Goal: Information Seeking & Learning: Find contact information

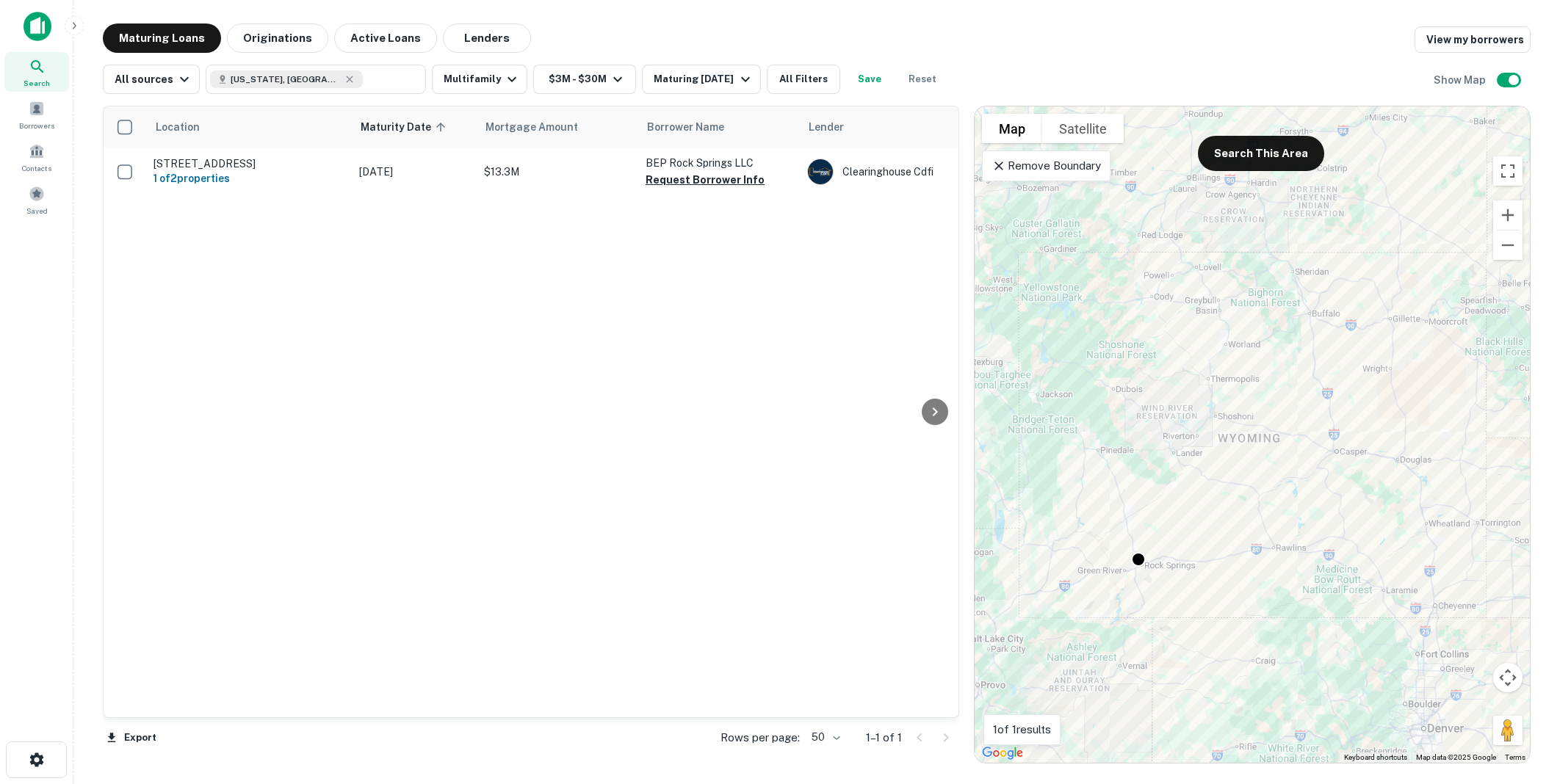
click at [408, 357] on div "Location Maturity Date sorted ascending Mortgage Amount Borrower Name Lender Pu…" at bounding box center [530, 411] width 855 height 611
click at [35, 68] on icon at bounding box center [37, 66] width 13 height 13
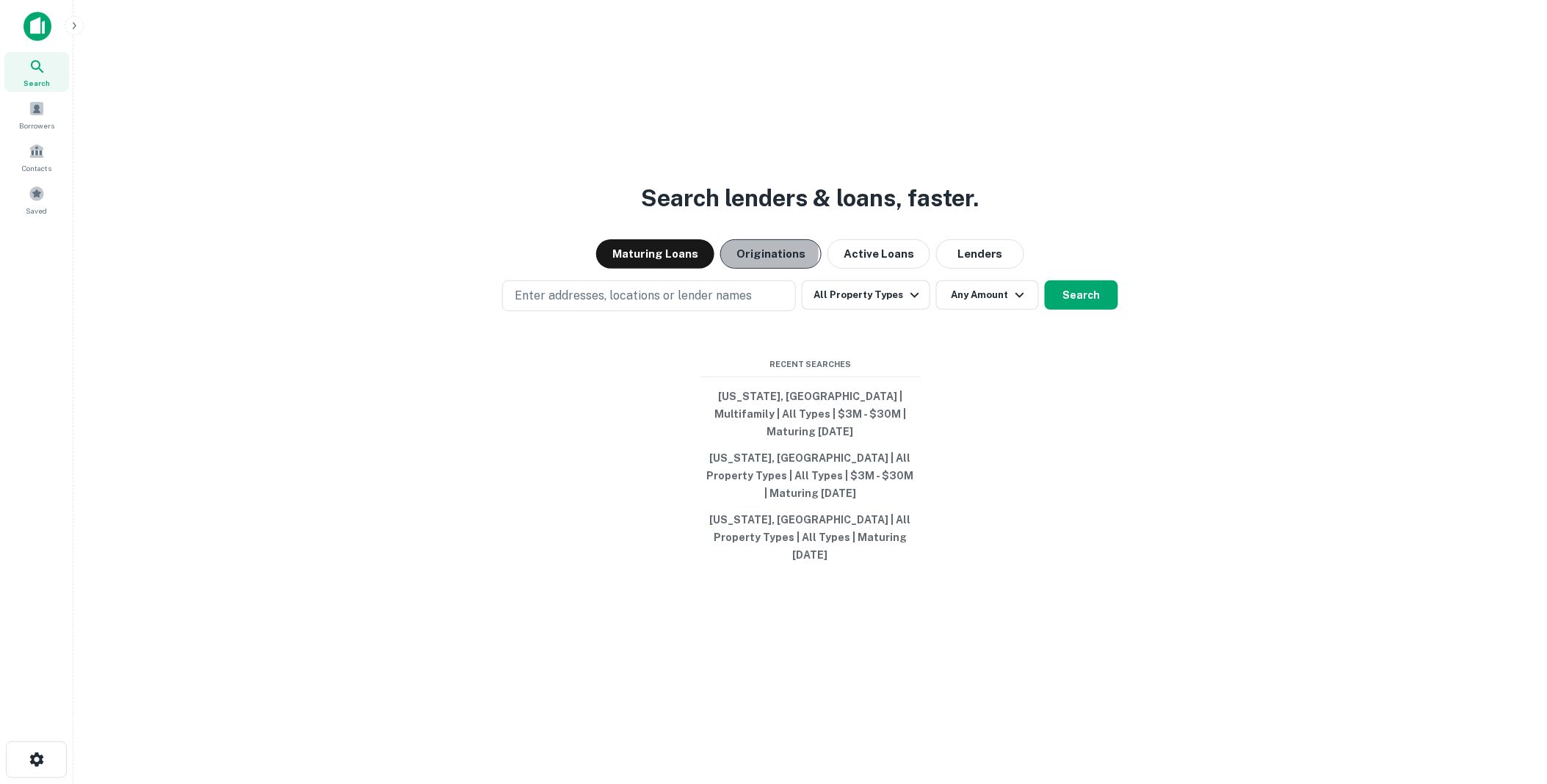
click at [764, 269] on button "Originations" at bounding box center [771, 254] width 102 height 29
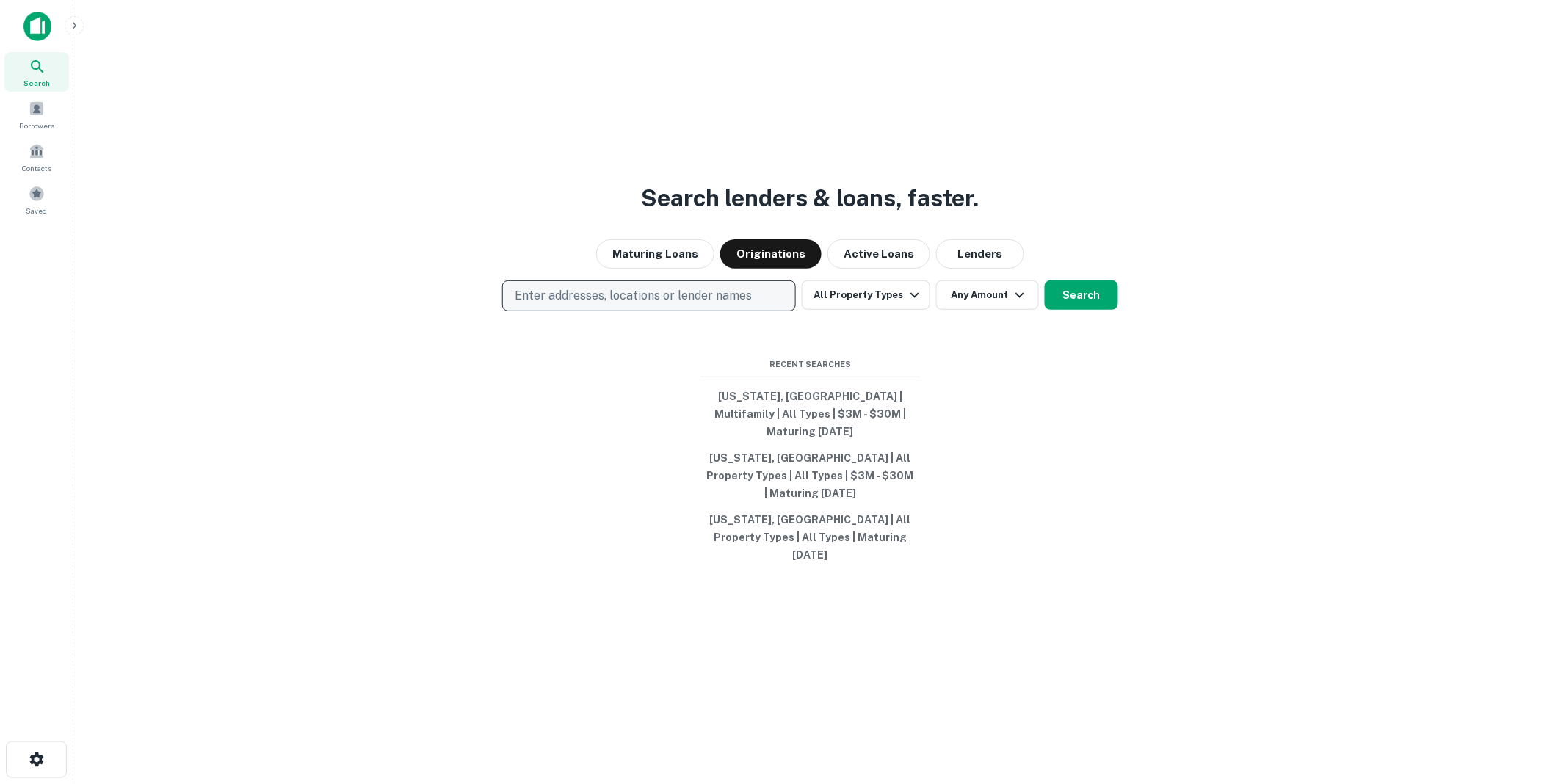
click at [557, 305] on p "Enter addresses, locations or lender names" at bounding box center [633, 295] width 237 height 17
type input "******"
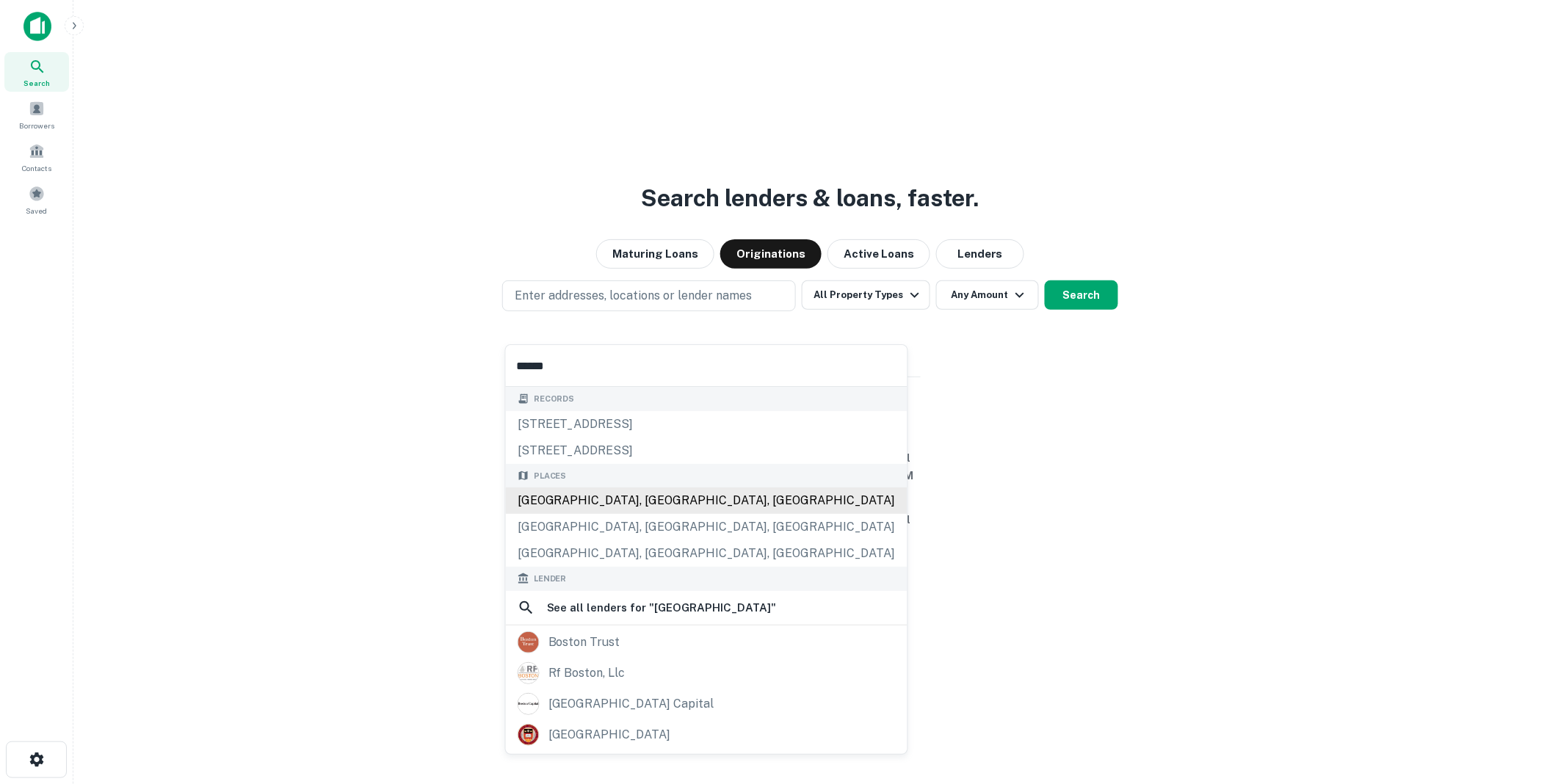
click at [547, 496] on div "Boston, MA, USA" at bounding box center [706, 500] width 401 height 26
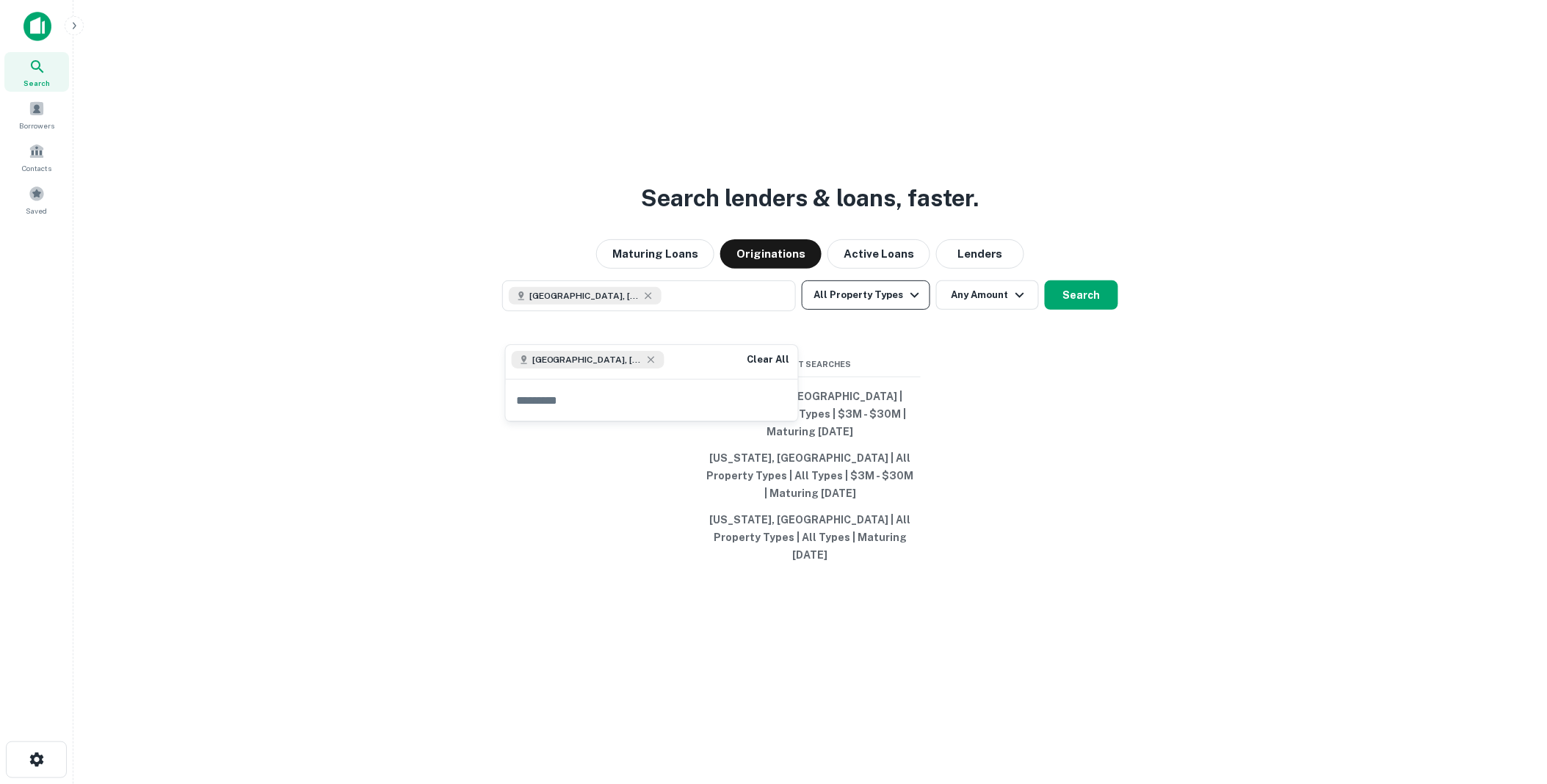
click at [914, 298] on icon "button" at bounding box center [915, 295] width 9 height 5
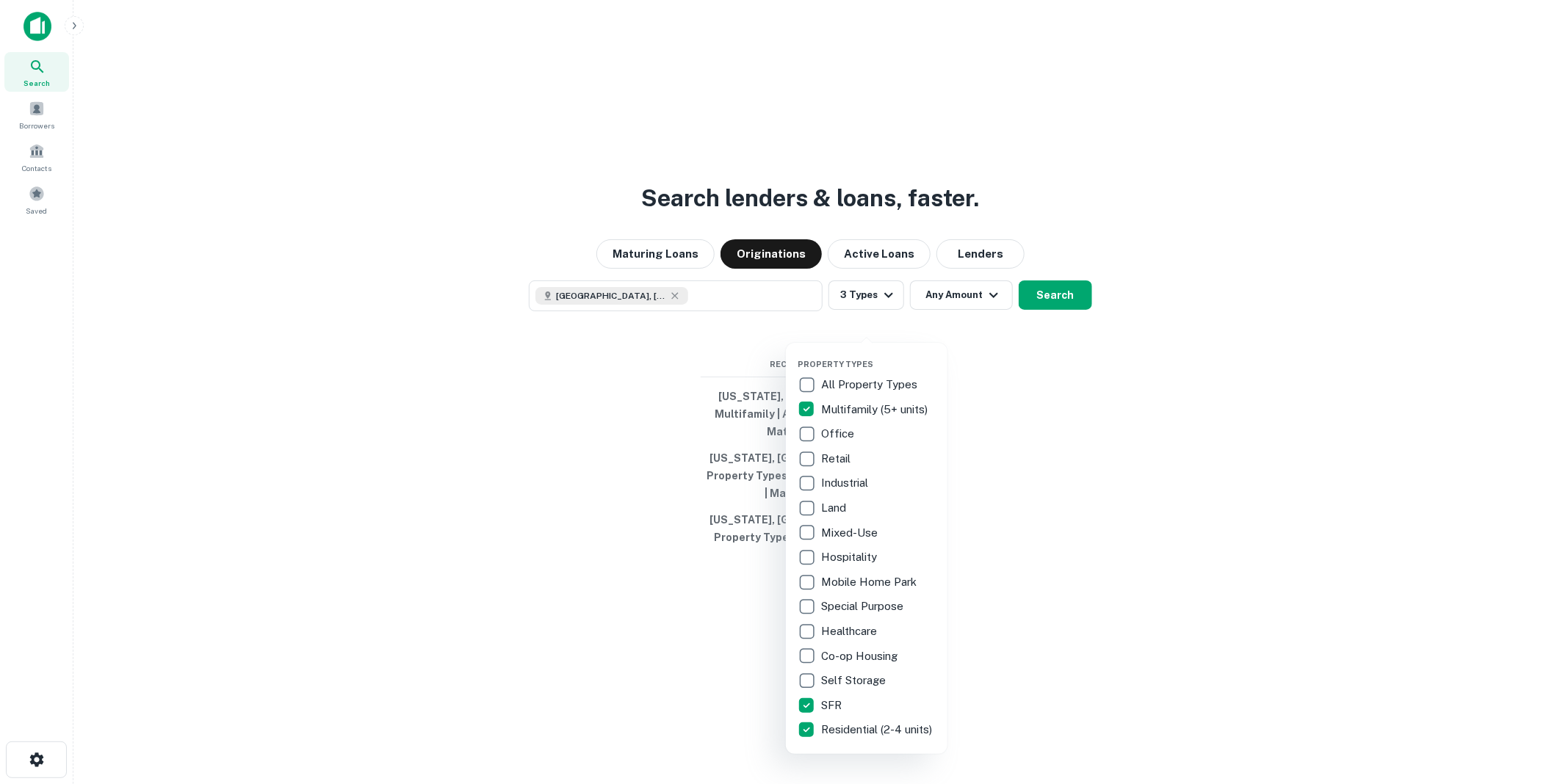
click at [989, 322] on div at bounding box center [780, 392] width 1560 height 784
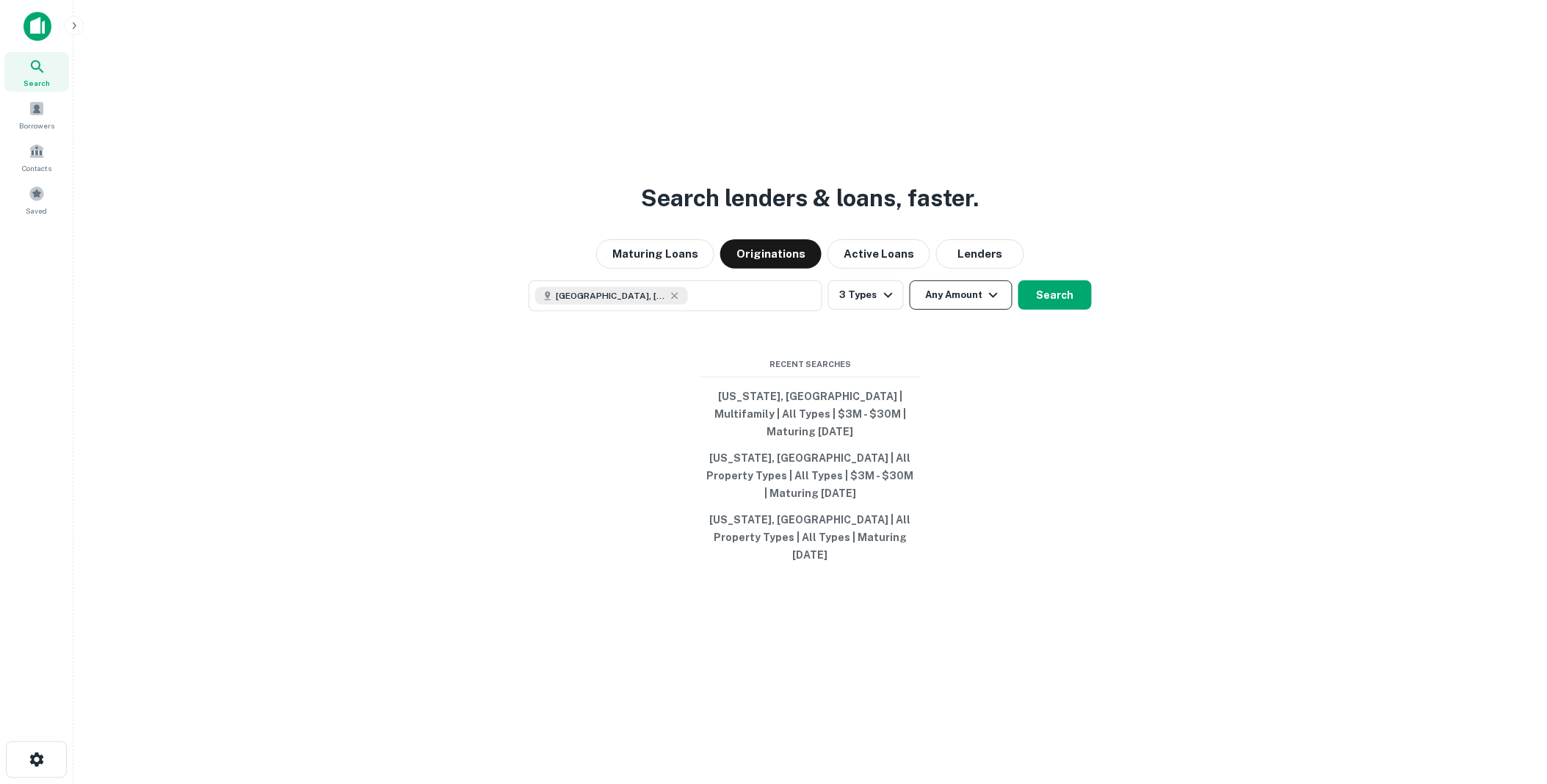
click at [997, 304] on icon "button" at bounding box center [993, 294] width 17 height 17
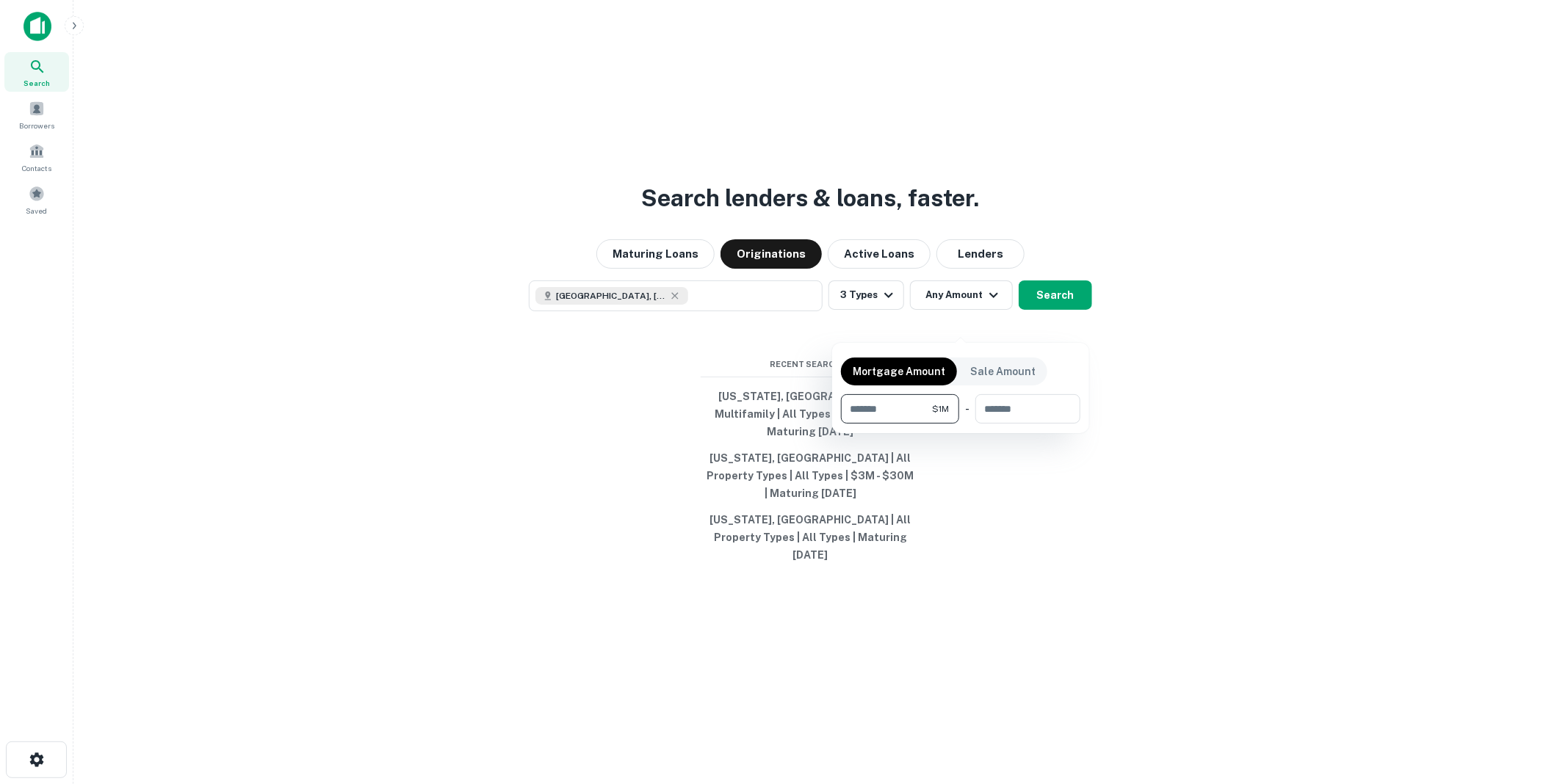
type input "*******"
click at [1153, 538] on div at bounding box center [780, 392] width 1560 height 784
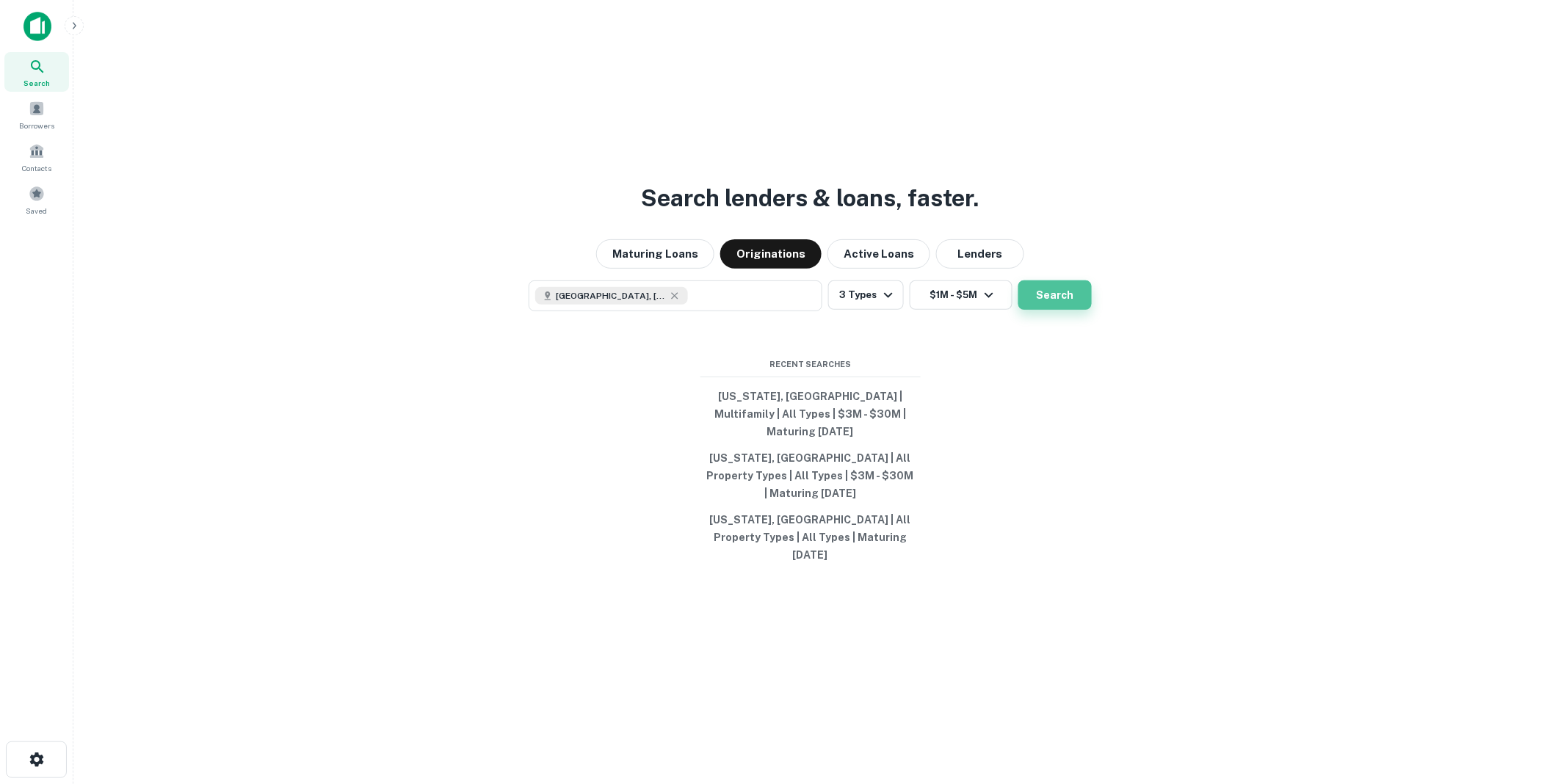
click at [1054, 310] on button "Search" at bounding box center [1055, 294] width 74 height 29
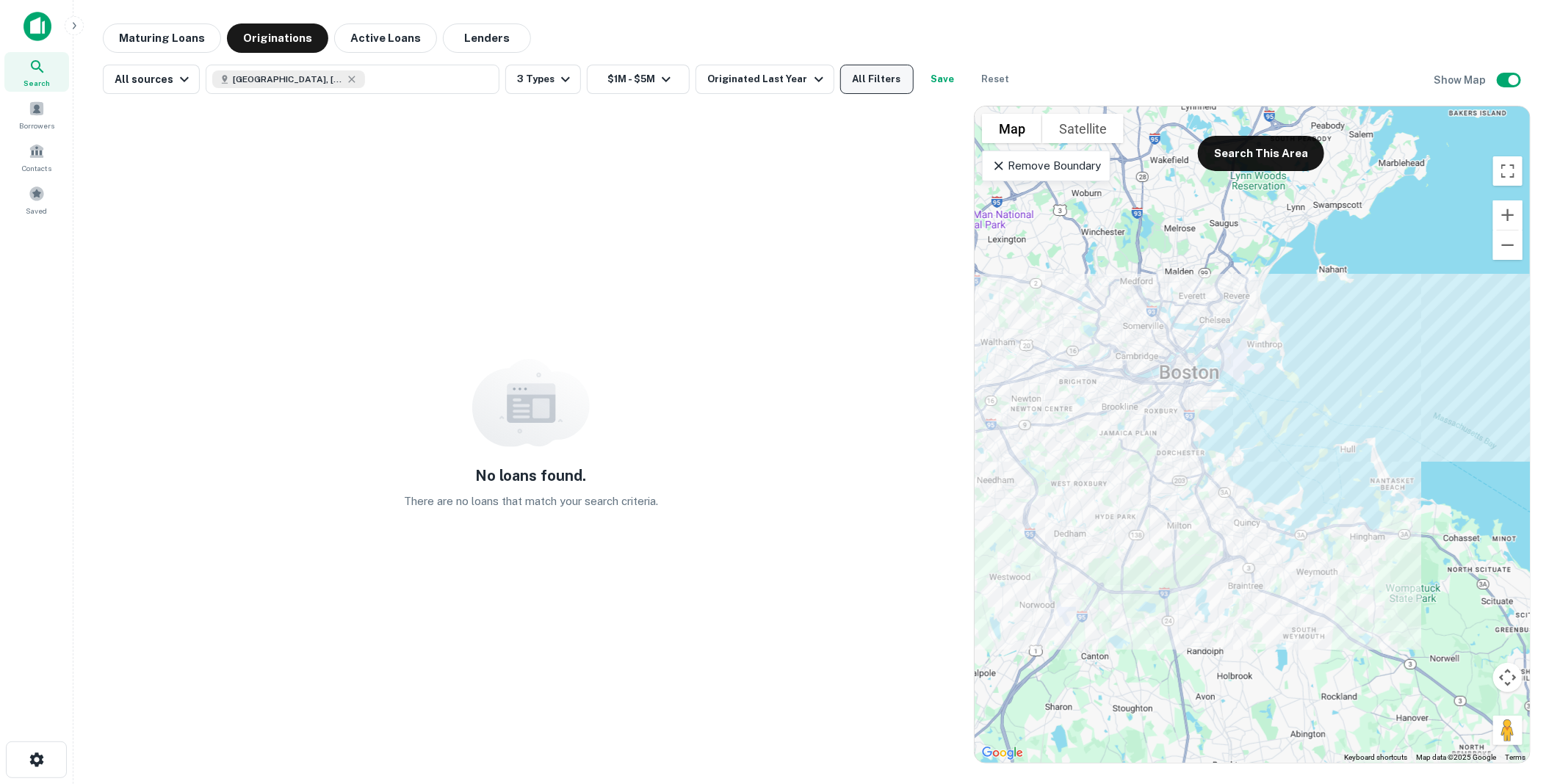
click at [856, 75] on button "All Filters" at bounding box center [877, 79] width 74 height 29
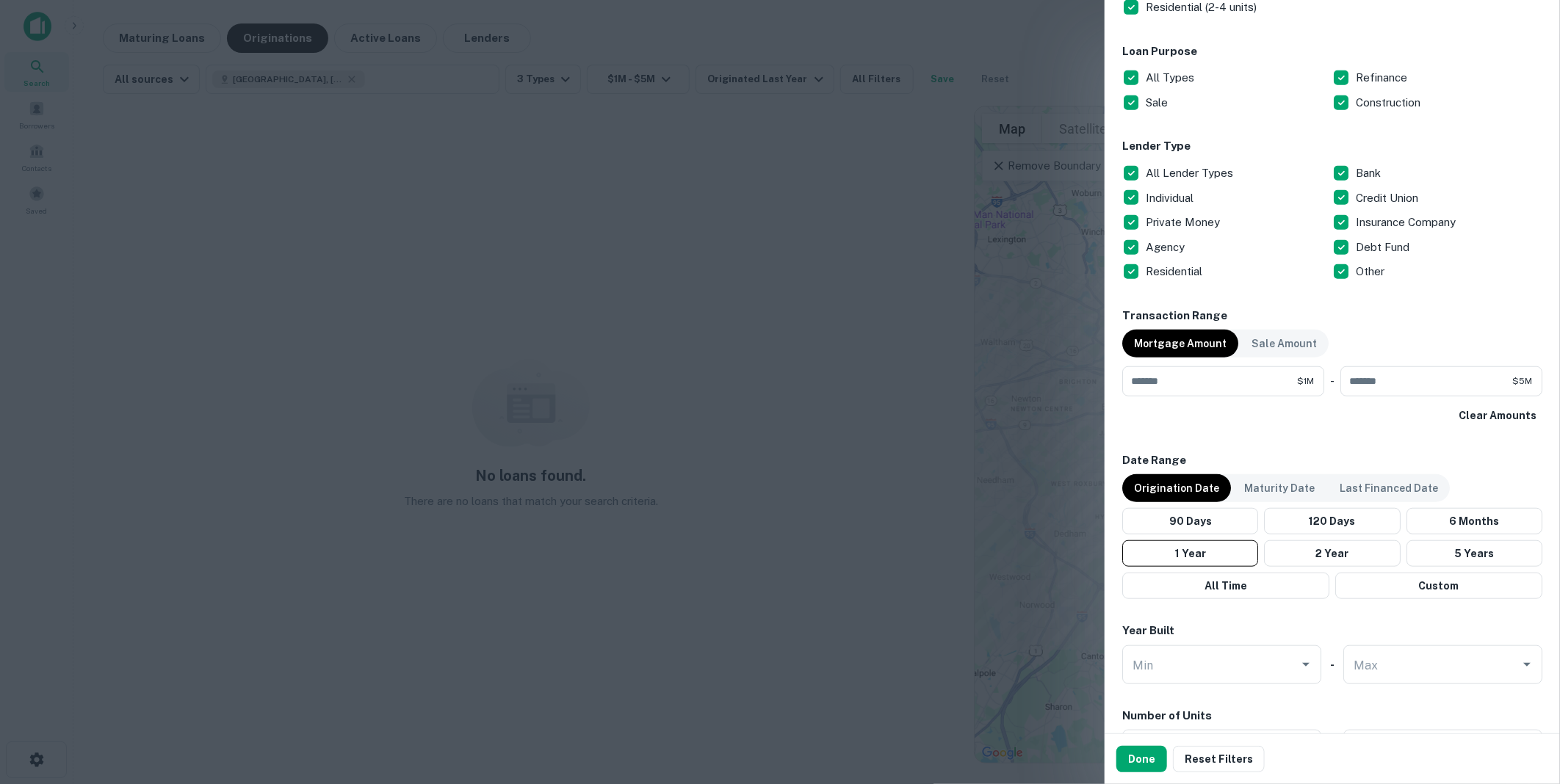
scroll to position [571, 0]
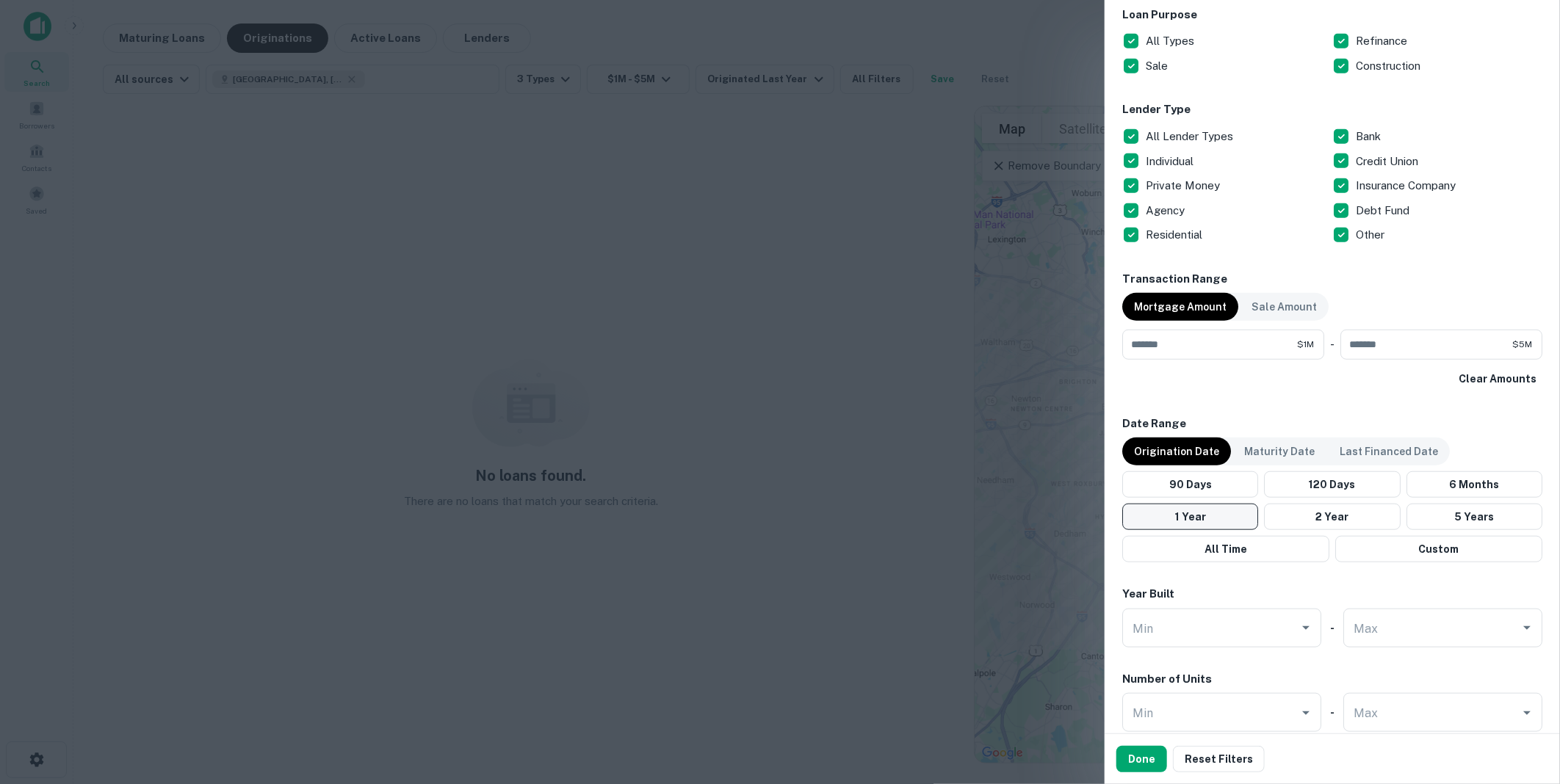
click at [1190, 516] on button "1 Year" at bounding box center [1190, 517] width 136 height 26
click at [1173, 513] on button "1 Year" at bounding box center [1190, 517] width 136 height 26
click at [1146, 759] on button "Done" at bounding box center [1141, 759] width 50 height 26
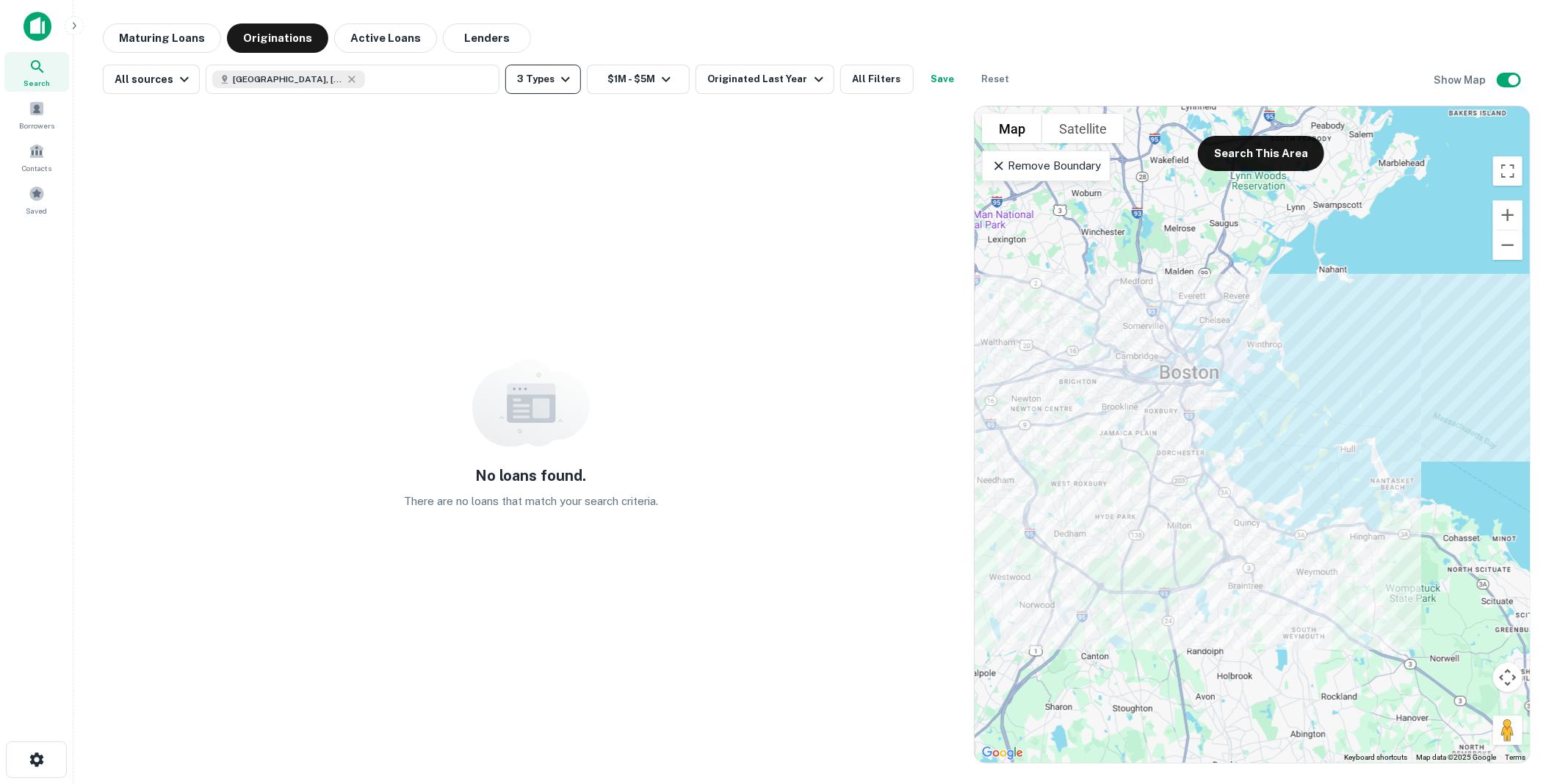
click at [561, 76] on icon "button" at bounding box center [565, 79] width 17 height 17
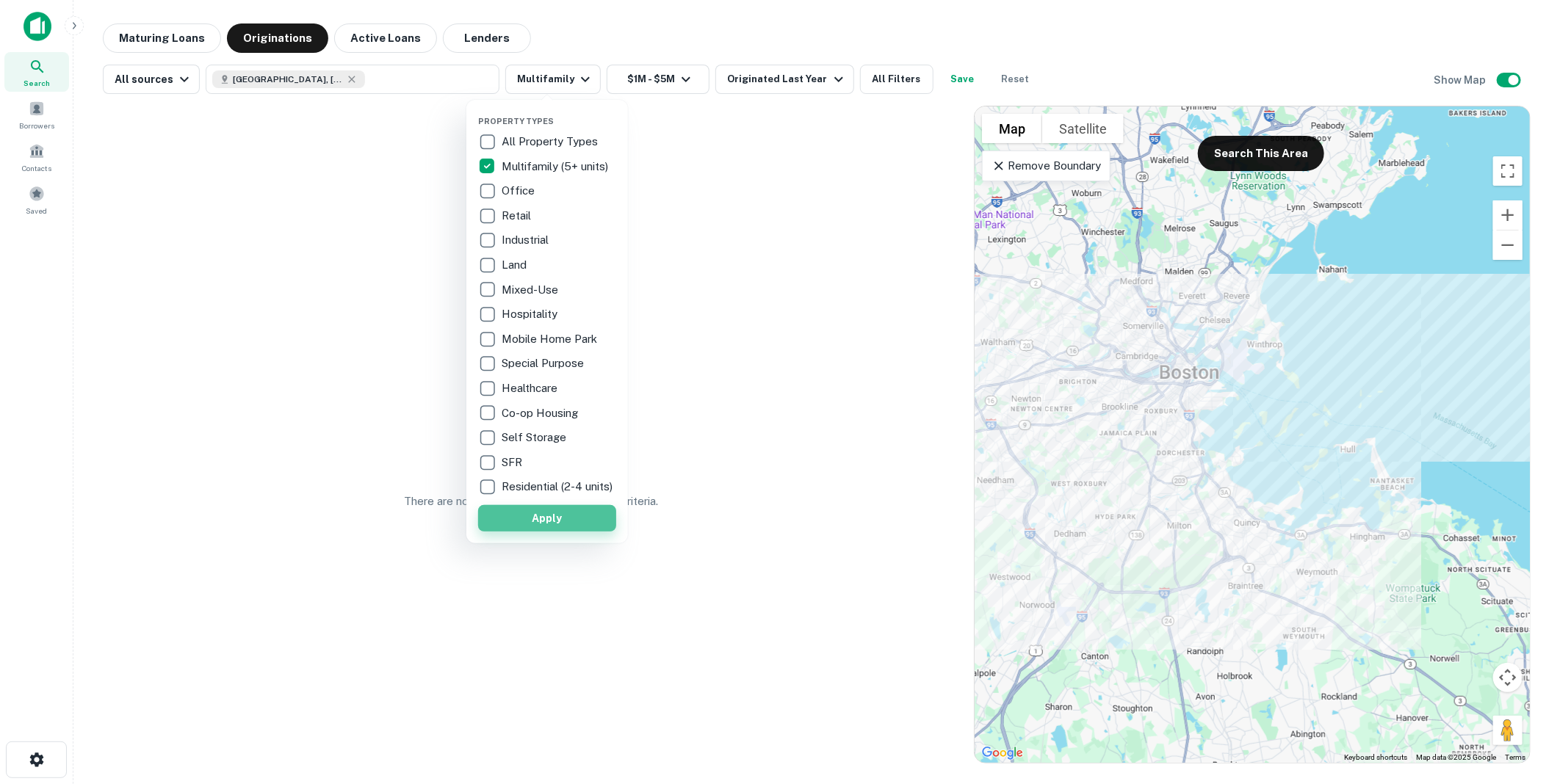
click at [549, 526] on button "Apply" at bounding box center [547, 518] width 138 height 26
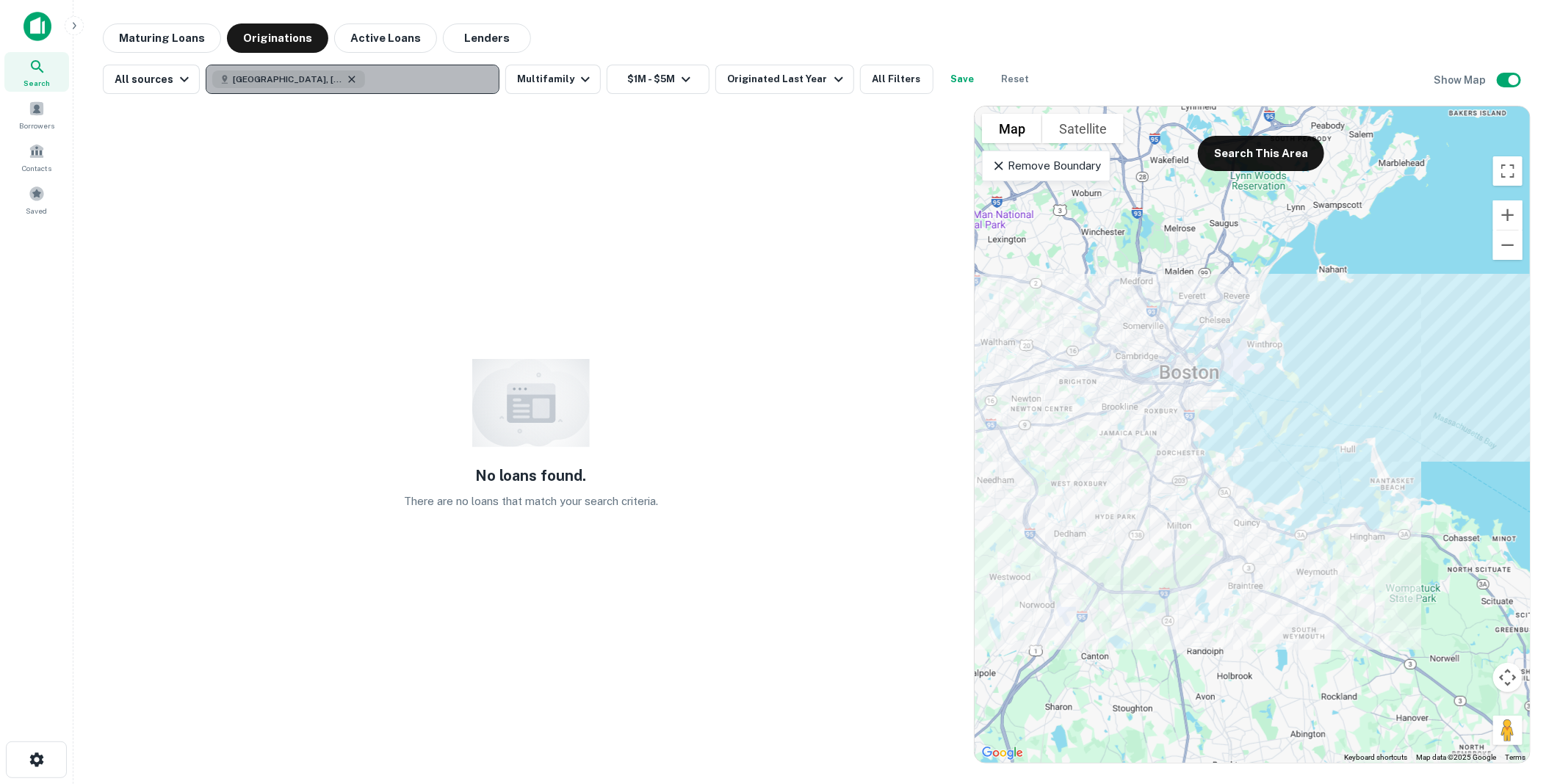
click at [346, 78] on icon "button" at bounding box center [352, 80] width 12 height 12
type input "****"
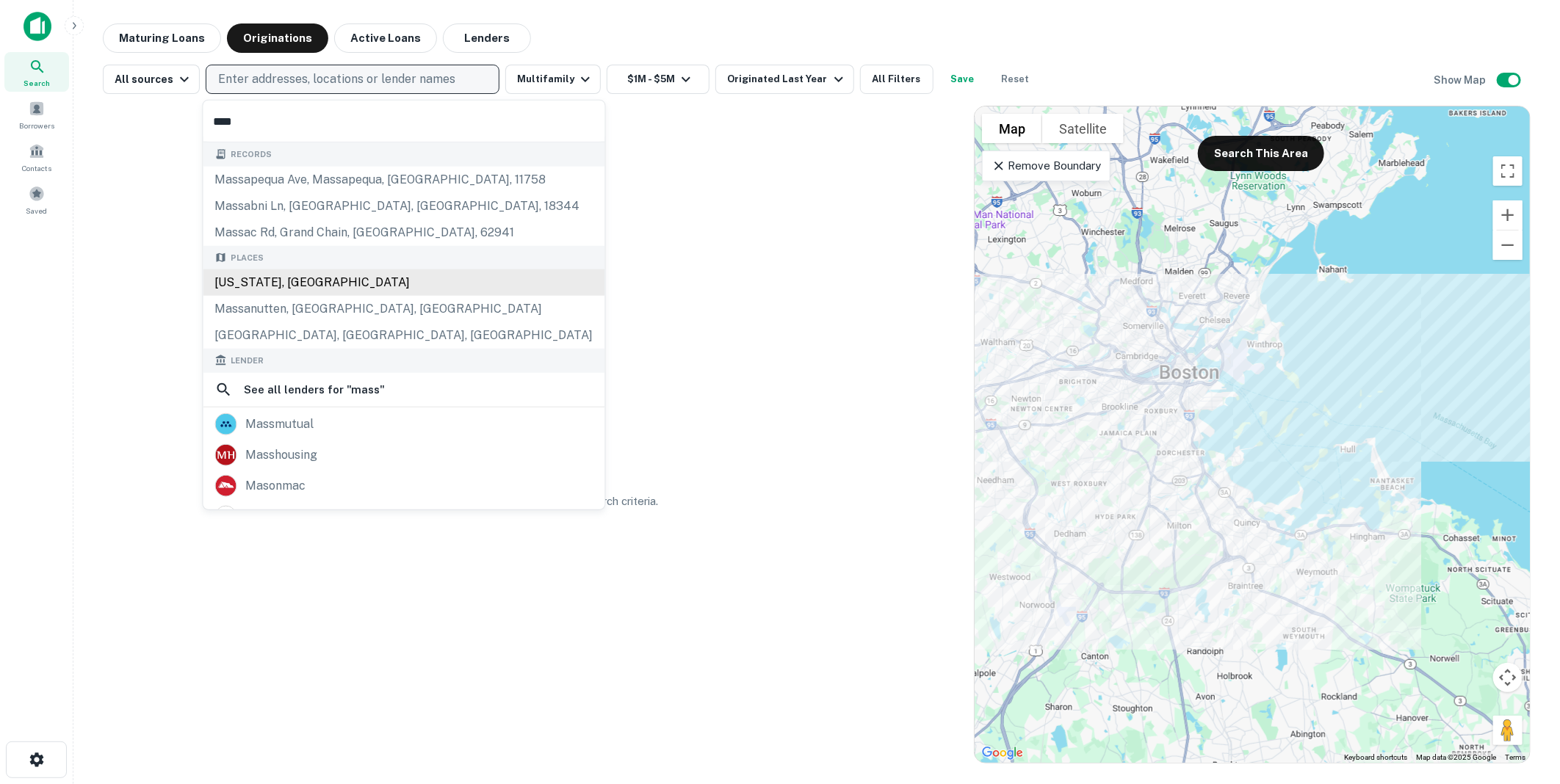
click at [266, 279] on div "Massachusetts, USA" at bounding box center [404, 282] width 401 height 26
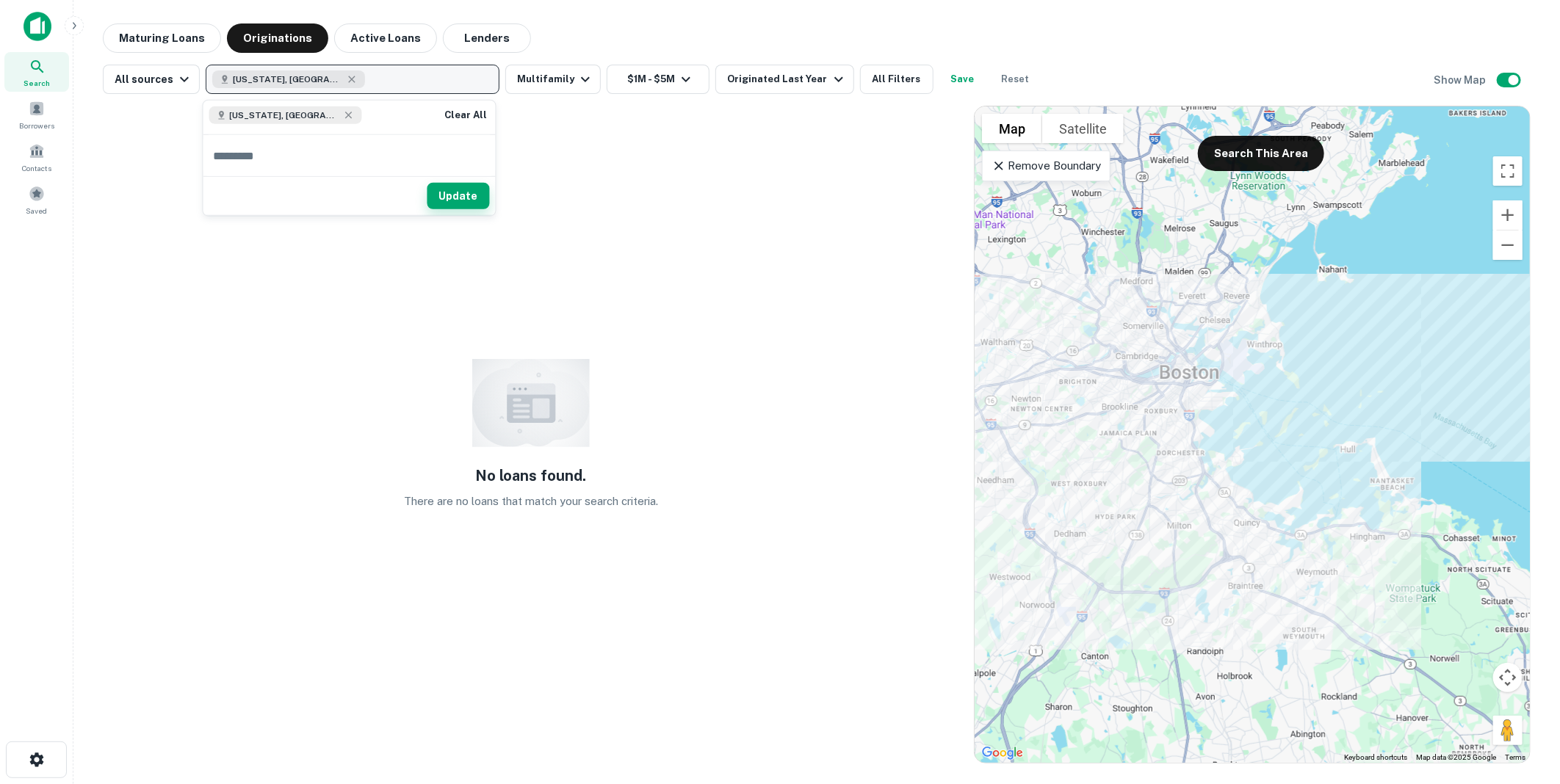
click at [457, 192] on button "Update" at bounding box center [458, 196] width 63 height 26
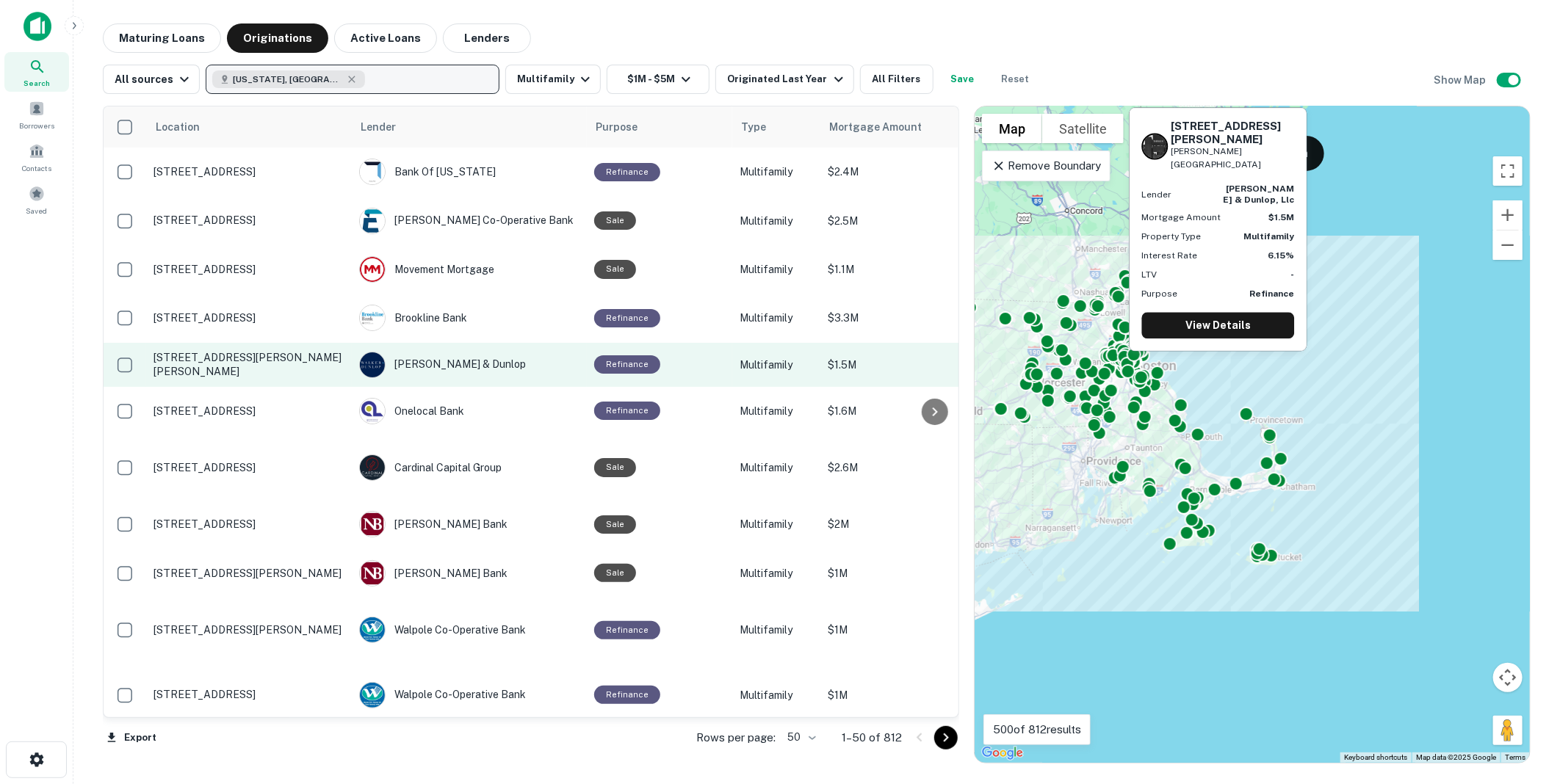
drag, startPoint x: 1026, startPoint y: 362, endPoint x: 823, endPoint y: 349, distance: 203.4
click at [823, 349] on div "Location Lender Purpose Type Mortgage Amount Borrower Last Financed Date sorted…" at bounding box center [817, 429] width 1427 height 670
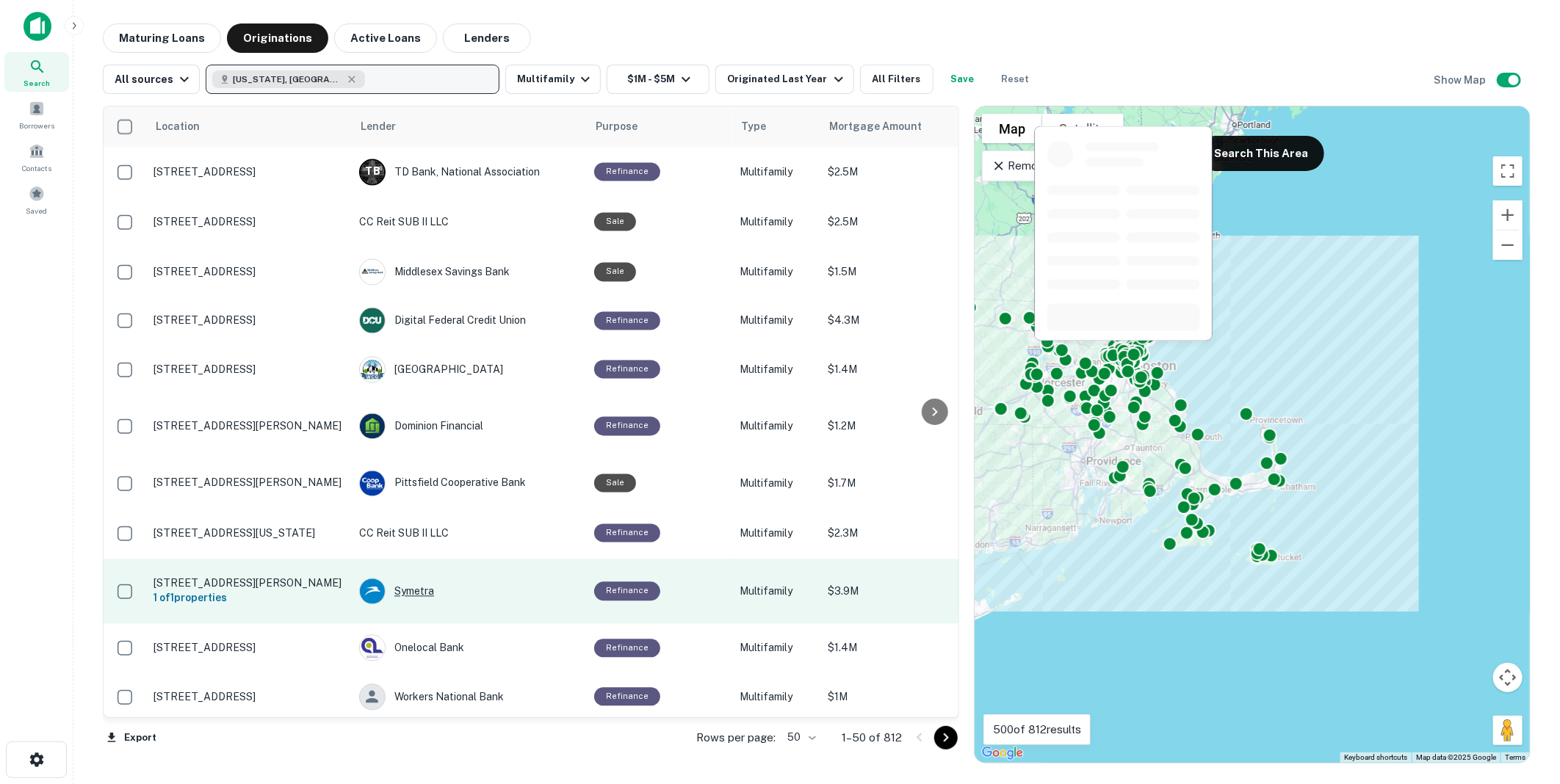
scroll to position [1874, 0]
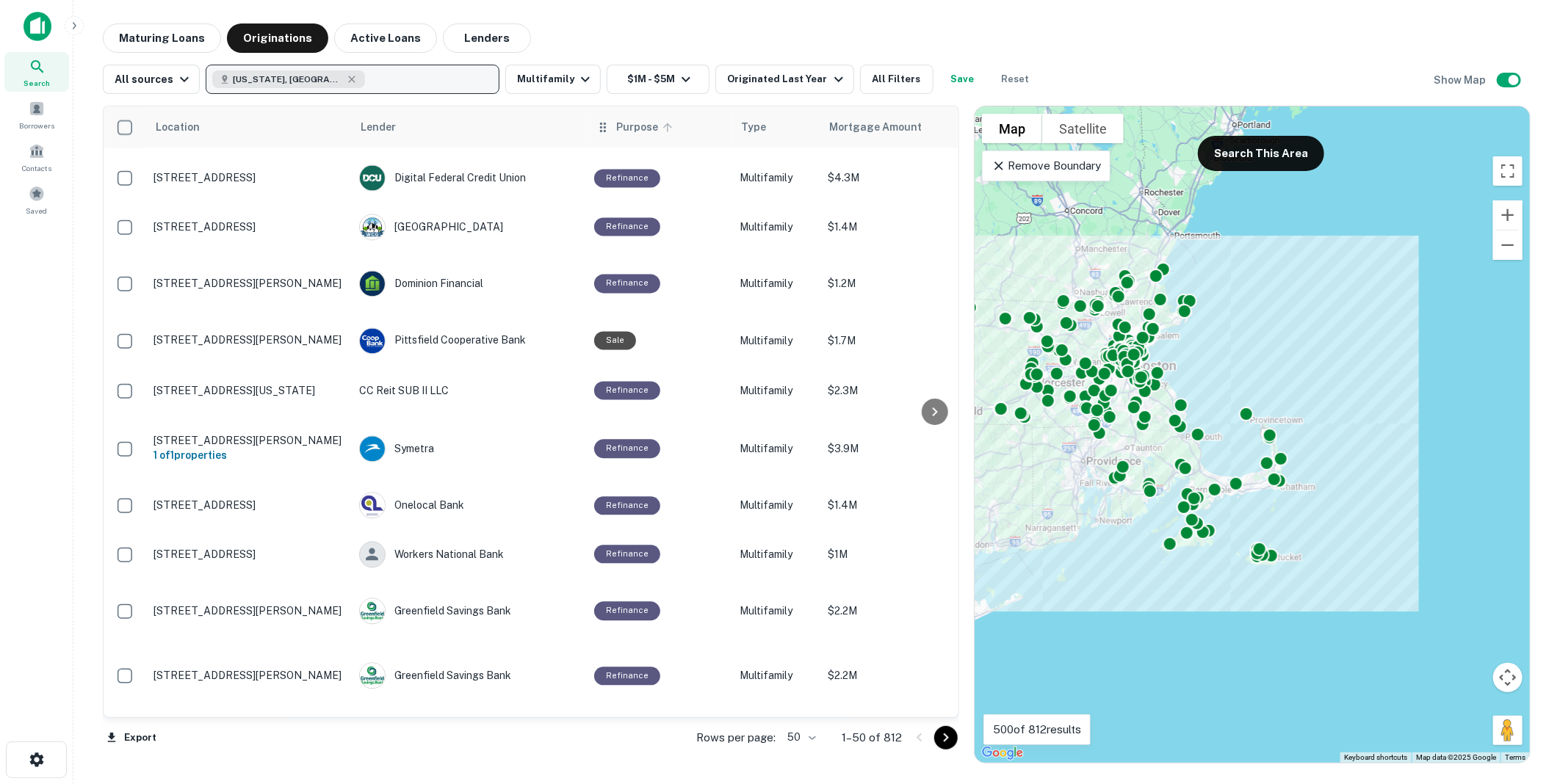
click at [621, 125] on span "Purpose" at bounding box center [646, 127] width 61 height 17
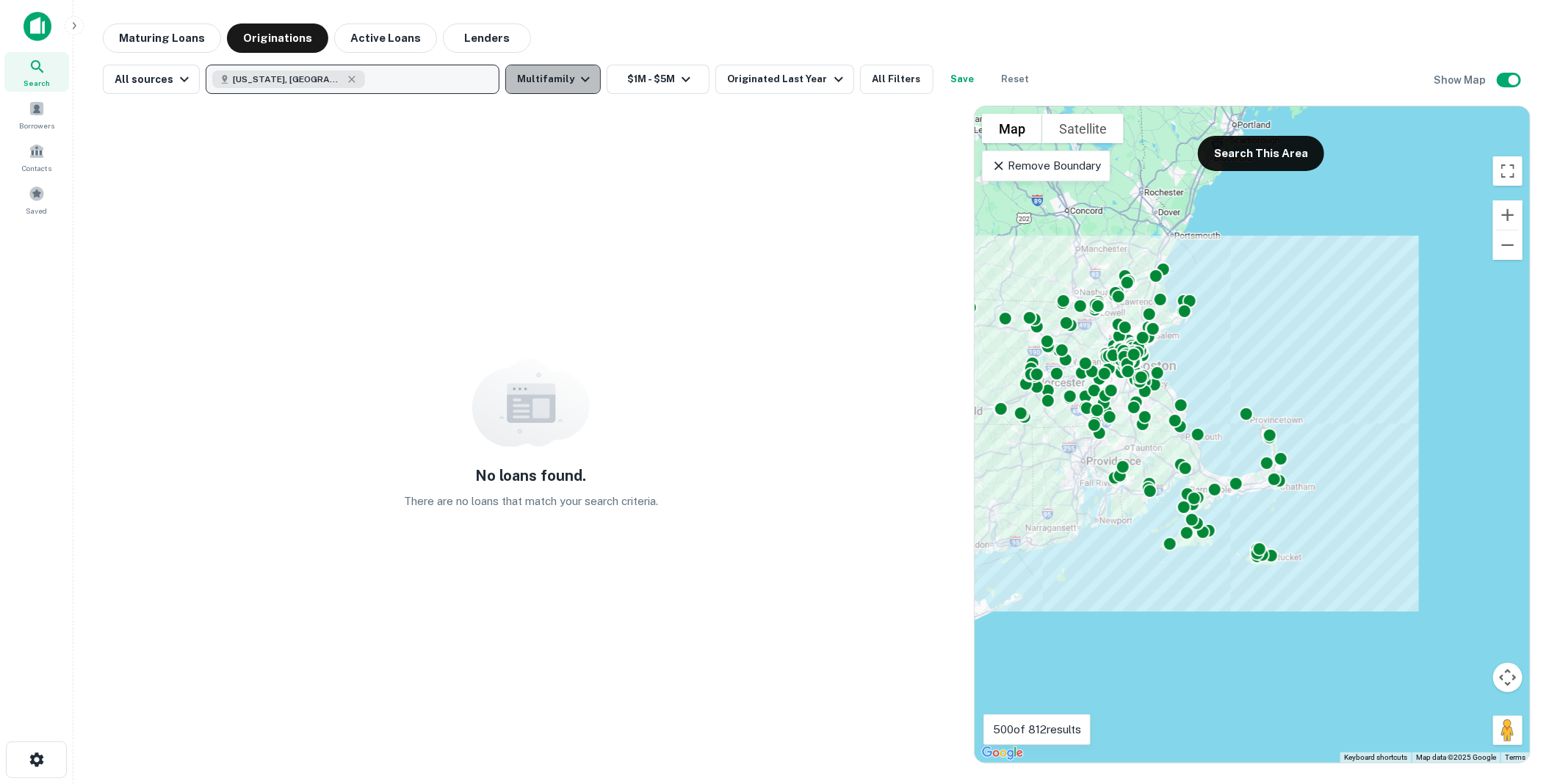
click at [577, 78] on icon "button" at bounding box center [585, 79] width 17 height 17
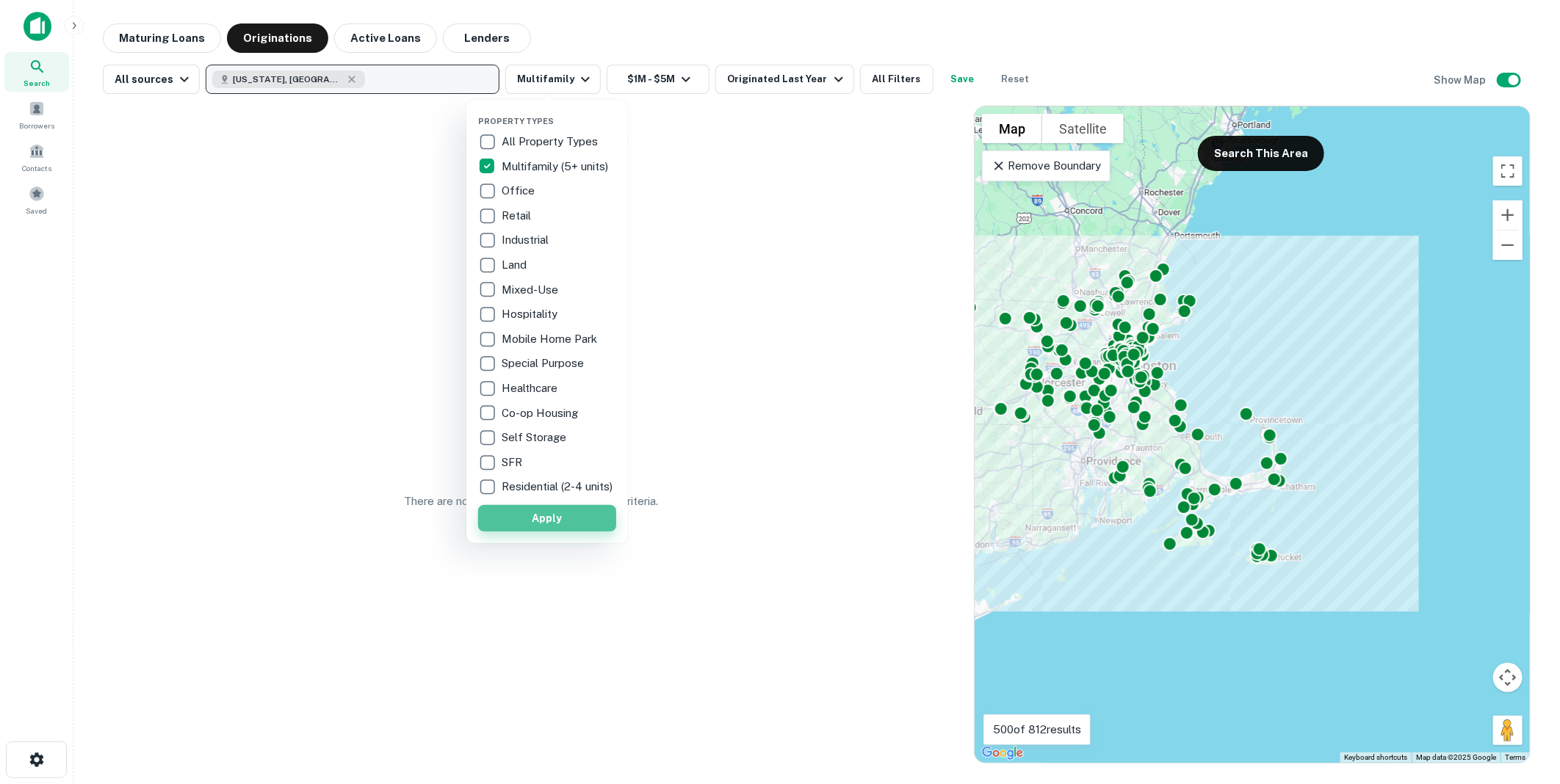
click at [557, 526] on button "Apply" at bounding box center [547, 518] width 138 height 26
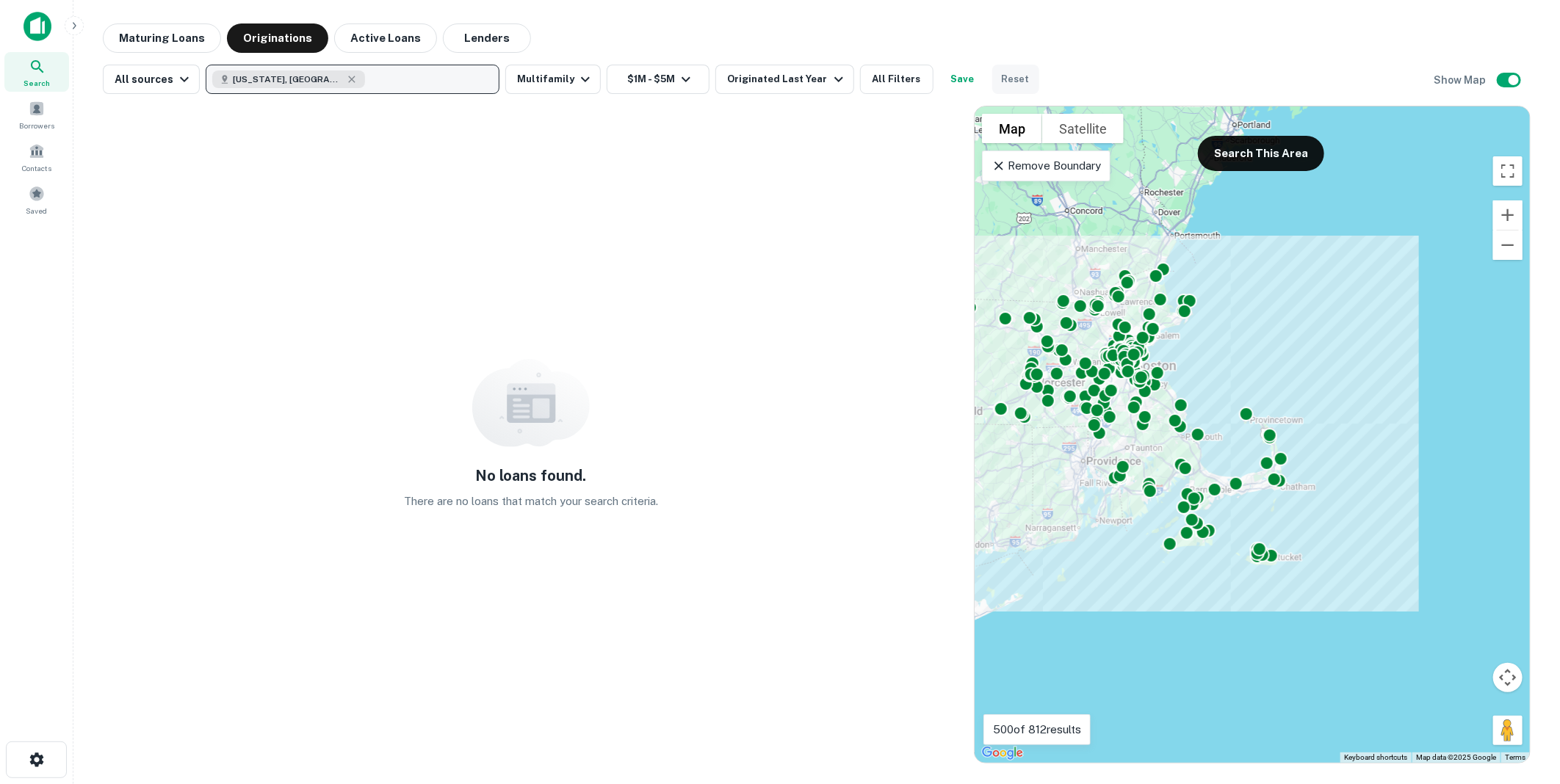
click at [1000, 76] on button "Reset" at bounding box center [1015, 79] width 47 height 29
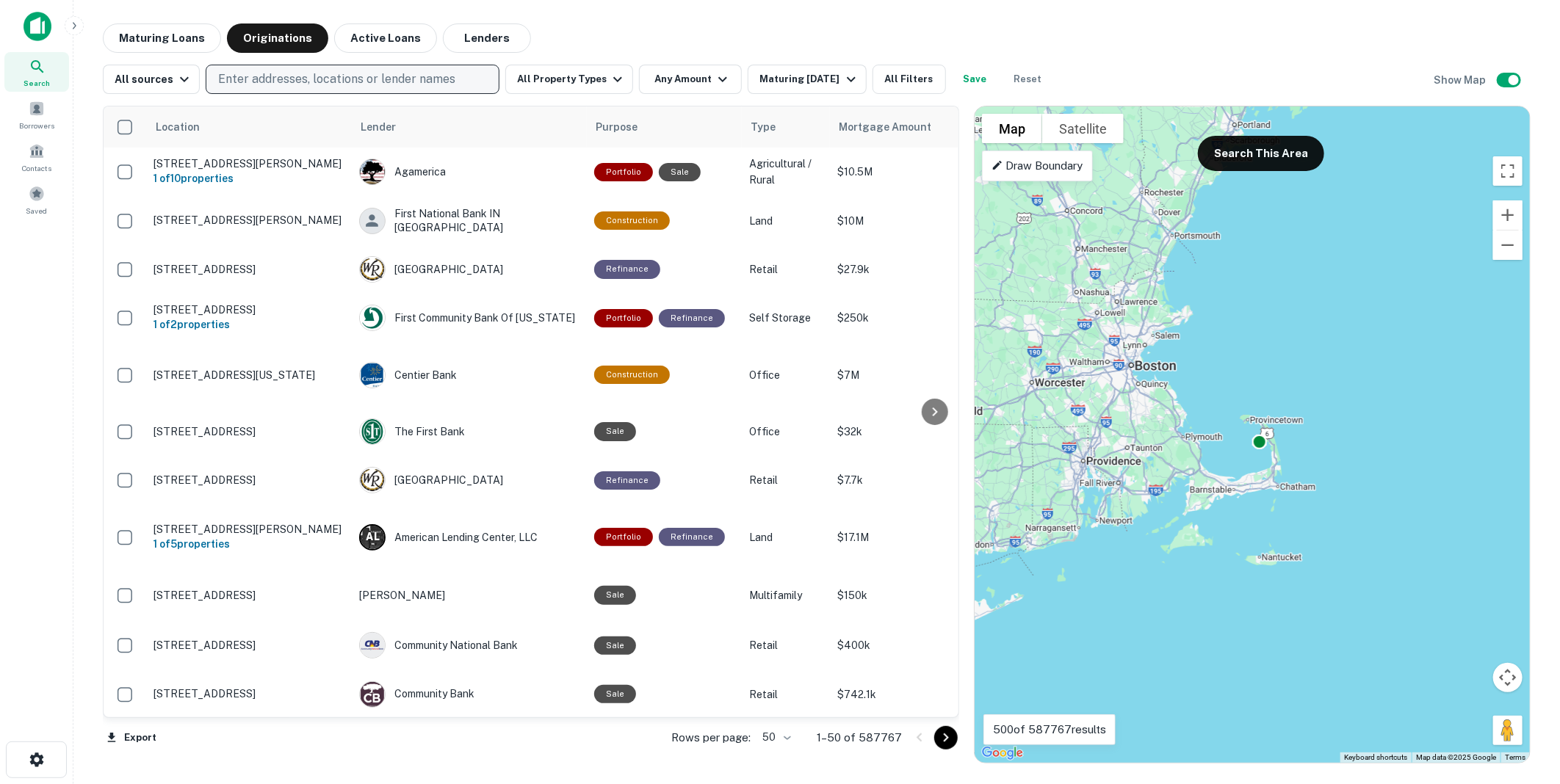
click at [273, 75] on p "Enter addresses, locations or lender names" at bounding box center [337, 79] width 237 height 17
click at [284, 78] on p "Enter addresses, locations or lender names" at bounding box center [337, 79] width 237 height 17
type input "****"
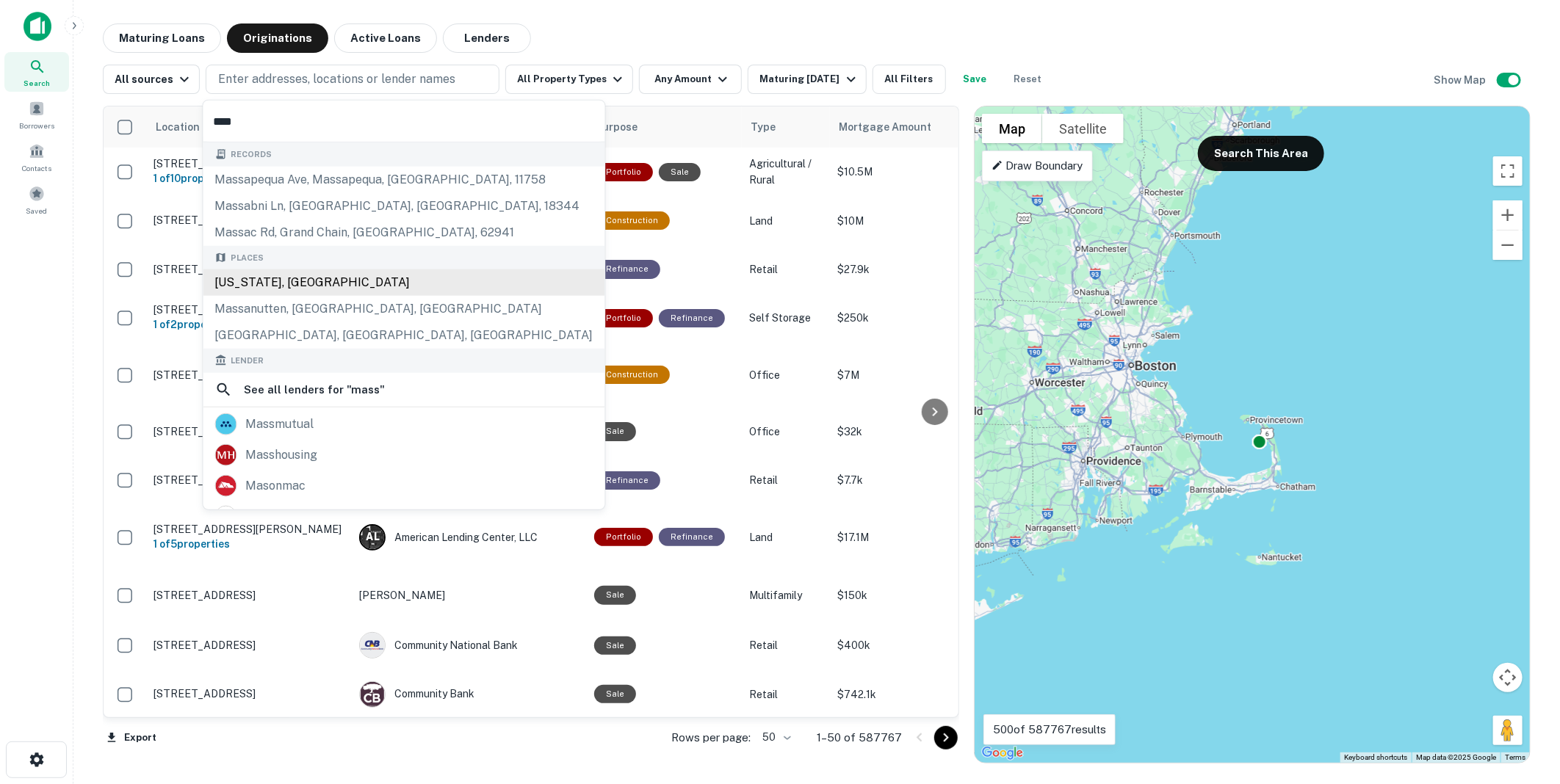
click at [262, 279] on div "[US_STATE], [GEOGRAPHIC_DATA]" at bounding box center [404, 282] width 401 height 26
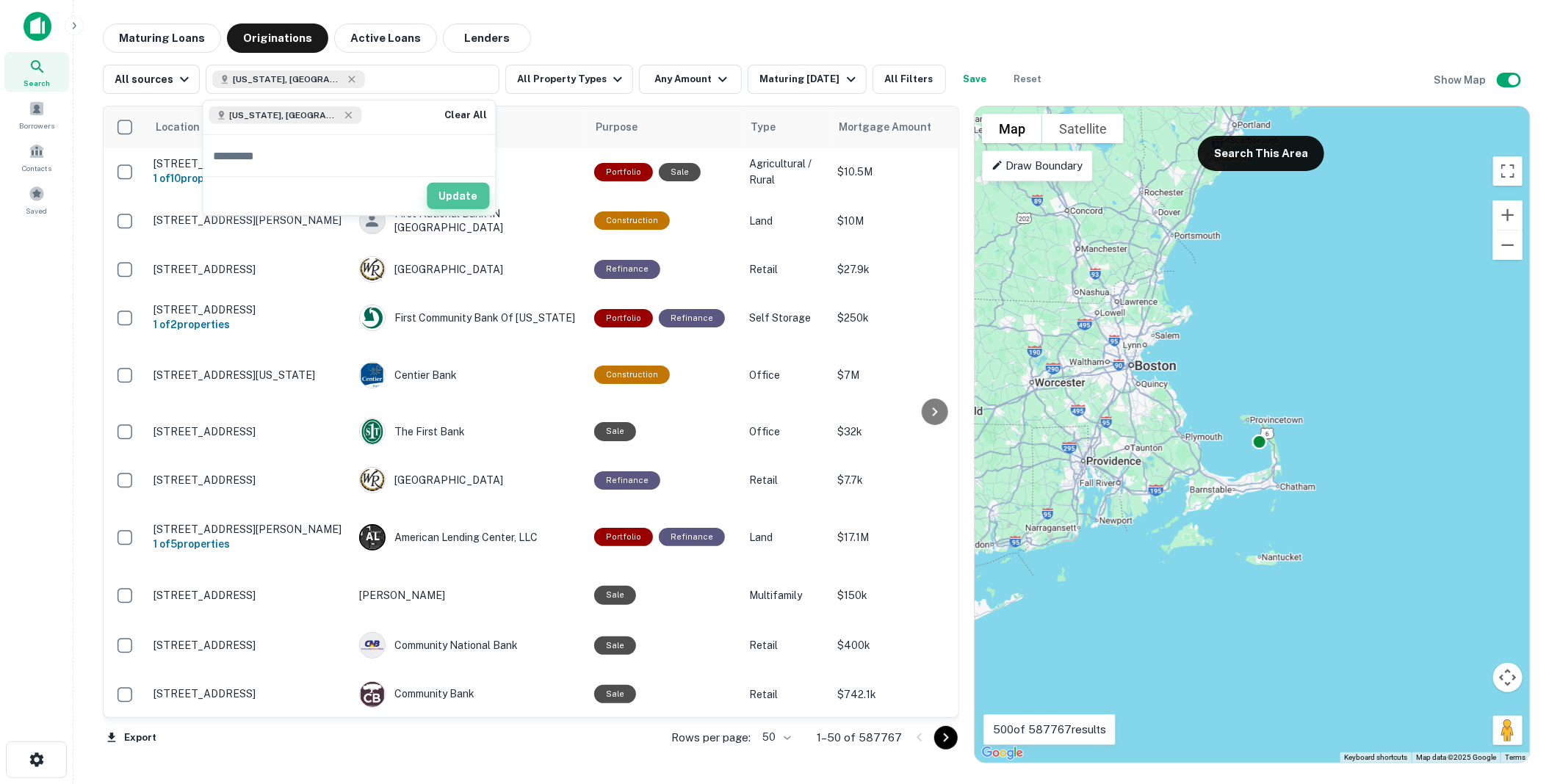
click at [463, 195] on button "Update" at bounding box center [458, 196] width 63 height 26
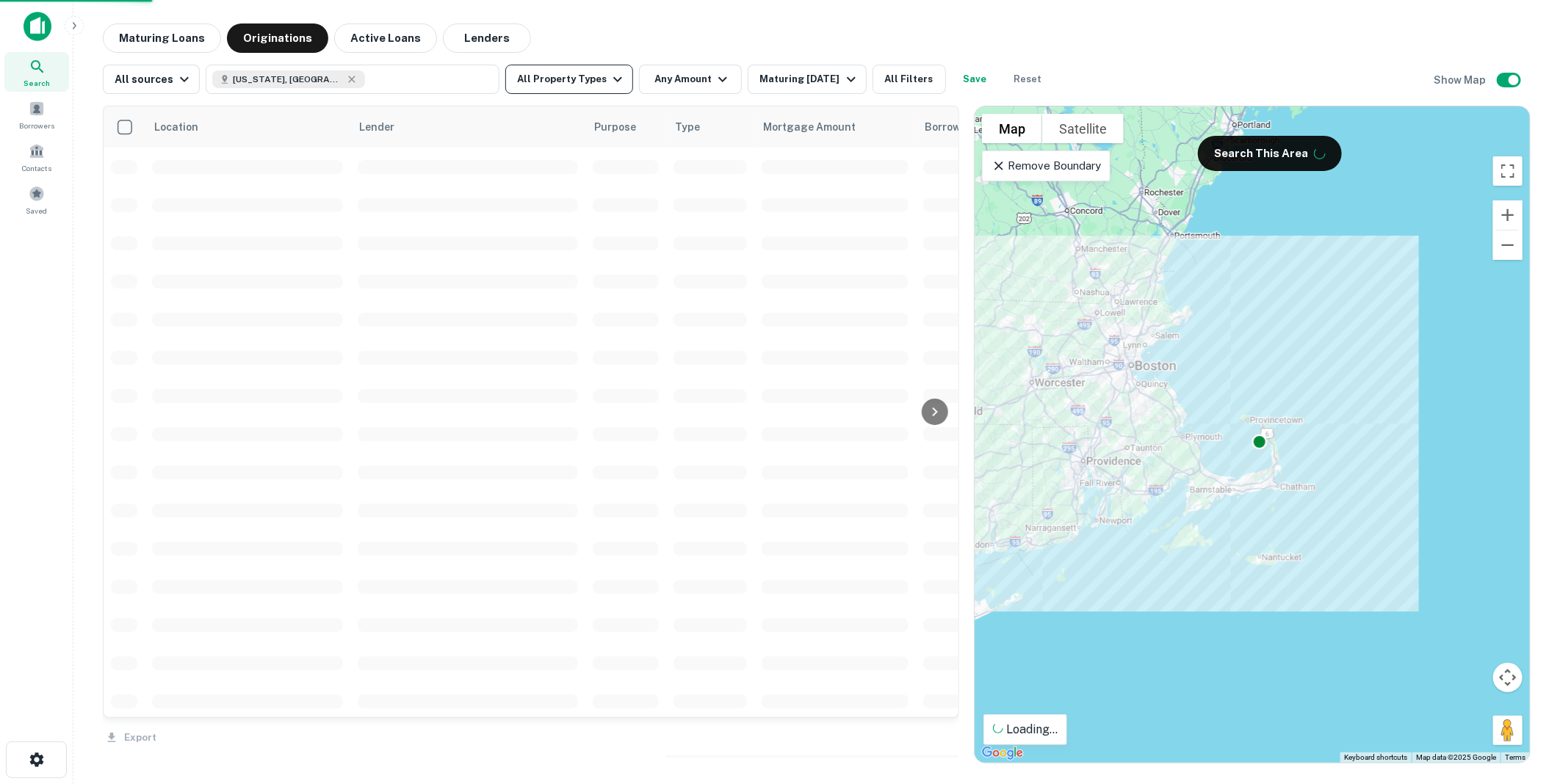
click at [609, 82] on icon "button" at bounding box center [617, 79] width 17 height 17
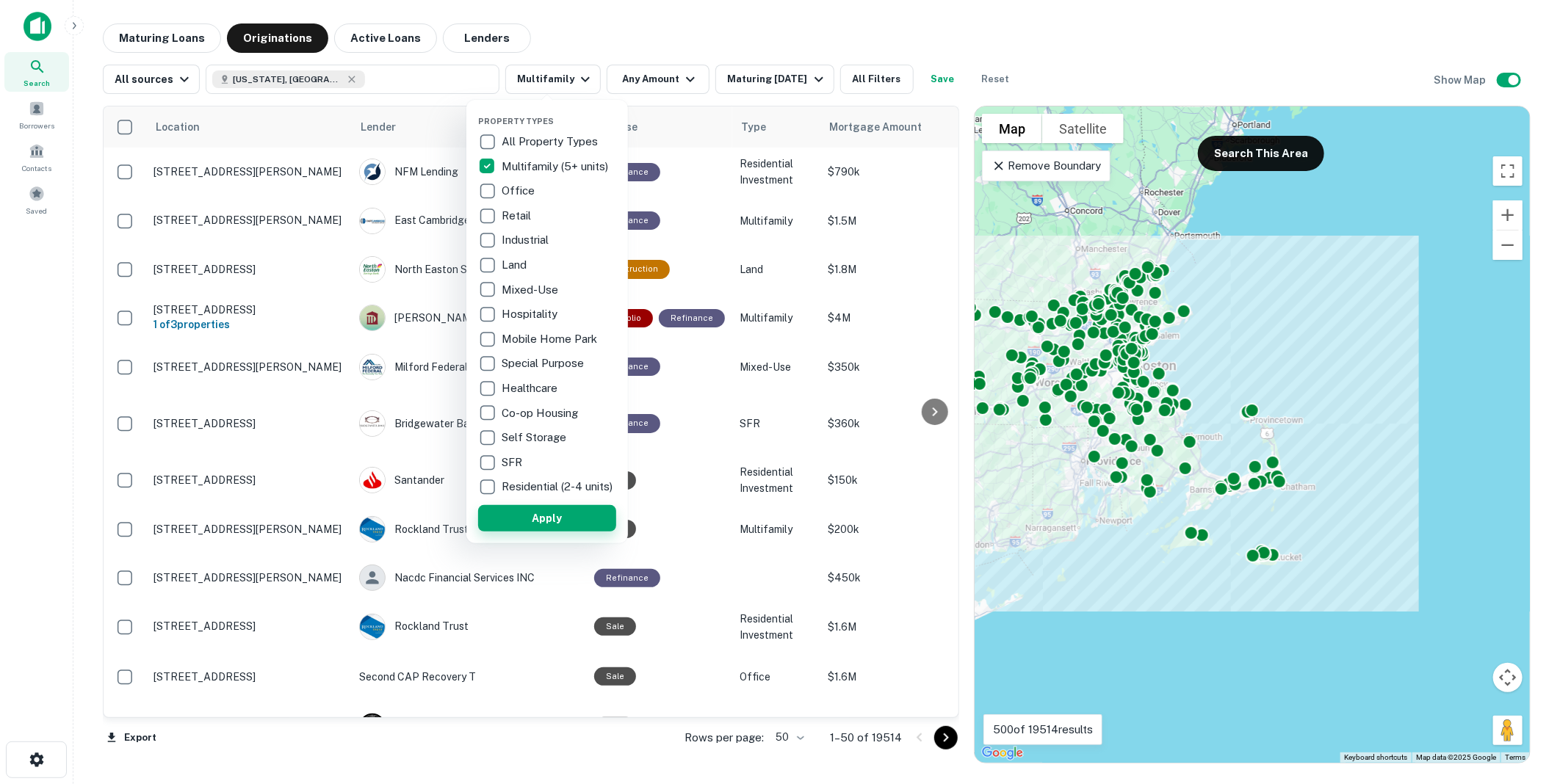
click at [539, 520] on button "Apply" at bounding box center [547, 518] width 138 height 26
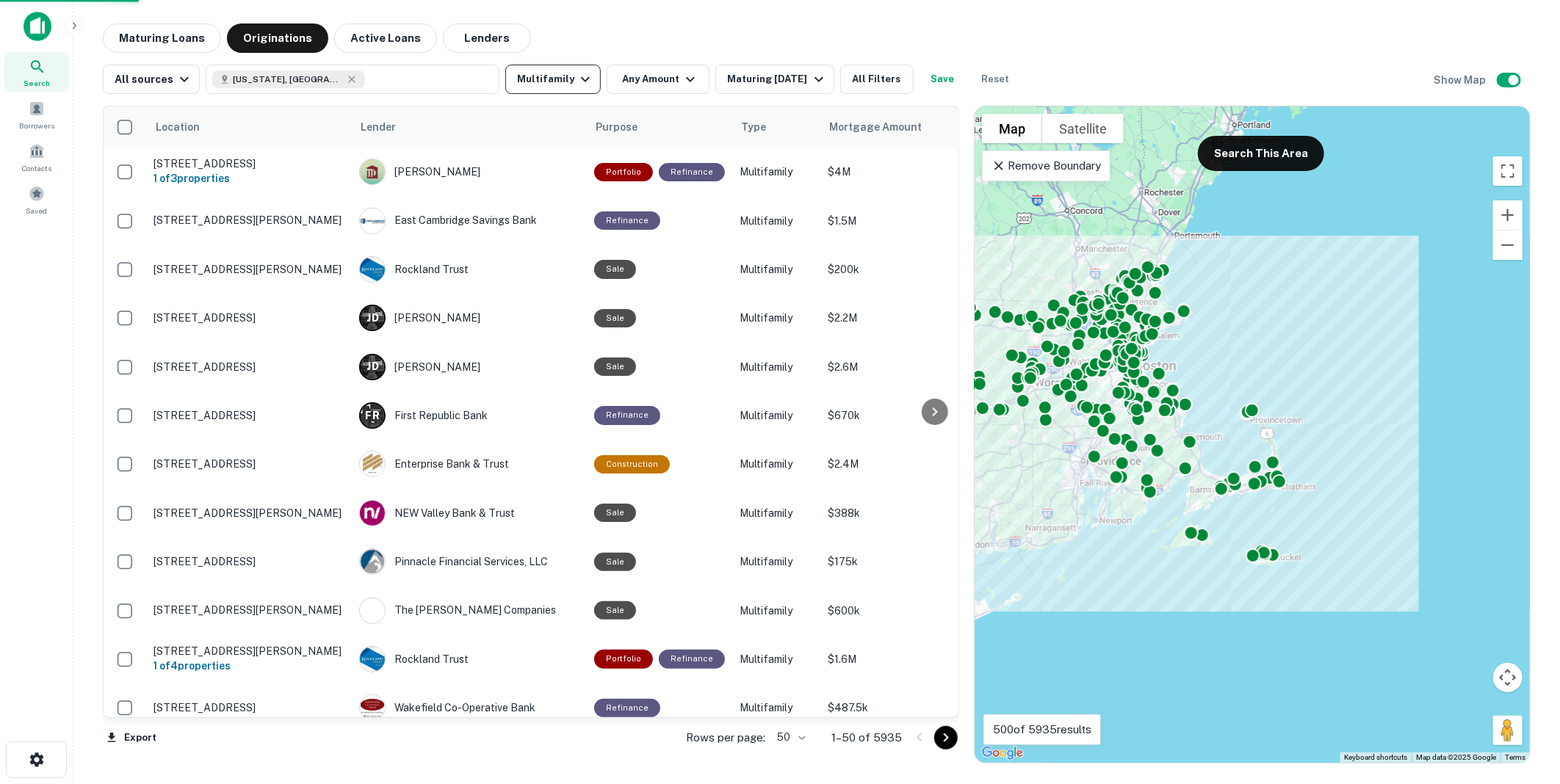
click at [577, 78] on icon "button" at bounding box center [585, 79] width 17 height 17
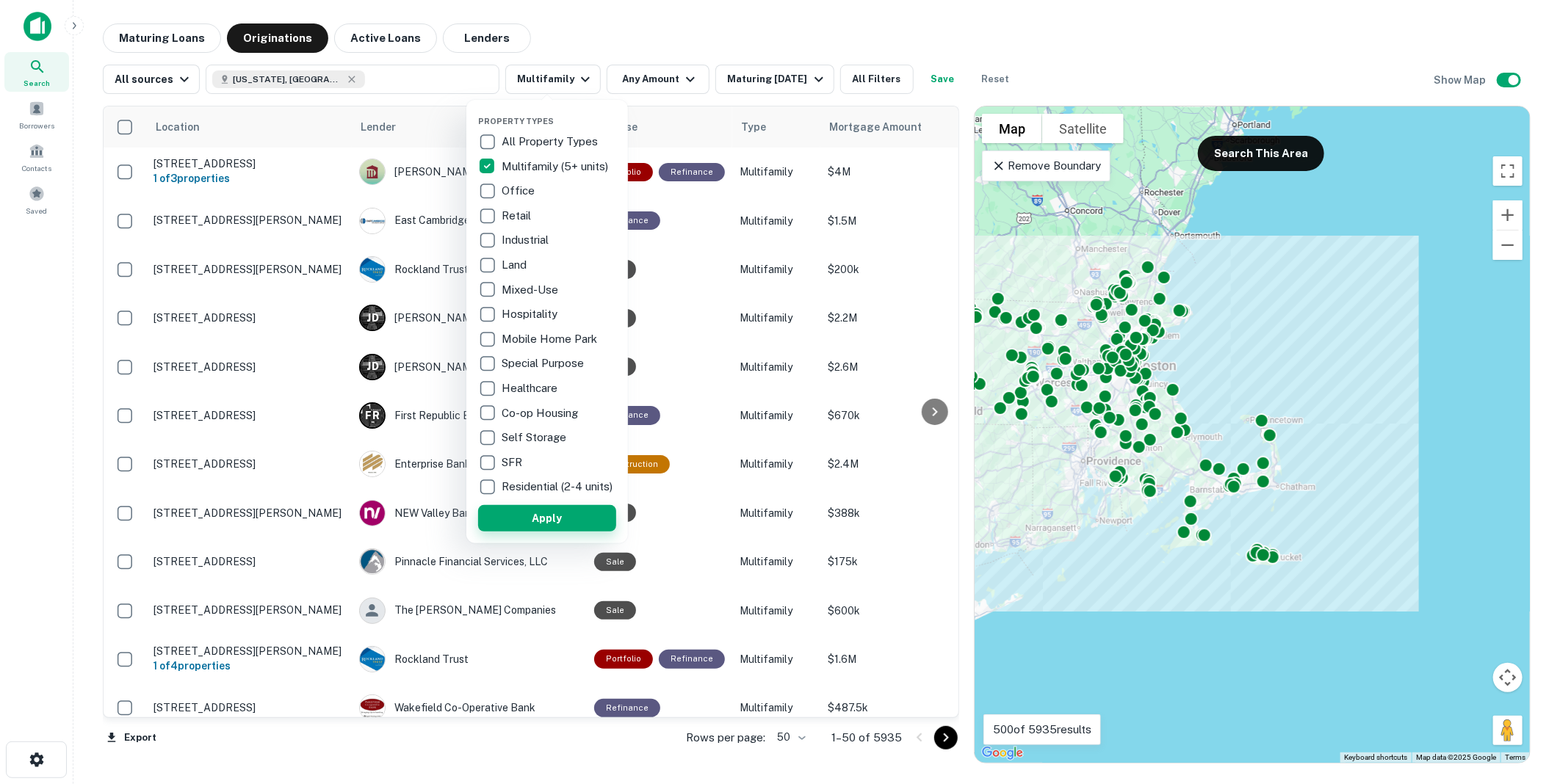
click at [542, 522] on button "Apply" at bounding box center [547, 518] width 138 height 26
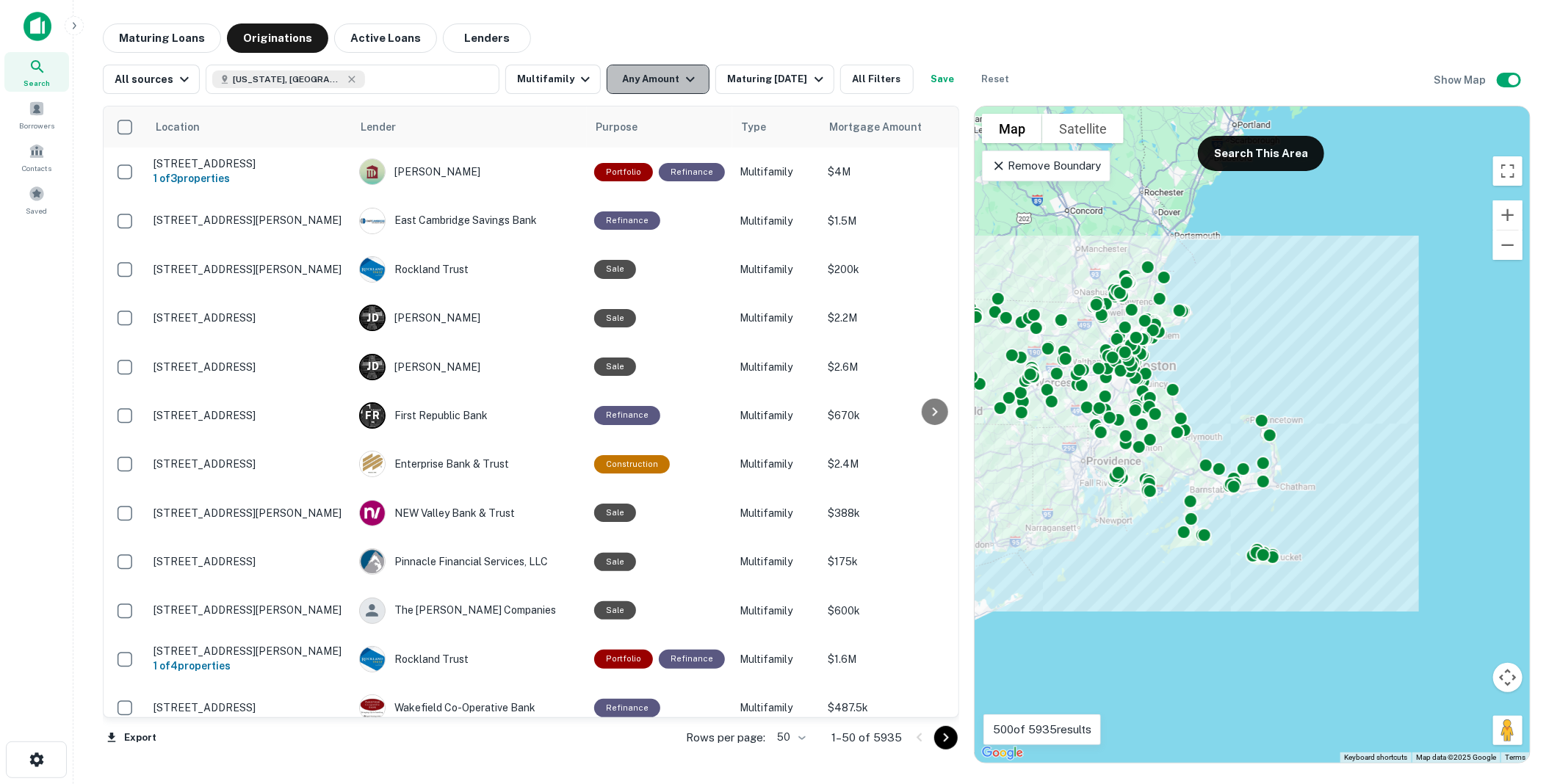
click at [683, 78] on icon "button" at bounding box center [690, 79] width 17 height 17
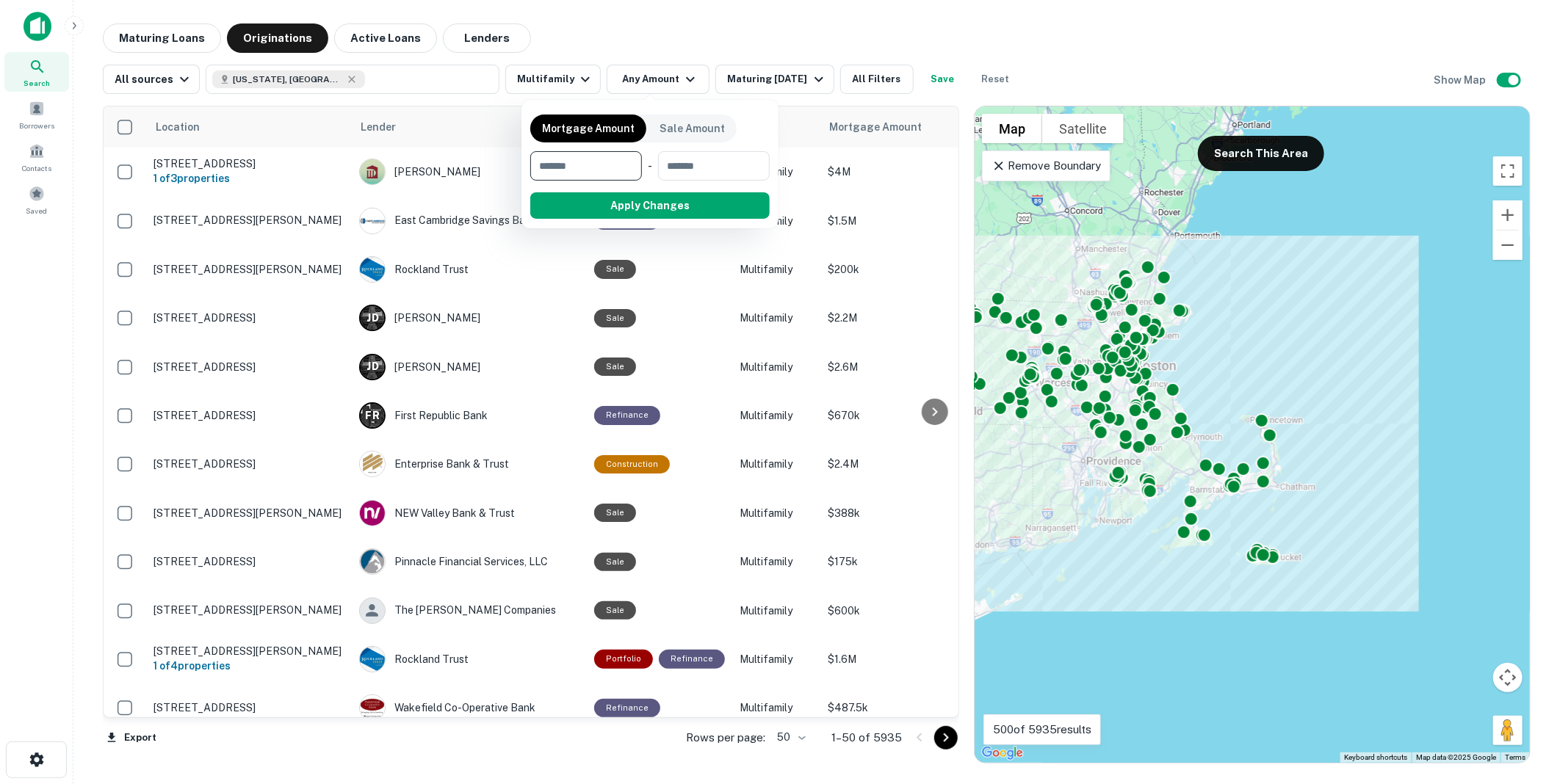
click at [582, 166] on input "number" at bounding box center [581, 166] width 102 height 29
type input "*******"
click at [665, 202] on button "Apply Changes" at bounding box center [676, 205] width 187 height 26
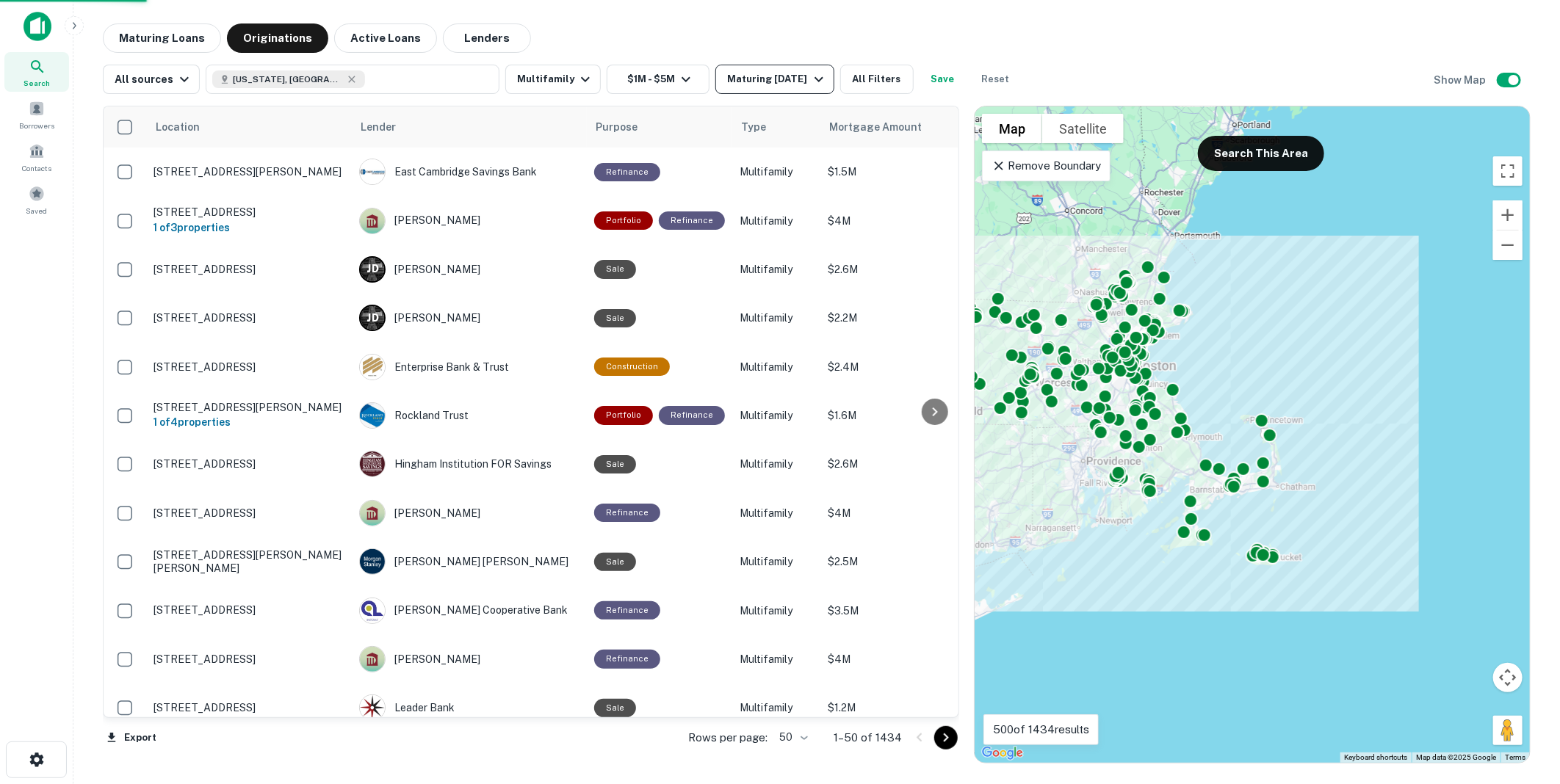
click at [811, 76] on icon "button" at bounding box center [818, 79] width 17 height 17
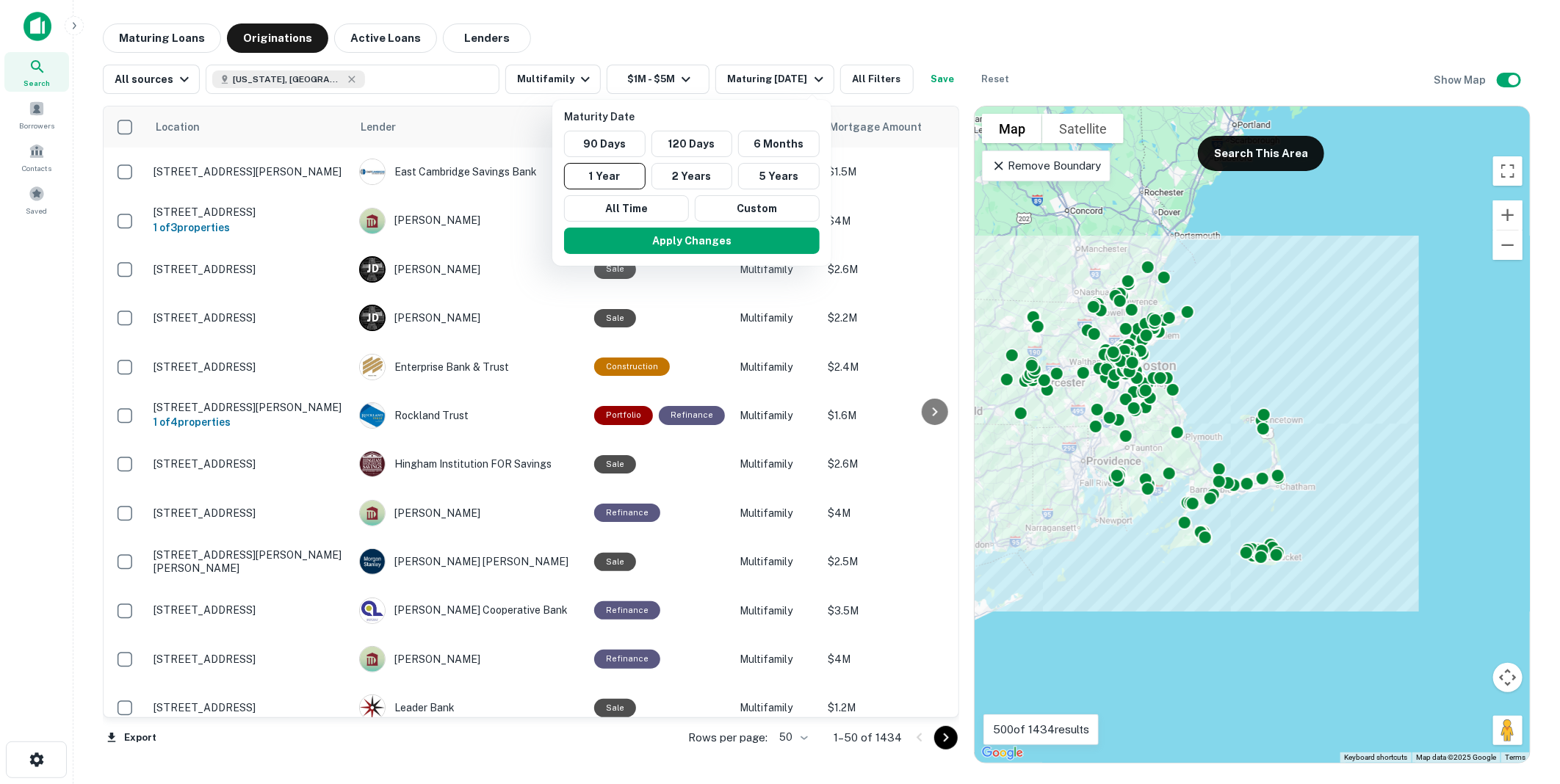
click at [865, 76] on div at bounding box center [780, 392] width 1560 height 784
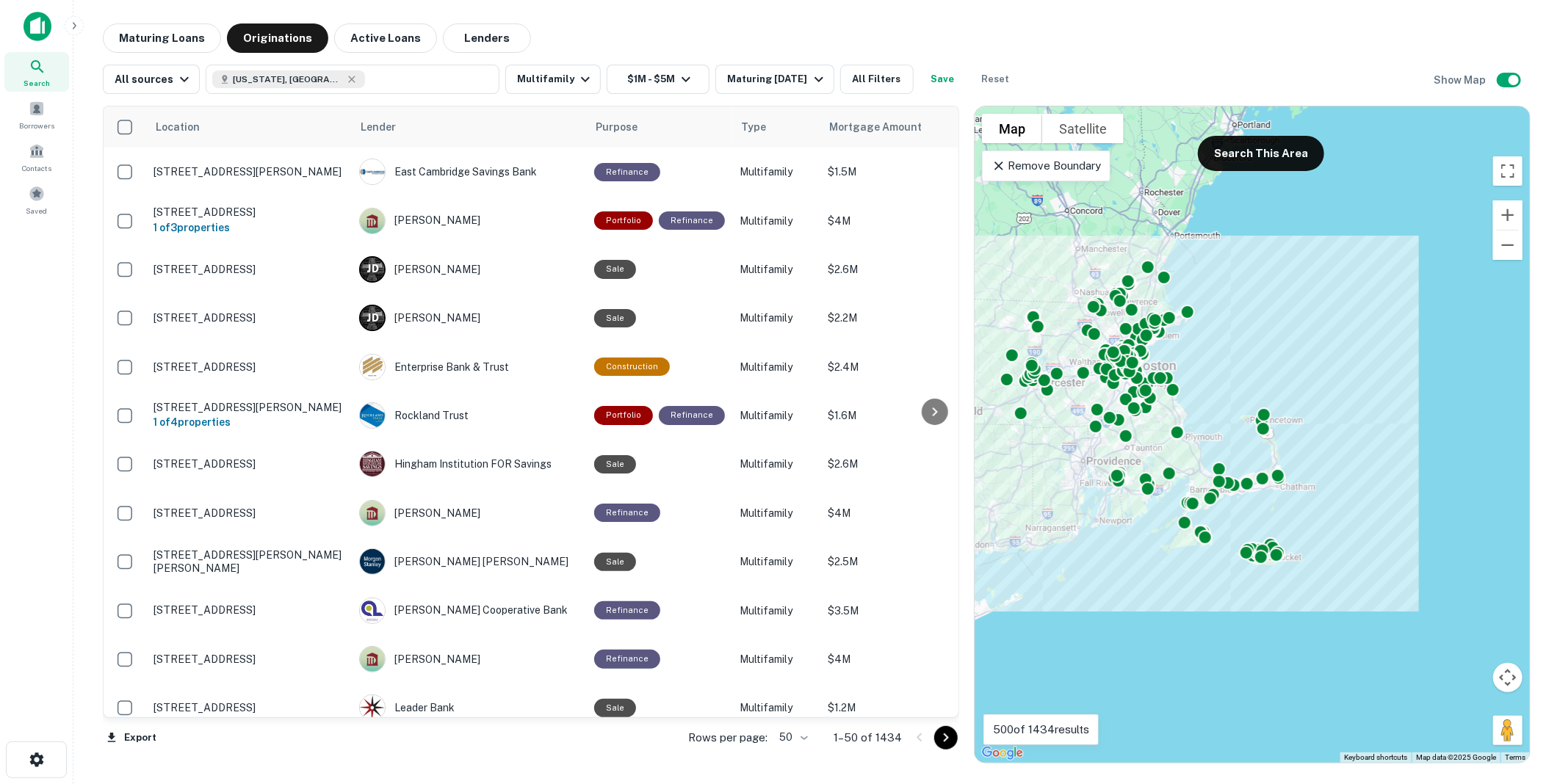
drag, startPoint x: 265, startPoint y: 34, endPoint x: 713, endPoint y: 97, distance: 452.4
click at [265, 34] on button "Originations" at bounding box center [277, 38] width 102 height 29
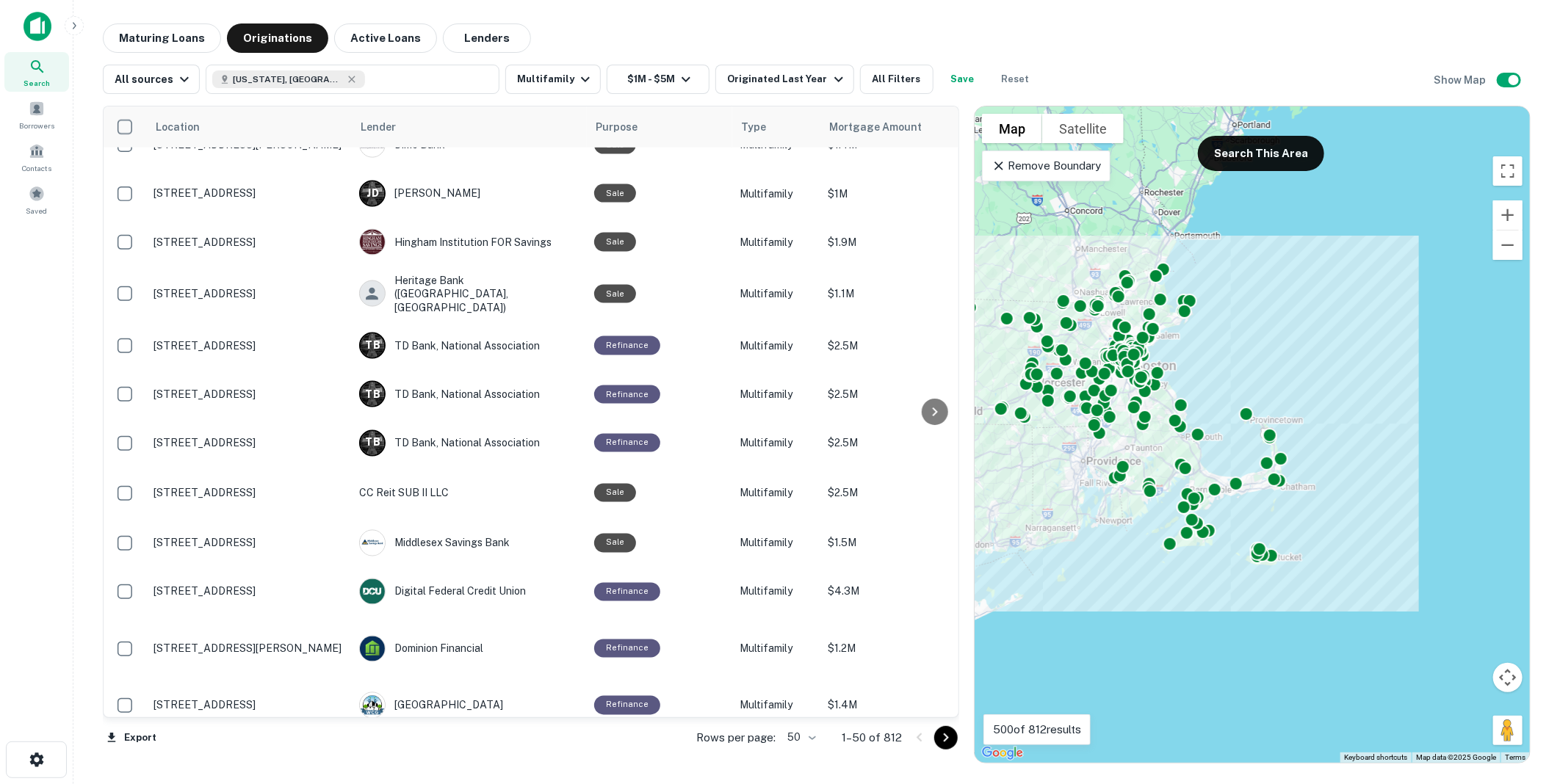
scroll to position [1874, 0]
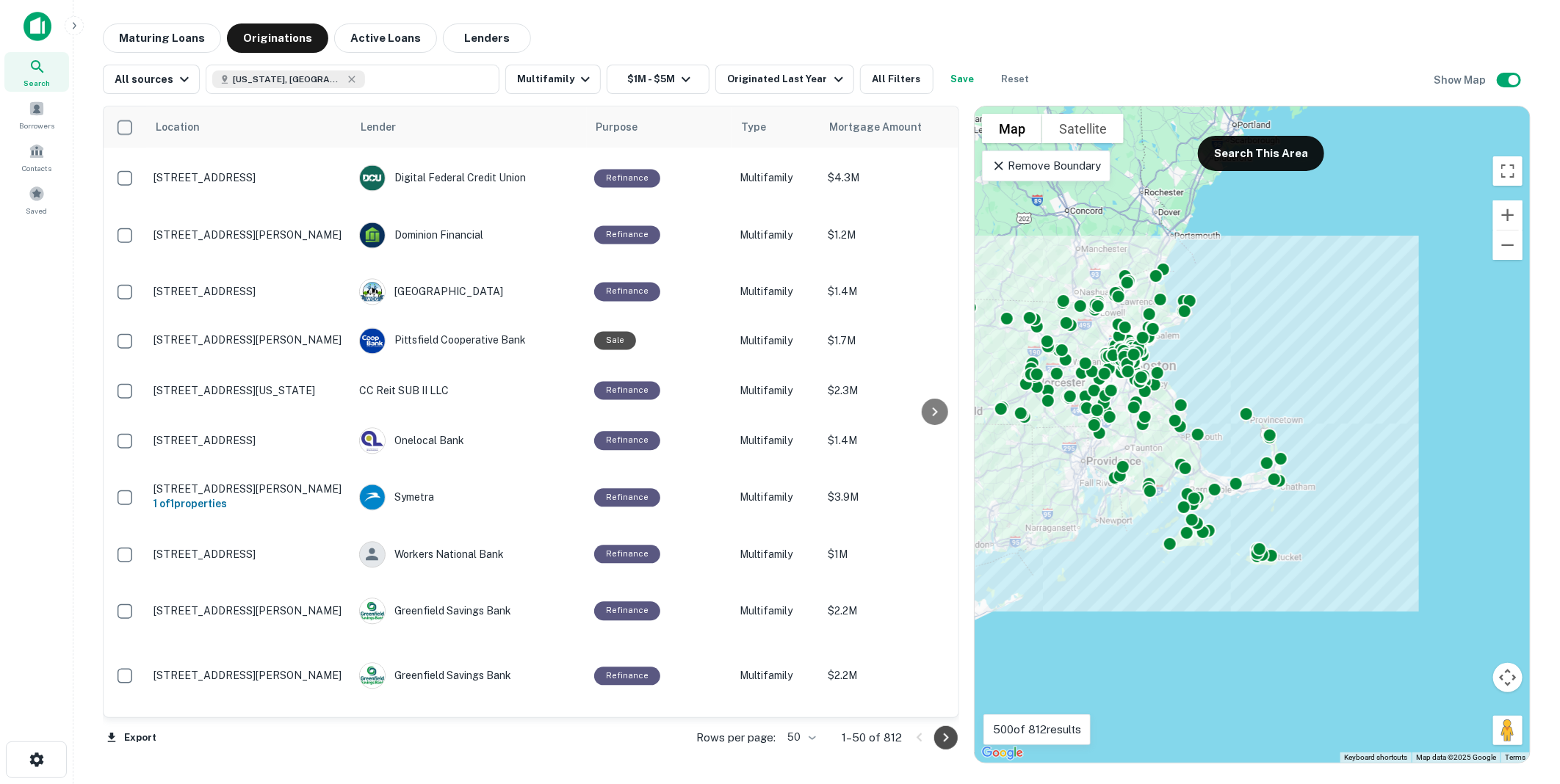
click at [944, 737] on icon "Go to next page" at bounding box center [945, 737] width 17 height 17
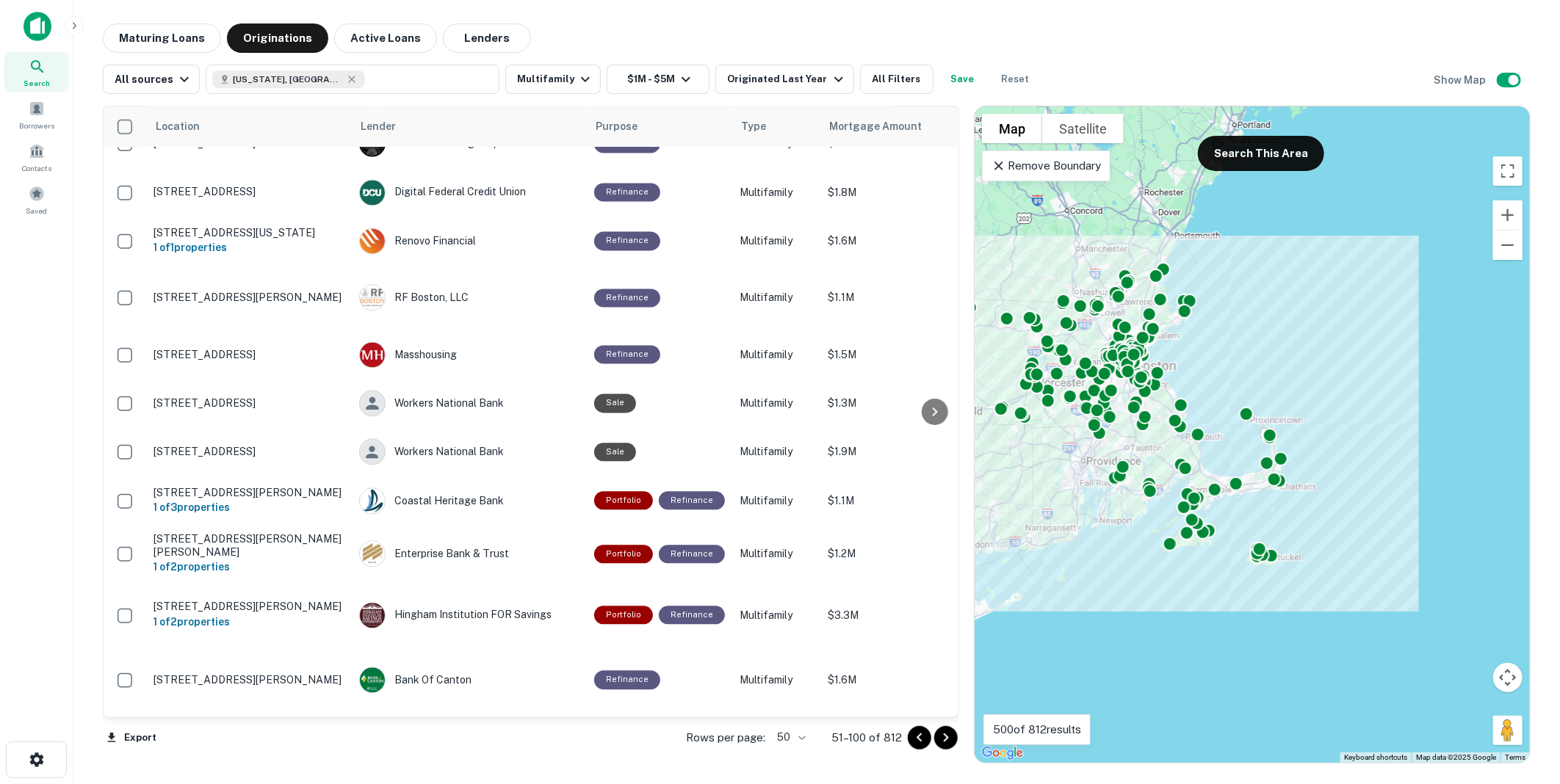
scroll to position [1890, 0]
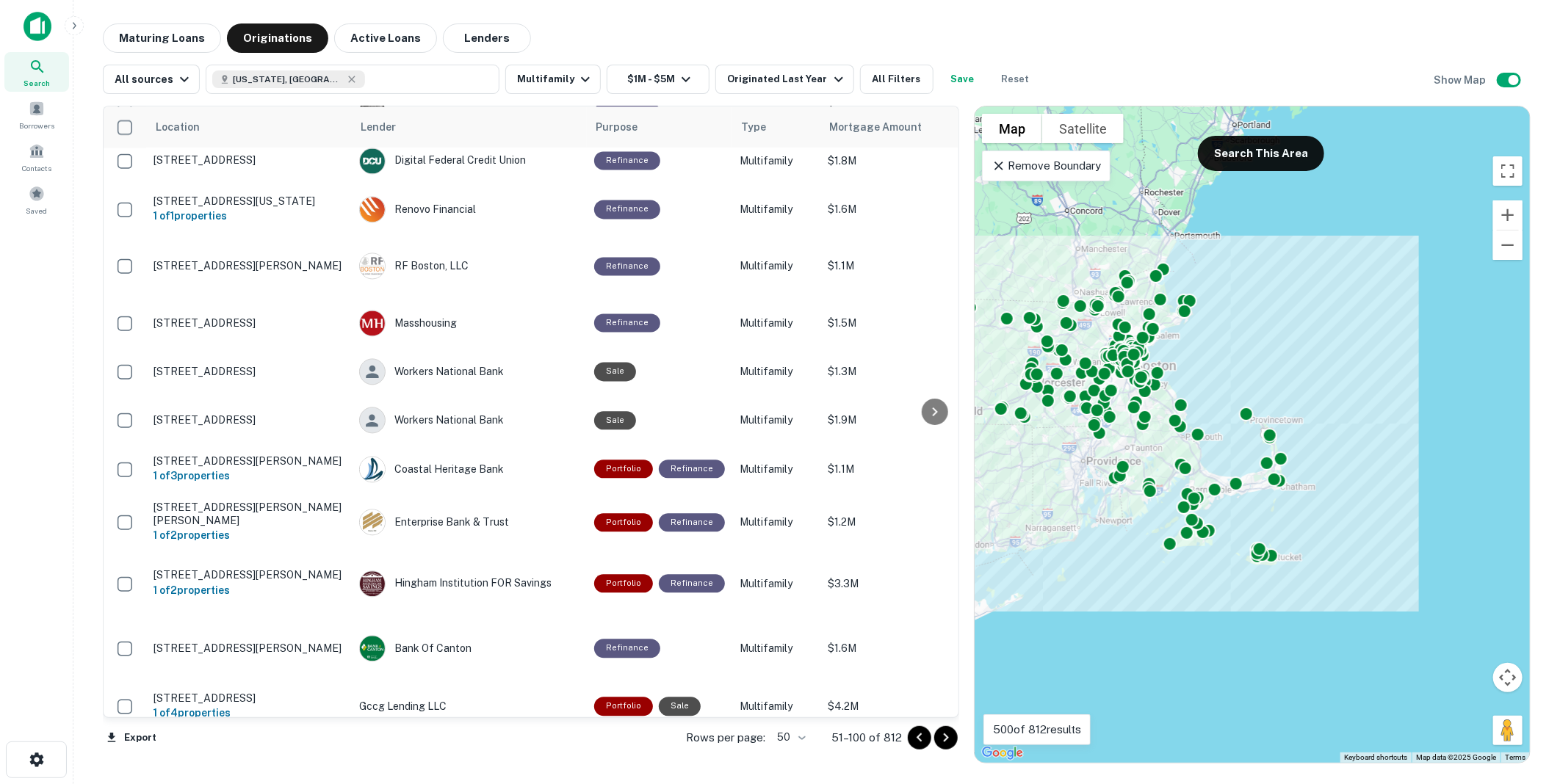
click at [945, 737] on icon "Go to next page" at bounding box center [946, 738] width 5 height 9
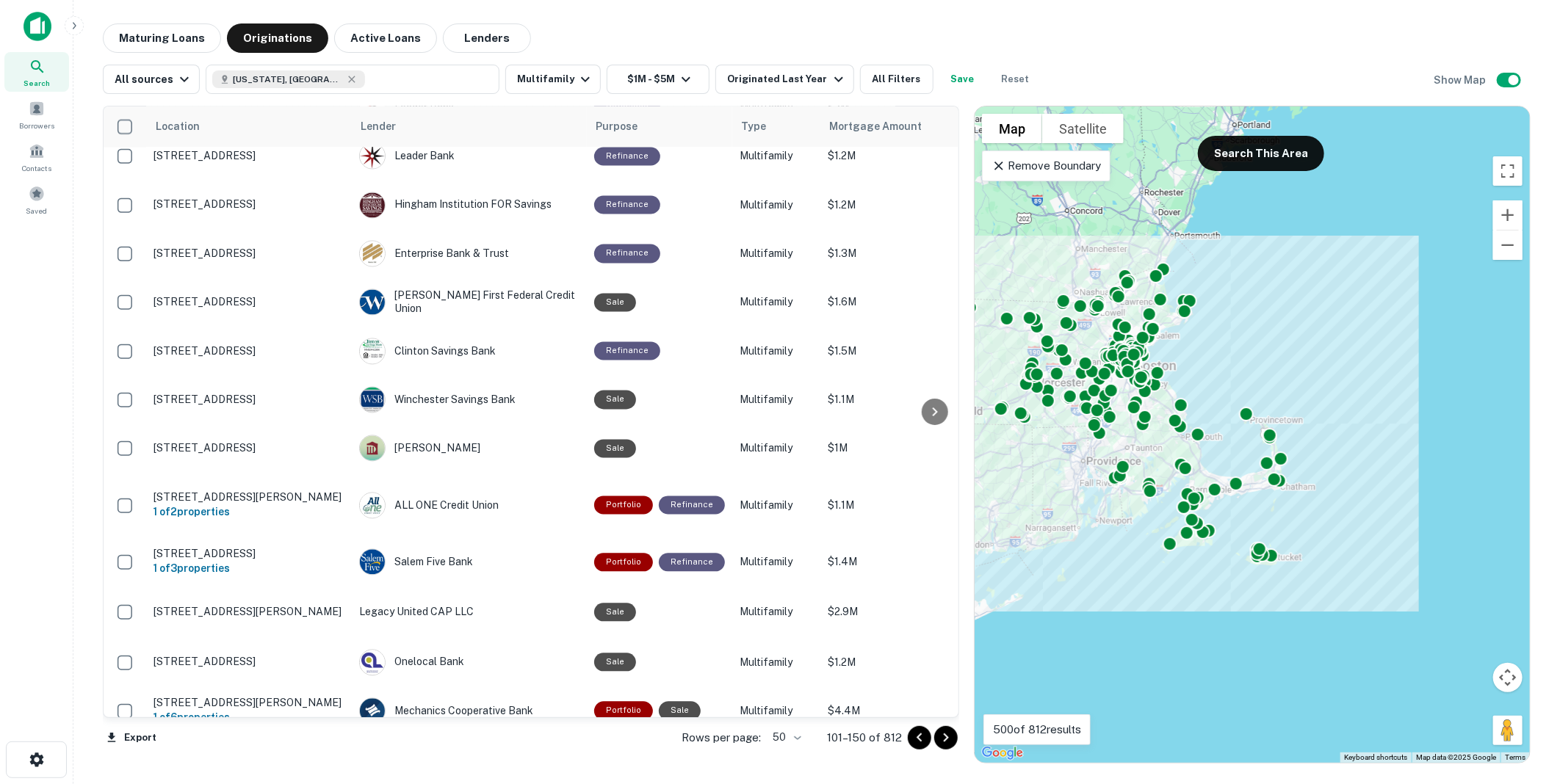
scroll to position [1881, 0]
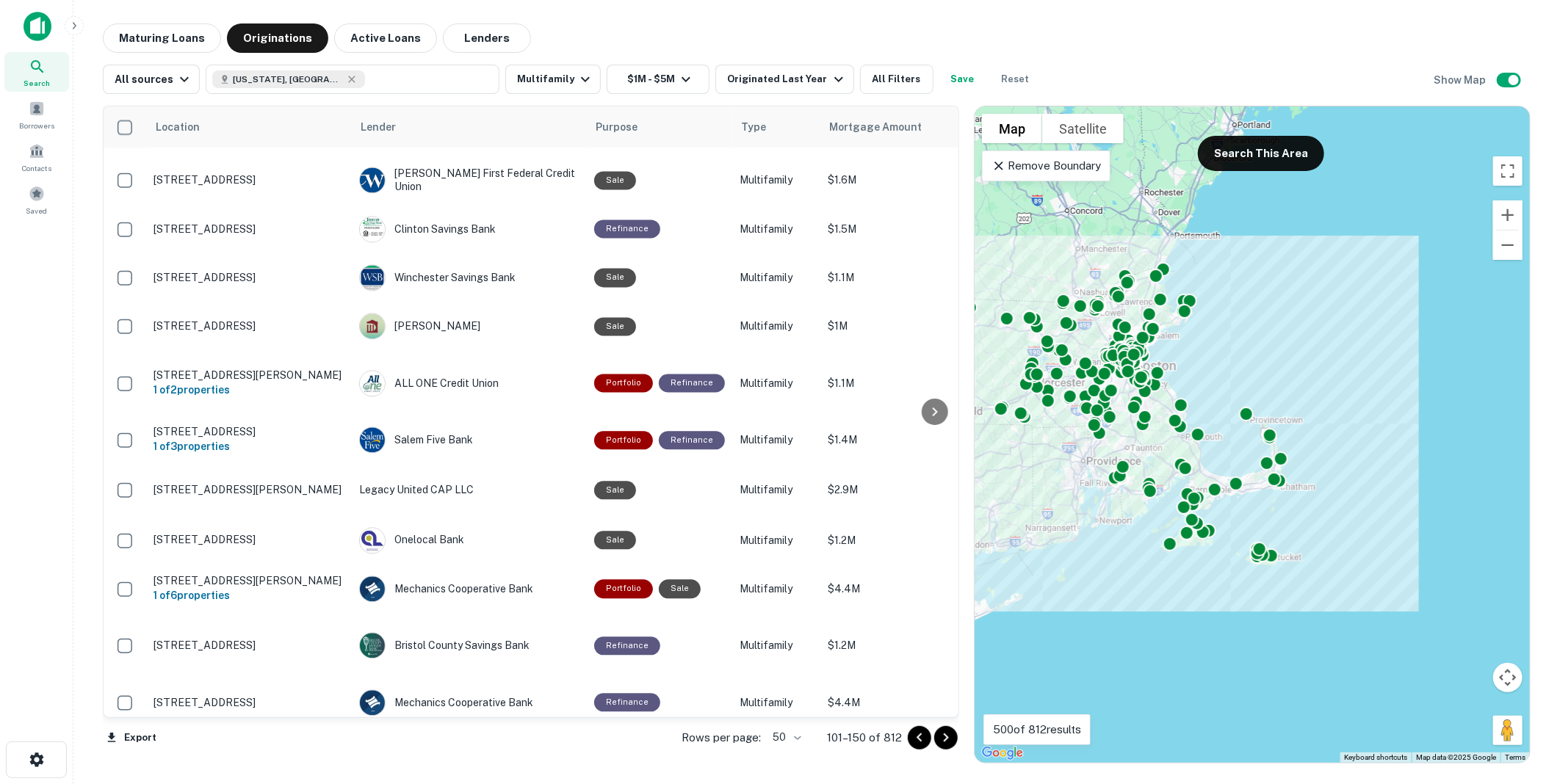
click at [946, 739] on icon "Go to next page" at bounding box center [945, 737] width 17 height 17
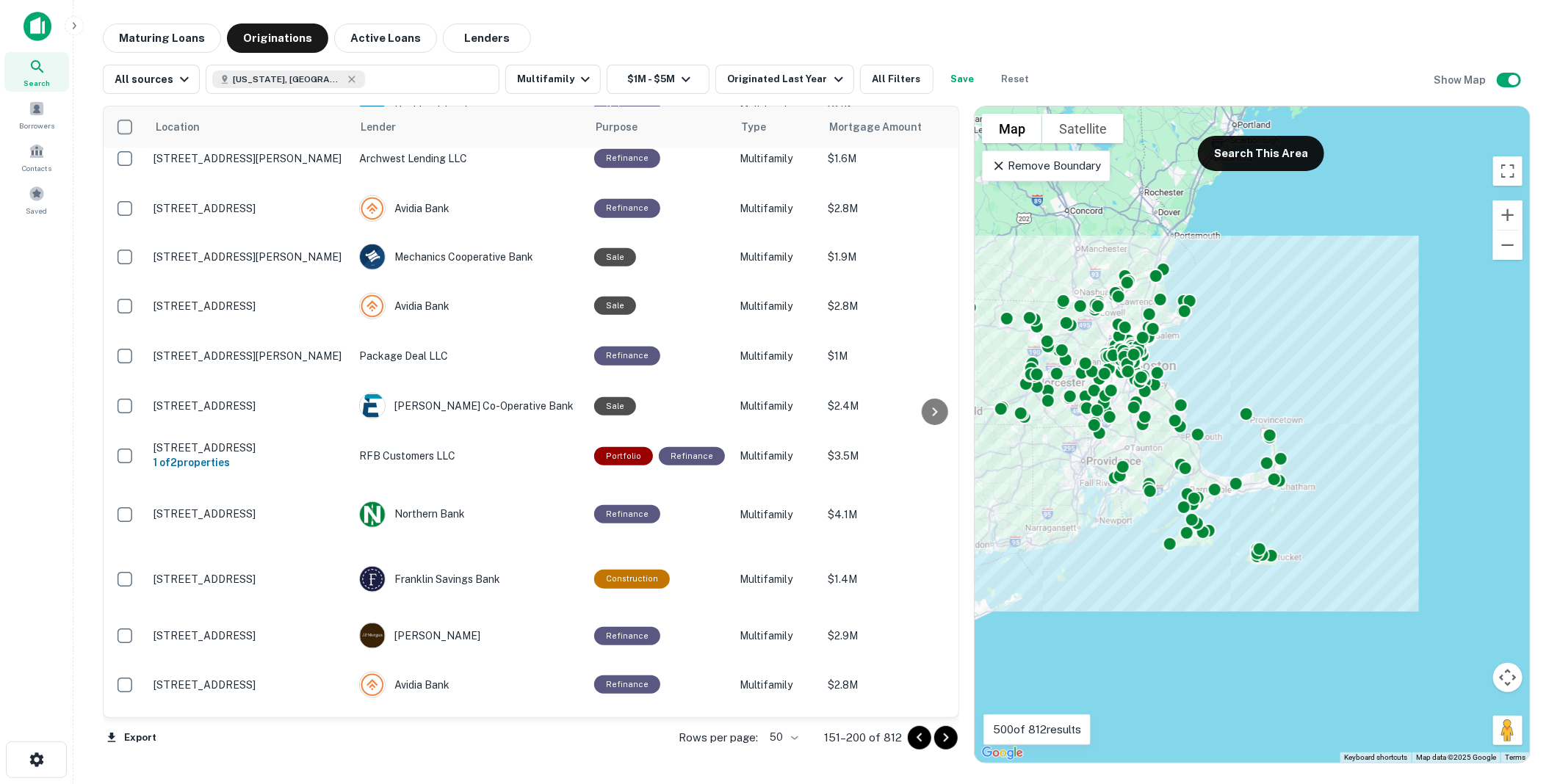
scroll to position [703, 0]
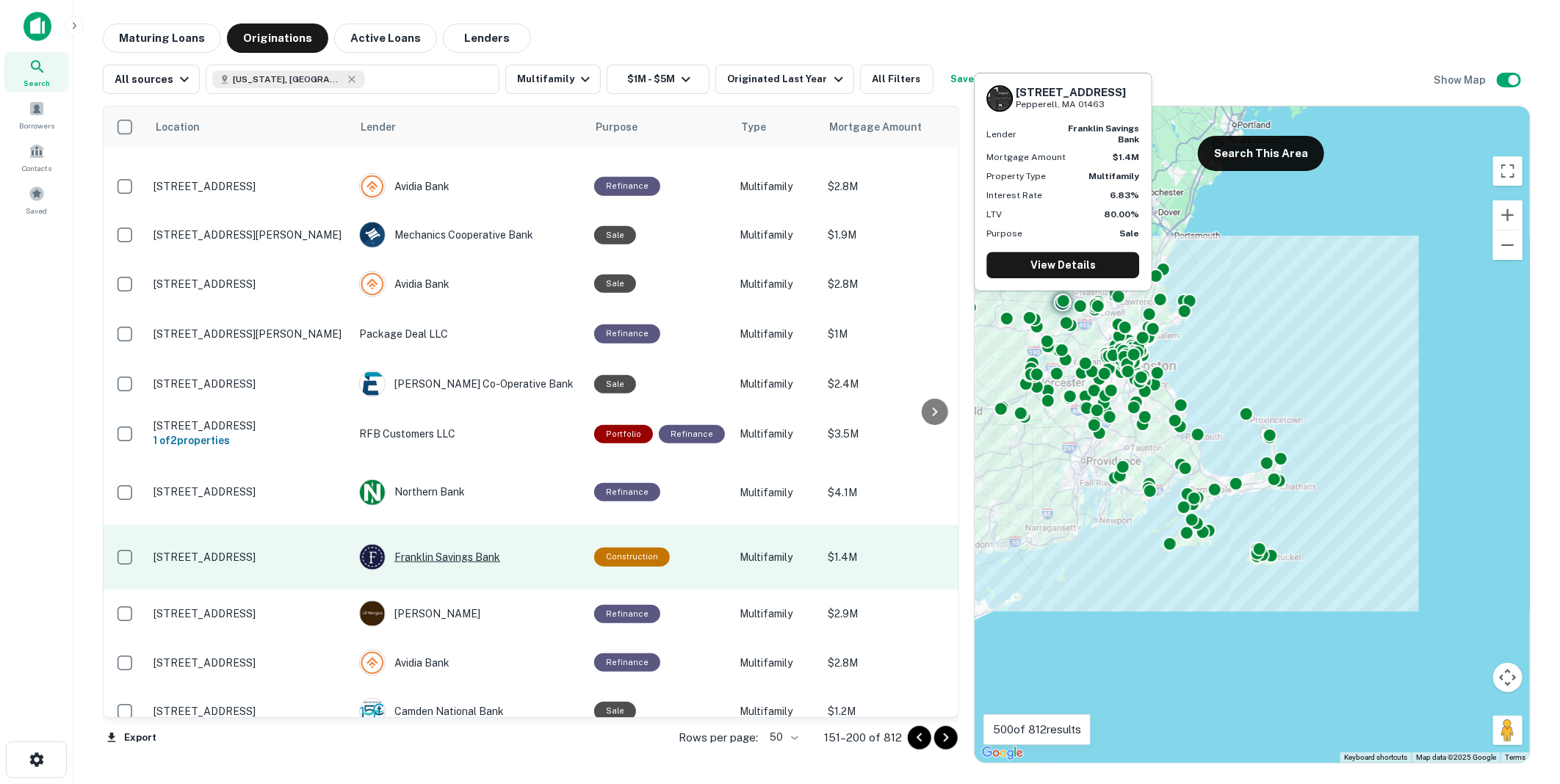
click at [428, 544] on div "Franklin Savings Bank" at bounding box center [469, 557] width 221 height 26
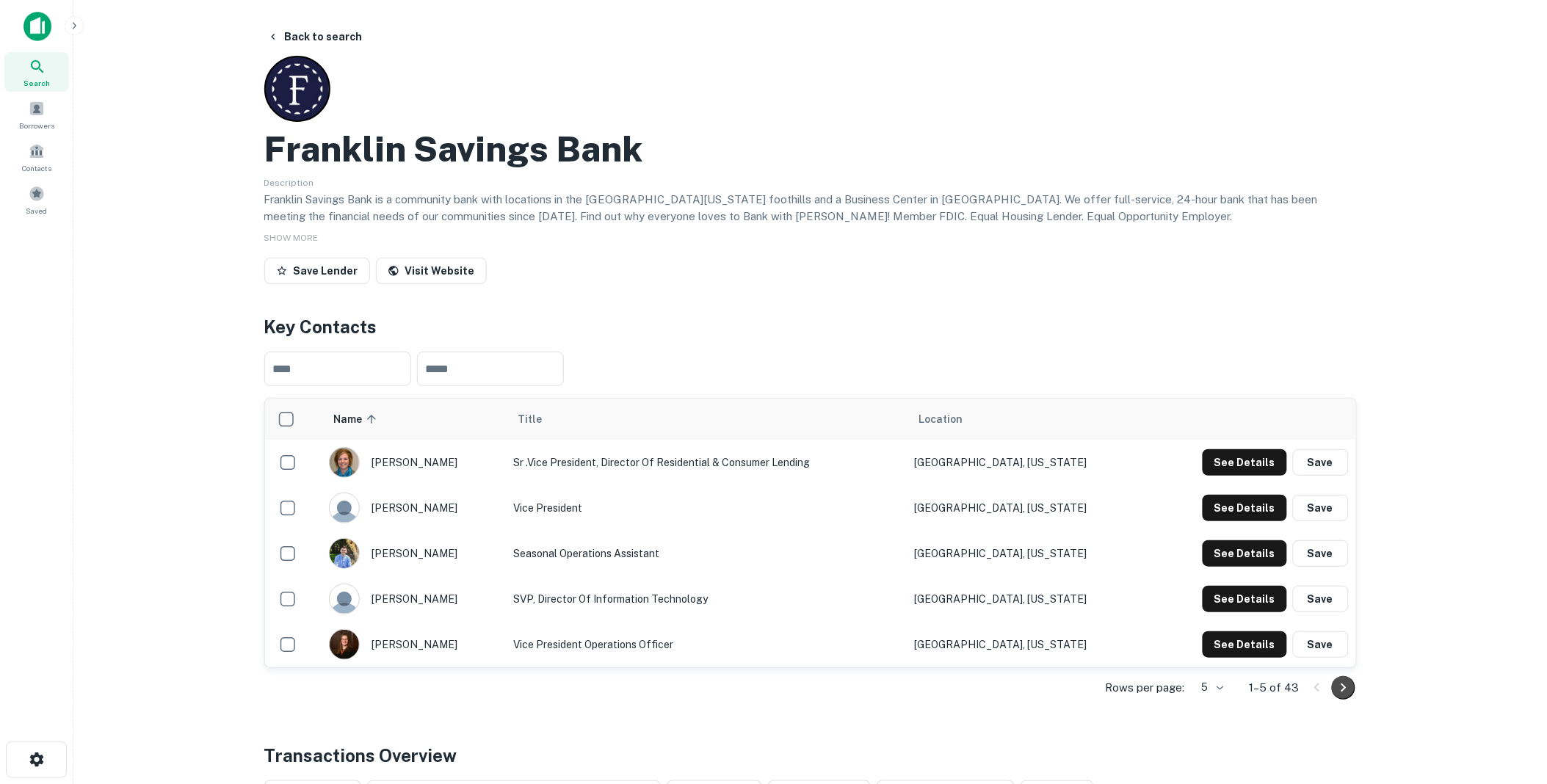
click at [1344, 685] on icon "Go to next page" at bounding box center [1344, 688] width 17 height 17
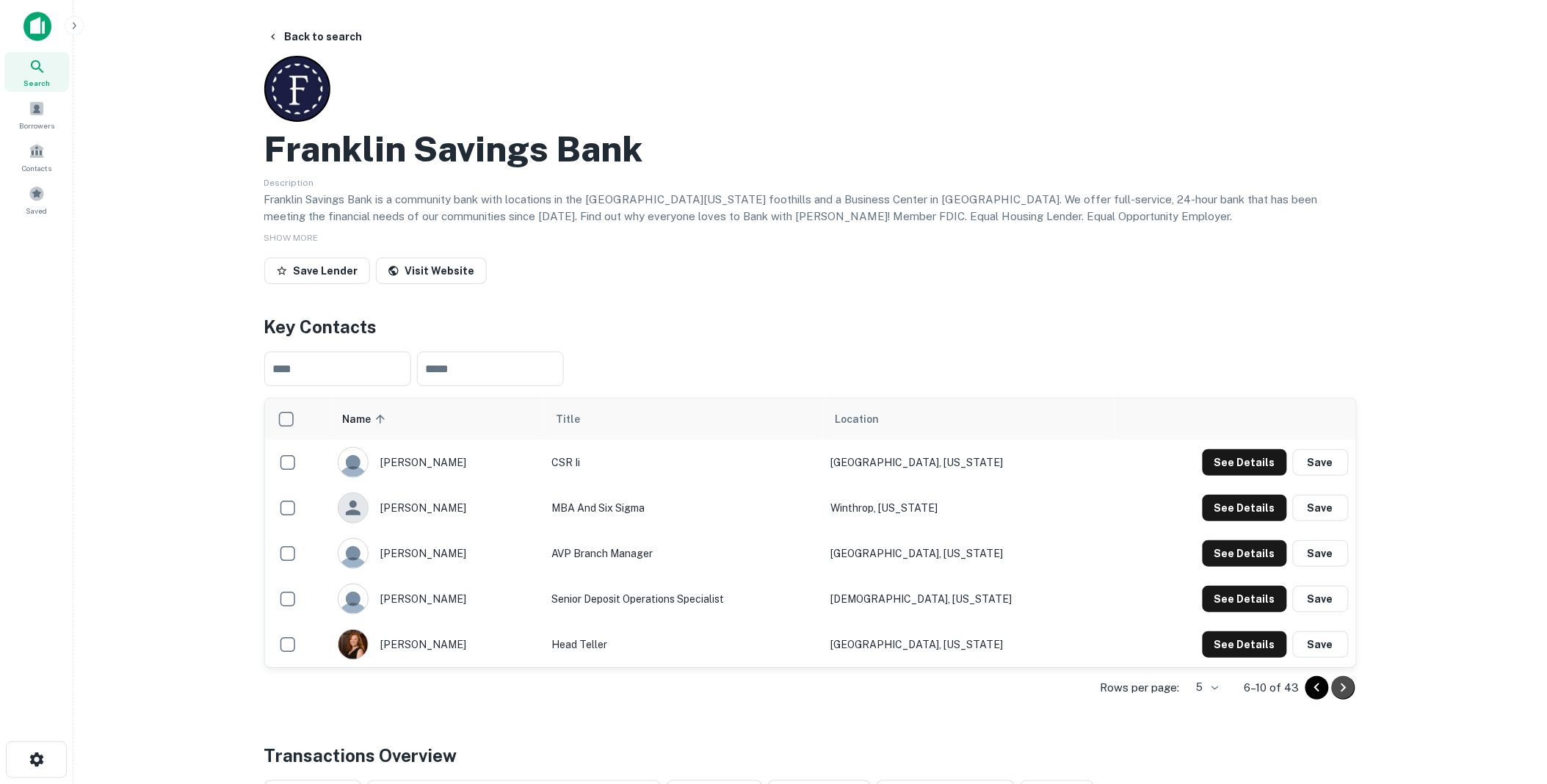
click at [1340, 684] on icon "Go to next page" at bounding box center [1344, 688] width 17 height 17
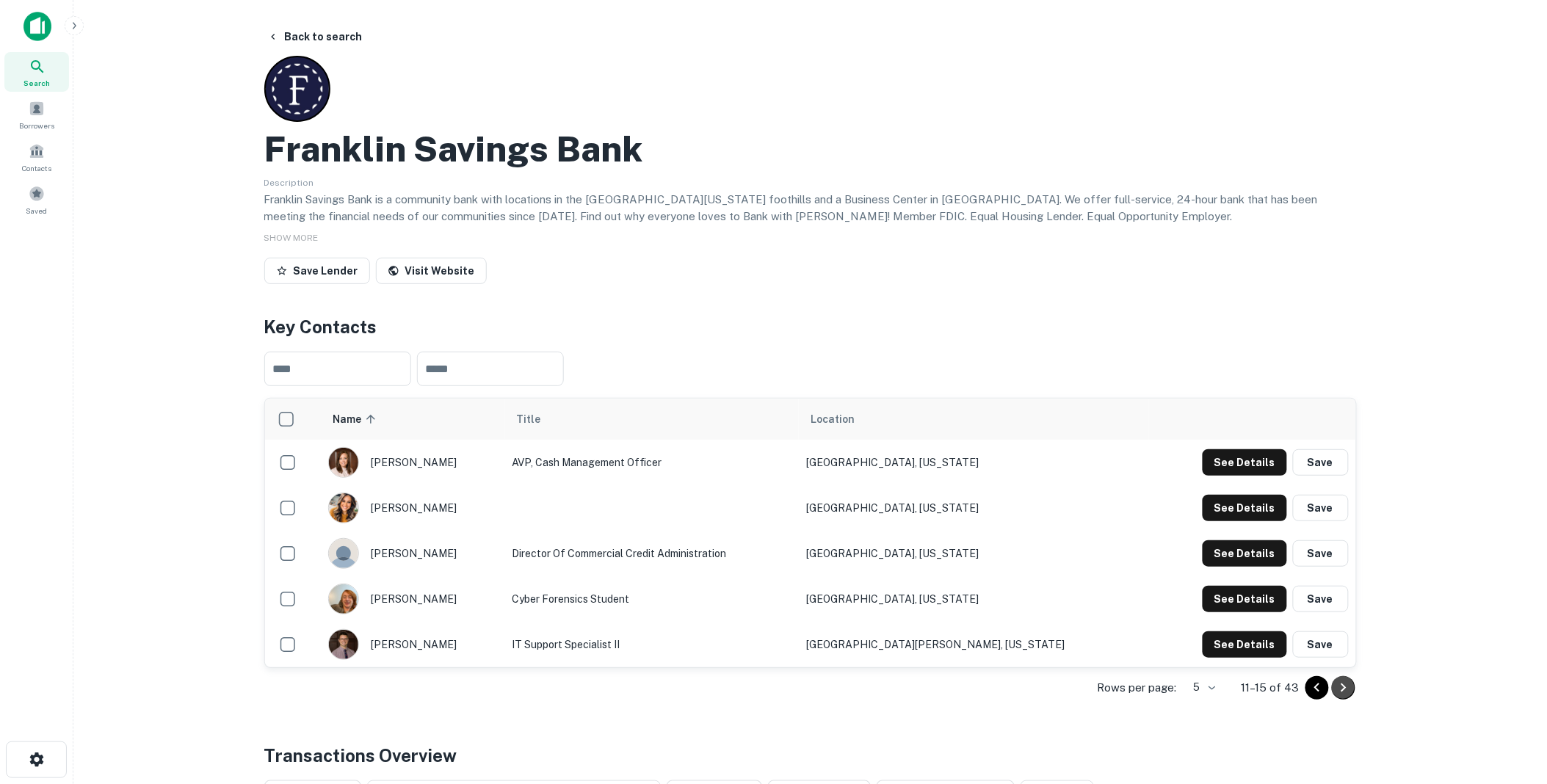
click at [1340, 684] on icon "Go to next page" at bounding box center [1344, 688] width 17 height 17
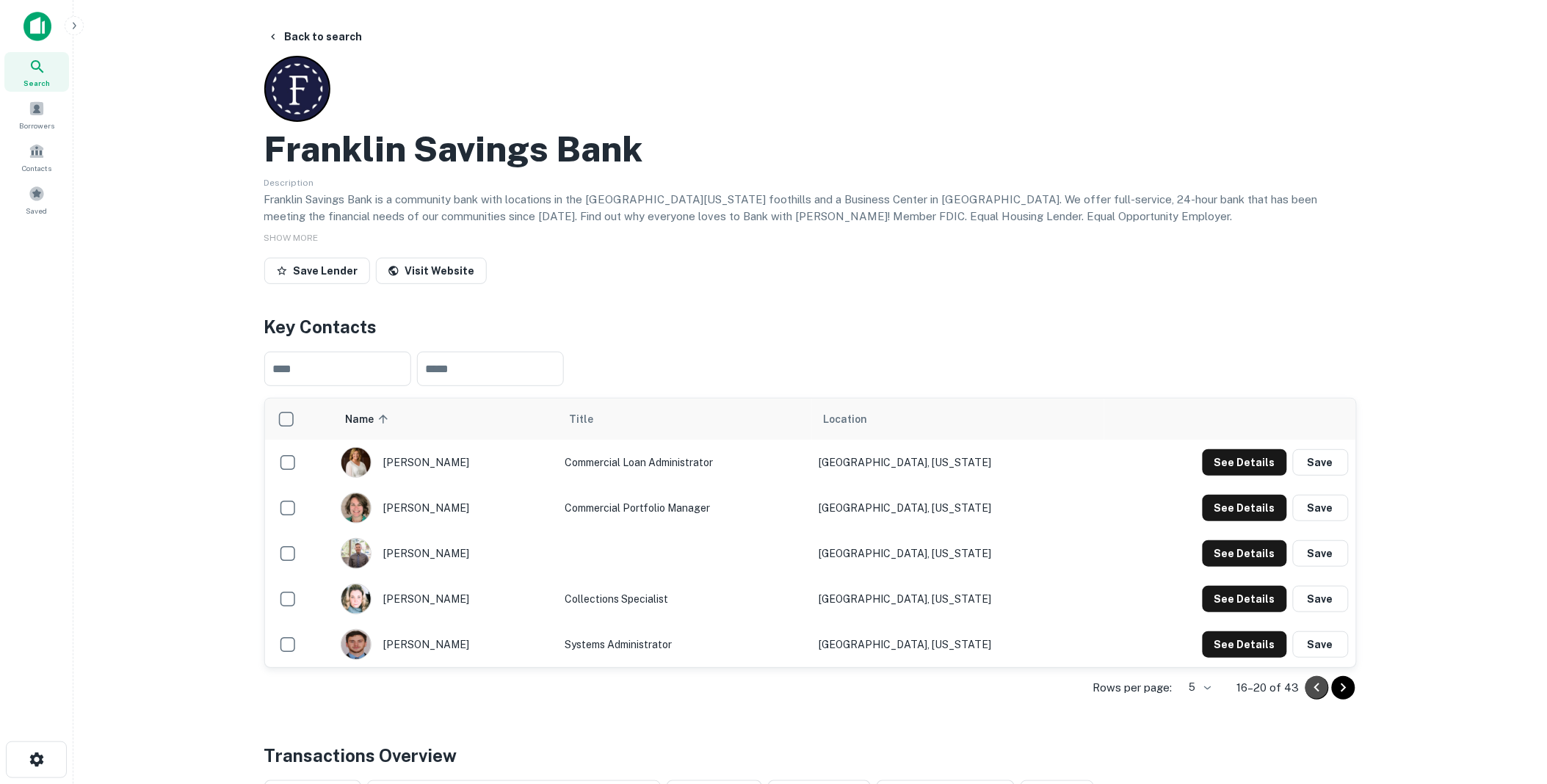
click at [1322, 683] on icon "Go to previous page" at bounding box center [1317, 688] width 17 height 17
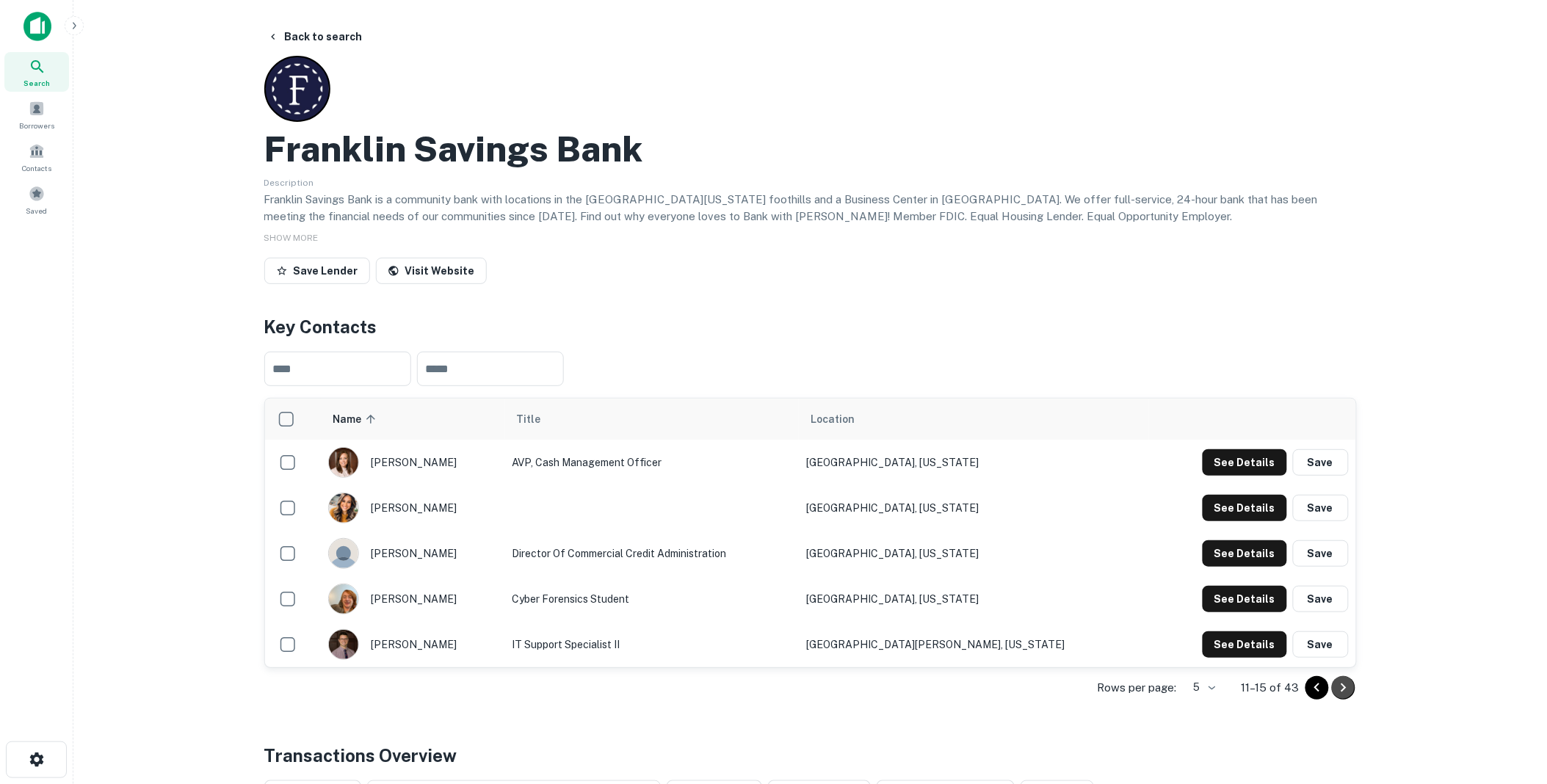
click at [1341, 683] on icon "Go to next page" at bounding box center [1344, 688] width 17 height 17
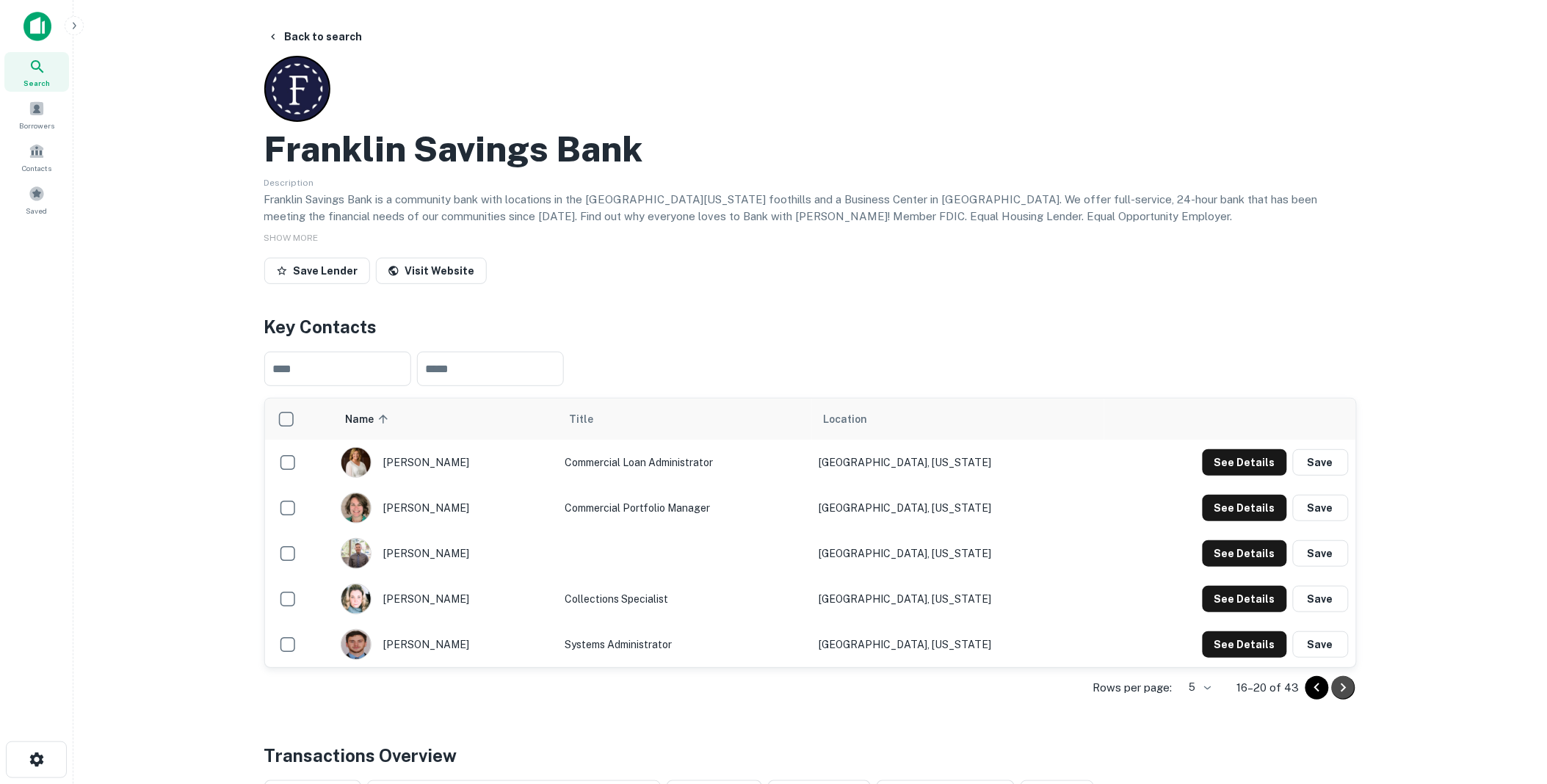
click at [1340, 684] on icon "Go to next page" at bounding box center [1344, 688] width 17 height 17
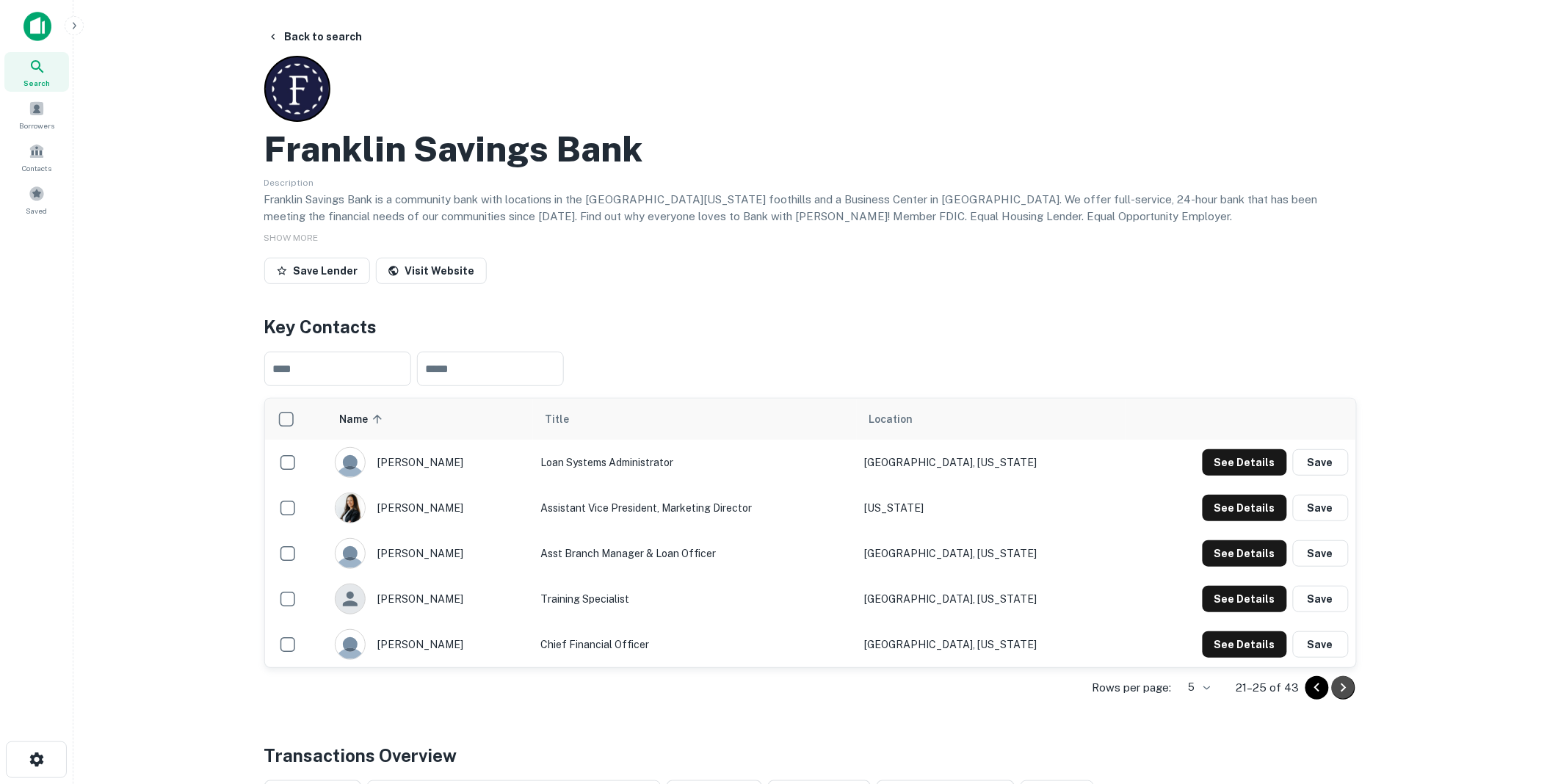
click at [1340, 684] on icon "Go to next page" at bounding box center [1344, 688] width 17 height 17
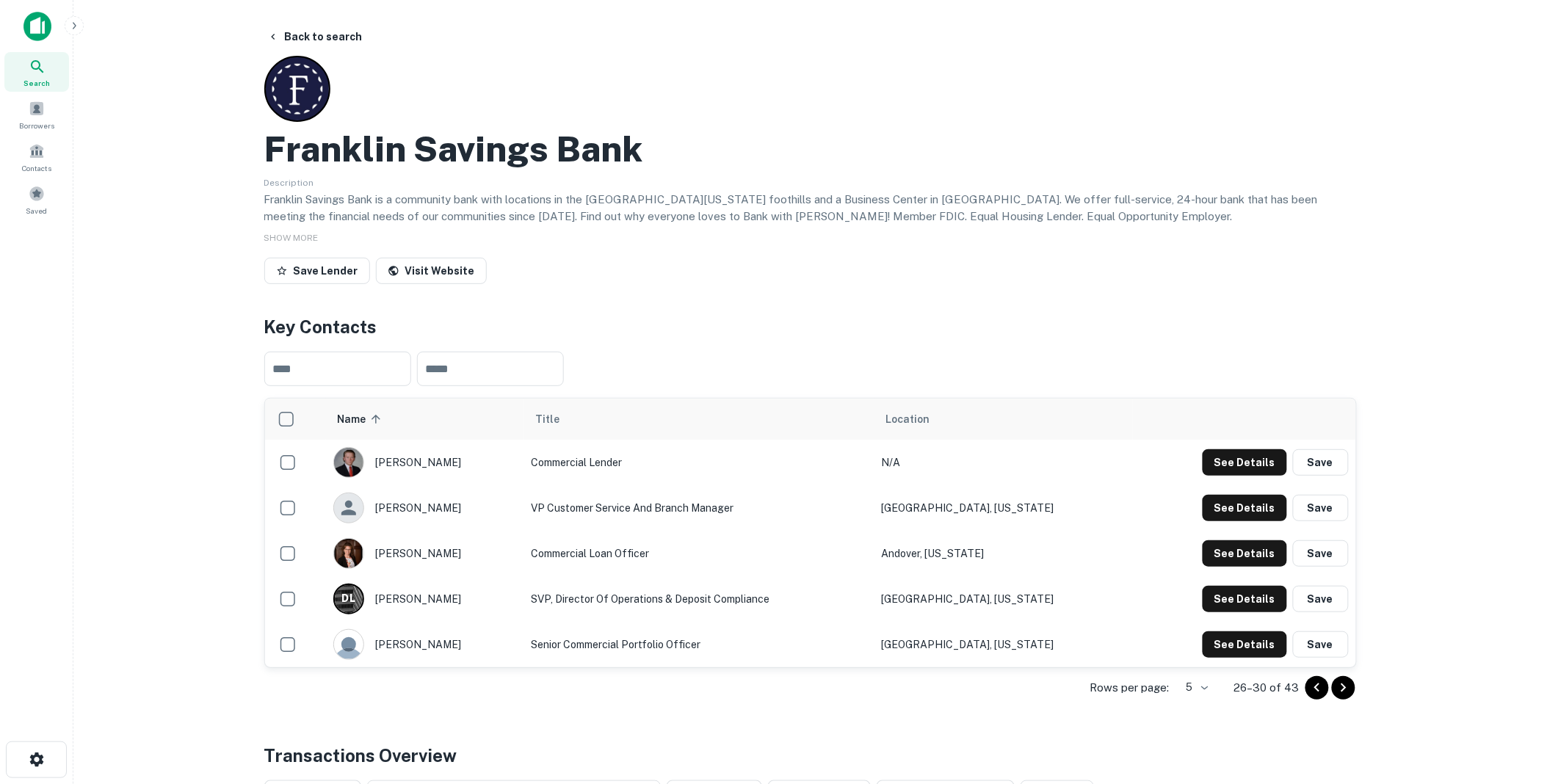
click at [1340, 684] on icon "Go to next page" at bounding box center [1344, 688] width 17 height 17
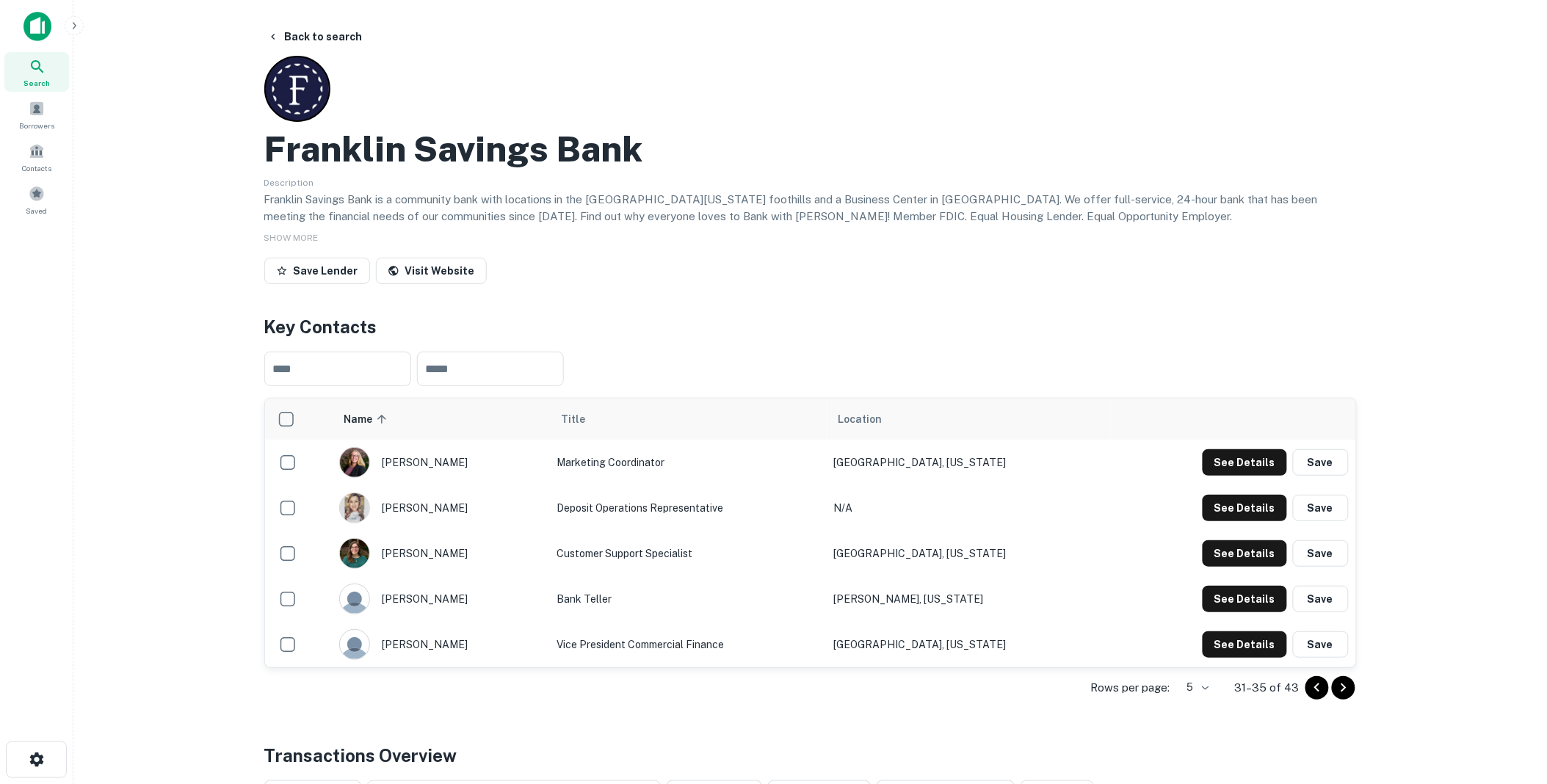
click at [1340, 684] on icon "Go to next page" at bounding box center [1344, 688] width 17 height 17
click at [1317, 686] on icon "Go to previous page" at bounding box center [1317, 688] width 5 height 9
click at [317, 37] on button "Back to search" at bounding box center [315, 36] width 107 height 26
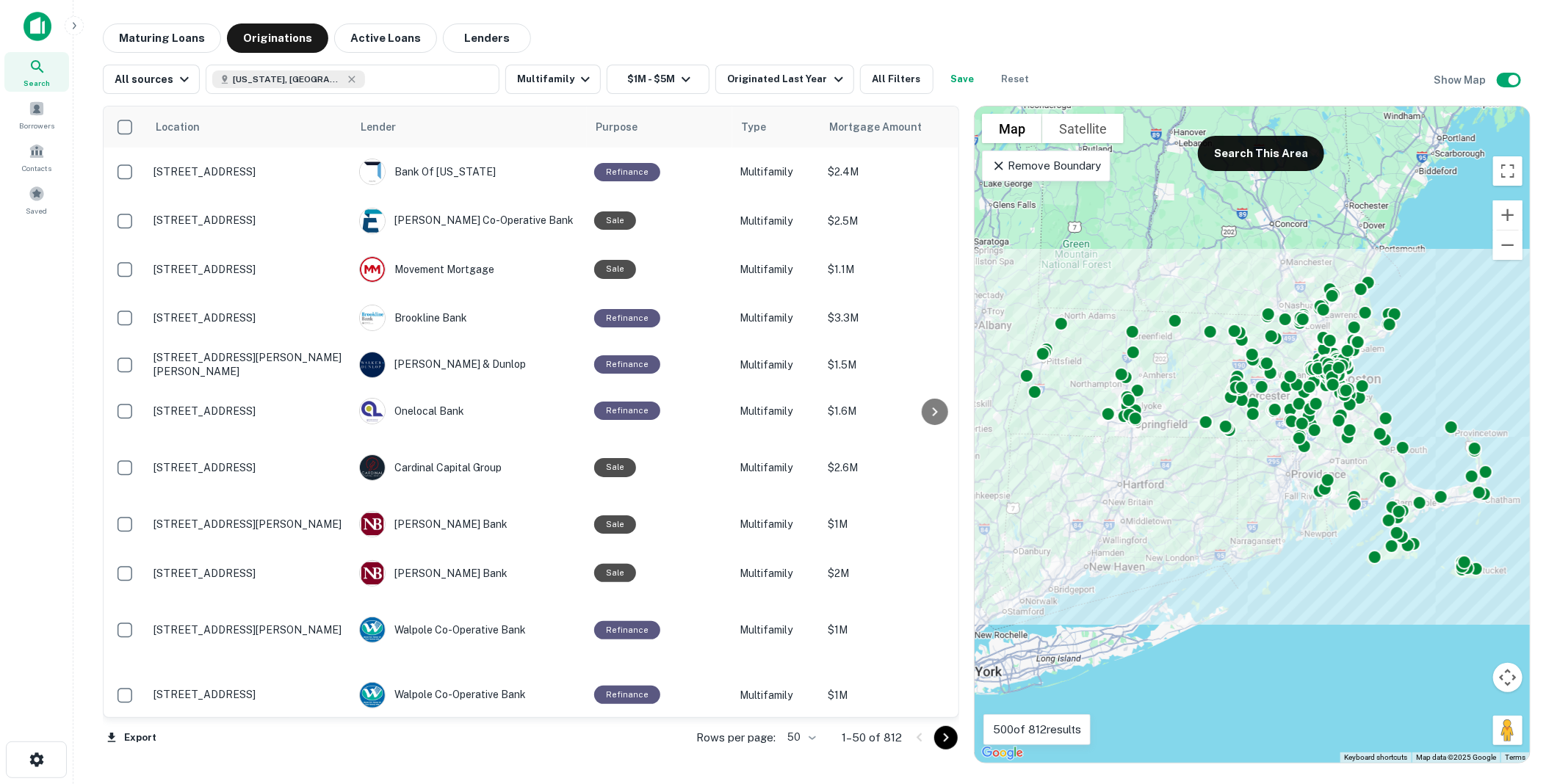
drag, startPoint x: 949, startPoint y: 181, endPoint x: 939, endPoint y: 265, distance: 84.6
click at [936, 270] on div at bounding box center [935, 411] width 29 height 611
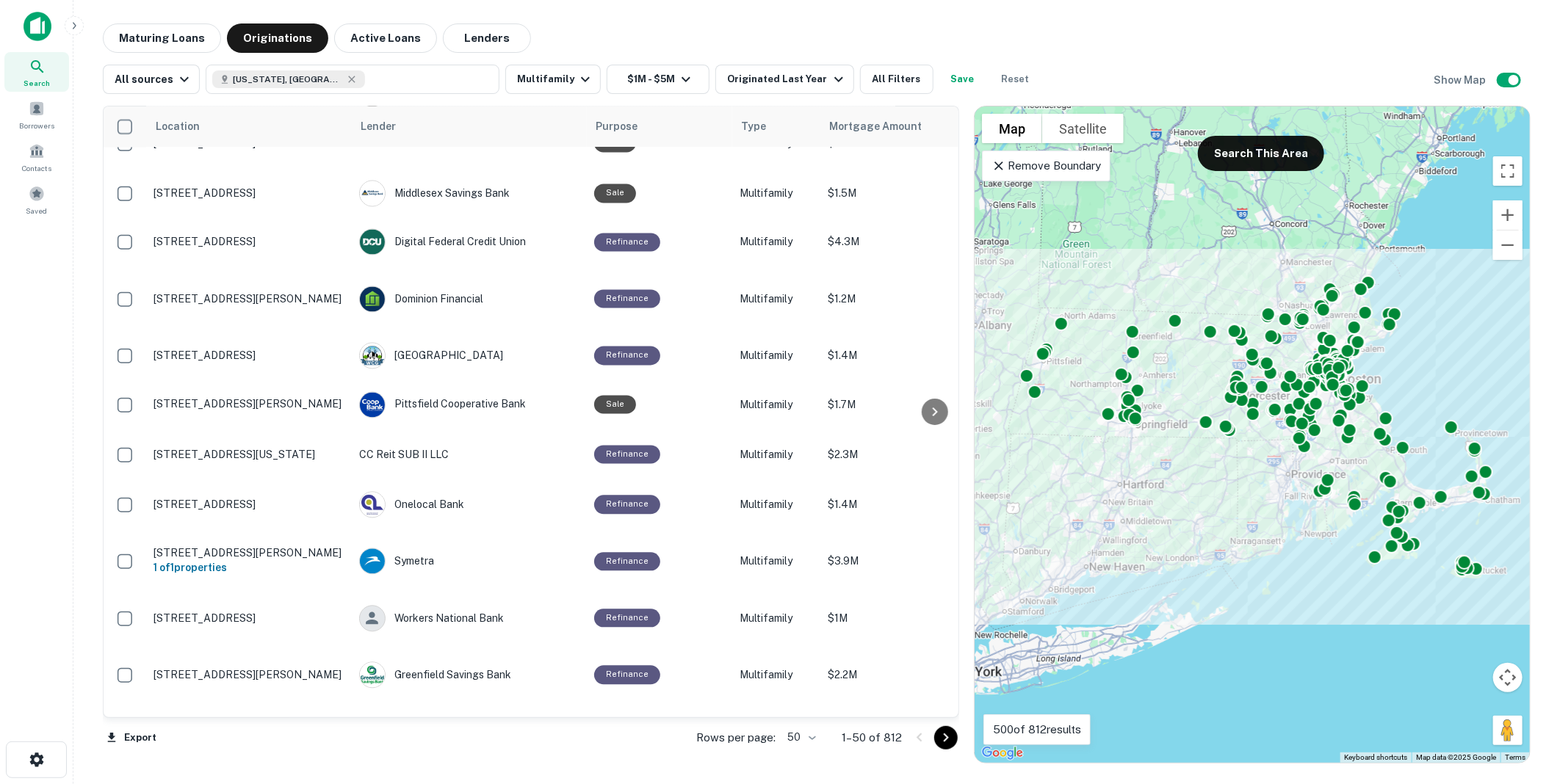
scroll to position [1874, 0]
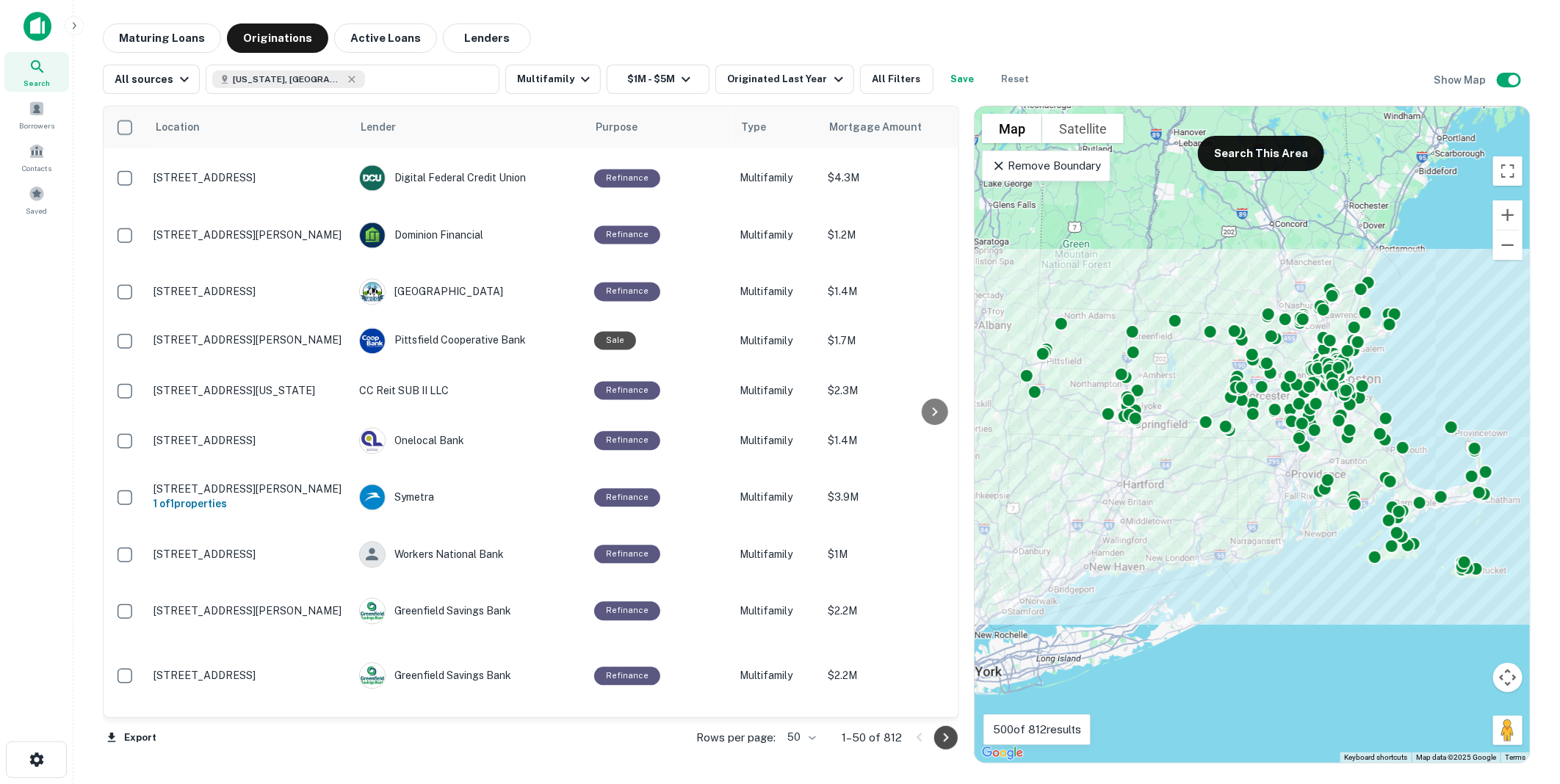
click at [948, 733] on icon "Go to next page" at bounding box center [945, 737] width 17 height 17
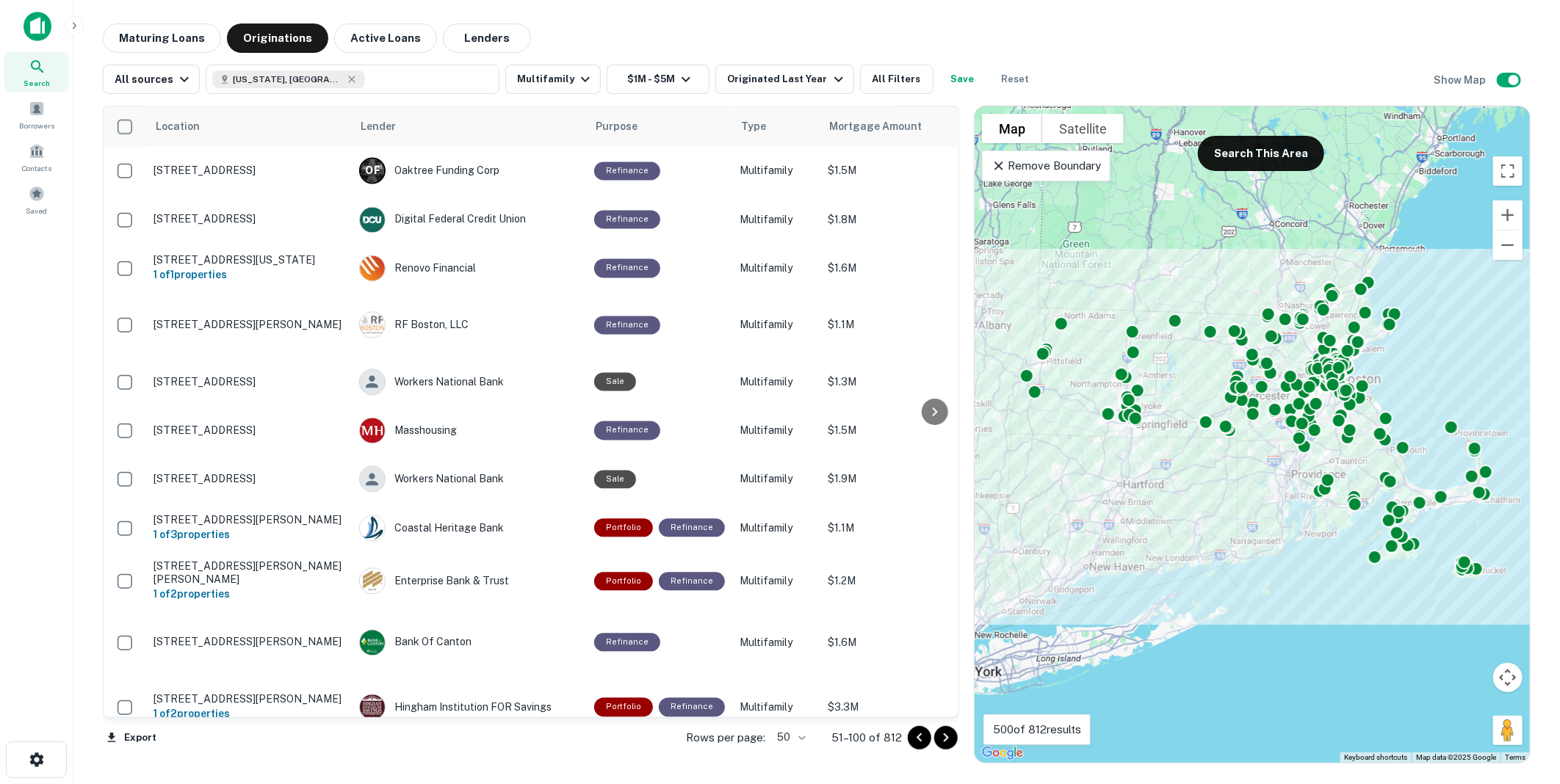
scroll to position [1890, 0]
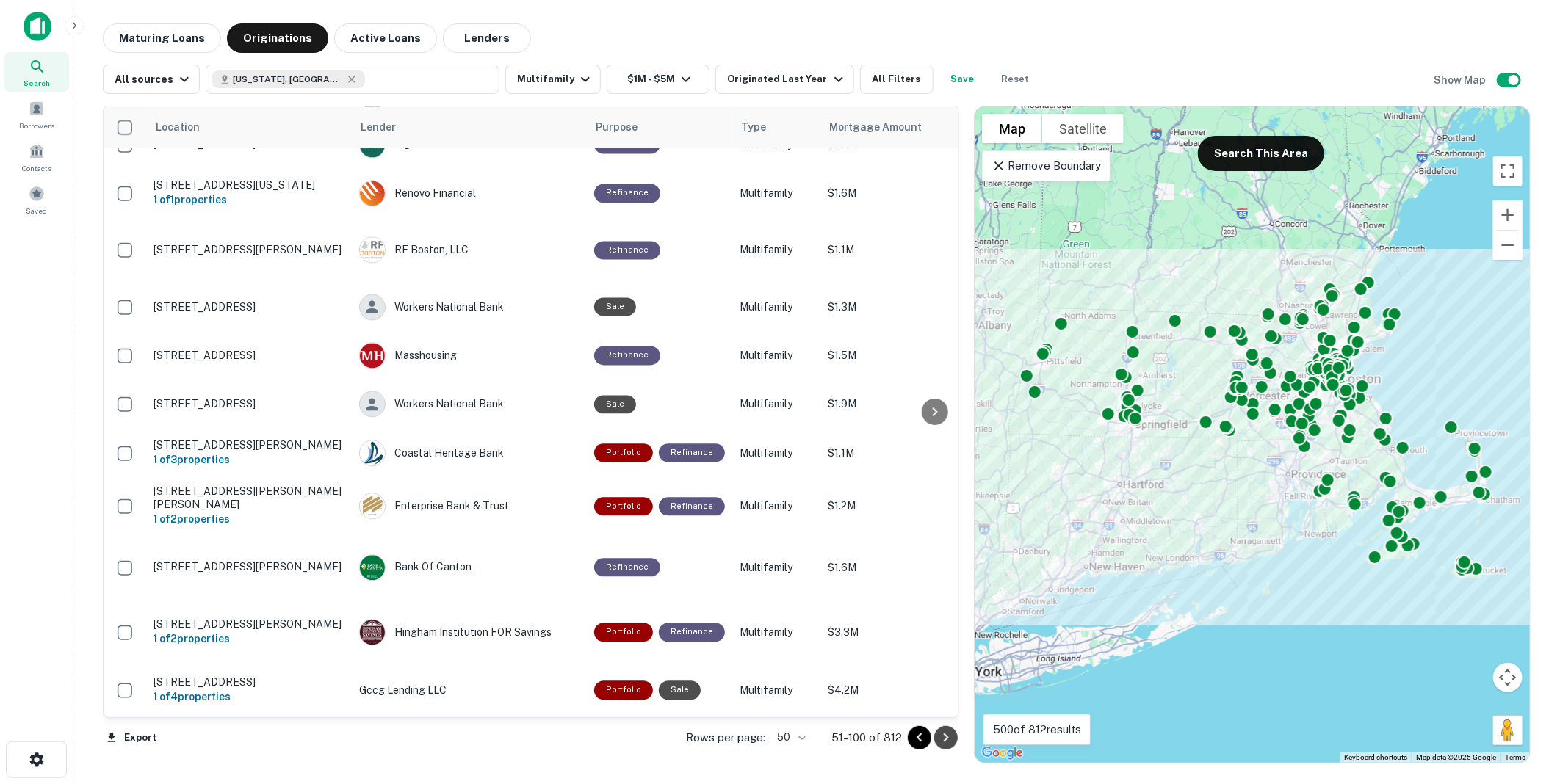
click at [945, 738] on icon "Go to next page" at bounding box center [945, 737] width 17 height 17
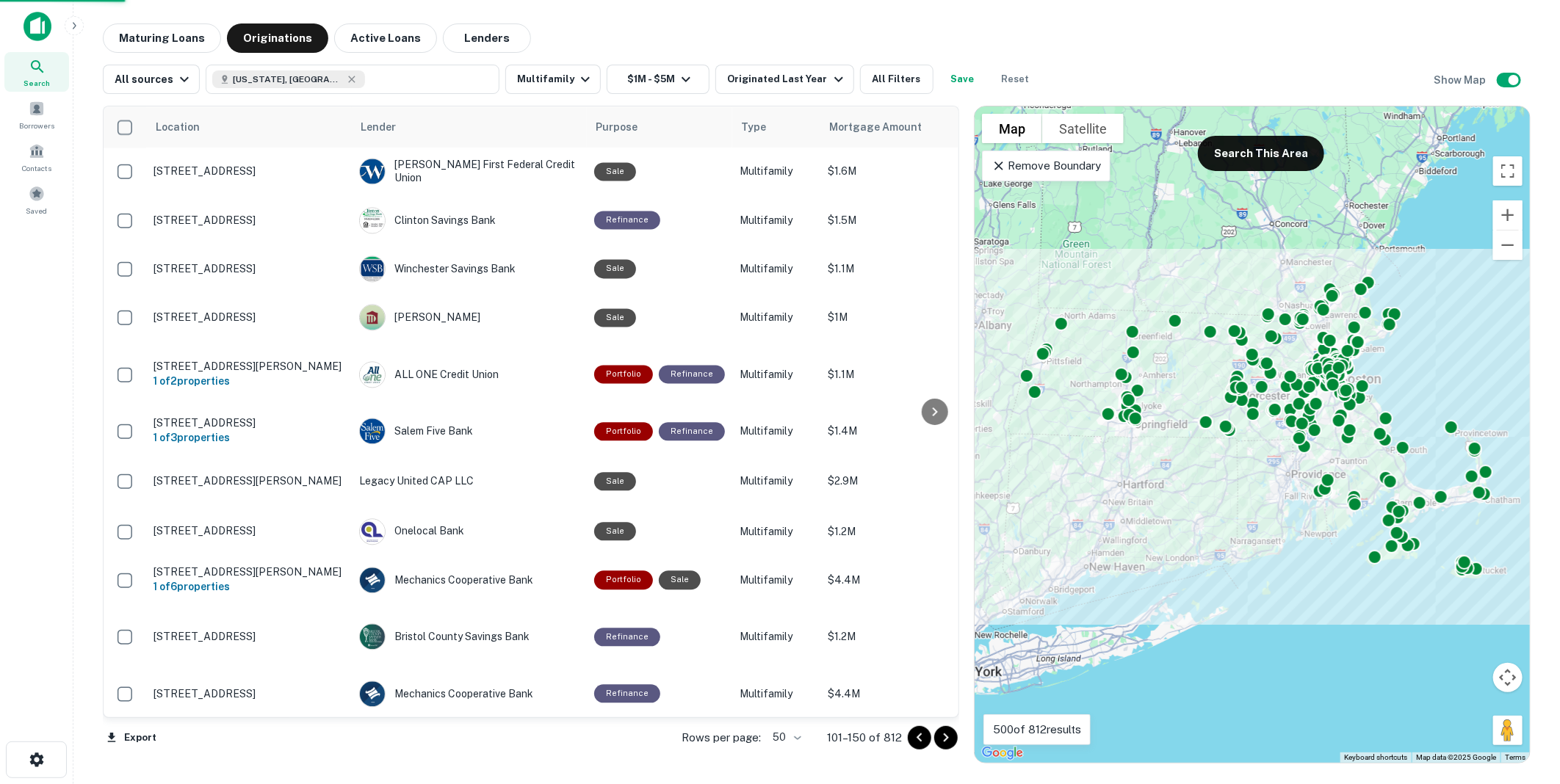
scroll to position [1881, 0]
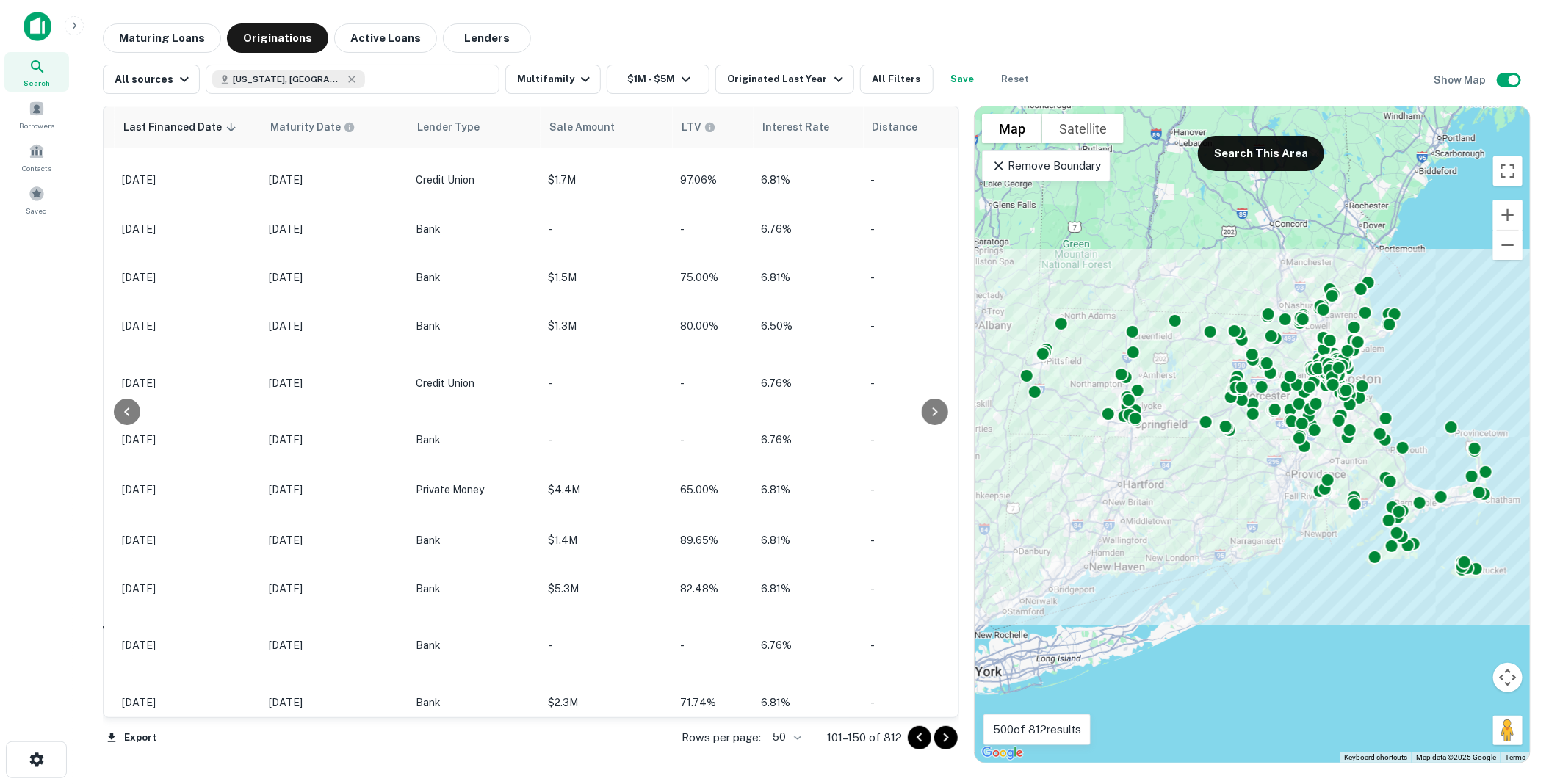
drag, startPoint x: 948, startPoint y: 651, endPoint x: 948, endPoint y: 544, distance: 107.0
click at [948, 544] on div at bounding box center [935, 411] width 29 height 611
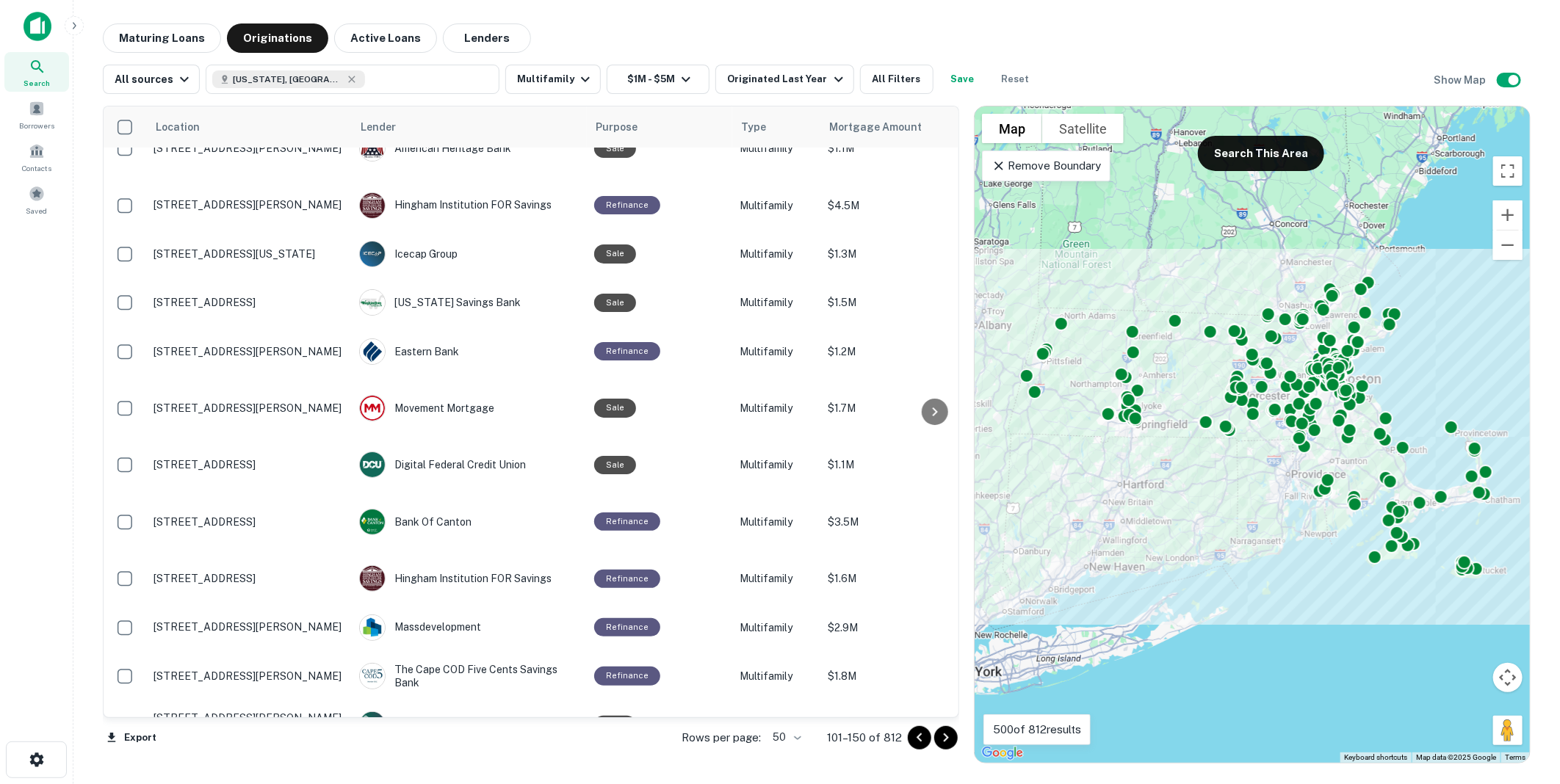
scroll to position [0, 0]
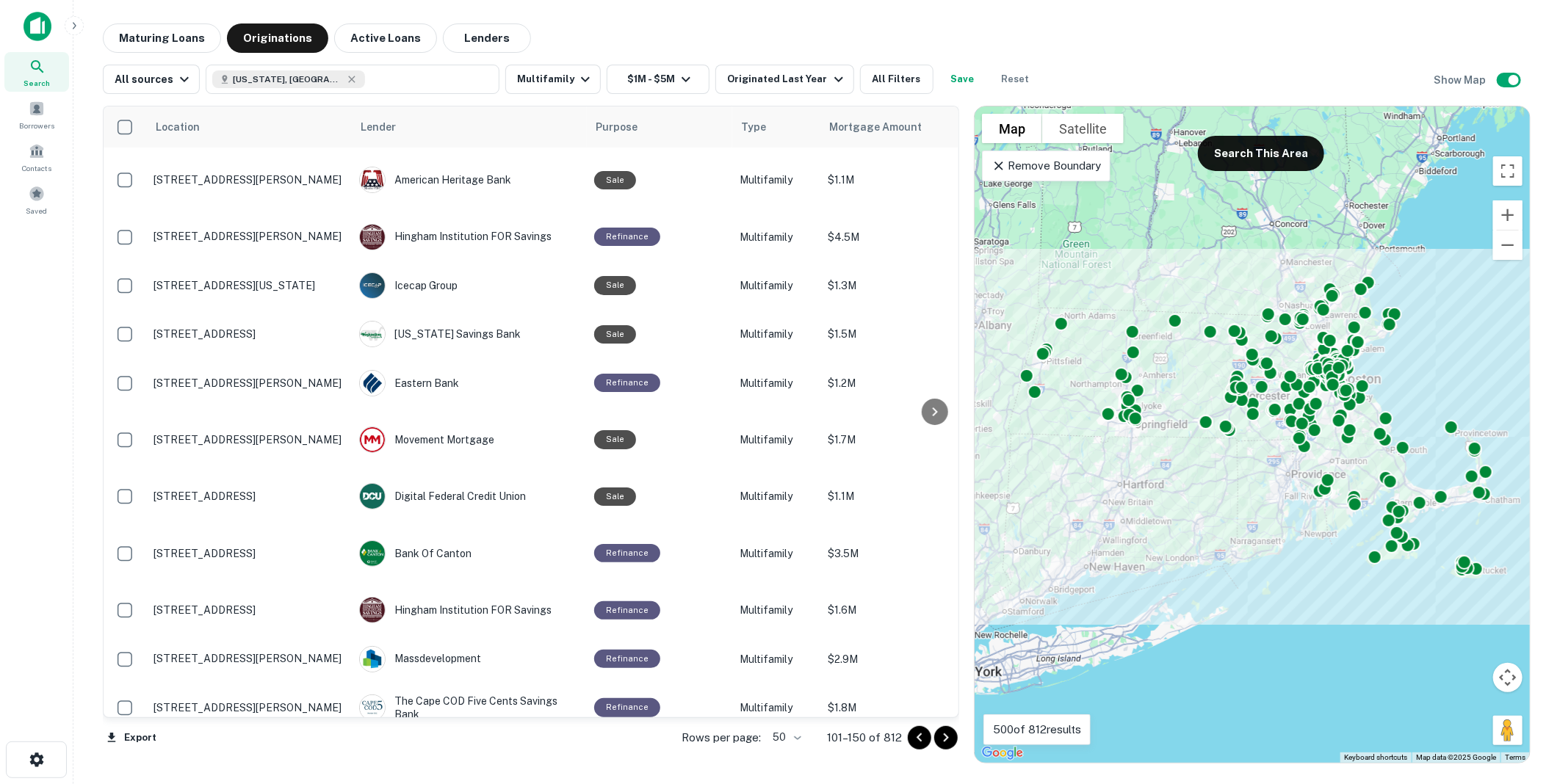
click at [946, 737] on icon "Go to next page" at bounding box center [946, 738] width 5 height 9
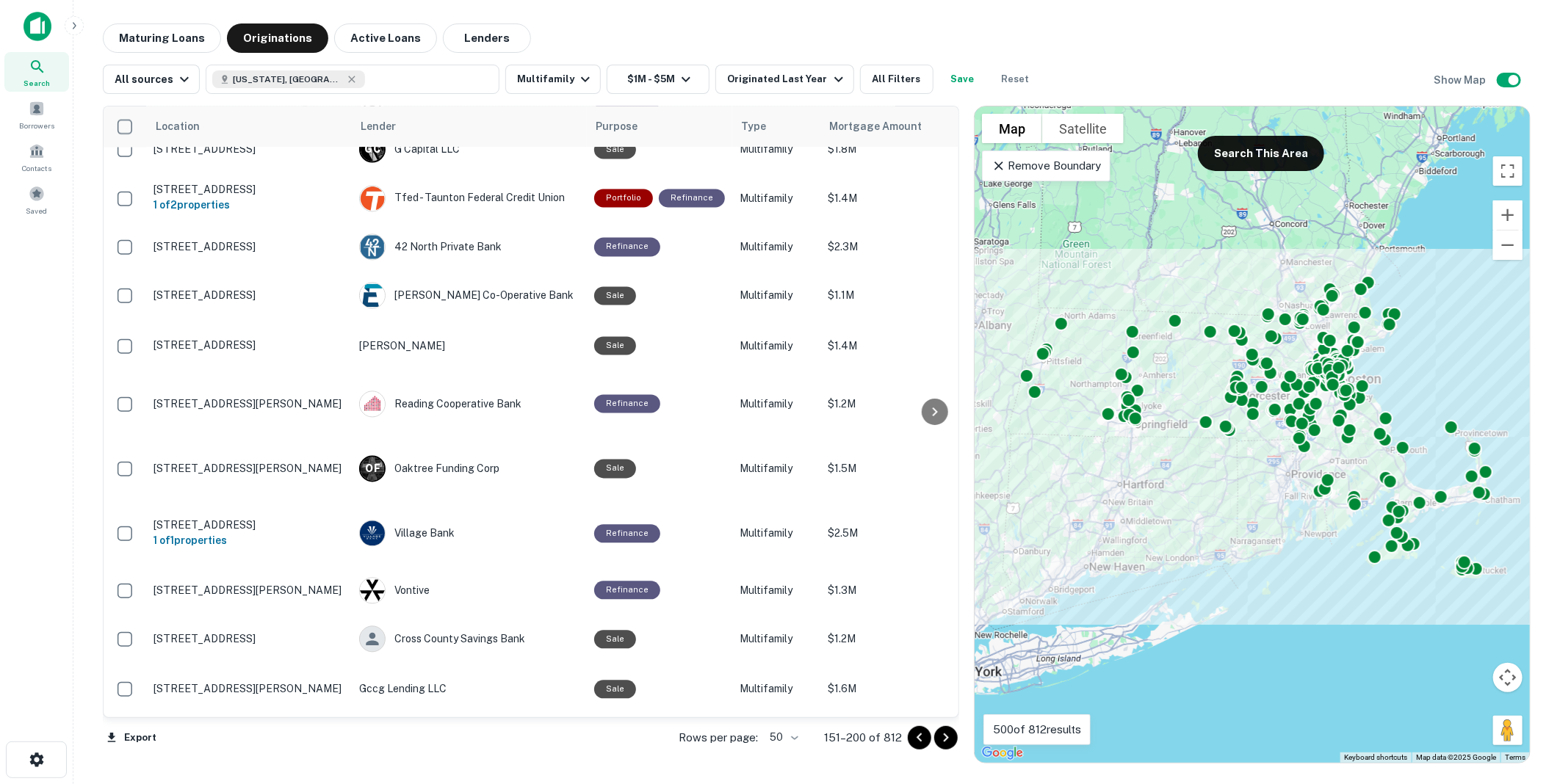
scroll to position [1905, 0]
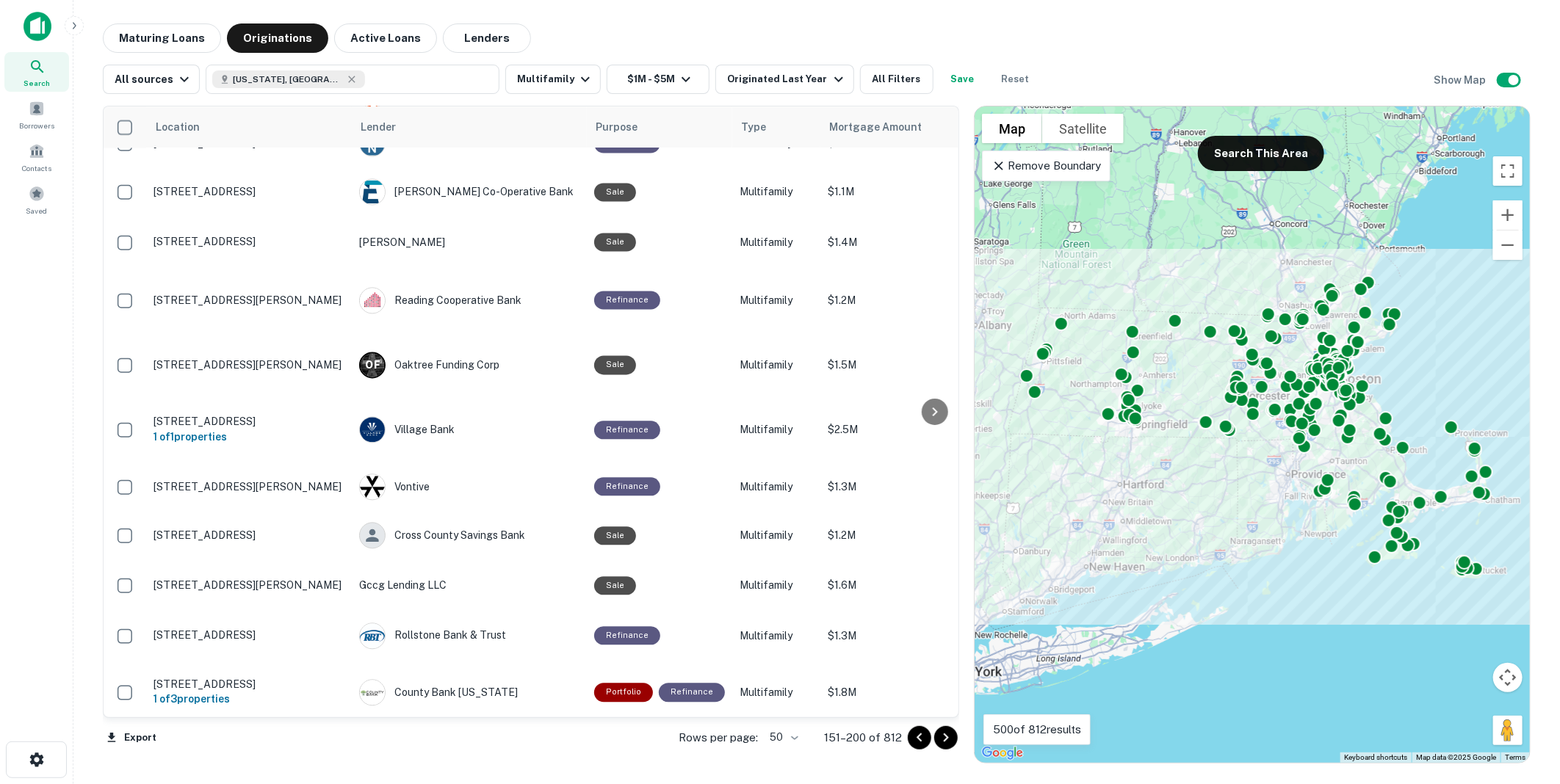
click at [949, 737] on icon "Go to next page" at bounding box center [945, 737] width 17 height 17
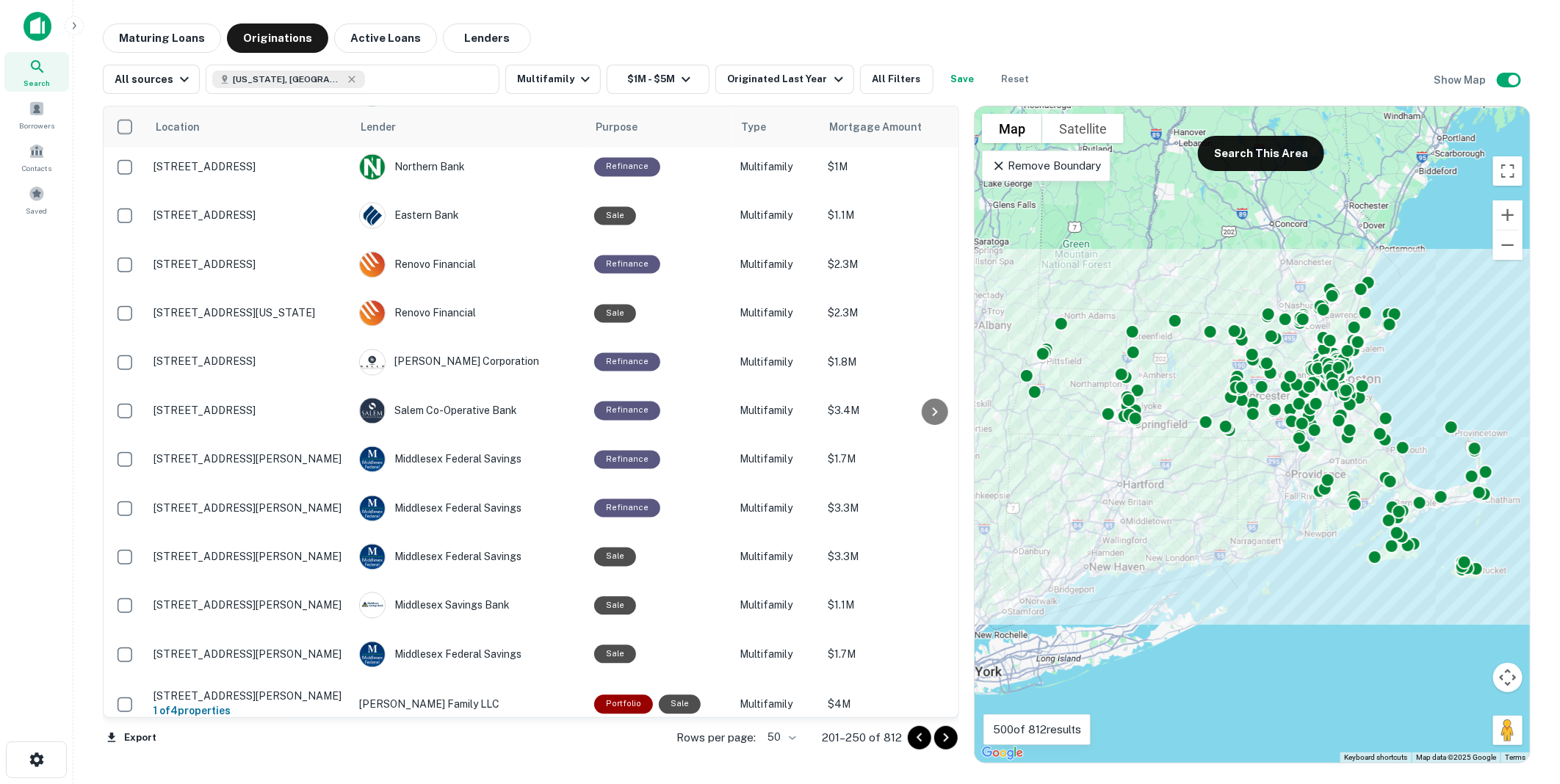
scroll to position [1896, 0]
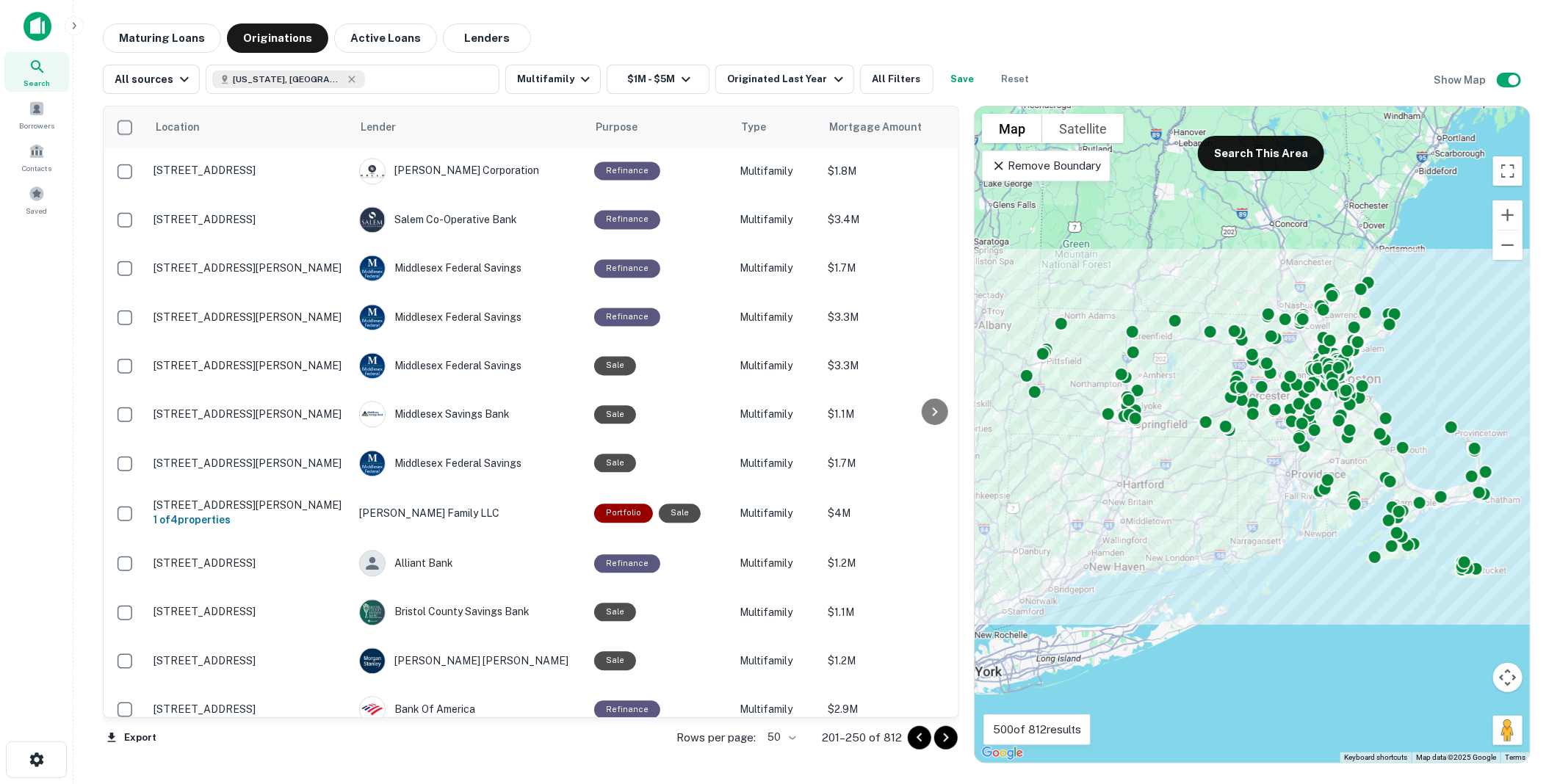
click at [945, 734] on icon "Go to next page" at bounding box center [945, 737] width 17 height 17
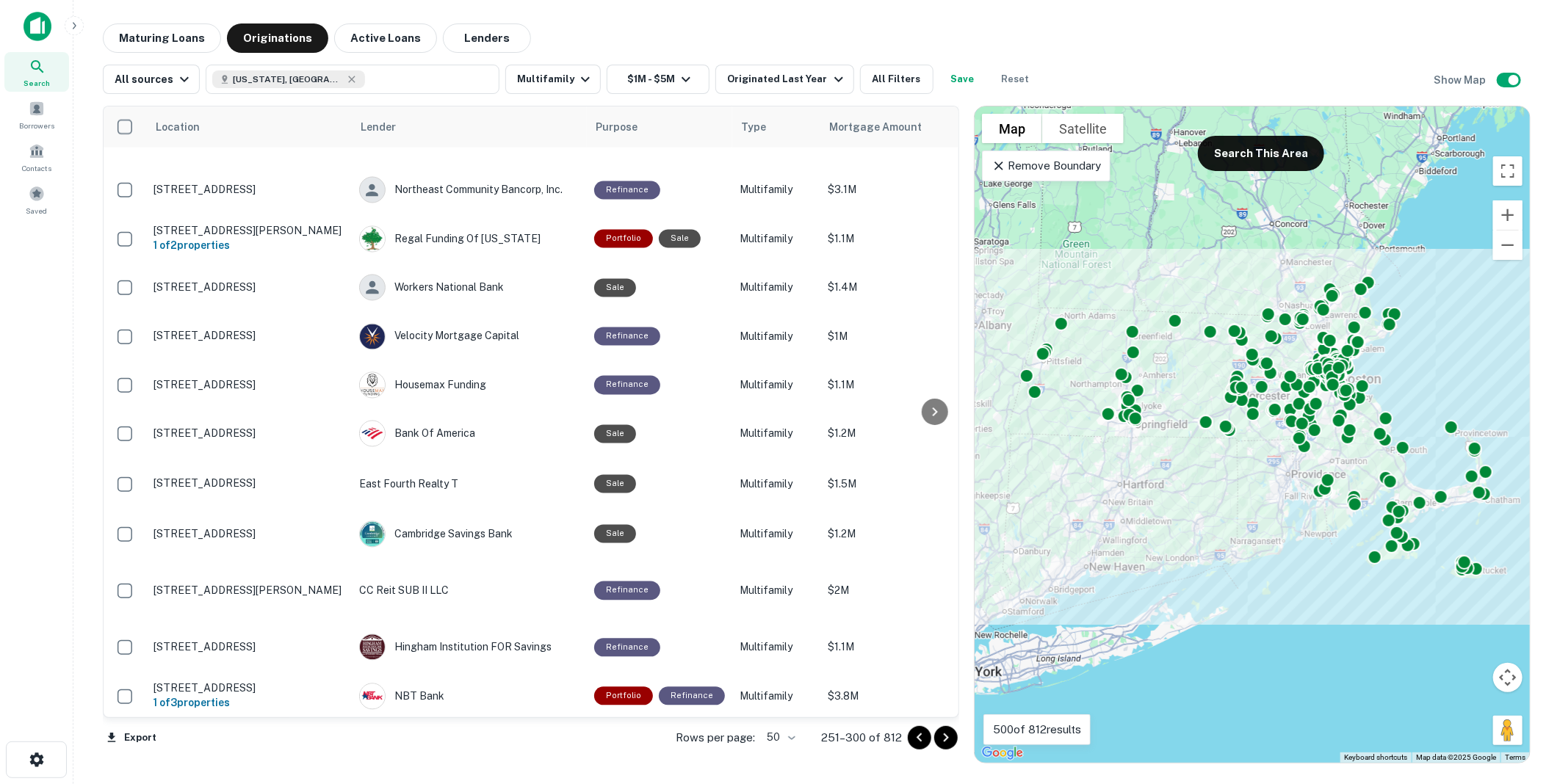
scroll to position [1899, 0]
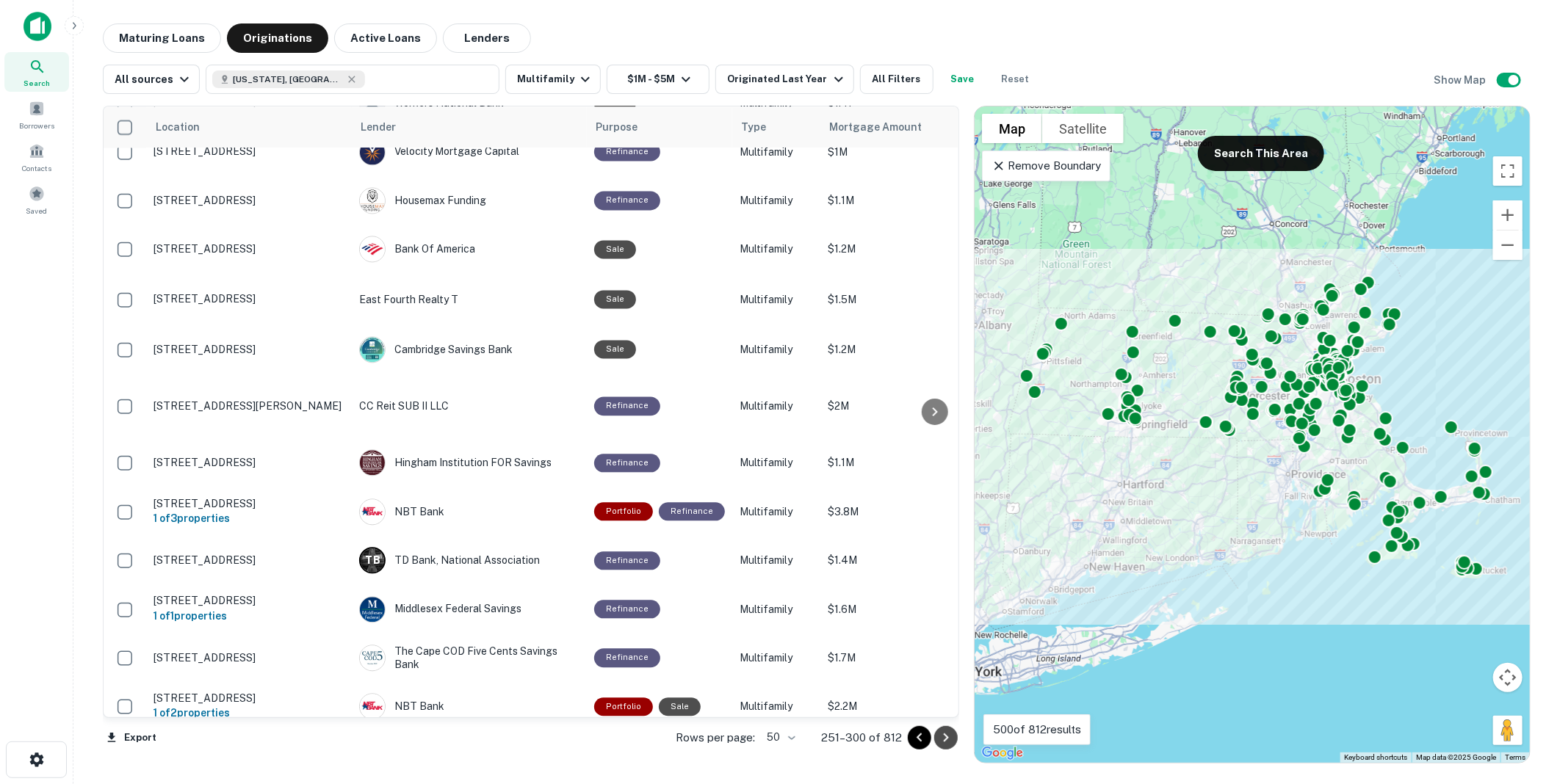
click at [945, 738] on icon "Go to next page" at bounding box center [945, 737] width 17 height 17
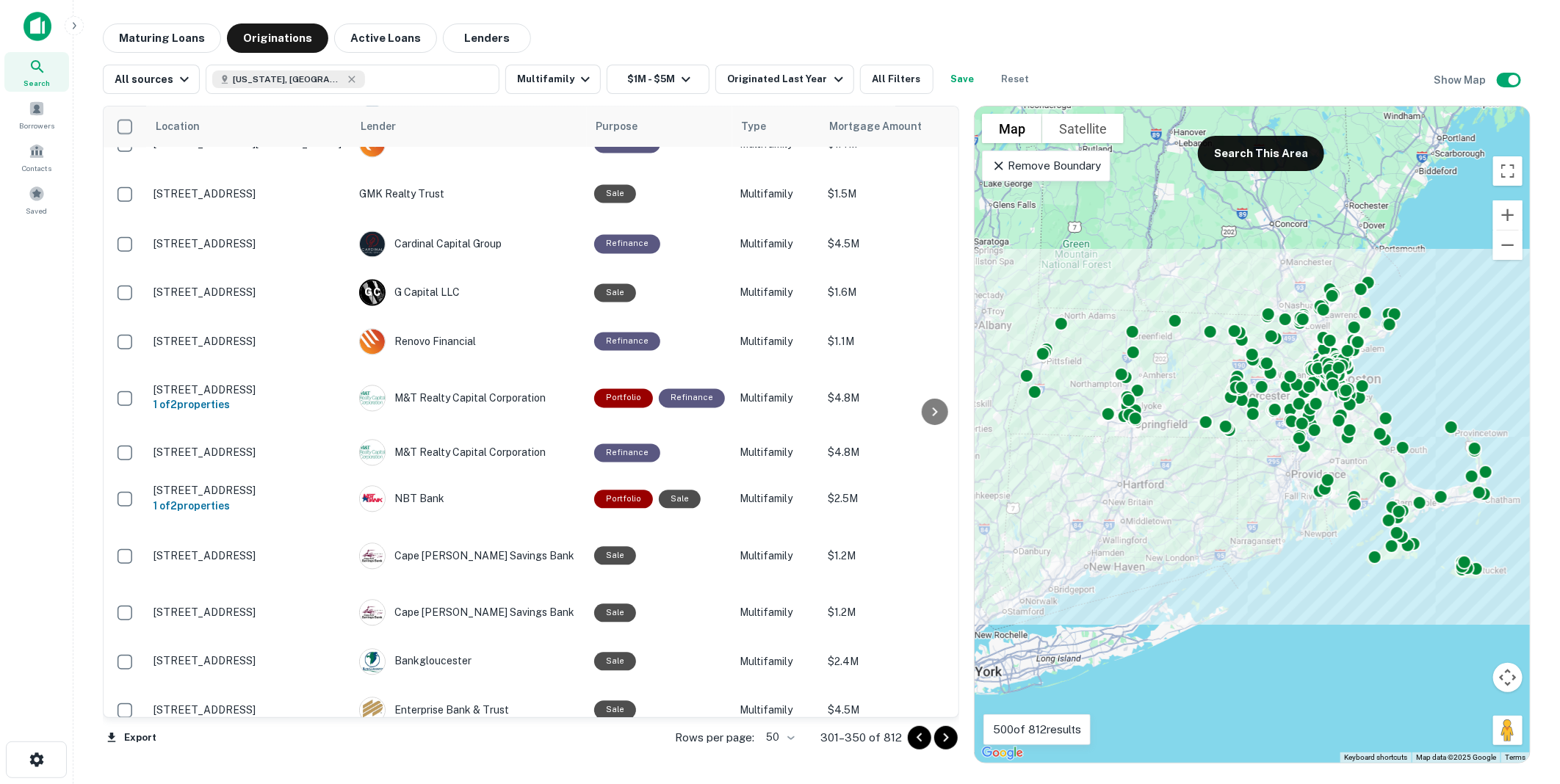
scroll to position [1870, 0]
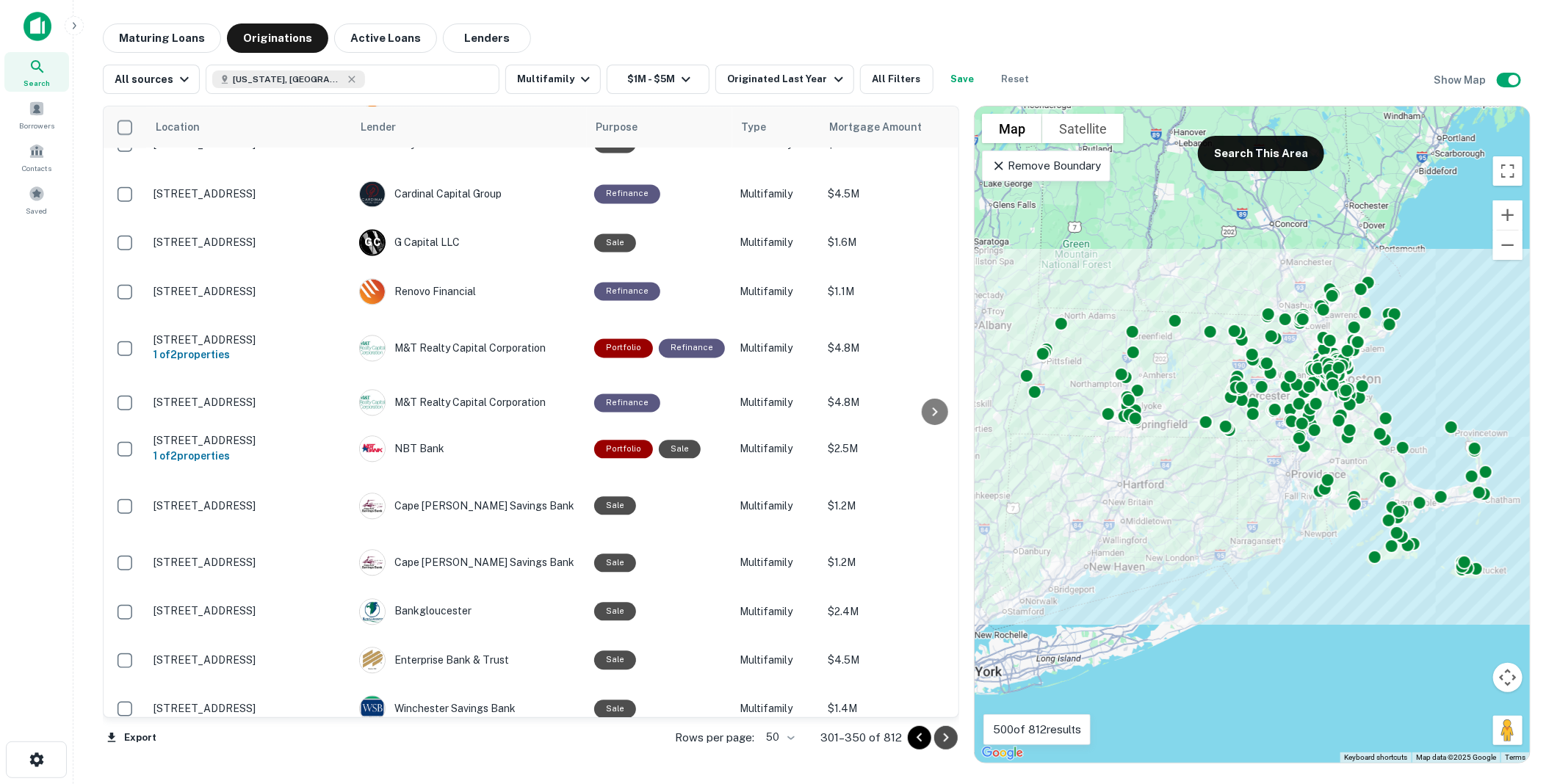
click at [945, 737] on icon "Go to next page" at bounding box center [946, 738] width 5 height 9
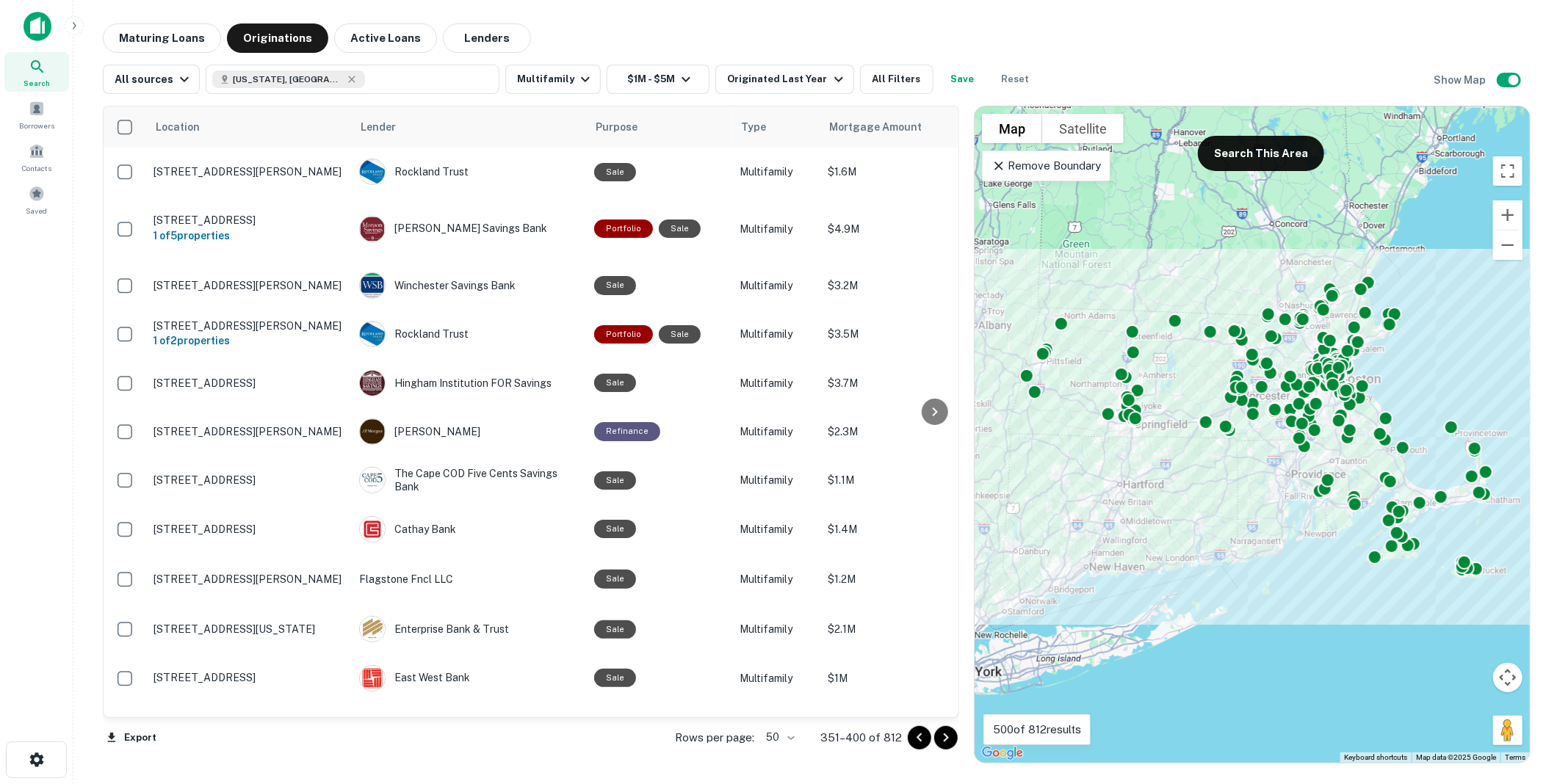
click at [946, 736] on icon "Go to next page" at bounding box center [946, 738] width 5 height 9
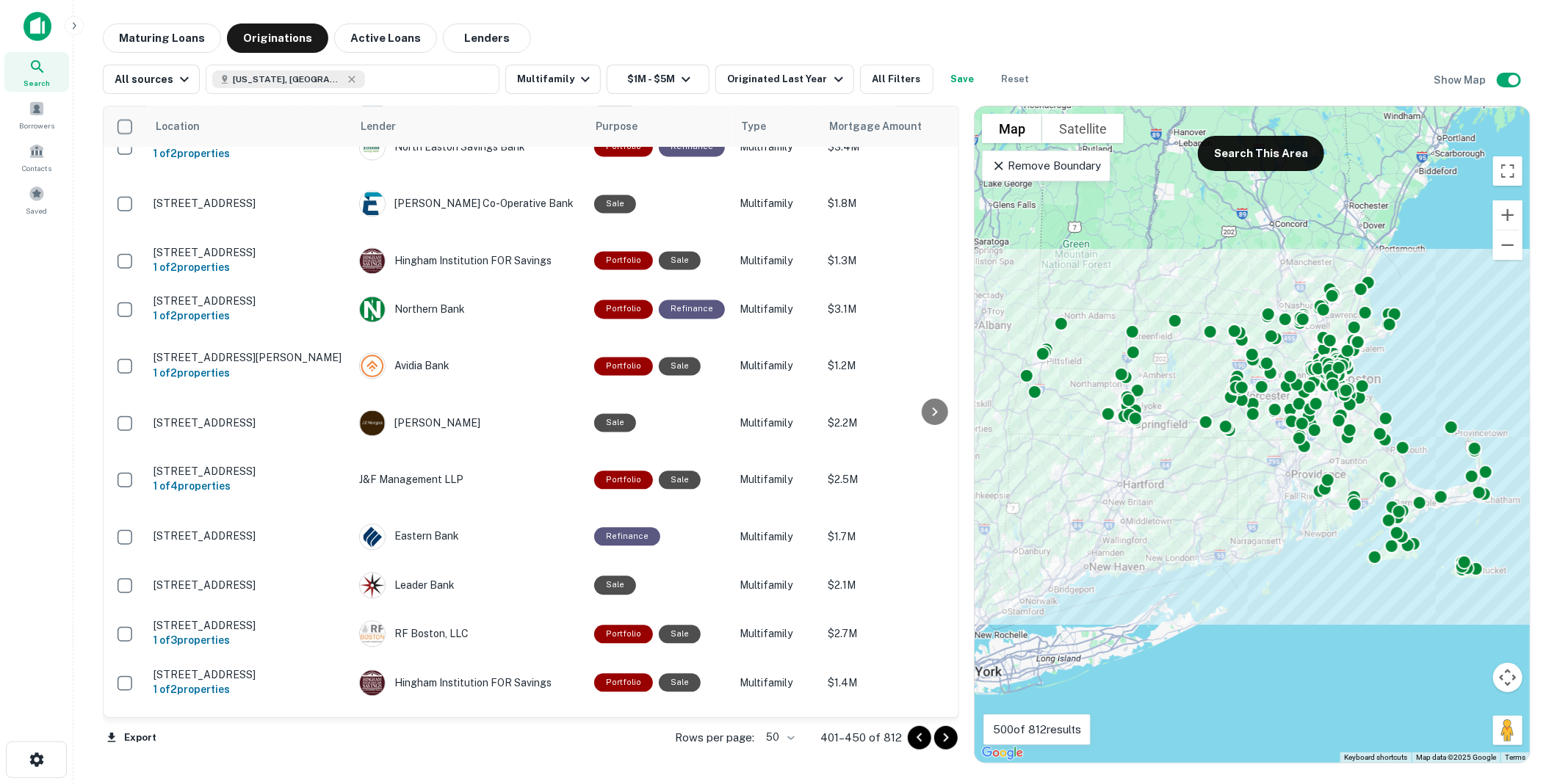
scroll to position [1878, 0]
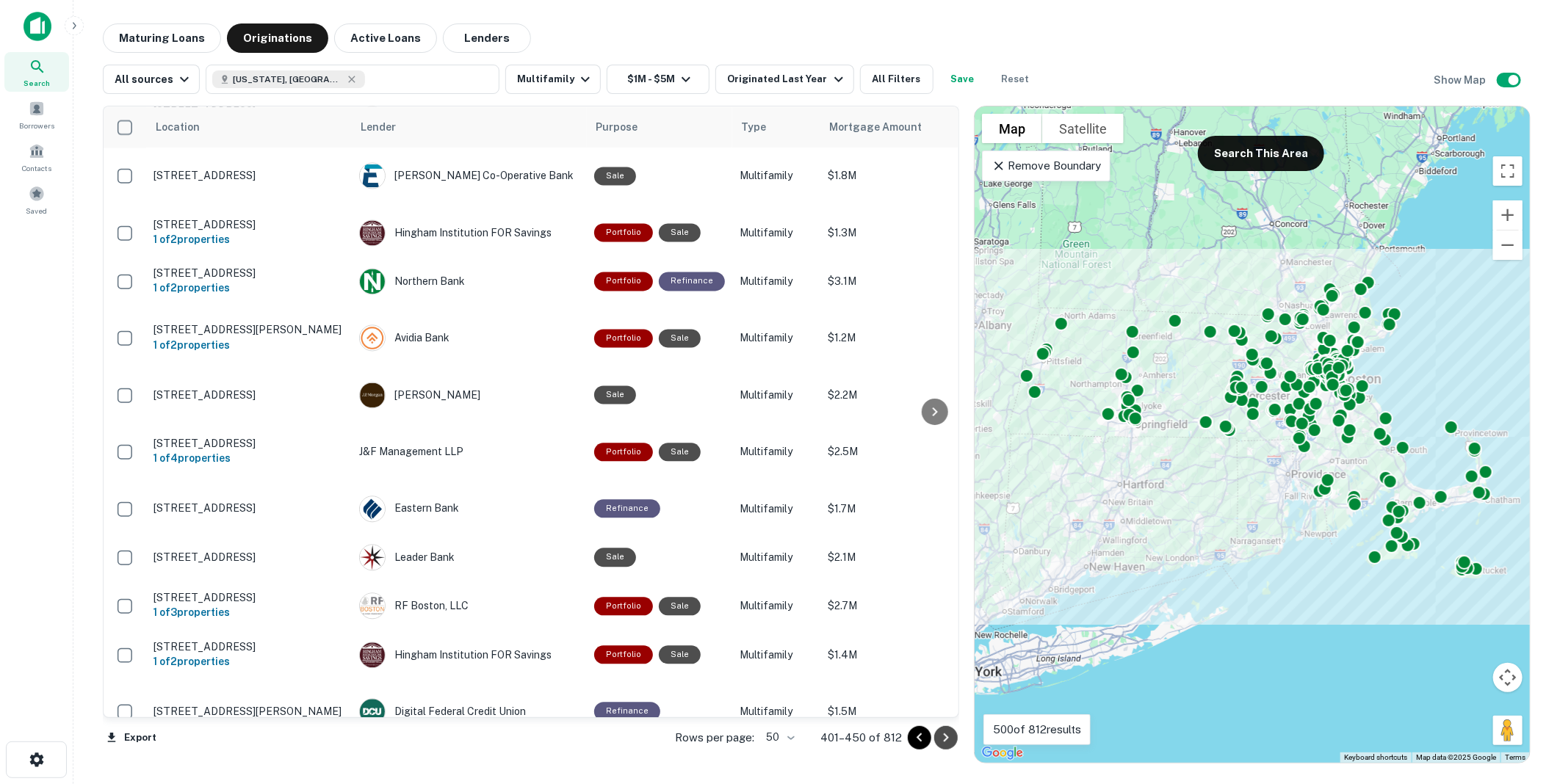
click at [945, 737] on icon "Go to next page" at bounding box center [945, 737] width 17 height 17
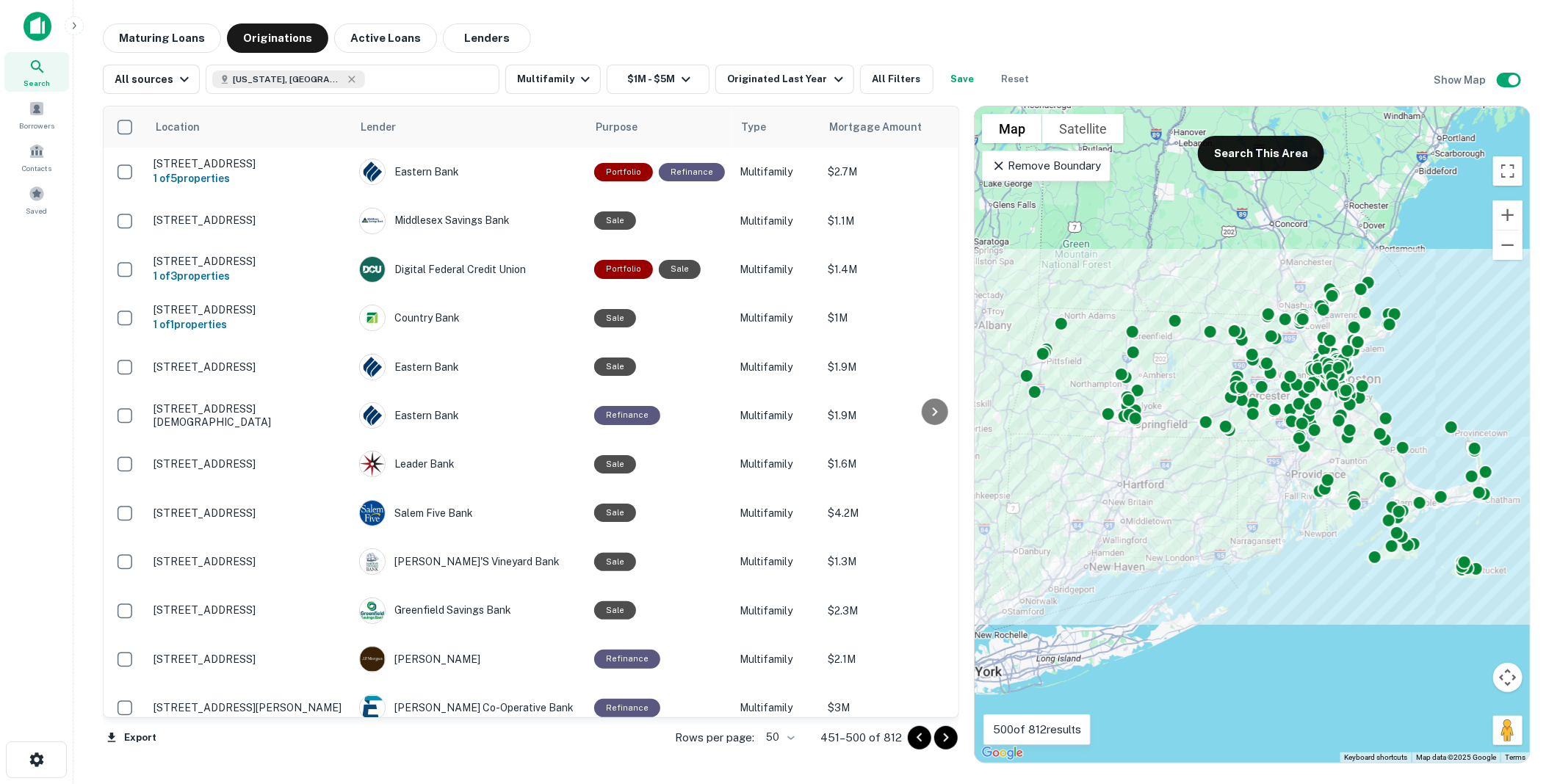
click at [945, 740] on icon "Go to next page" at bounding box center [945, 737] width 17 height 17
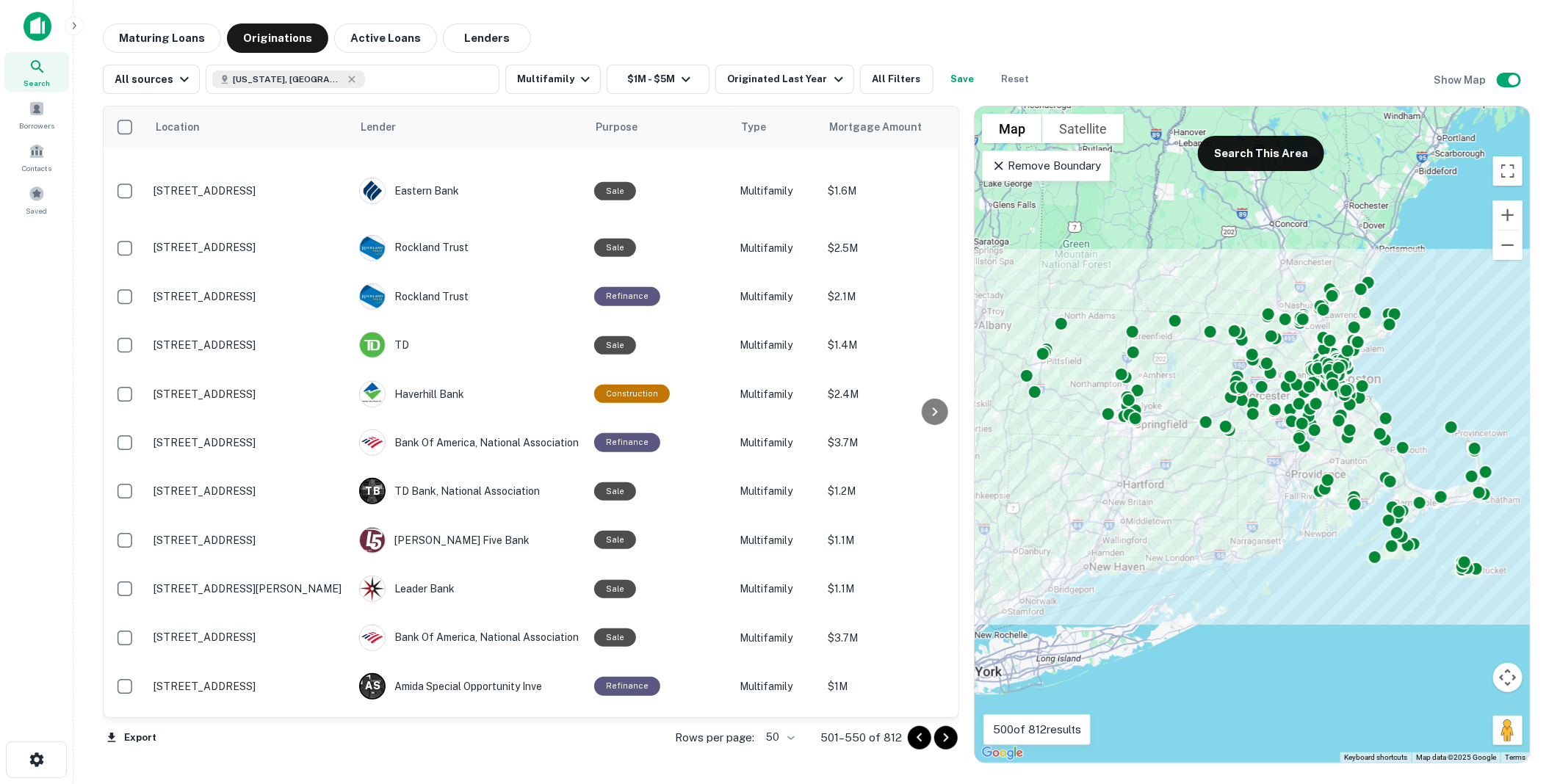
scroll to position [452, 0]
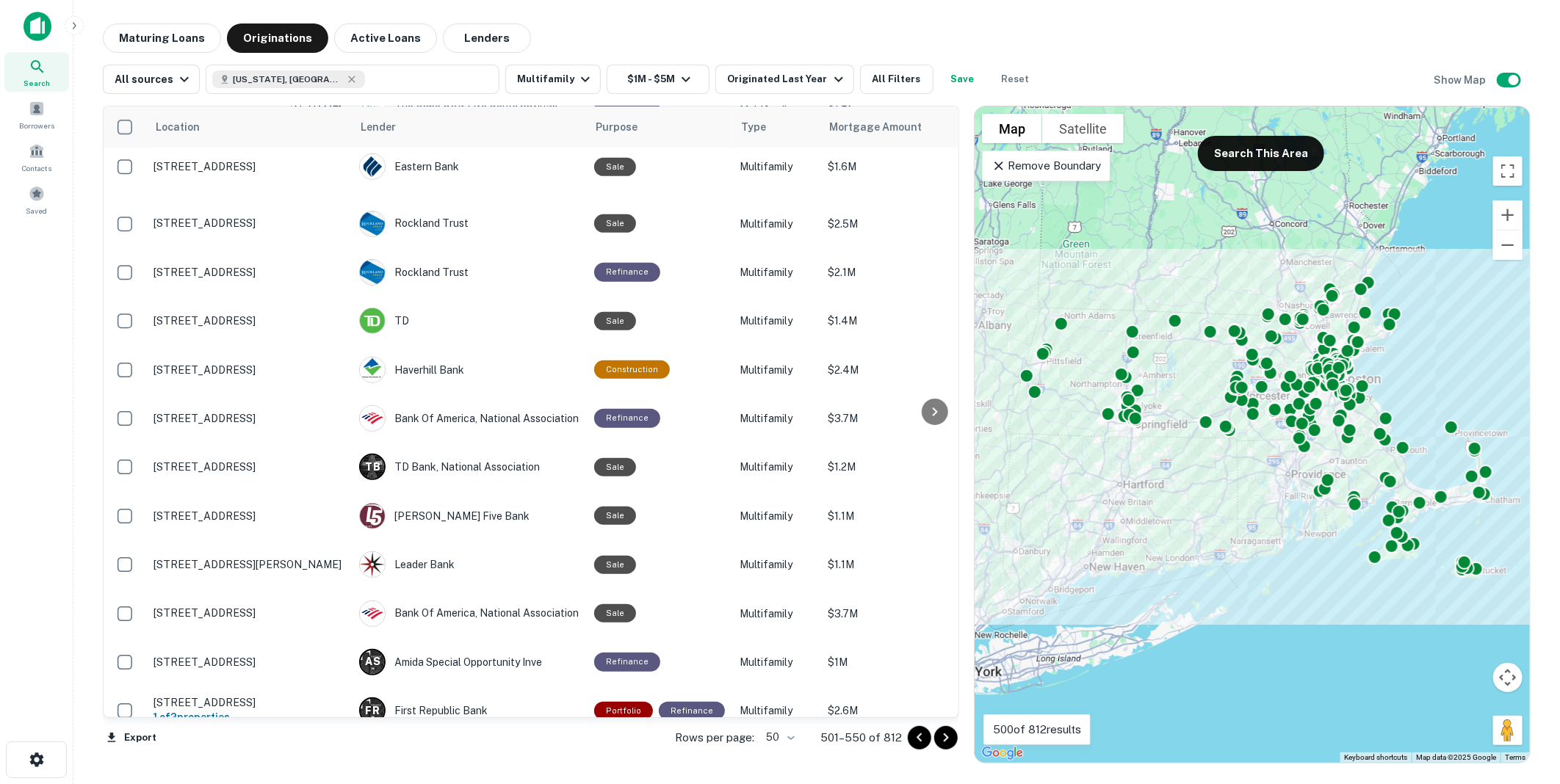
click at [948, 737] on icon "Go to next page" at bounding box center [946, 738] width 5 height 9
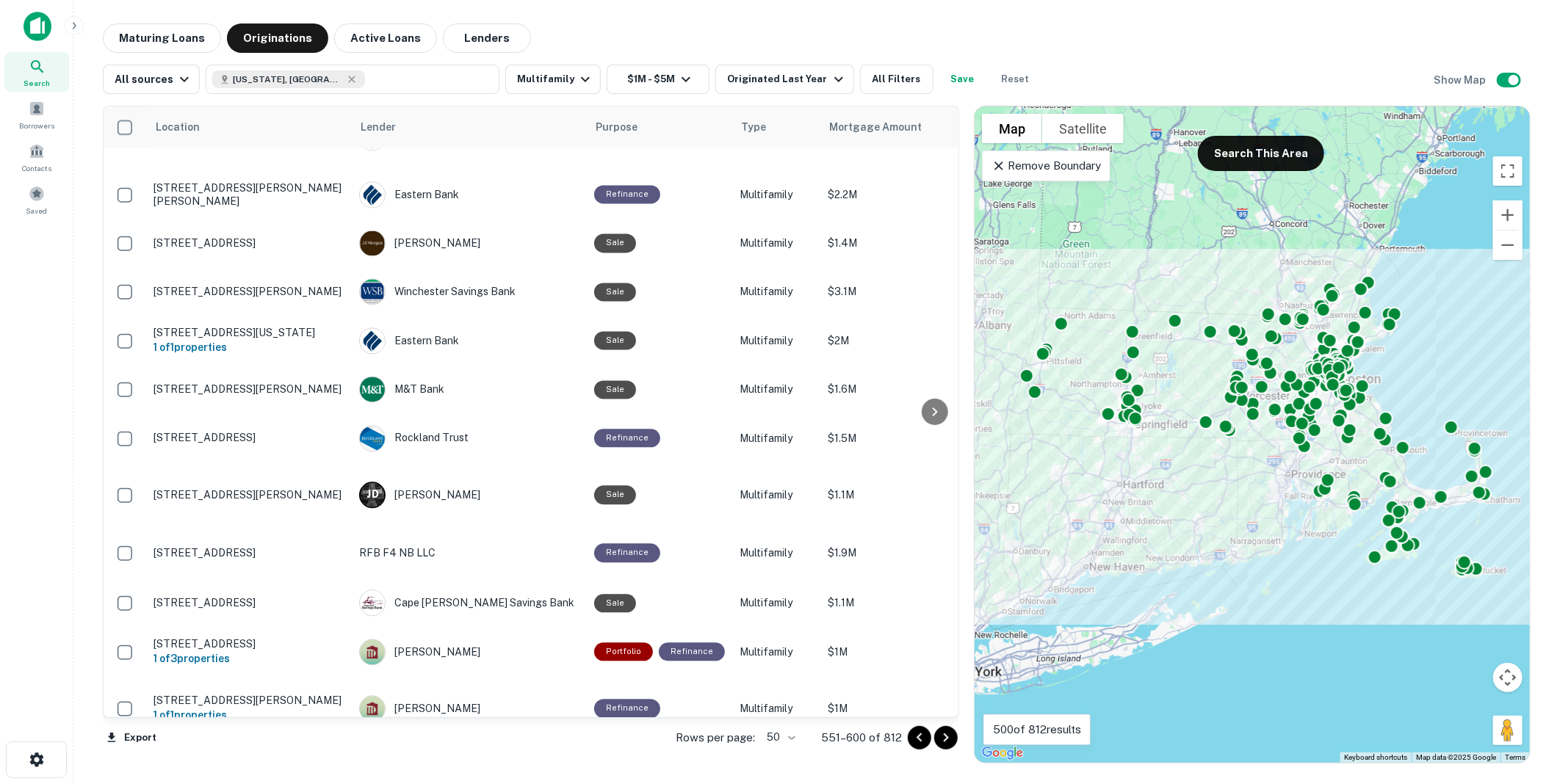
scroll to position [1887, 0]
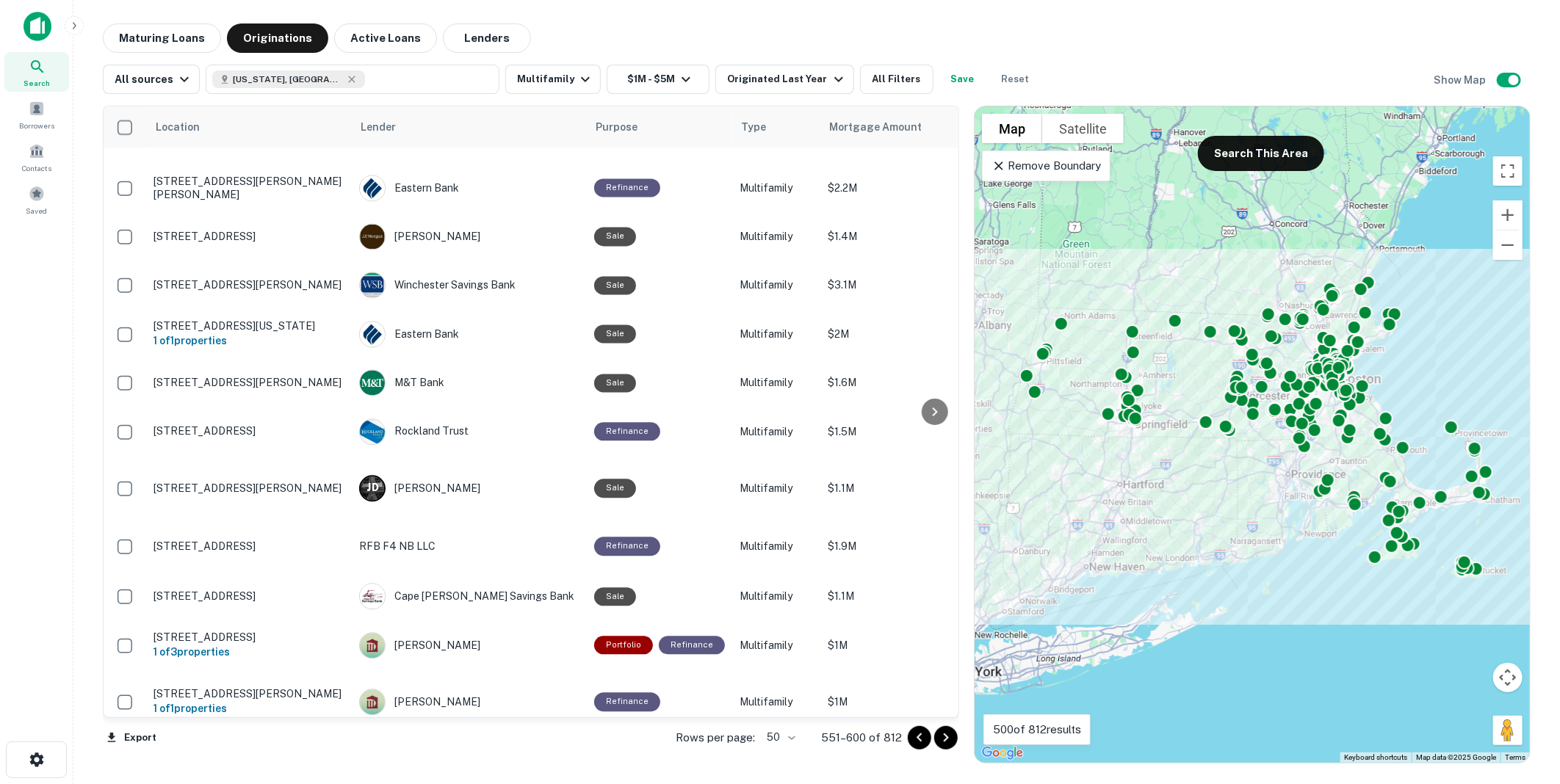
click at [945, 736] on icon "Go to next page" at bounding box center [946, 738] width 5 height 9
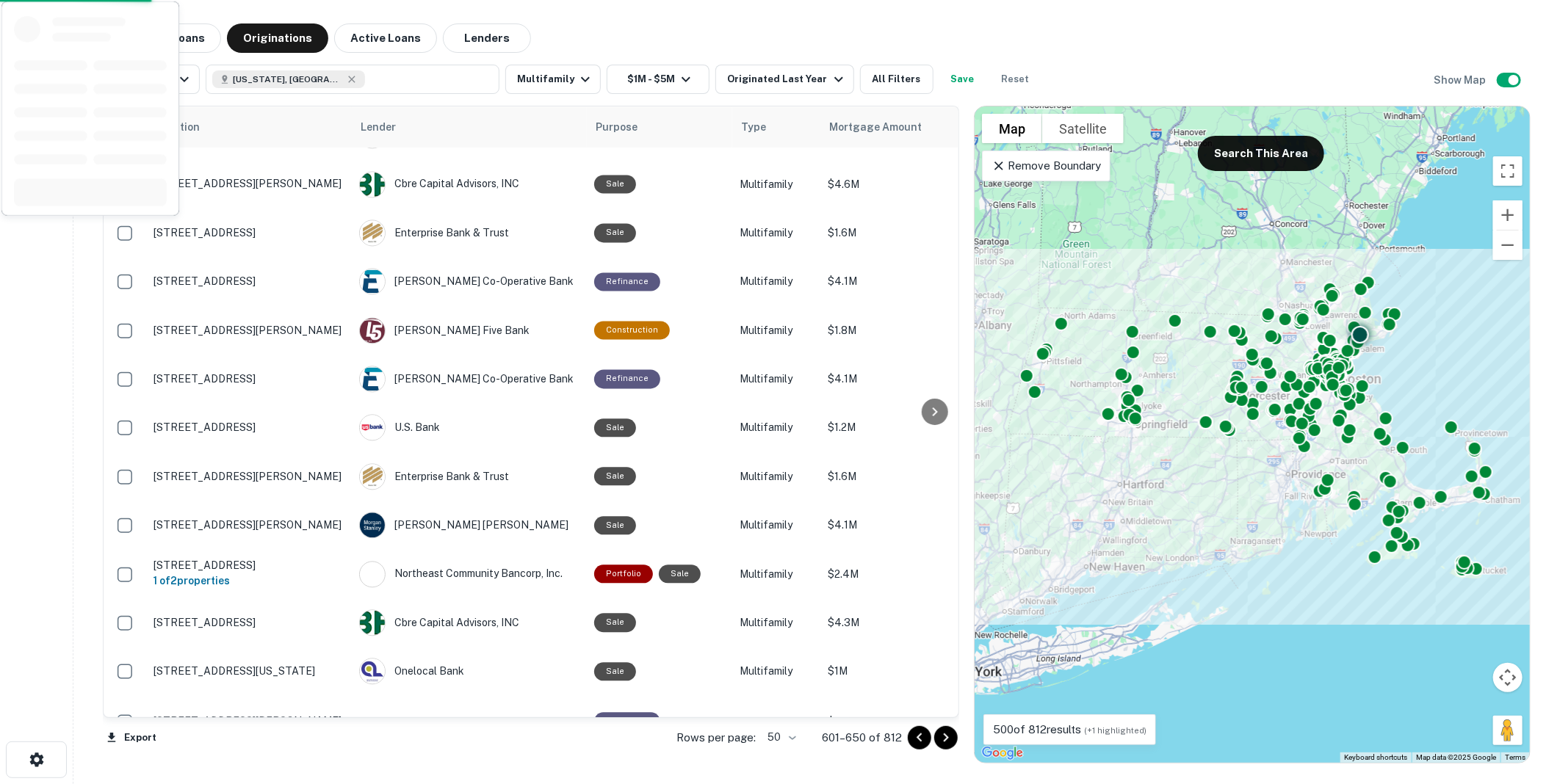
scroll to position [1869, 0]
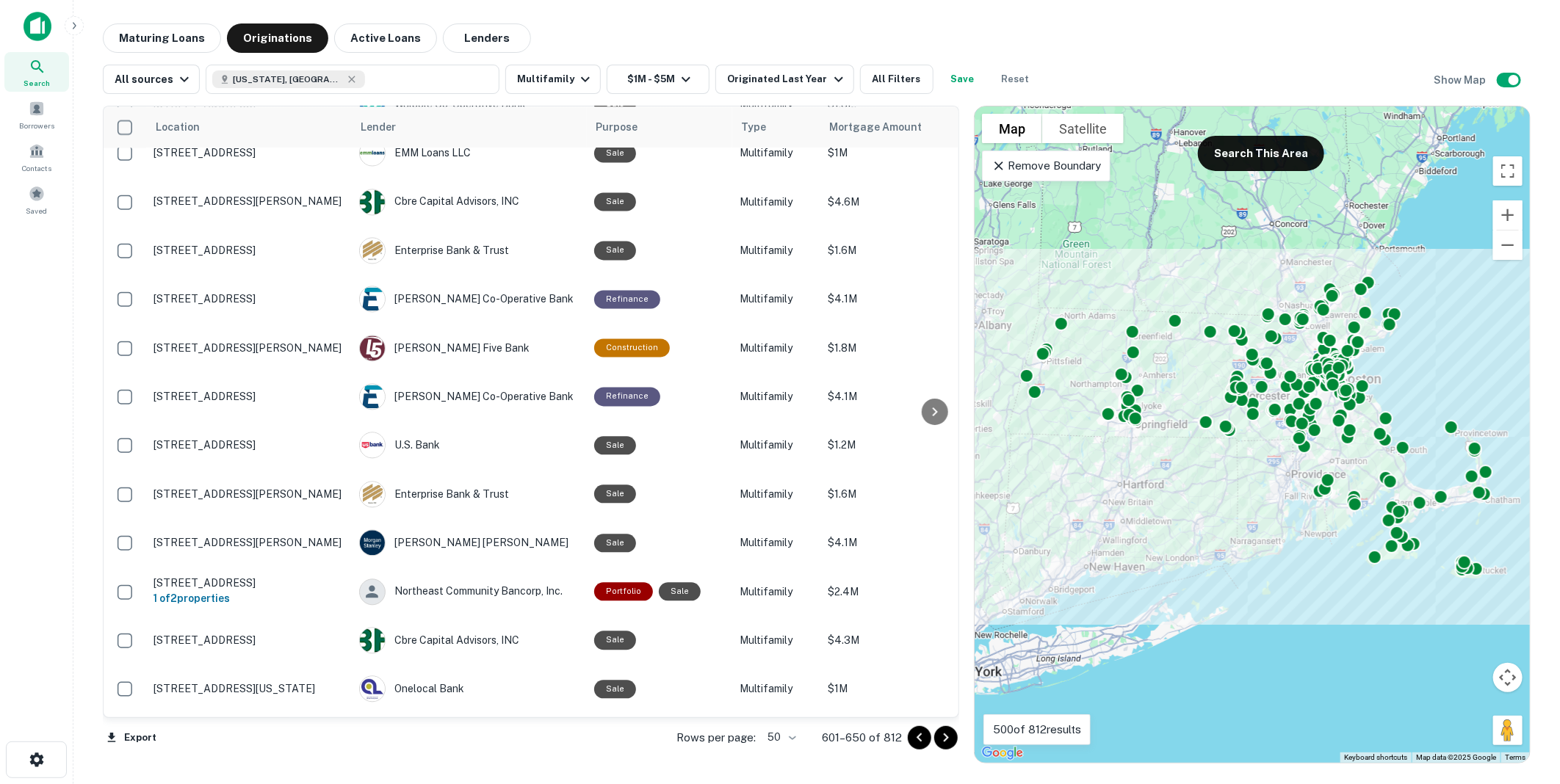
click at [948, 737] on icon "Go to next page" at bounding box center [945, 737] width 17 height 17
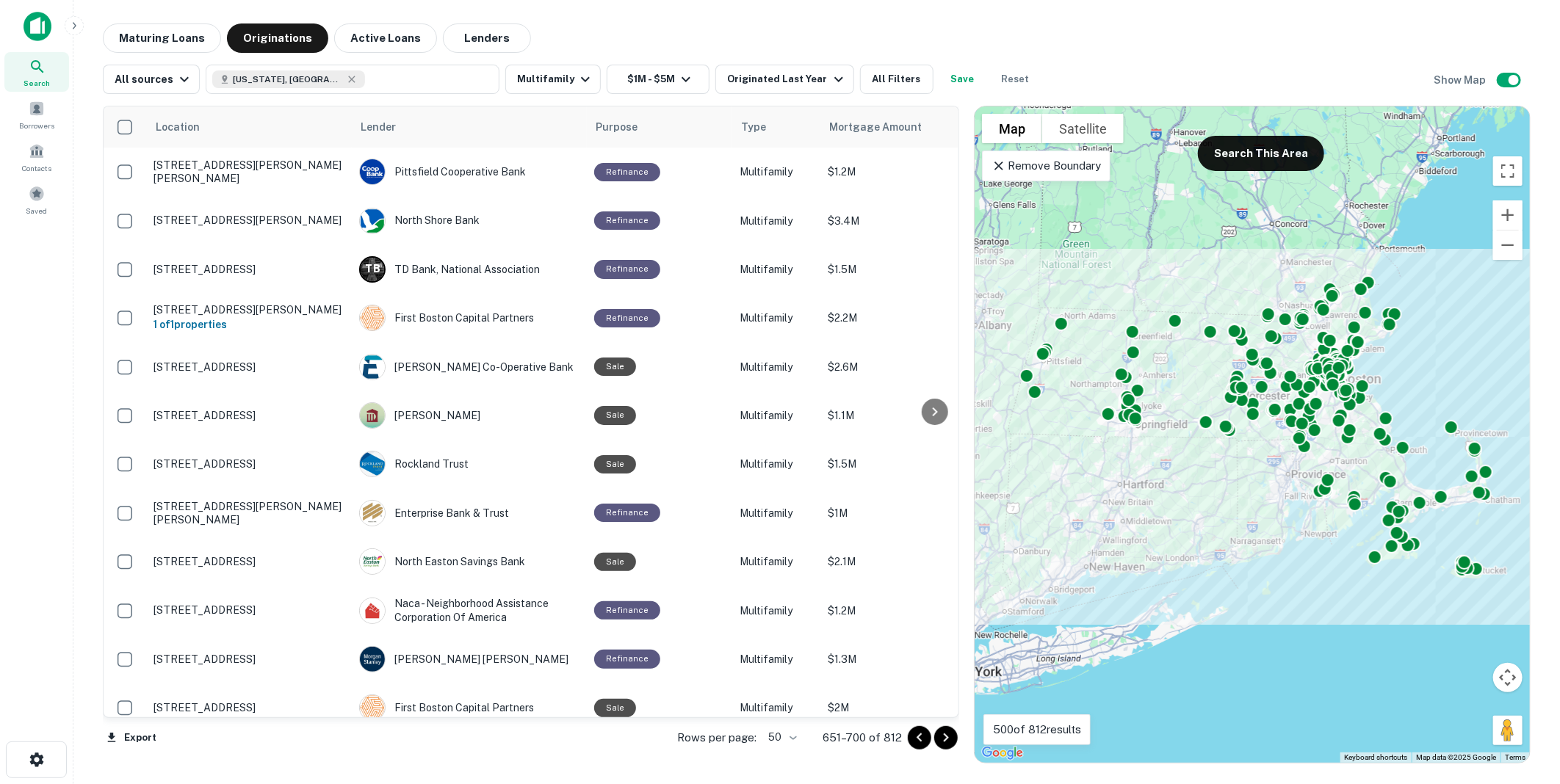
click at [945, 737] on icon "Go to next page" at bounding box center [945, 737] width 17 height 17
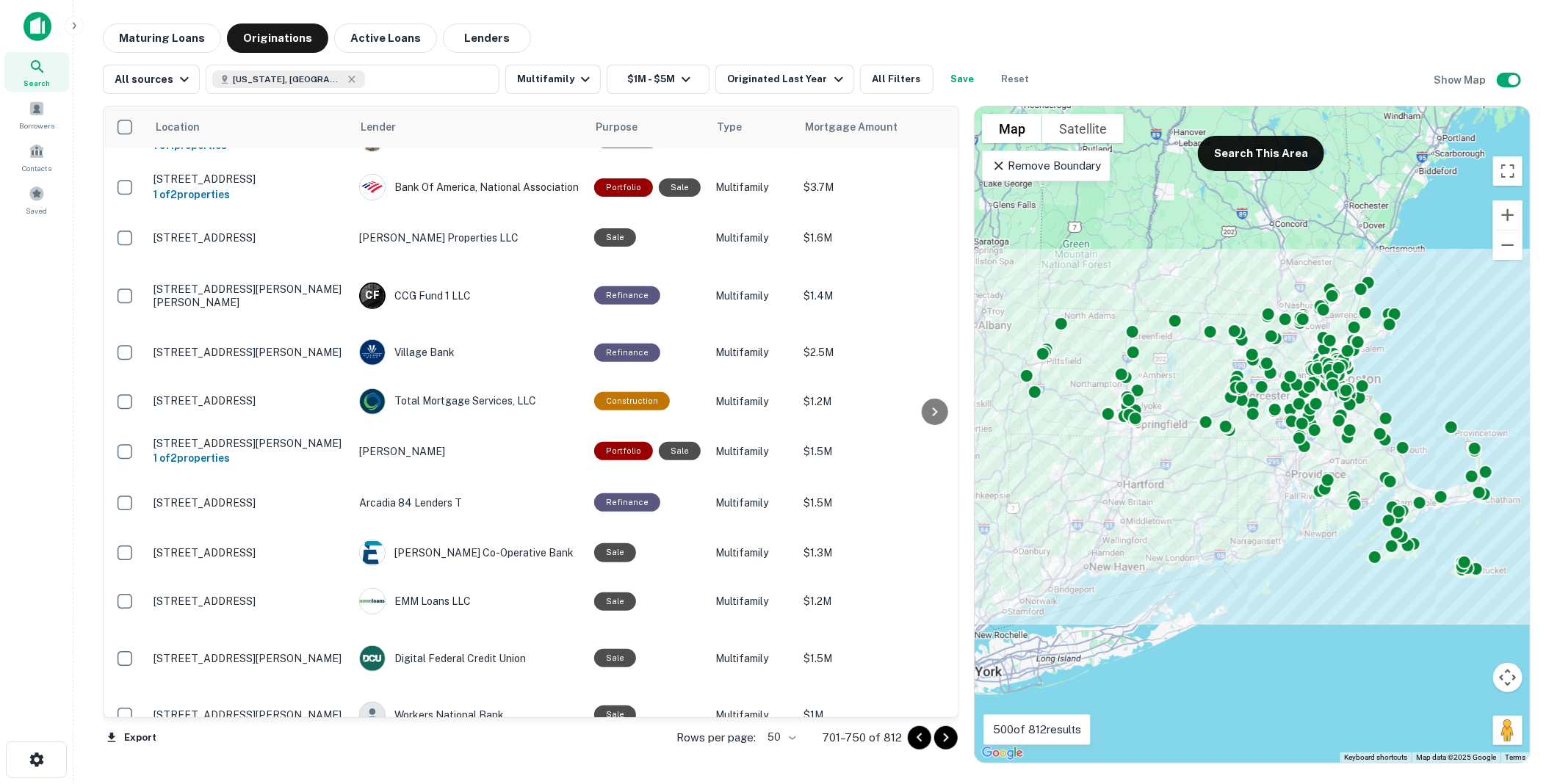
scroll to position [270, 0]
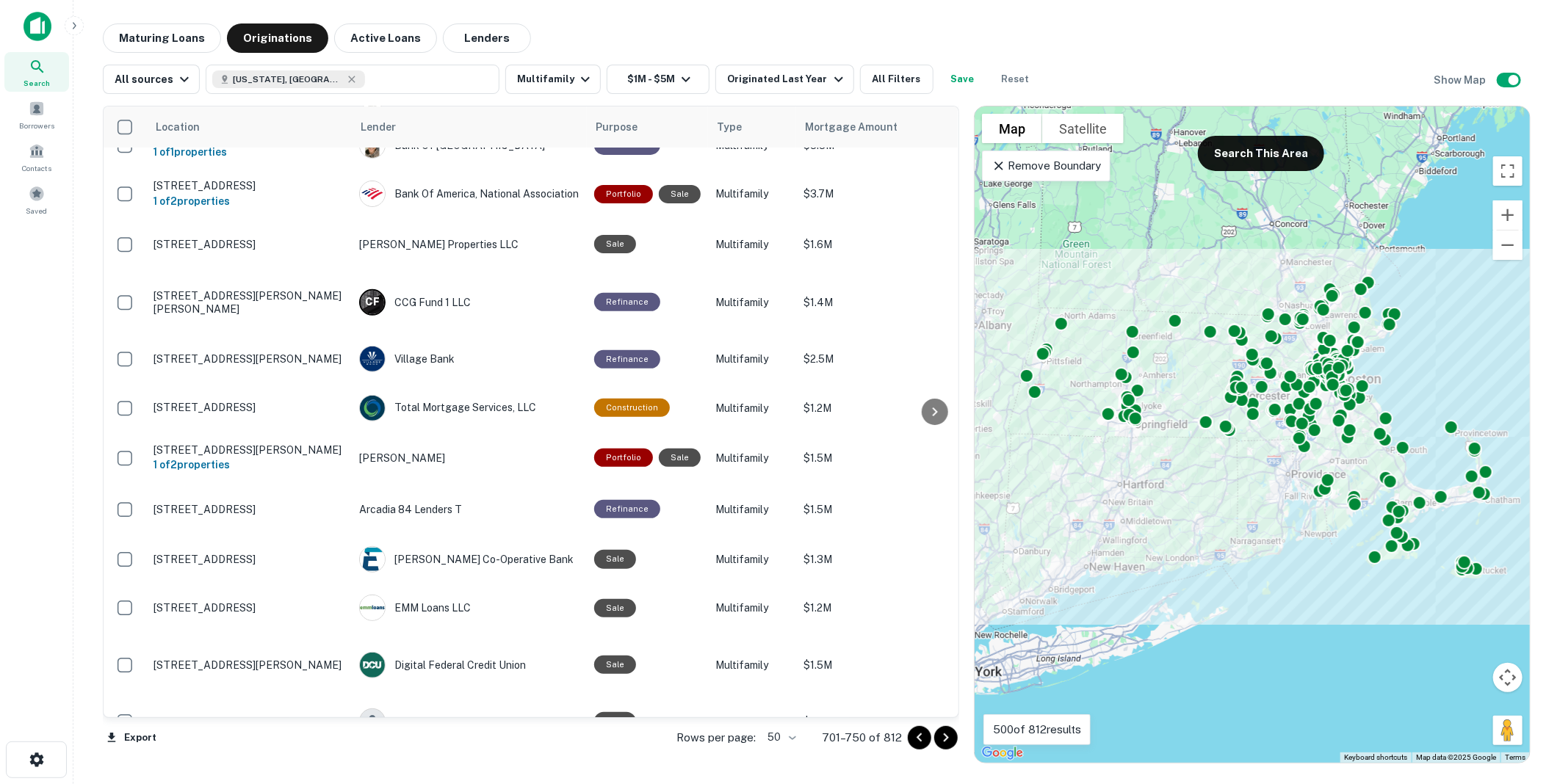
click at [948, 737] on icon "Go to next page" at bounding box center [946, 738] width 5 height 9
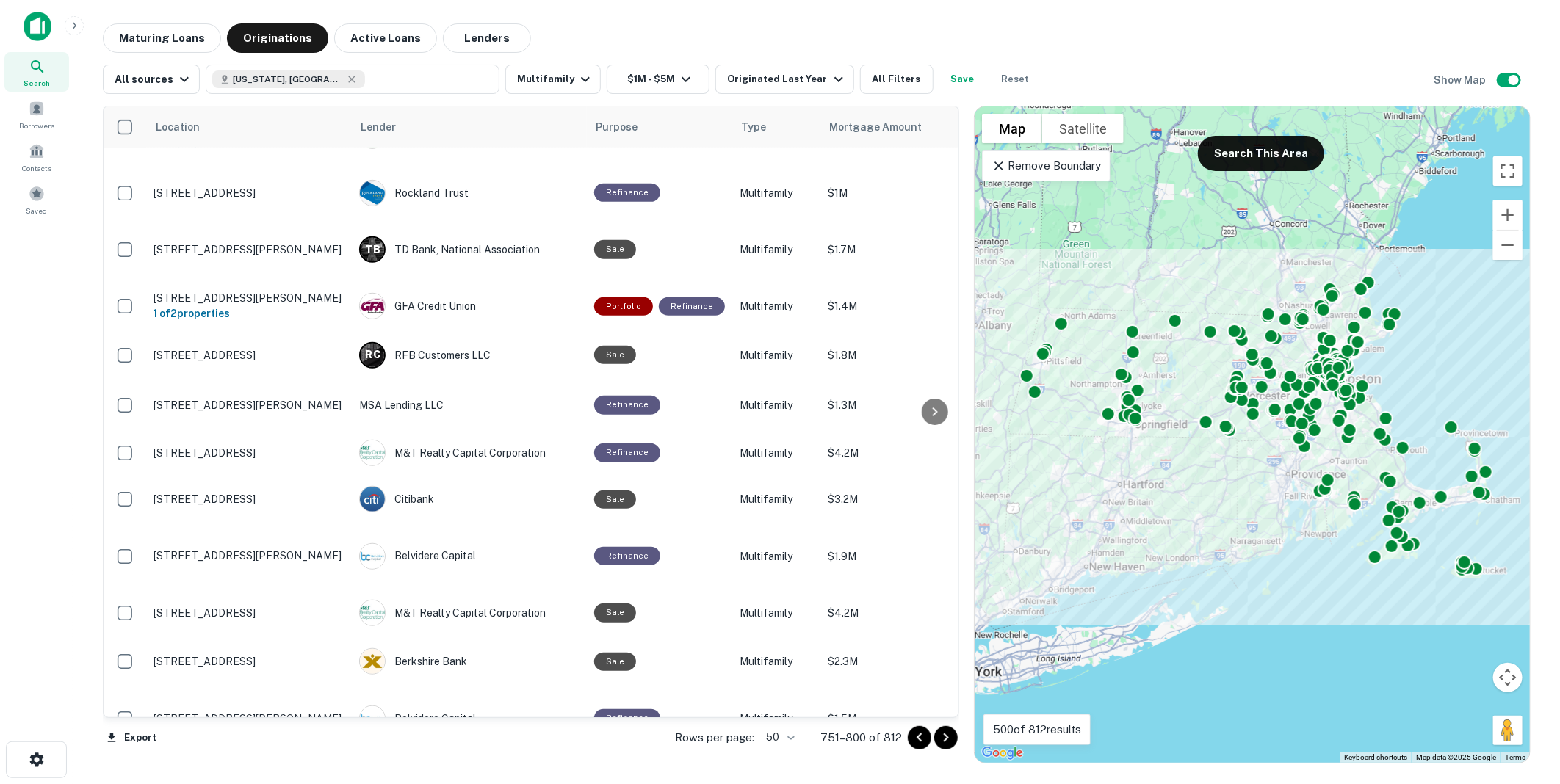
scroll to position [630, 0]
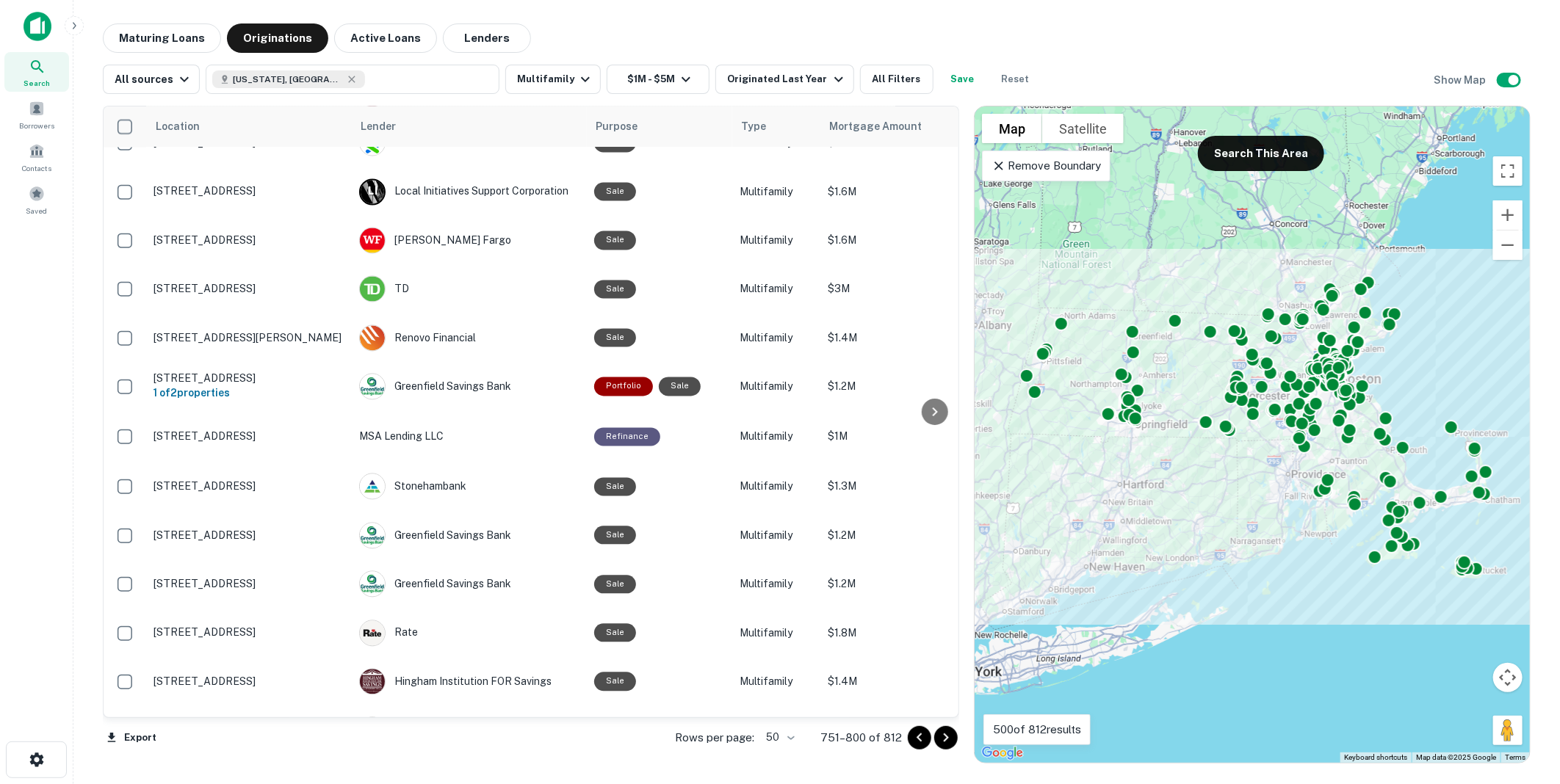
scroll to position [1865, 0]
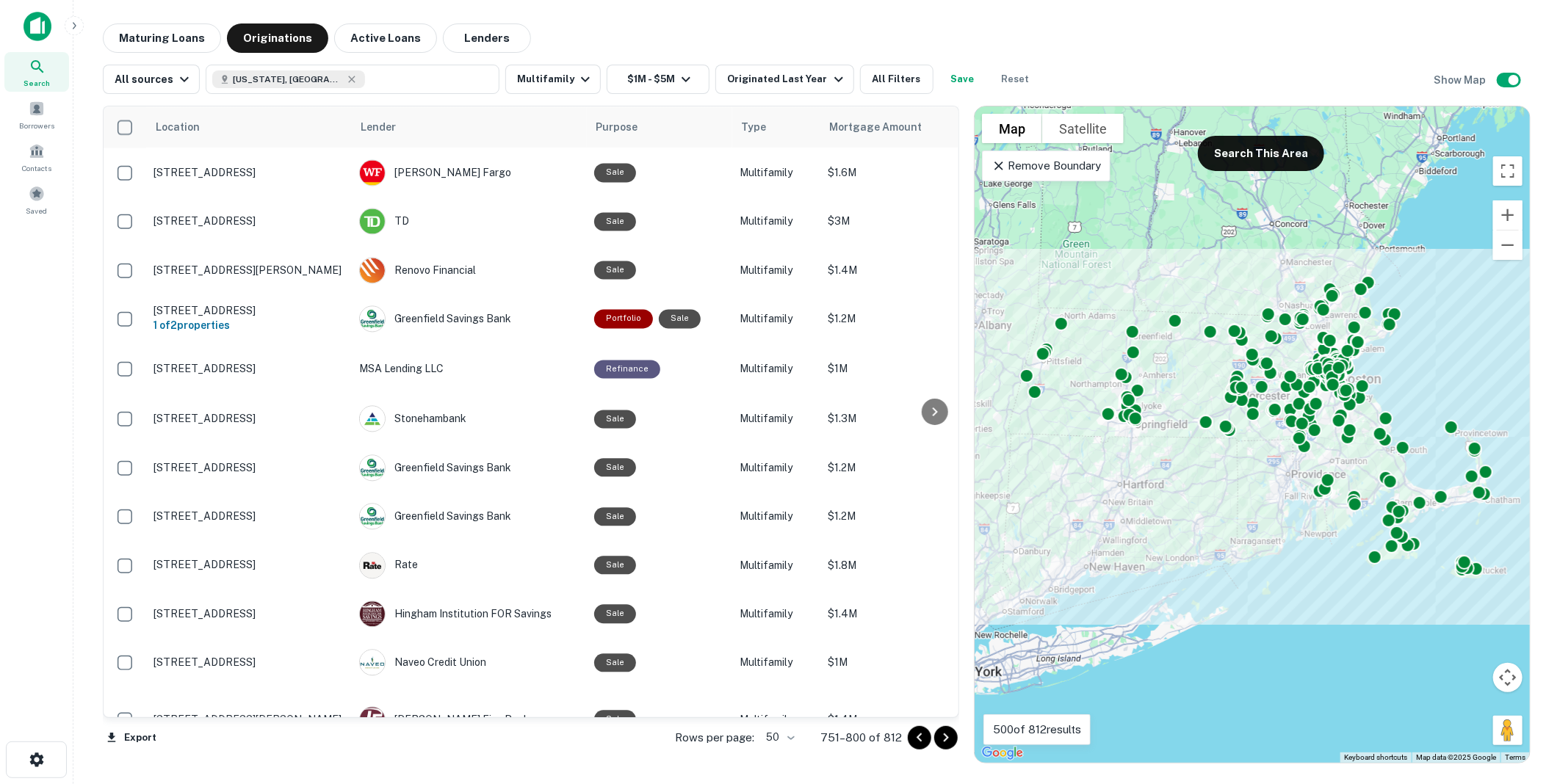
click at [945, 738] on icon "Go to next page" at bounding box center [945, 737] width 17 height 17
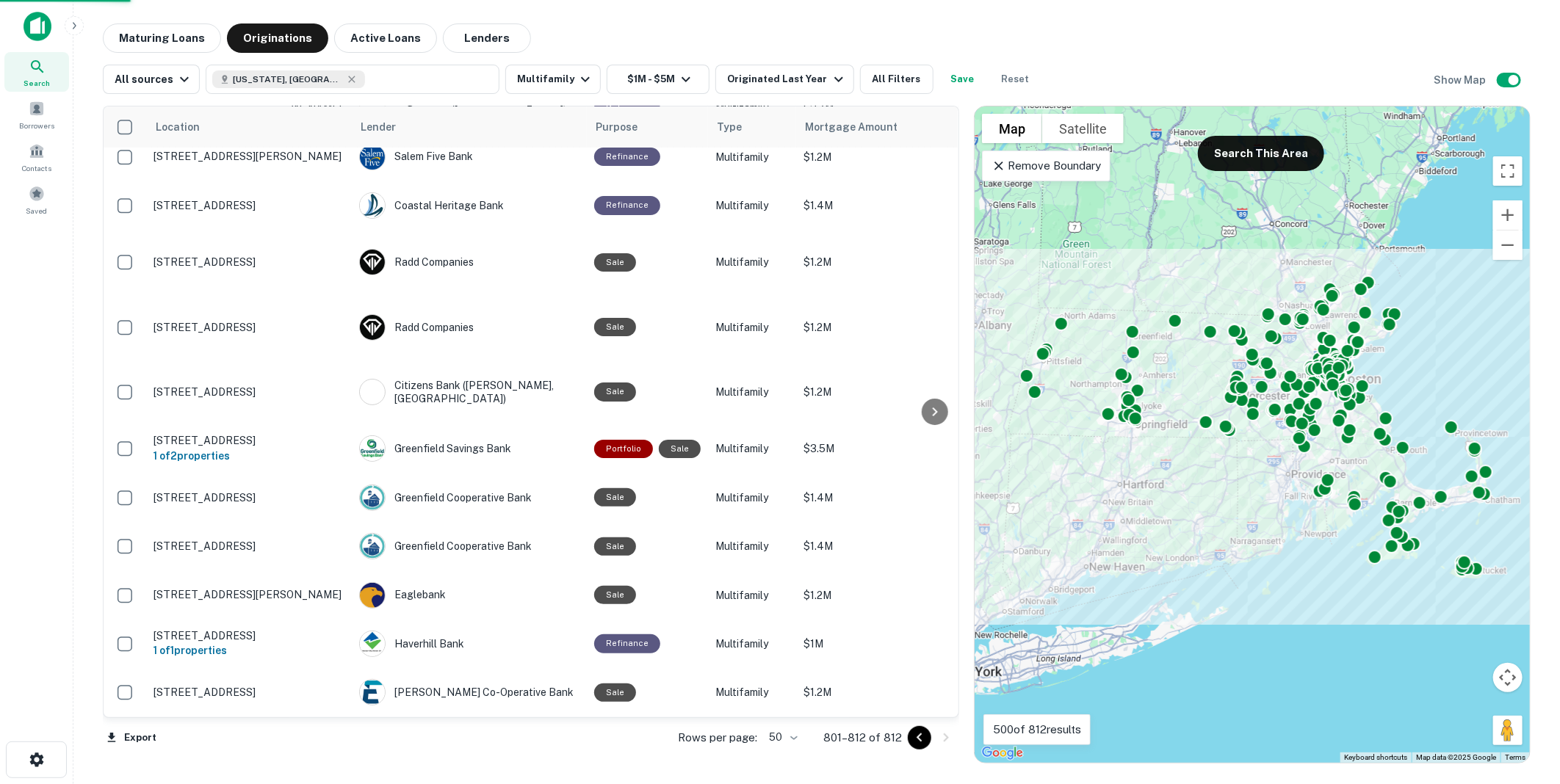
scroll to position [23, 0]
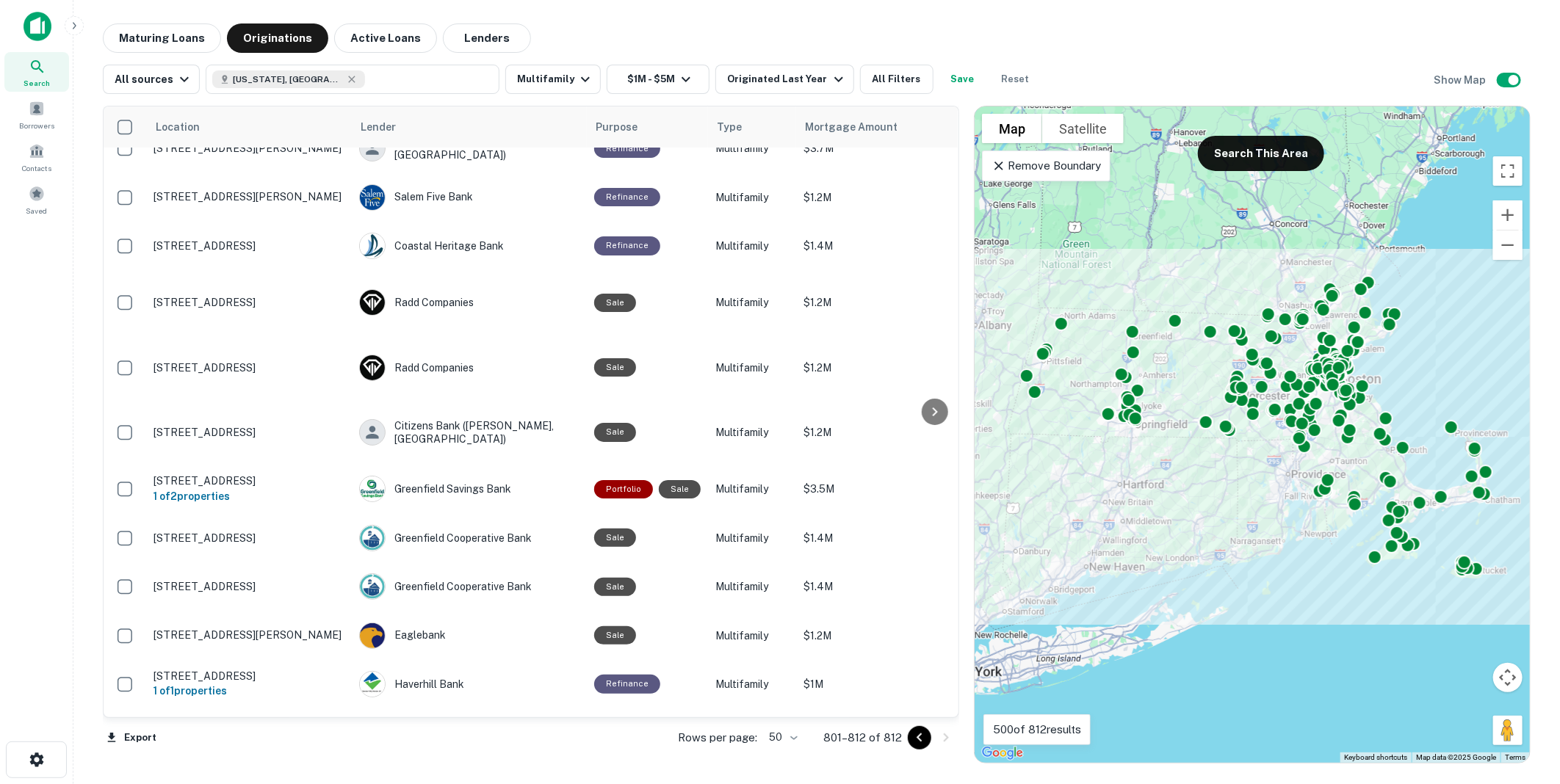
click at [920, 739] on icon "Go to previous page" at bounding box center [919, 737] width 5 height 9
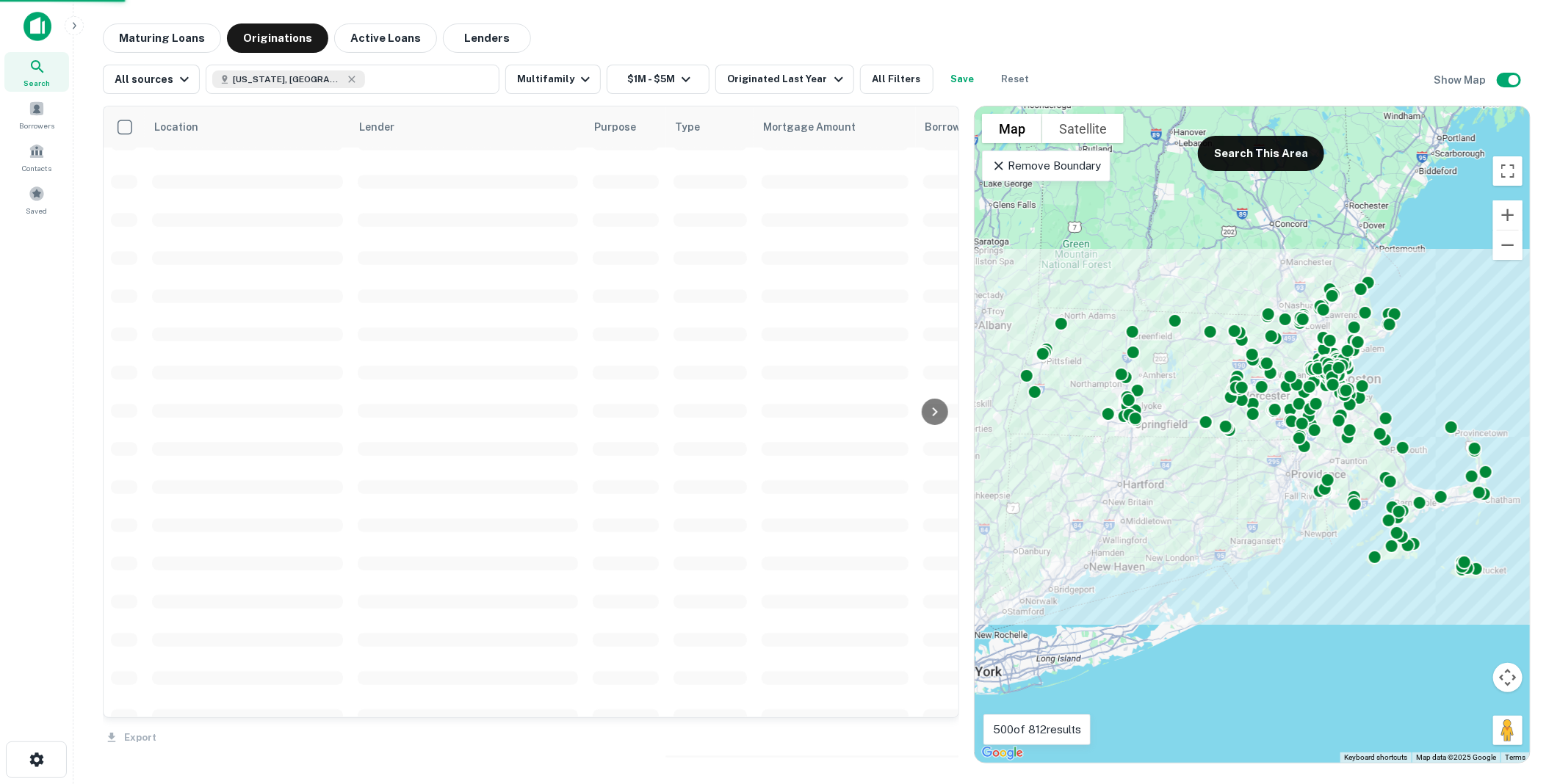
scroll to position [1865, 0]
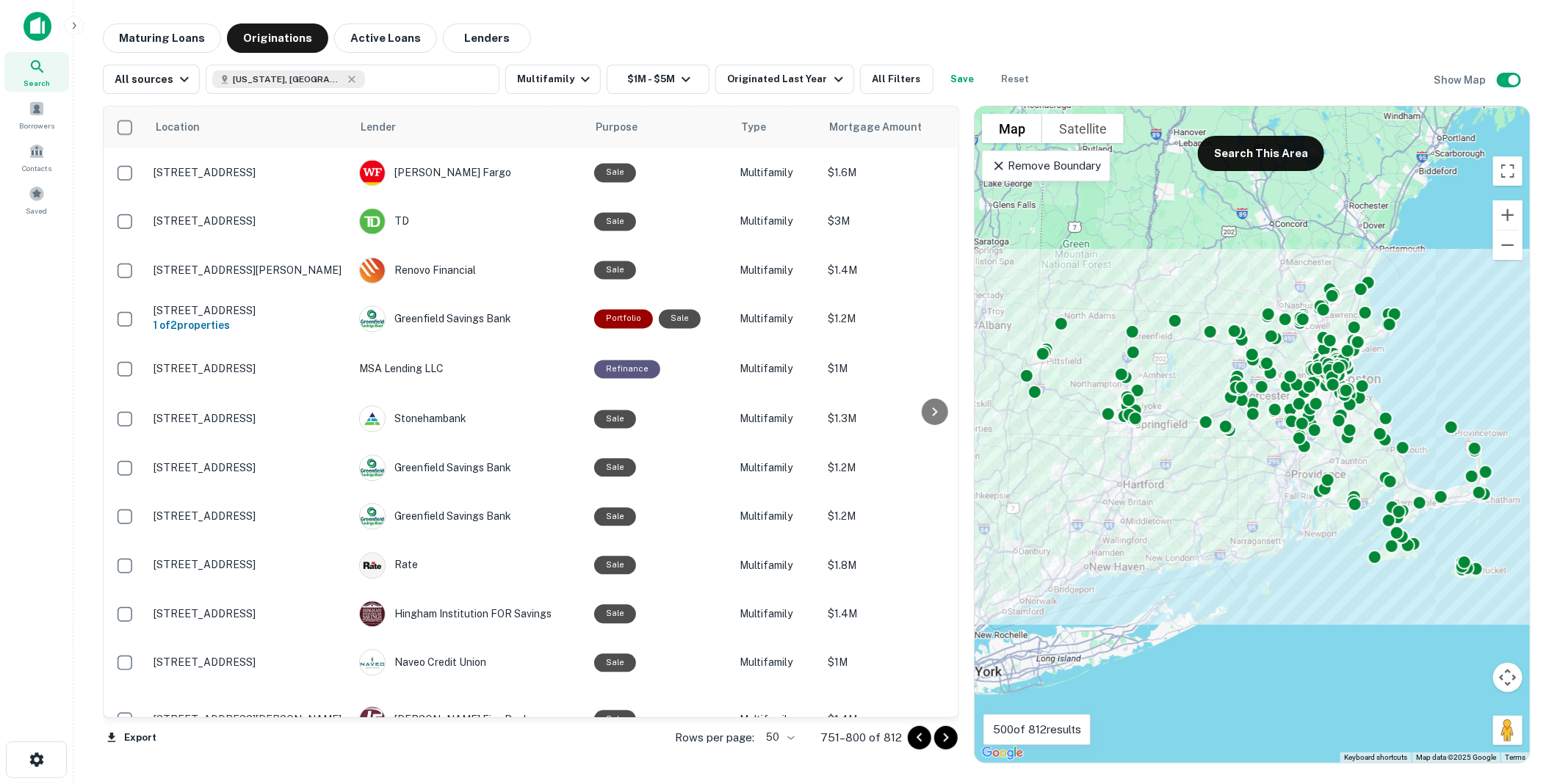
drag, startPoint x: 949, startPoint y: 602, endPoint x: 937, endPoint y: 485, distance: 117.6
click at [937, 485] on div at bounding box center [935, 411] width 29 height 611
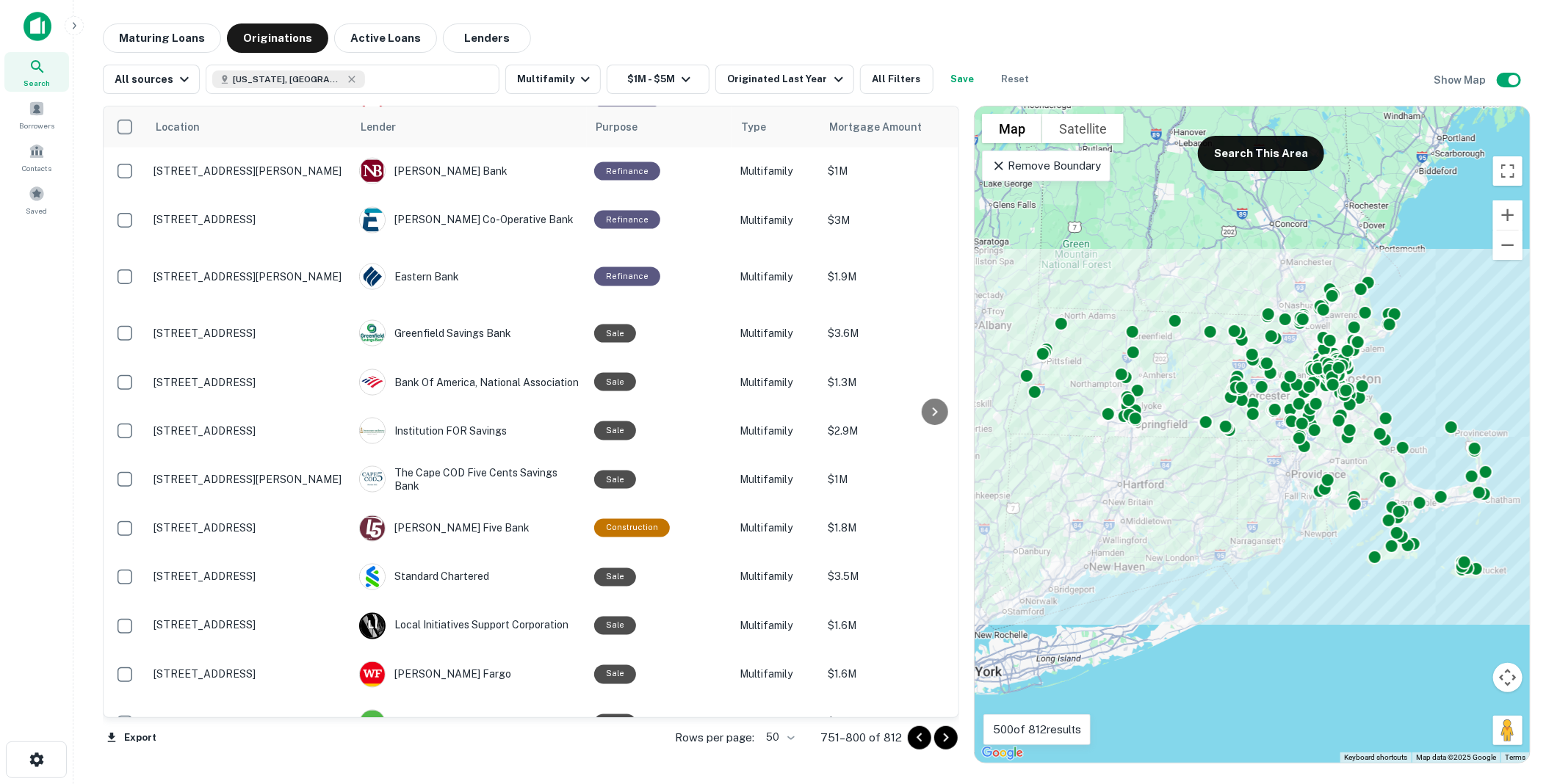
scroll to position [1360, 0]
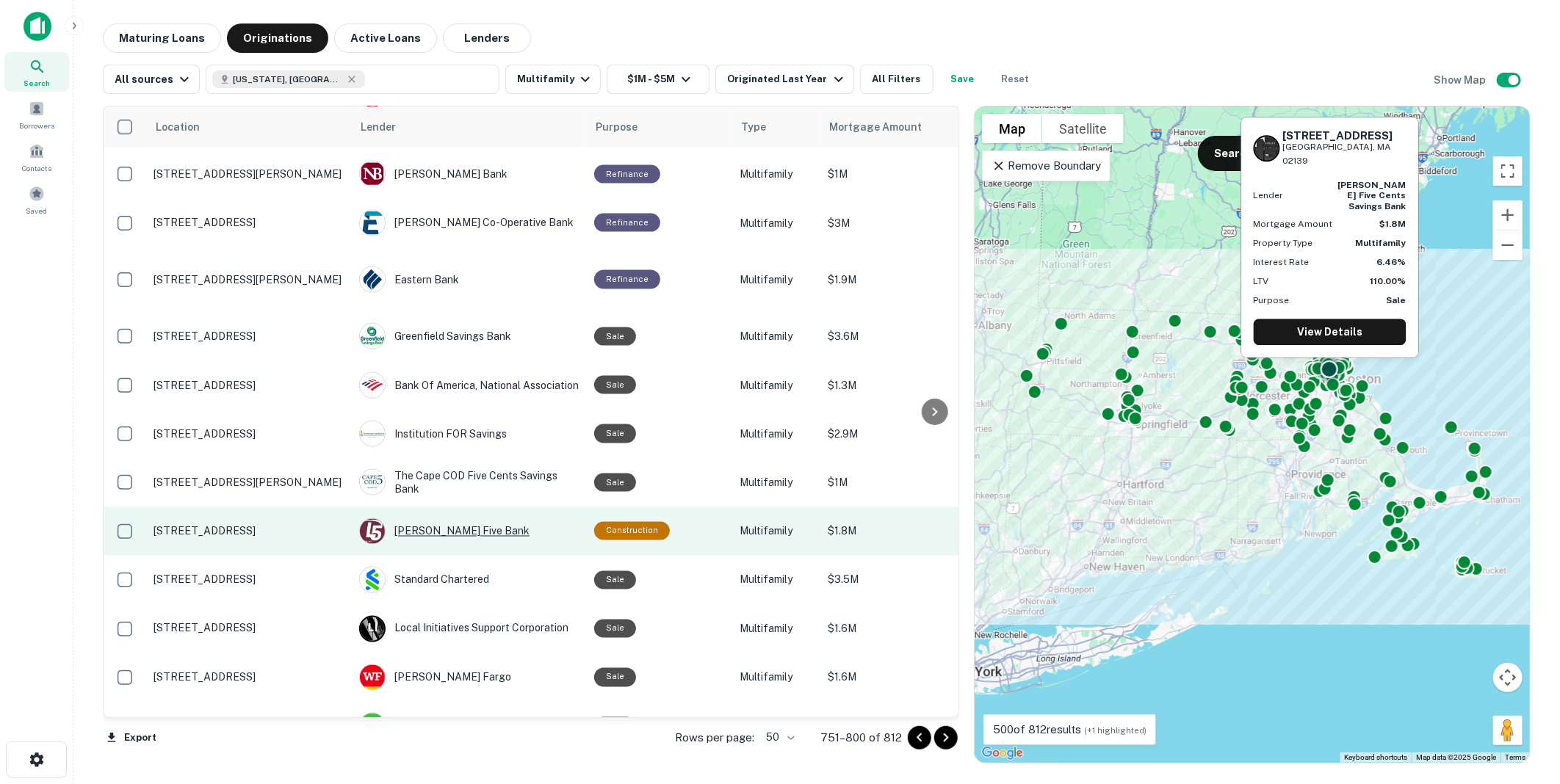
click at [420, 518] on div "[PERSON_NAME] Five Bank" at bounding box center [469, 531] width 221 height 26
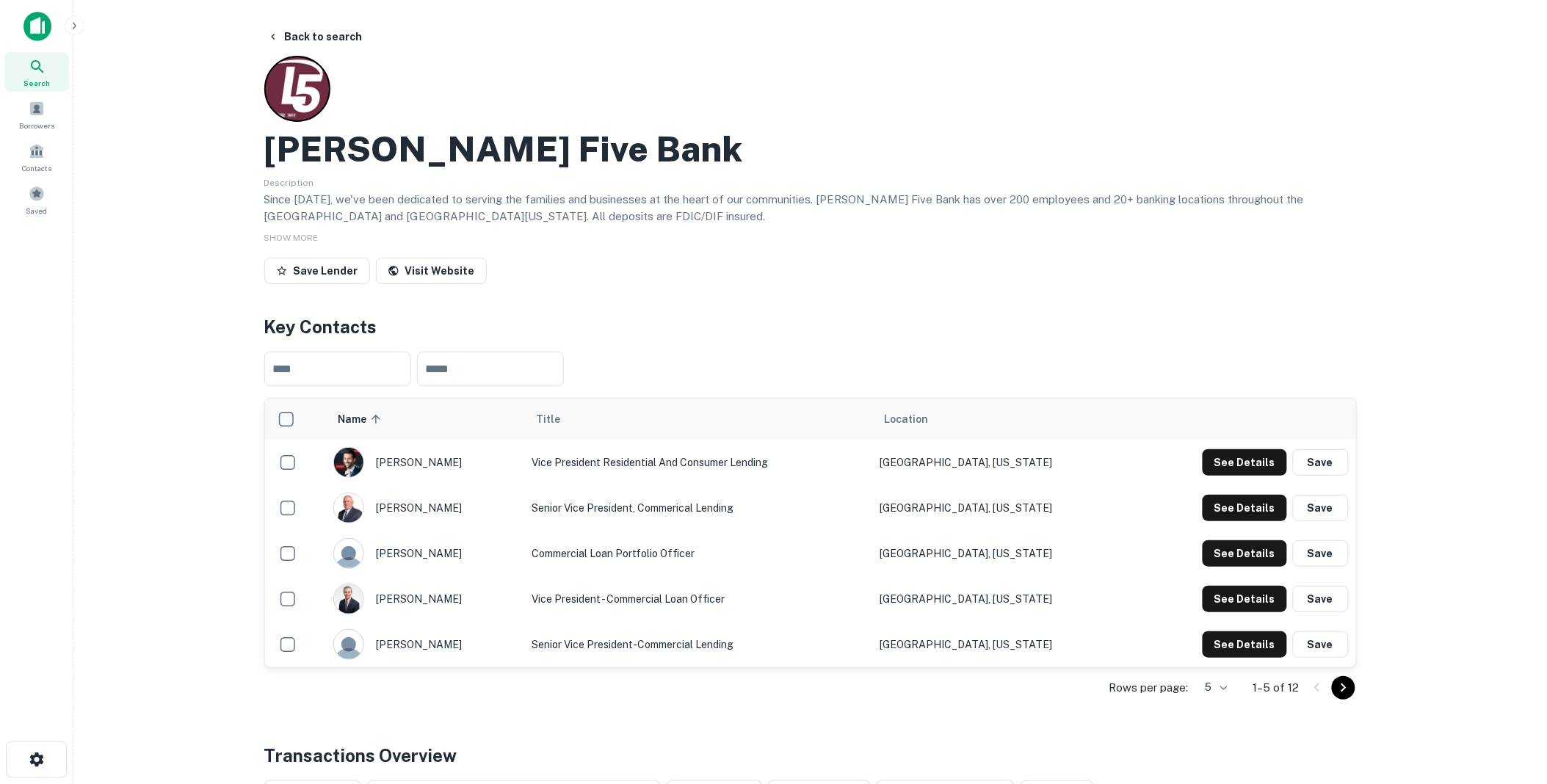
click at [1347, 685] on icon "Go to next page" at bounding box center [1344, 688] width 17 height 17
click at [1344, 687] on icon "Go to next page" at bounding box center [1344, 688] width 17 height 17
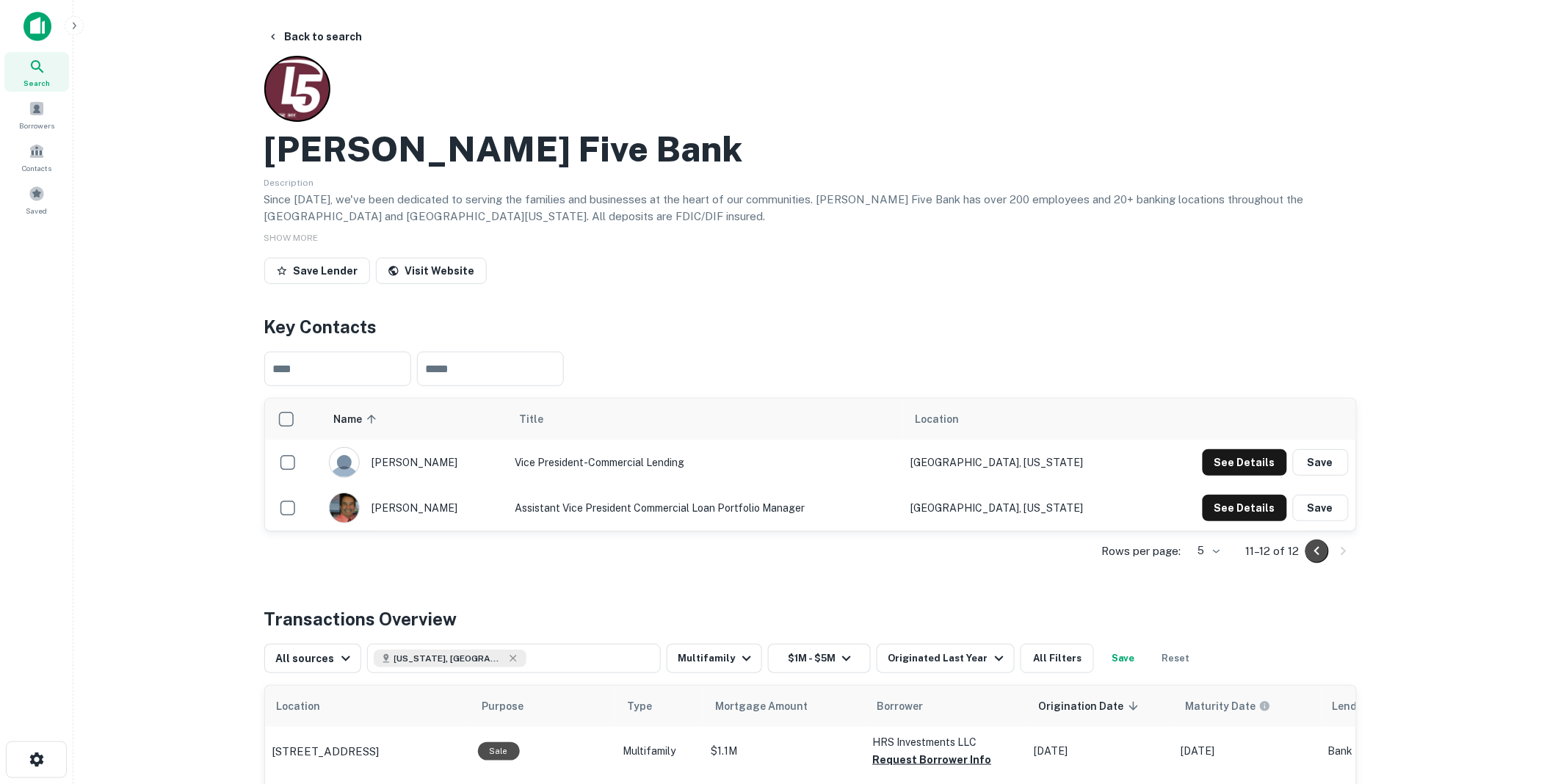
click at [1316, 548] on icon "Go to previous page" at bounding box center [1317, 551] width 17 height 17
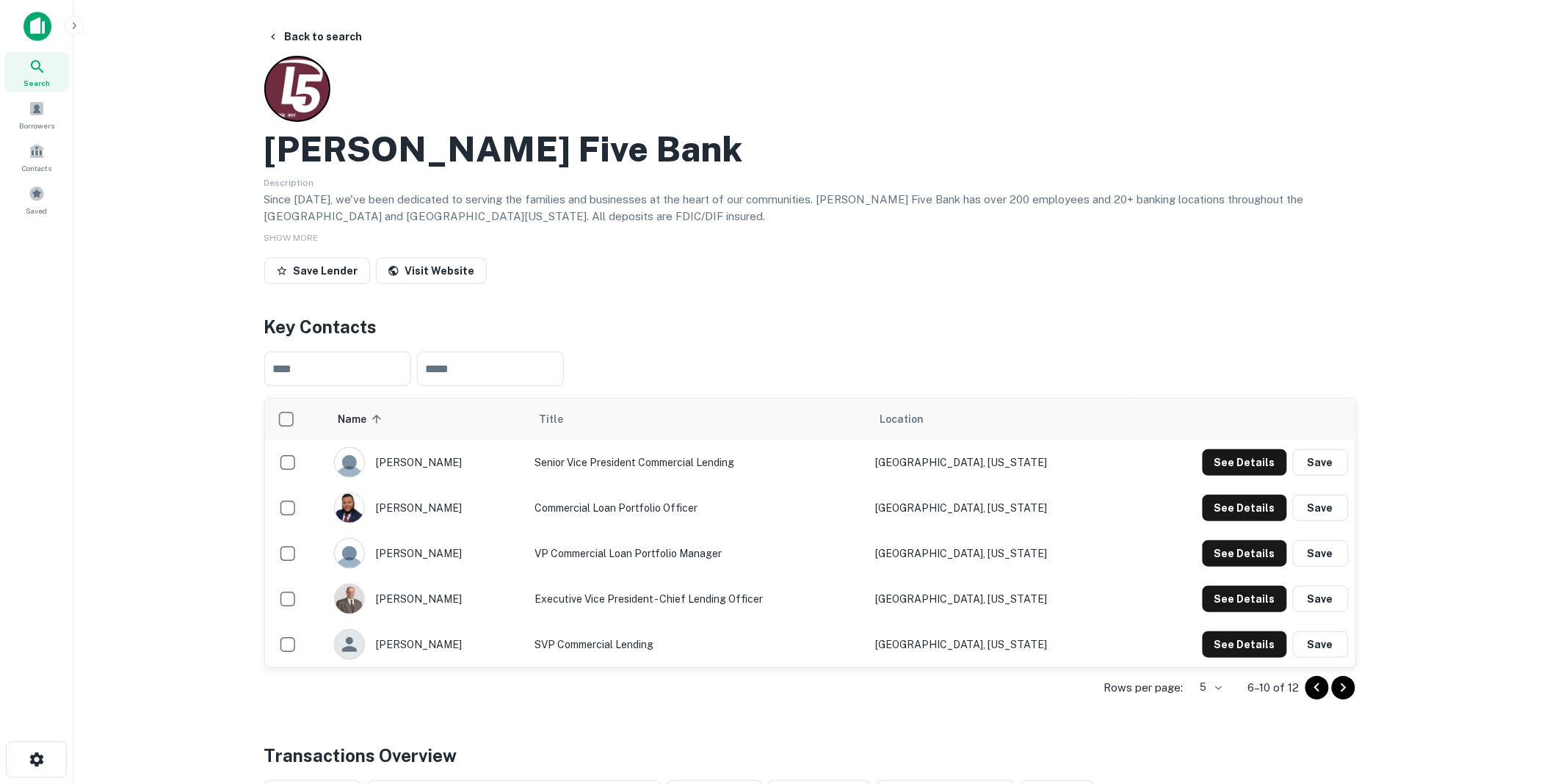
click at [1318, 686] on icon "Go to previous page" at bounding box center [1317, 688] width 17 height 17
click at [1246, 510] on button "See Details" at bounding box center [1245, 508] width 84 height 26
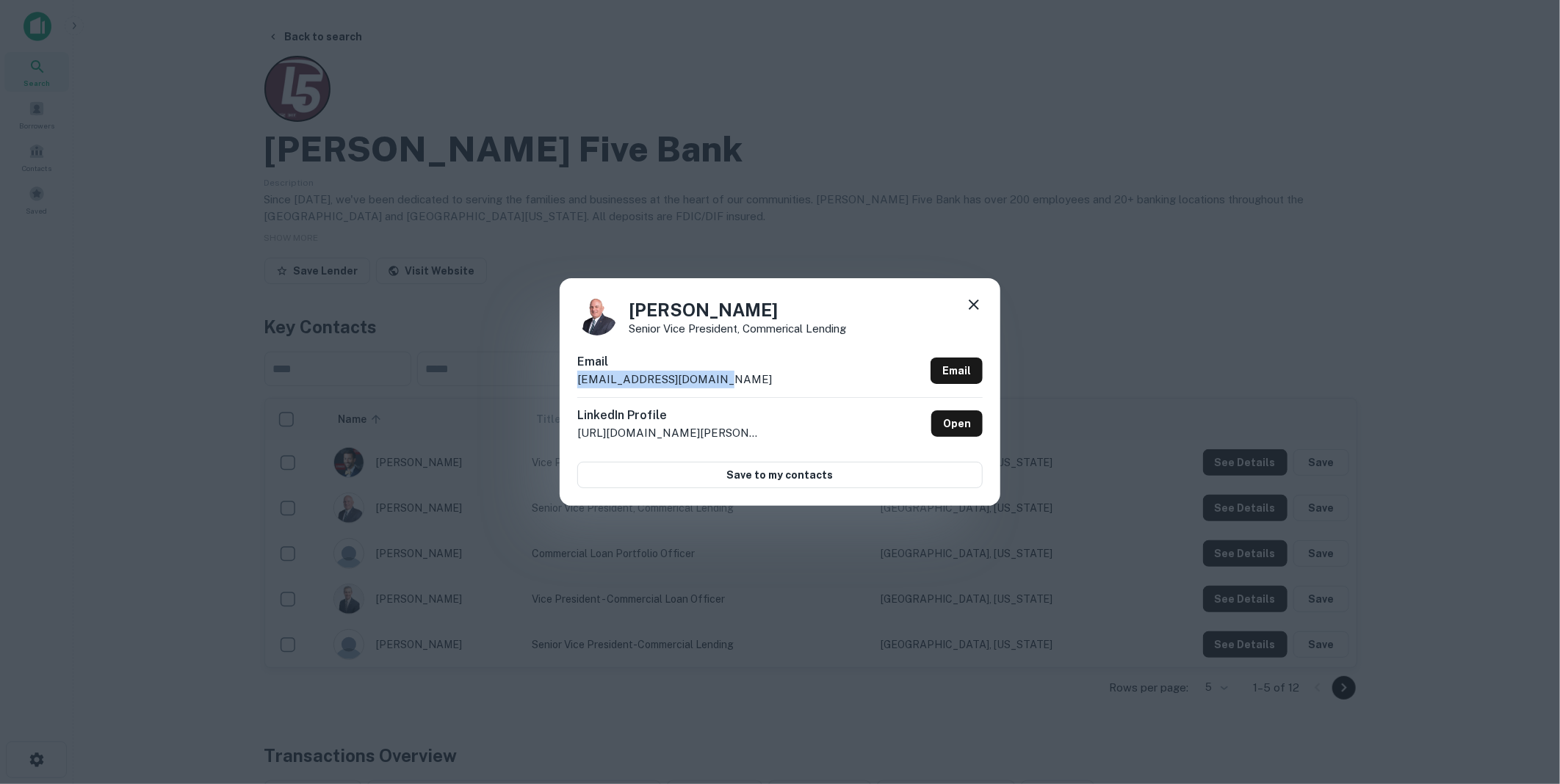
drag, startPoint x: 716, startPoint y: 376, endPoint x: 572, endPoint y: 378, distance: 144.0
click at [572, 378] on div "Thomas Boucher Senior Vice President, Commerical Lending Email tboucher@lowellf…" at bounding box center [780, 392] width 441 height 227
drag, startPoint x: 572, startPoint y: 378, endPoint x: 601, endPoint y: 379, distance: 29.0
copy p "tboucher@lowellfive.com"
click at [972, 302] on icon at bounding box center [974, 305] width 11 height 11
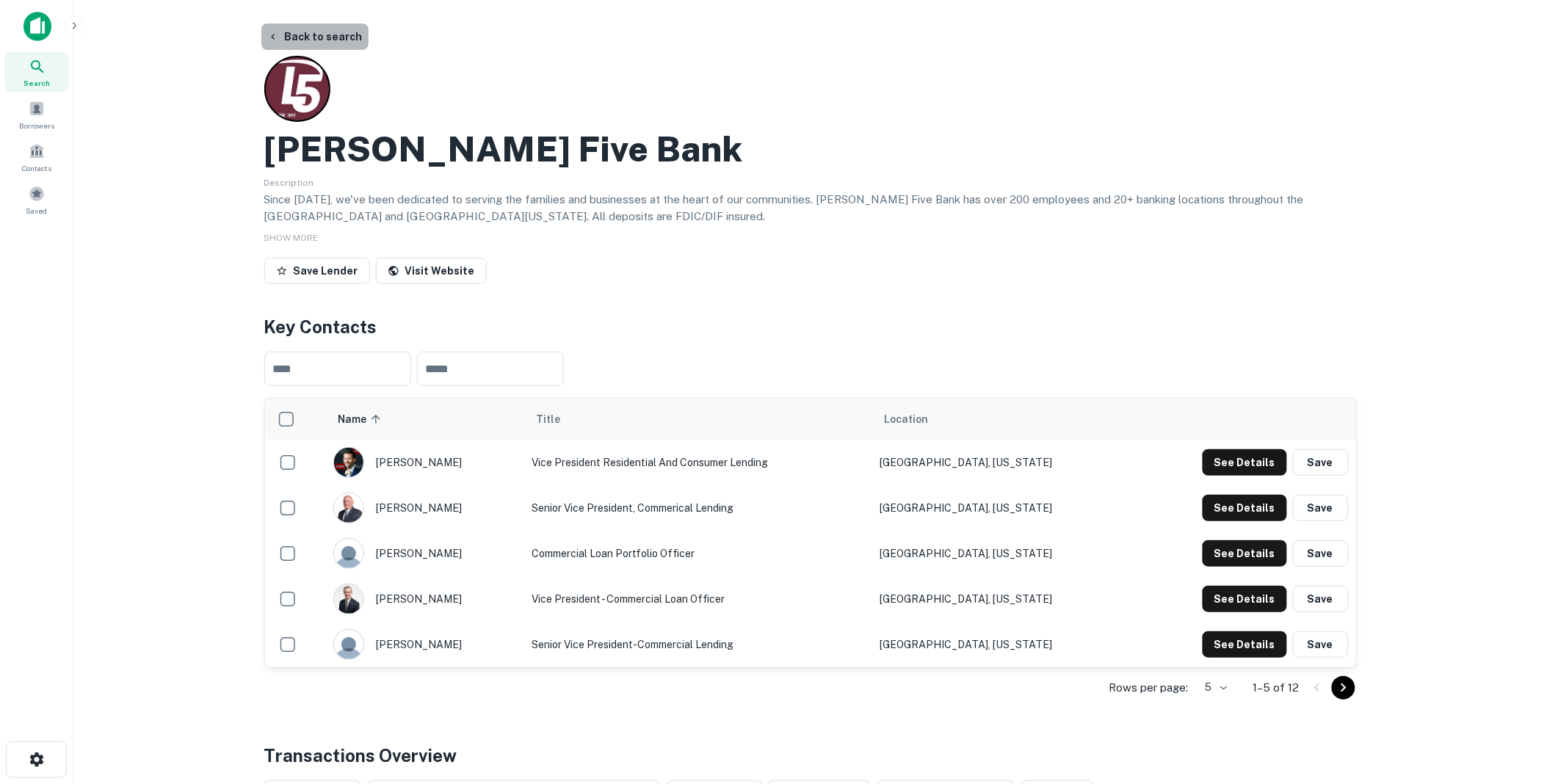
click at [318, 33] on button "Back to search" at bounding box center [315, 36] width 107 height 26
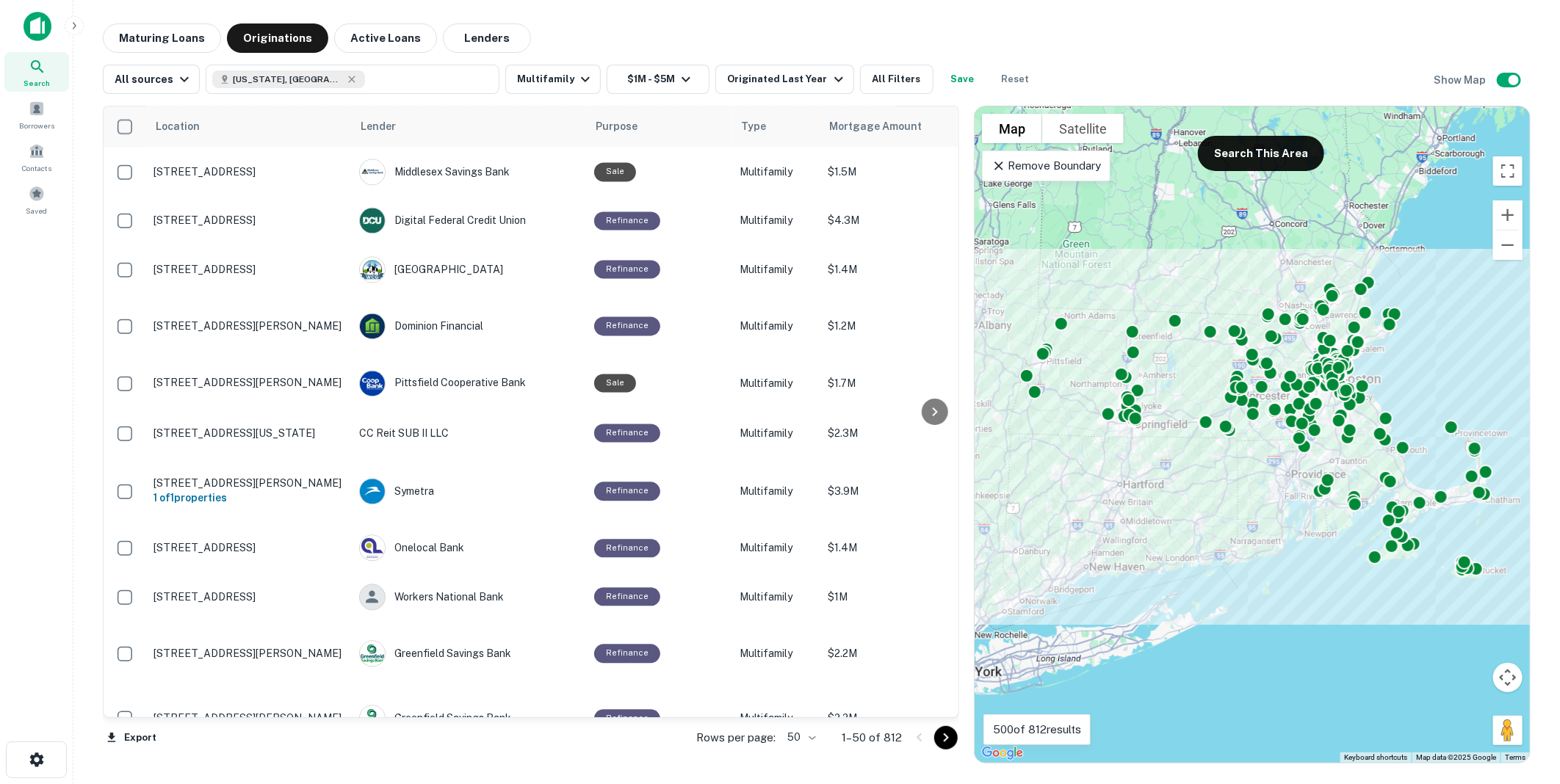
scroll to position [1874, 0]
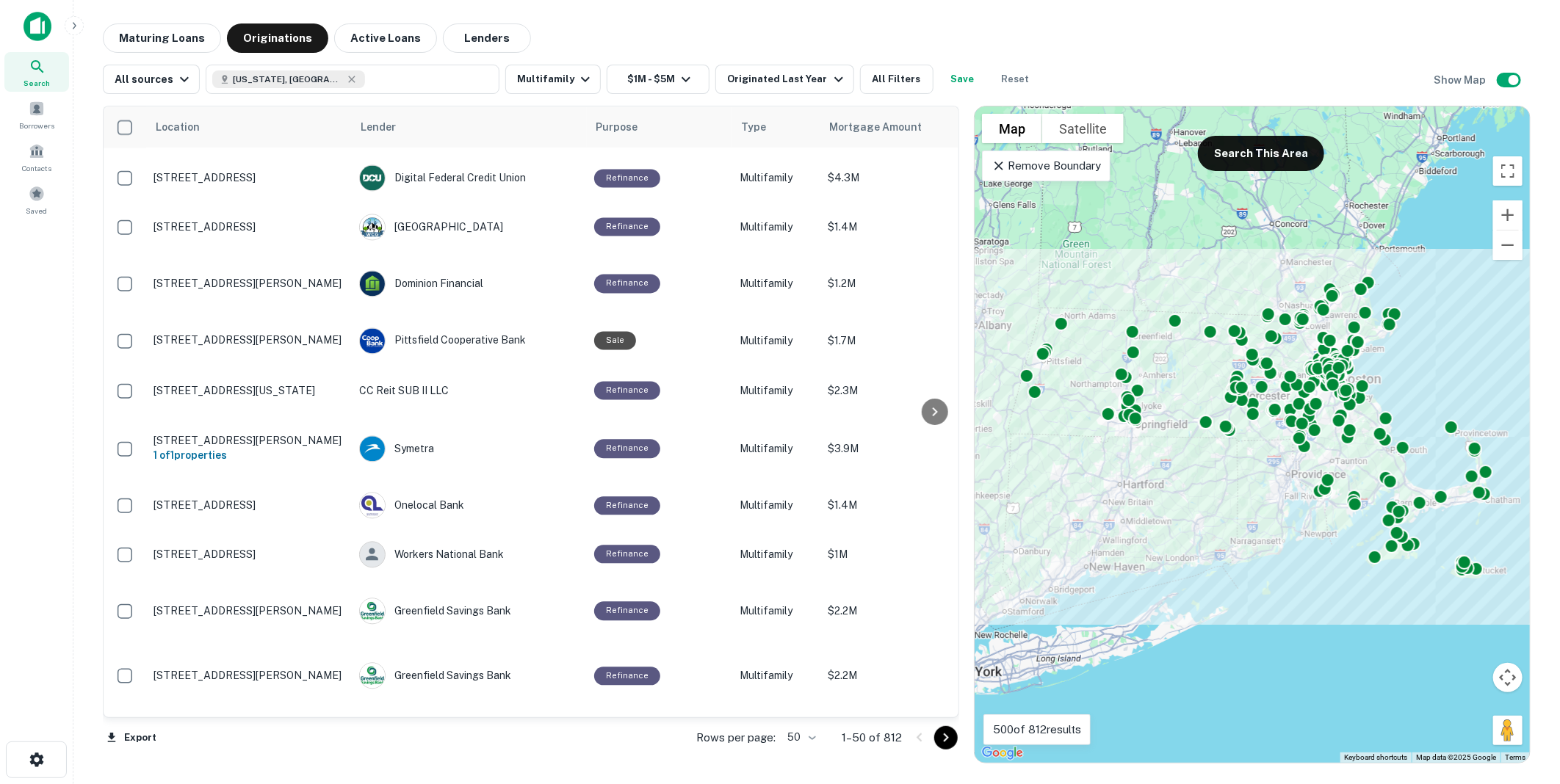
click at [948, 737] on icon "Go to next page" at bounding box center [946, 738] width 5 height 9
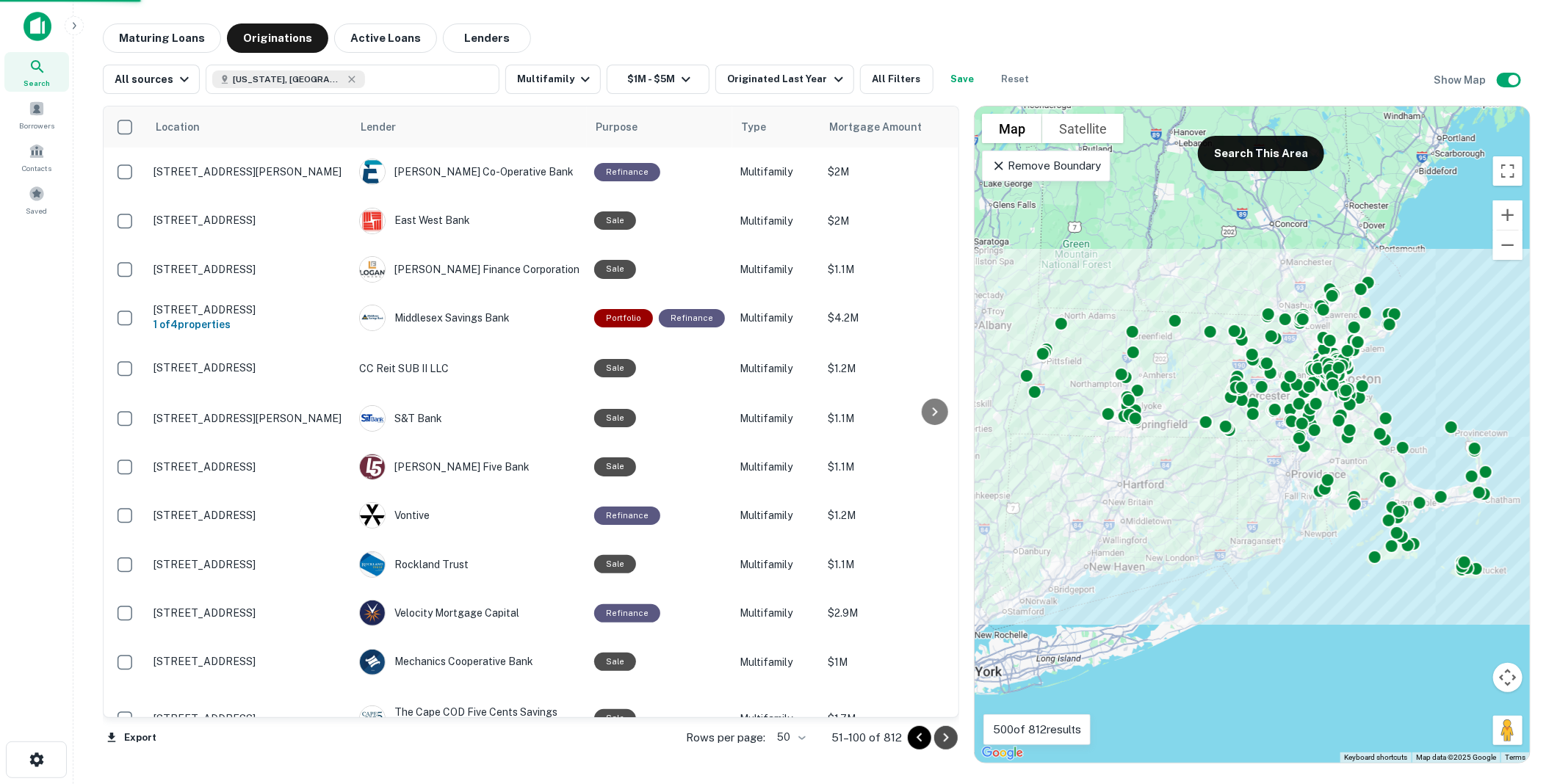
click at [948, 737] on icon "Go to next page" at bounding box center [946, 738] width 5 height 9
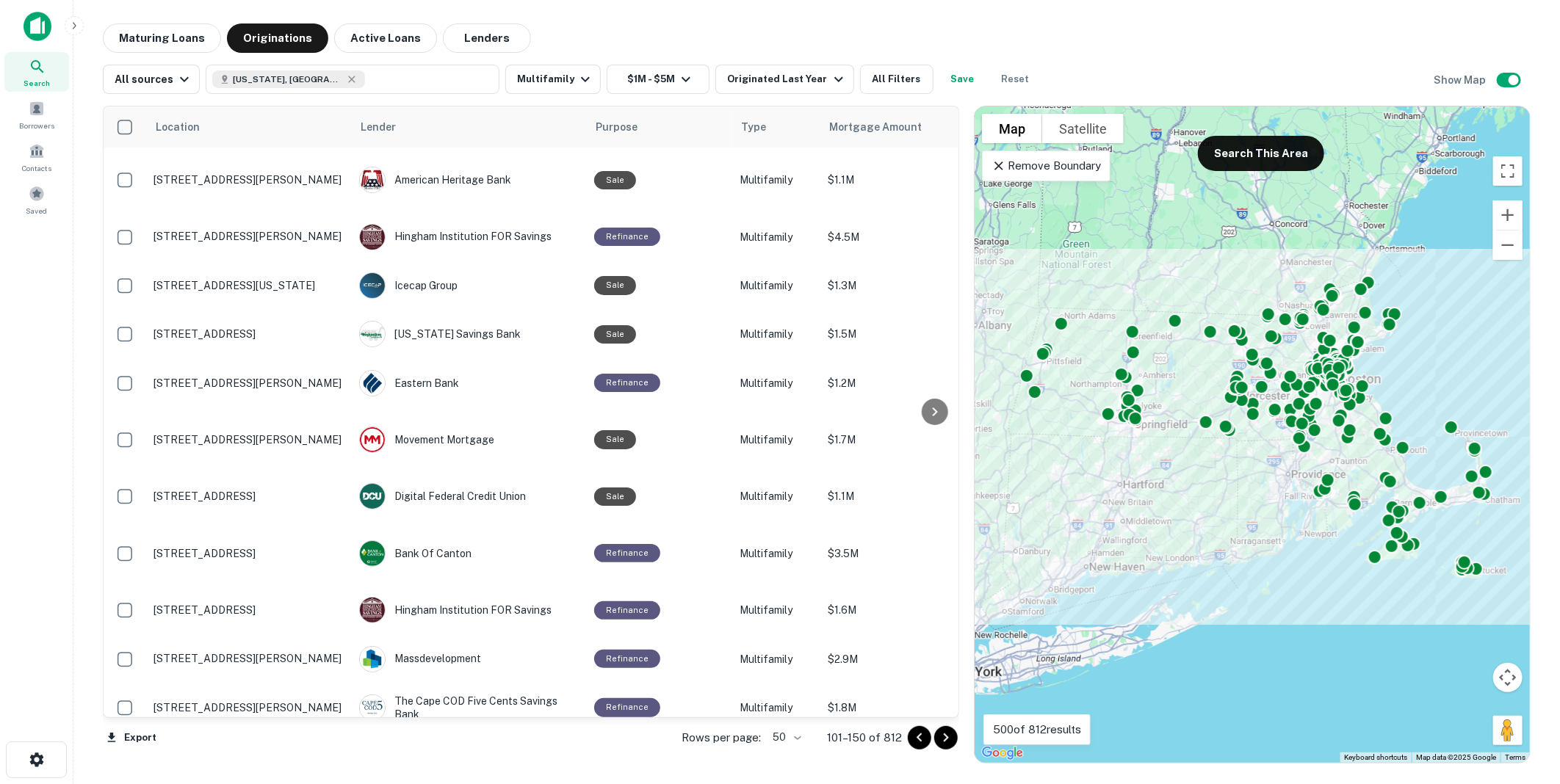
click at [948, 737] on icon "Go to next page" at bounding box center [946, 738] width 5 height 9
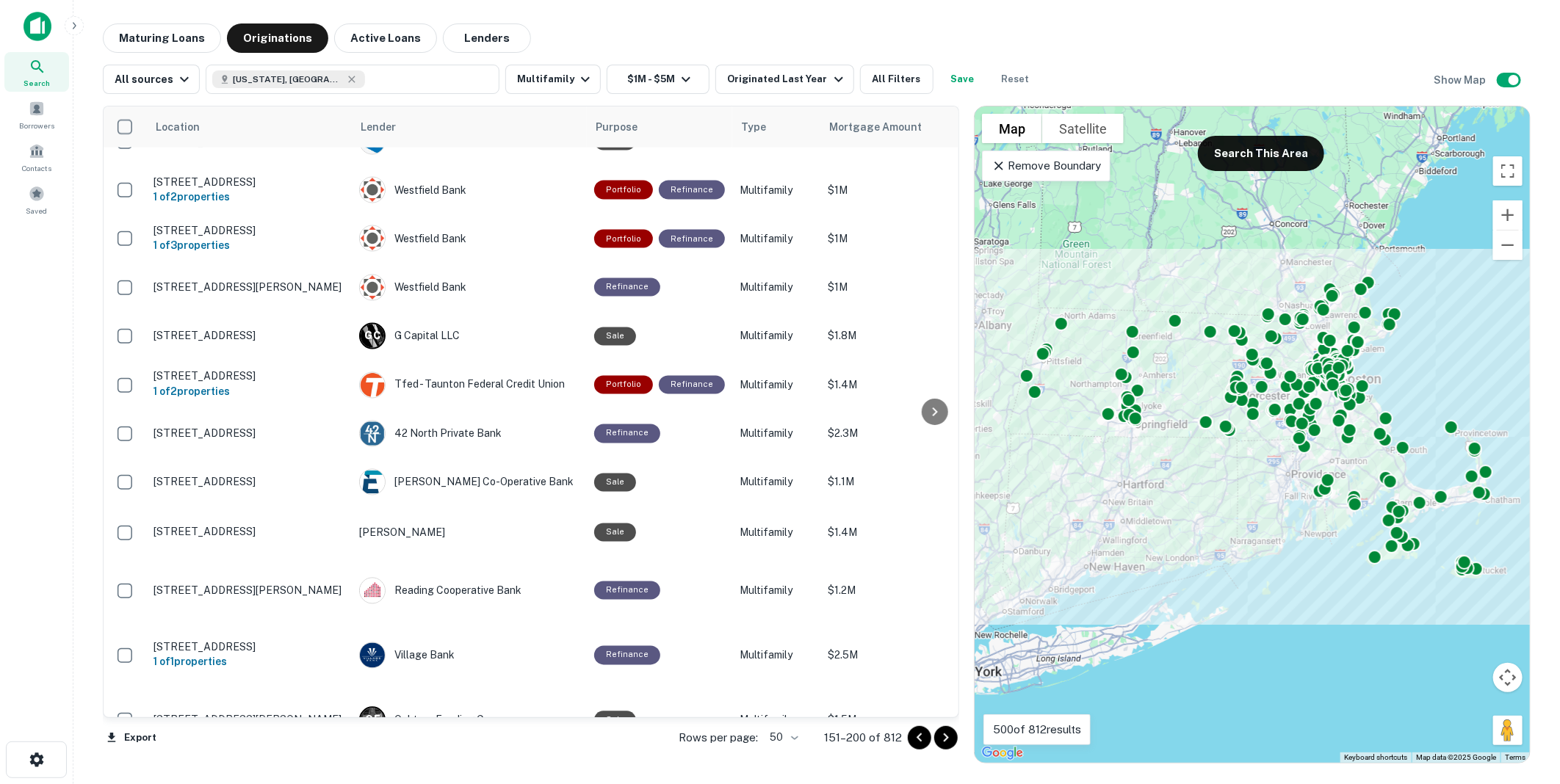
scroll to position [1896, 0]
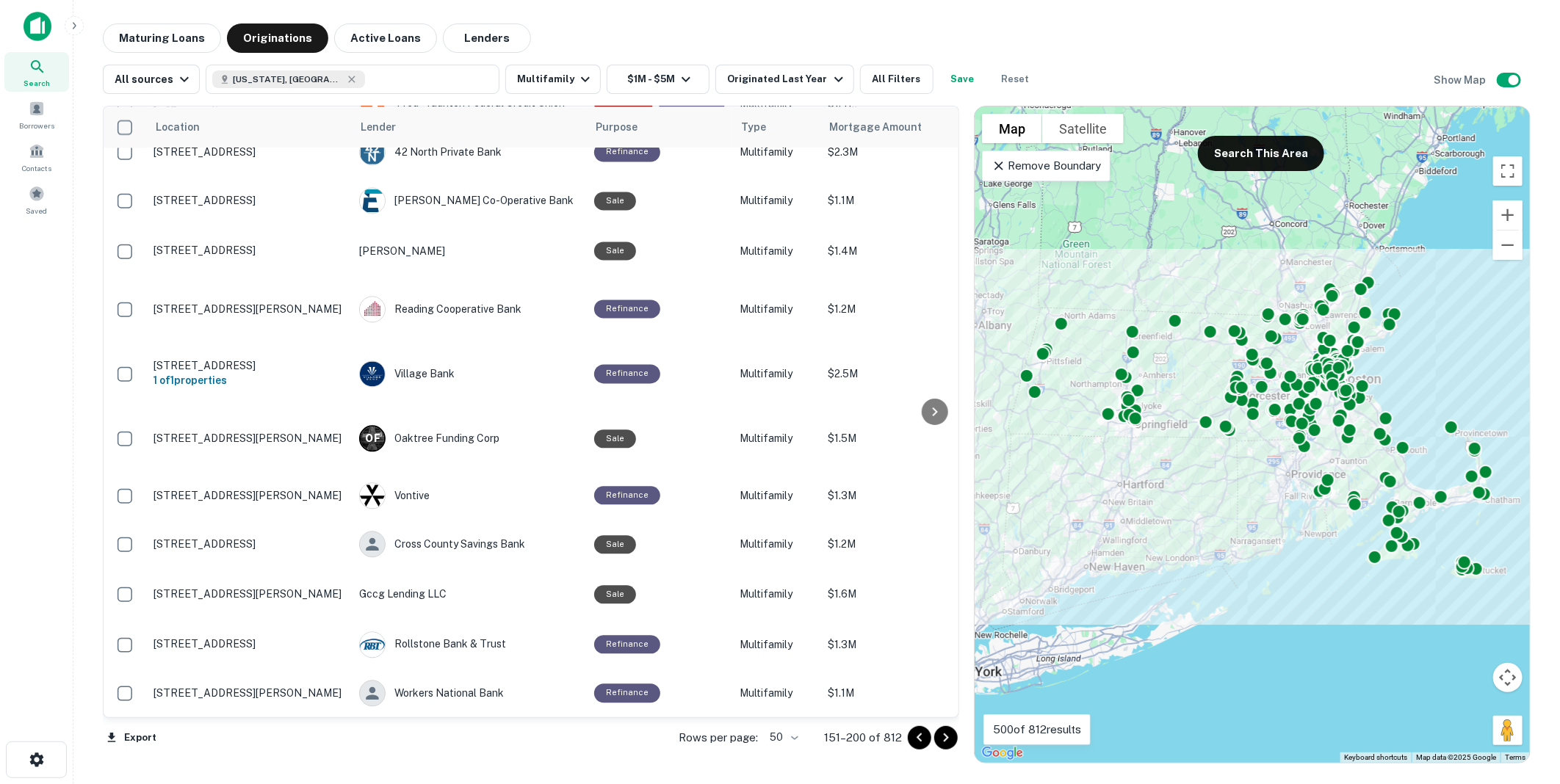
click at [946, 737] on icon "Go to next page" at bounding box center [946, 738] width 5 height 9
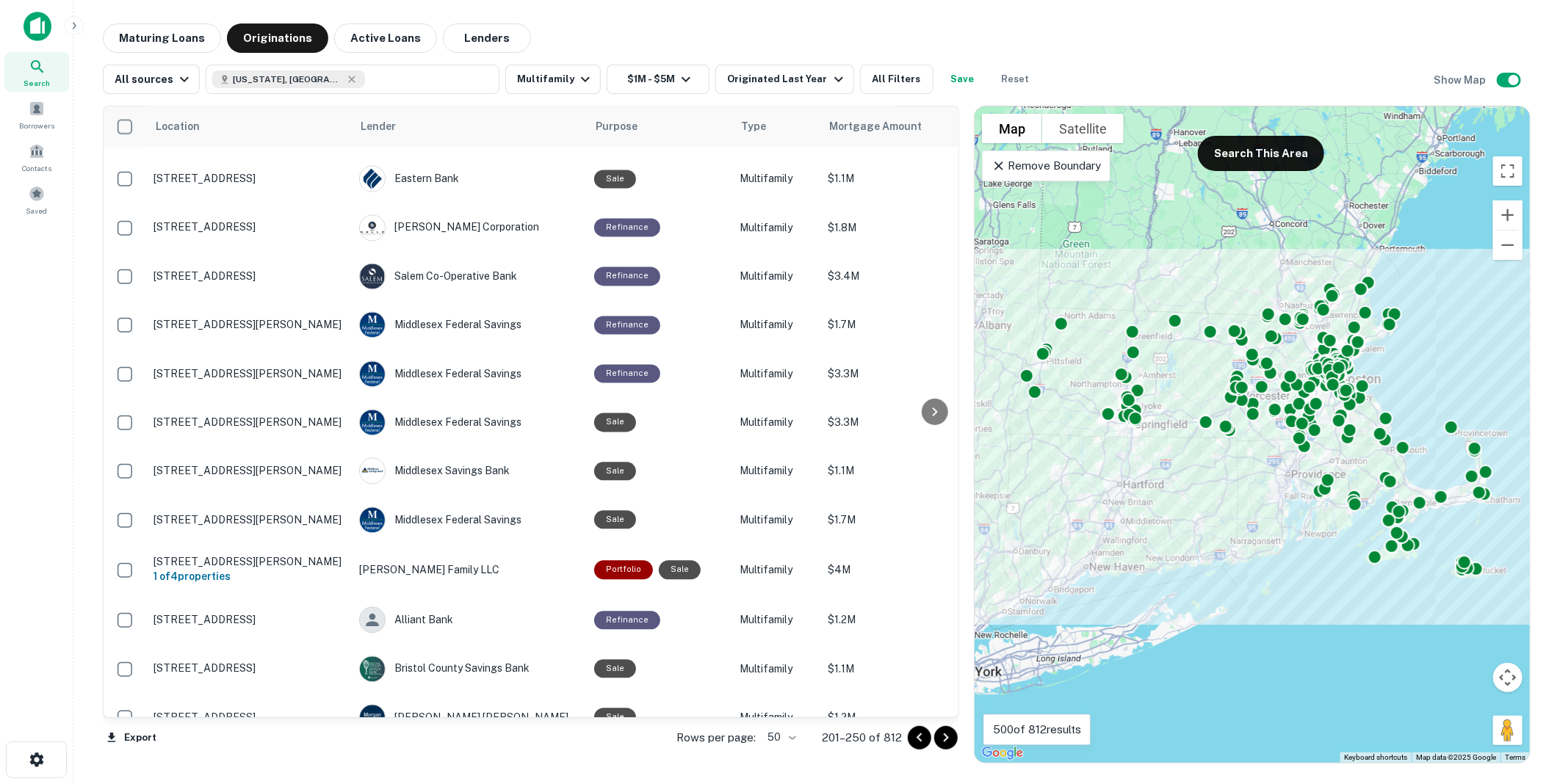
scroll to position [1896, 0]
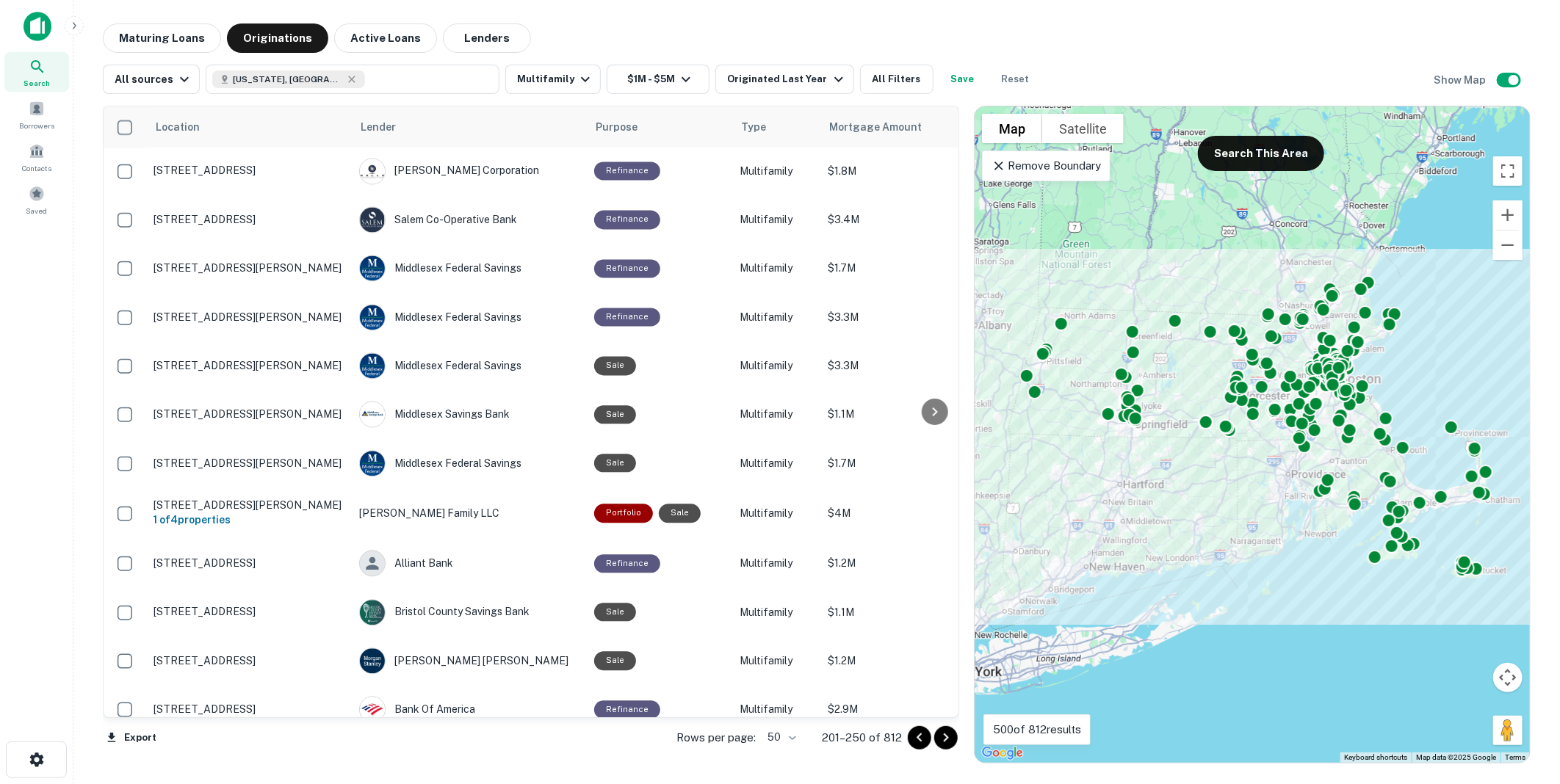
click at [943, 735] on icon "Go to next page" at bounding box center [945, 737] width 17 height 17
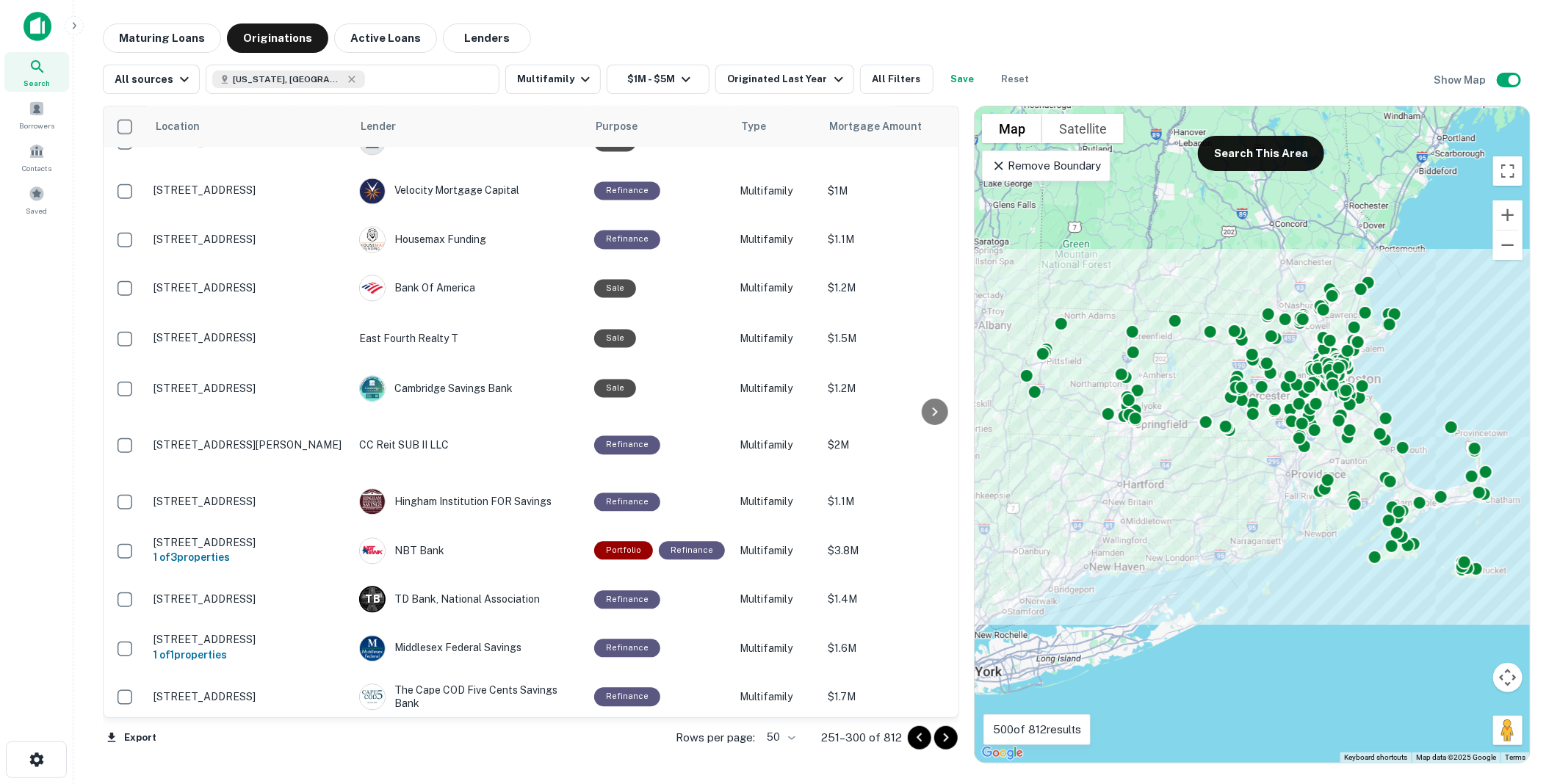
scroll to position [1899, 0]
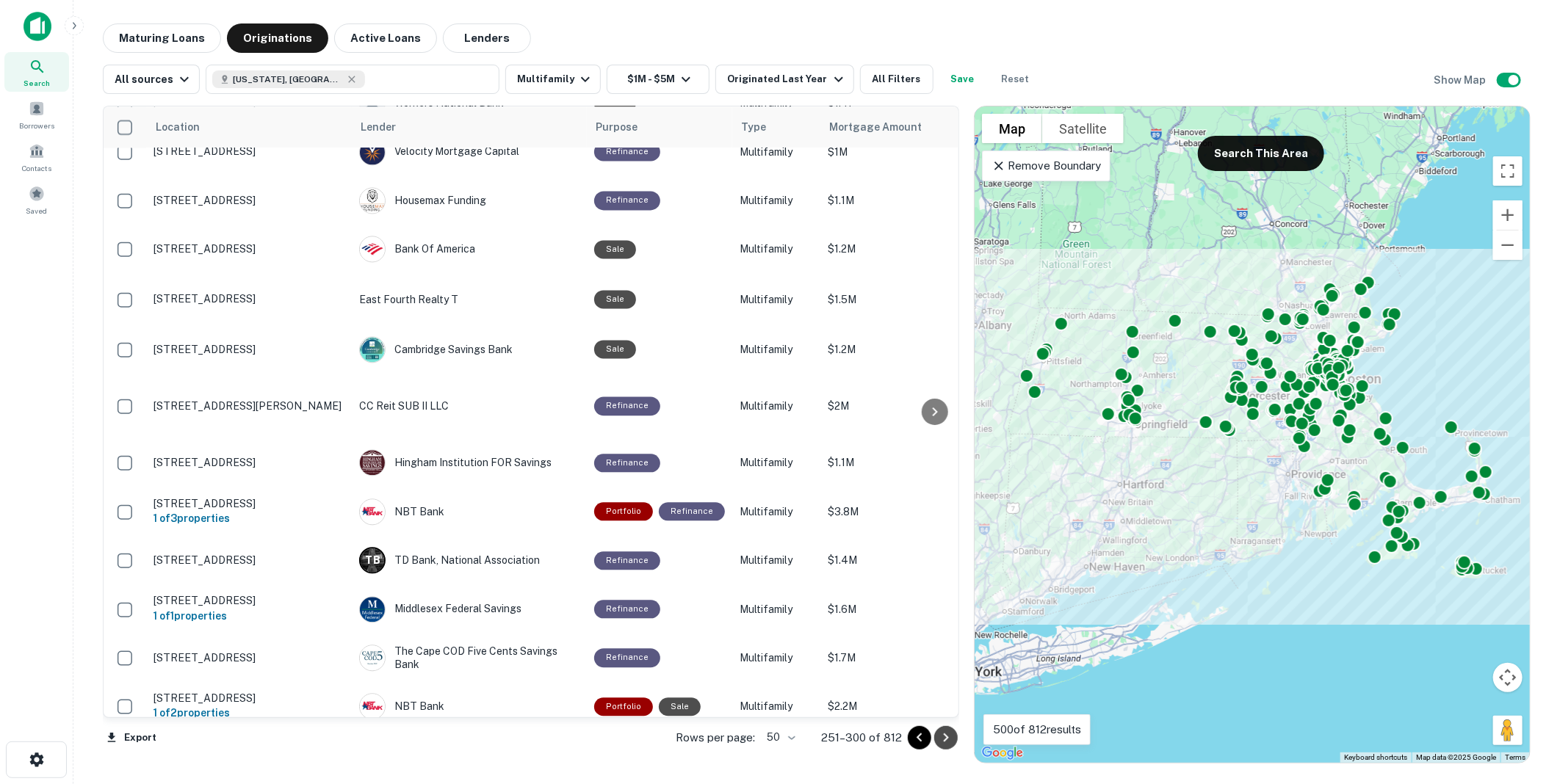
click at [945, 737] on icon "Go to next page" at bounding box center [945, 737] width 17 height 17
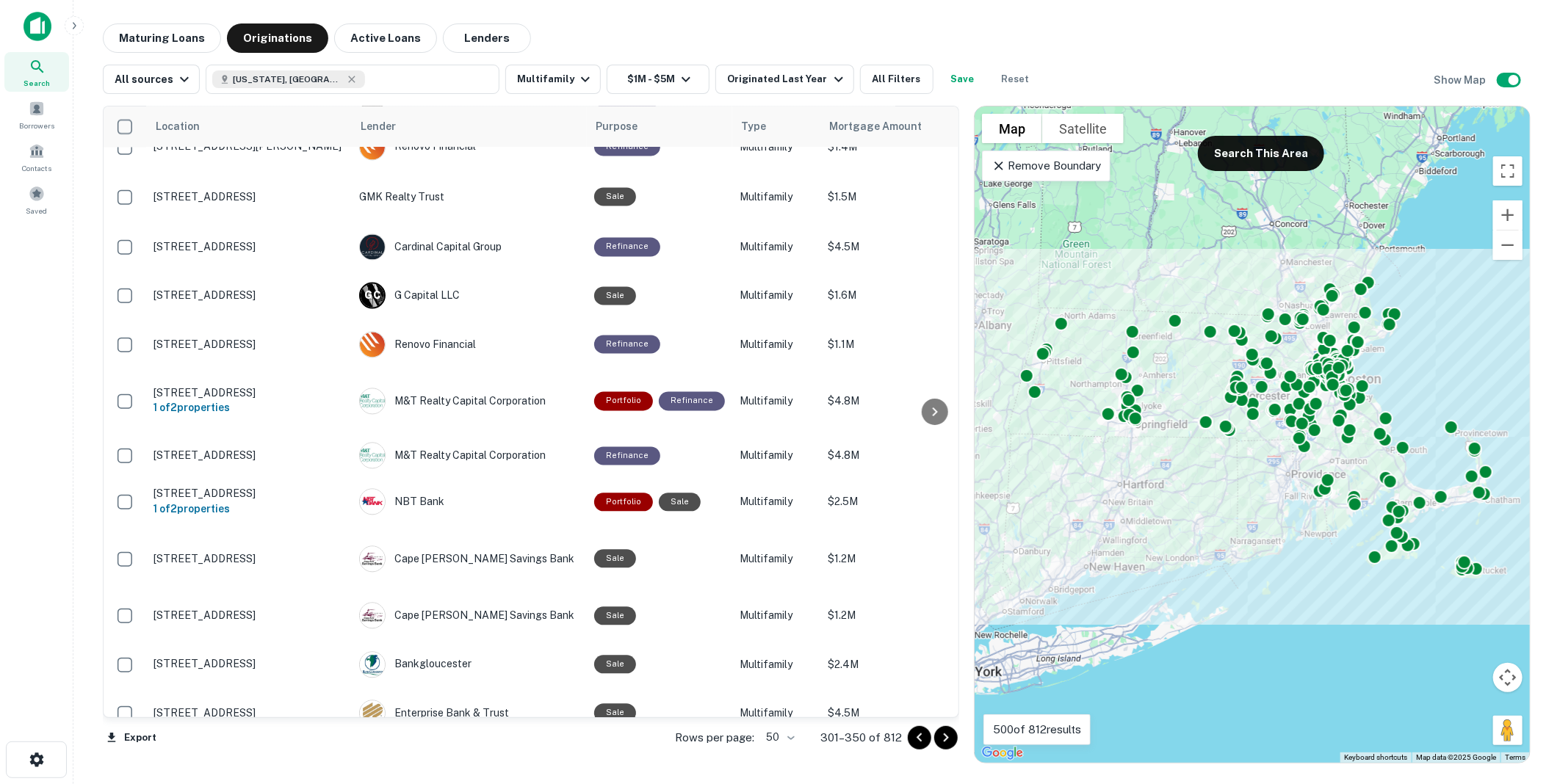
scroll to position [1870, 0]
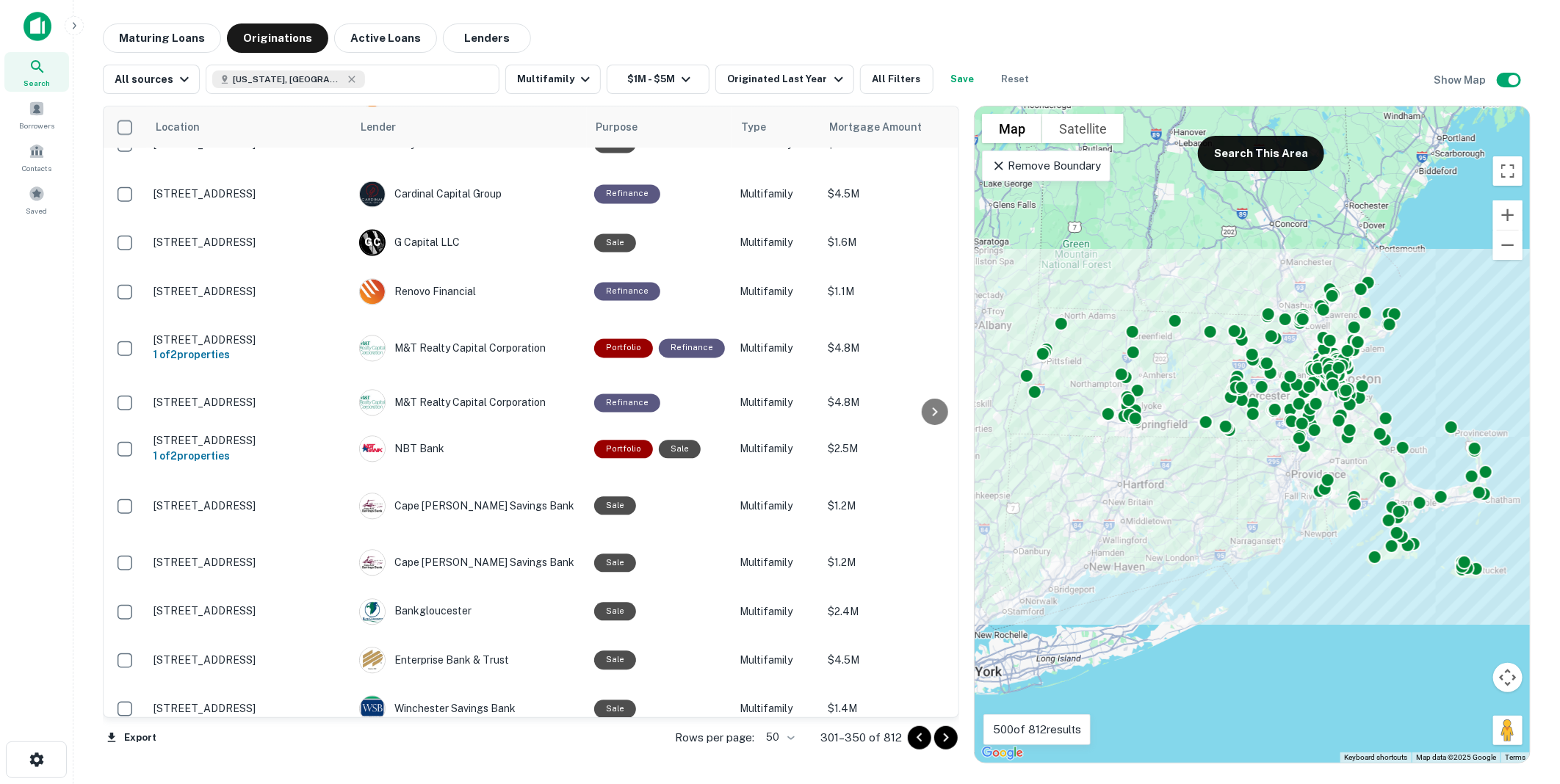
click at [945, 736] on icon "Go to next page" at bounding box center [946, 738] width 5 height 9
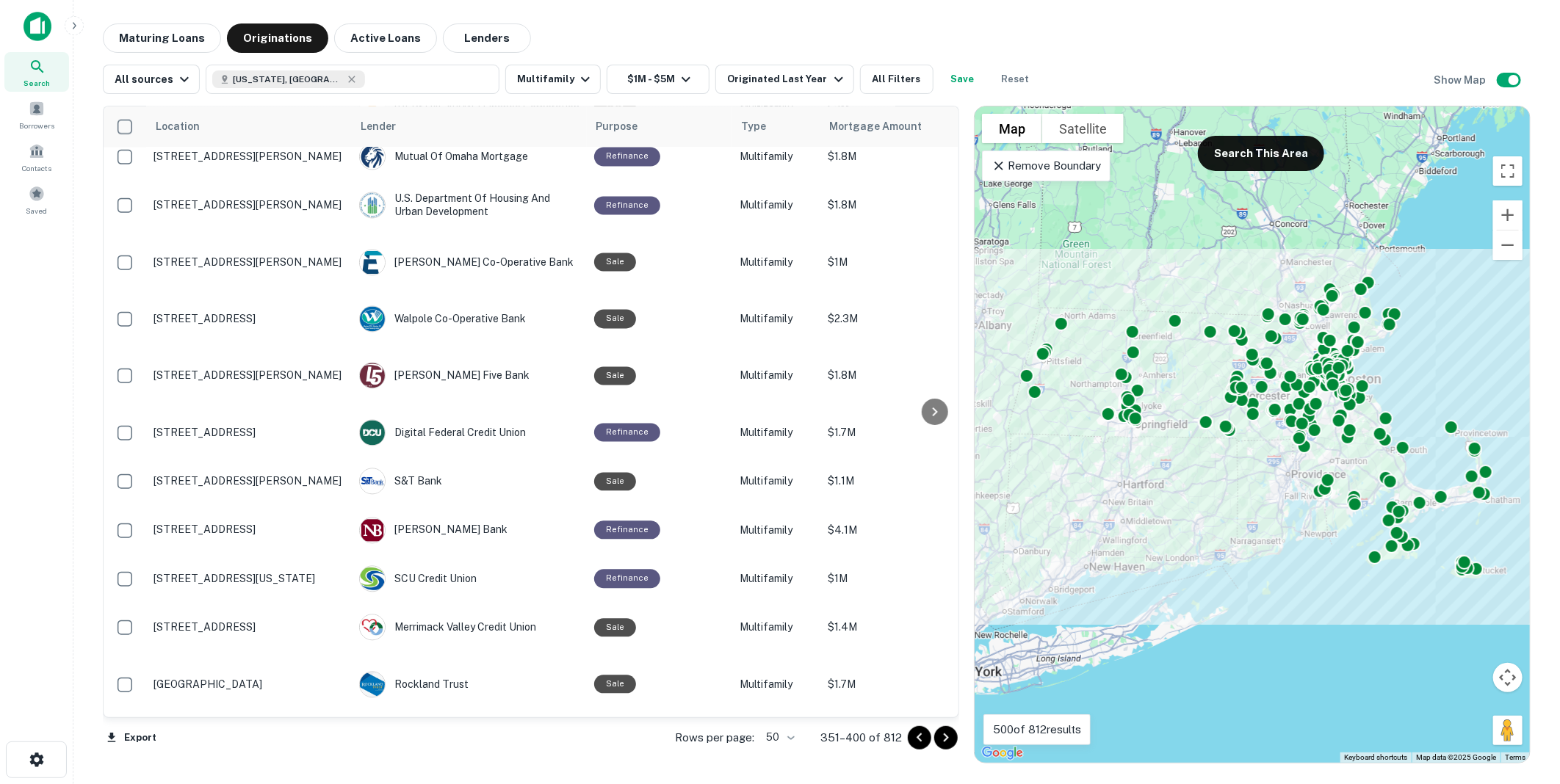
scroll to position [1868, 0]
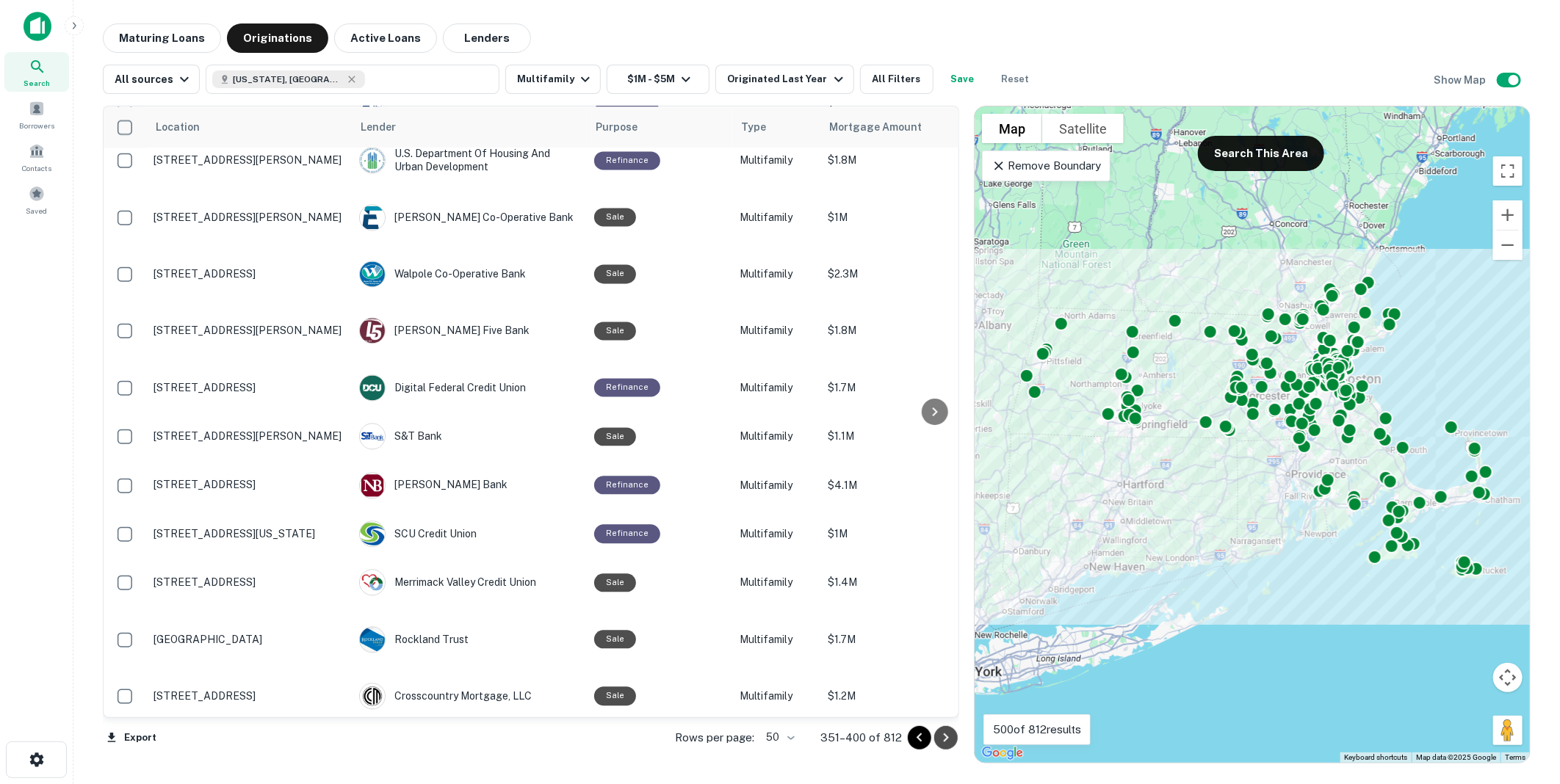
click at [946, 737] on icon "Go to next page" at bounding box center [946, 738] width 5 height 9
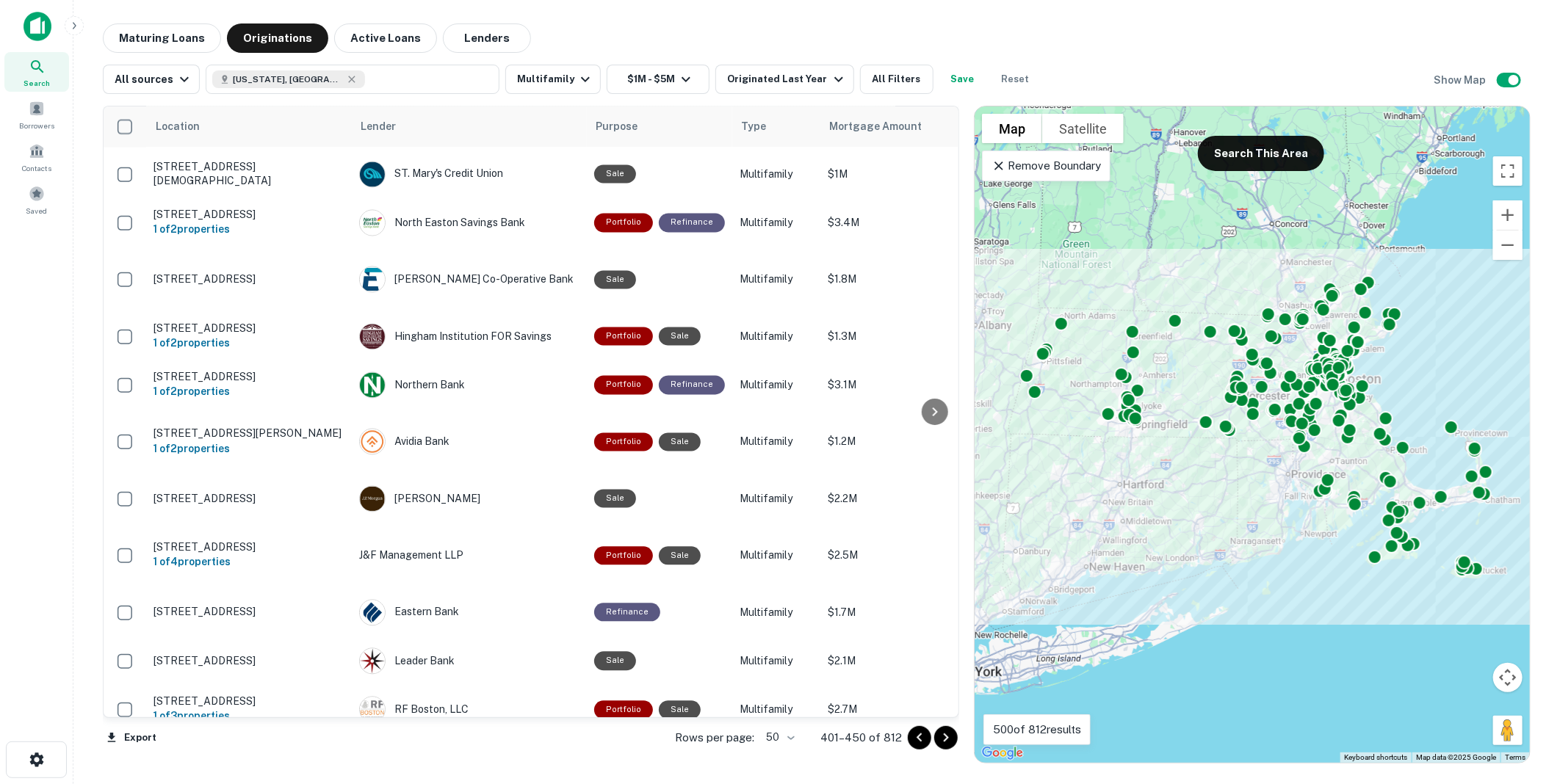
scroll to position [1878, 0]
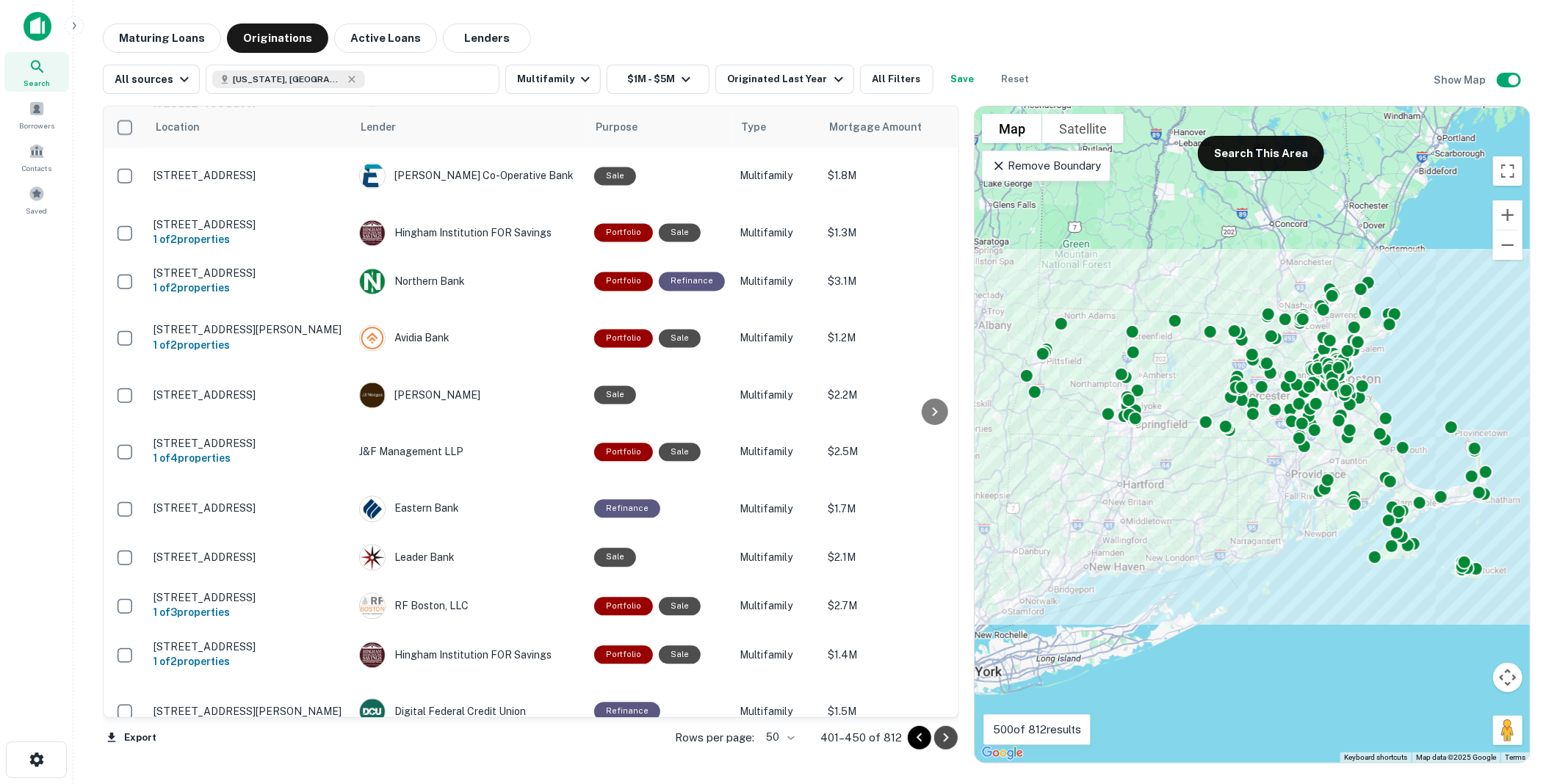
click at [942, 735] on icon "Go to next page" at bounding box center [945, 737] width 17 height 17
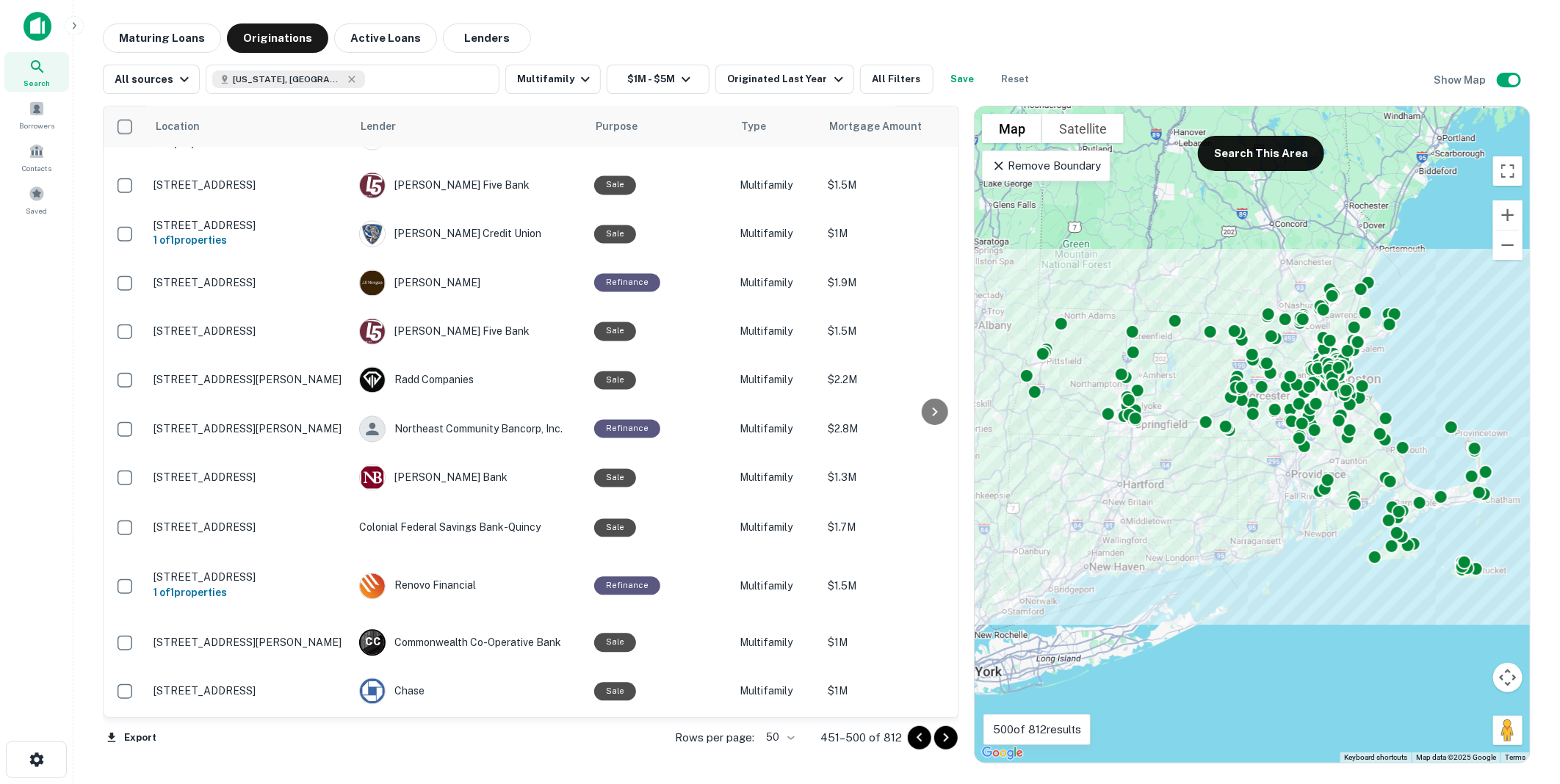
scroll to position [1872, 0]
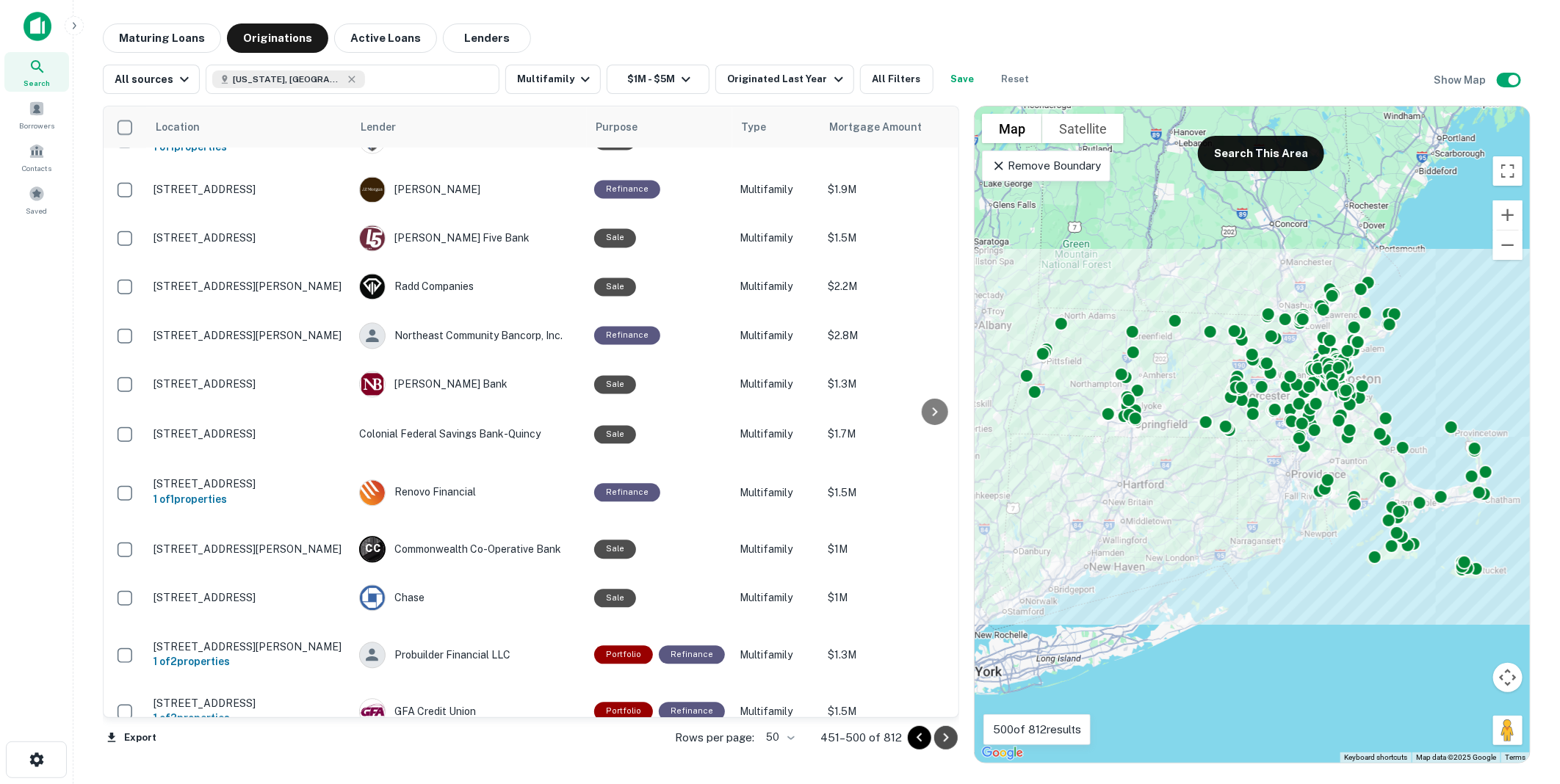
click at [945, 737] on icon "Go to next page" at bounding box center [946, 738] width 5 height 9
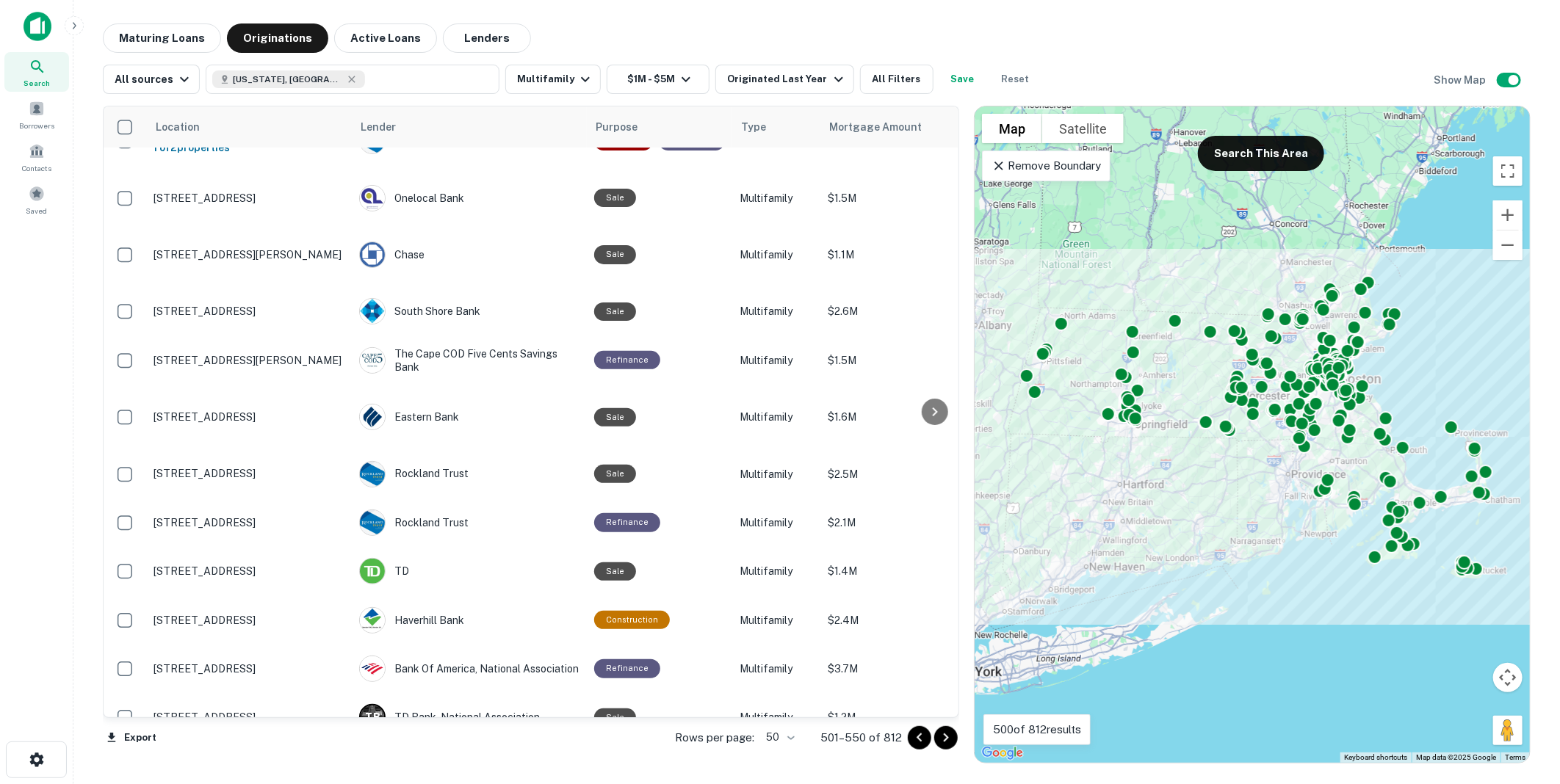
scroll to position [240, 0]
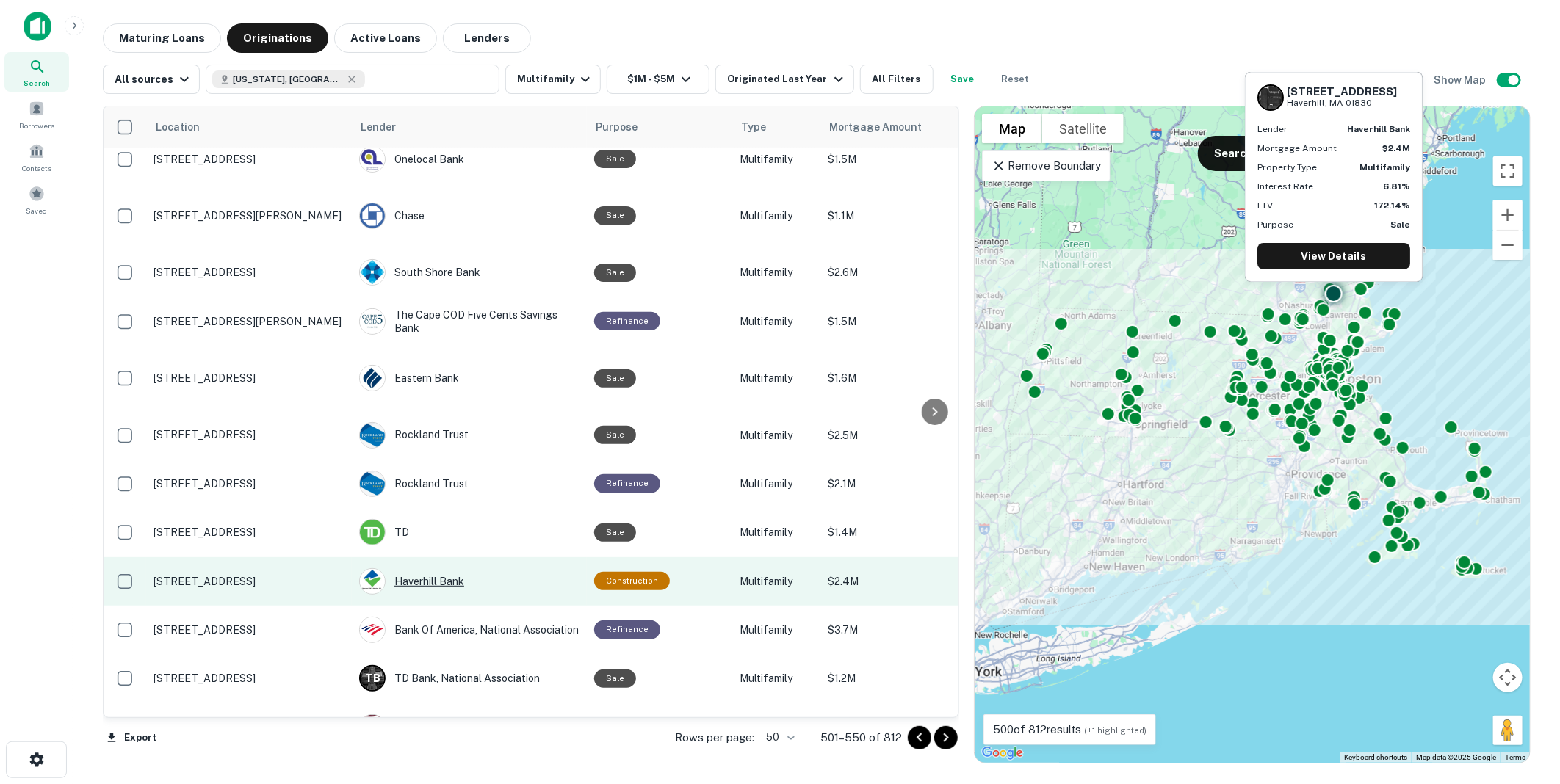
click at [429, 569] on div "Haverhill Bank" at bounding box center [469, 581] width 221 height 26
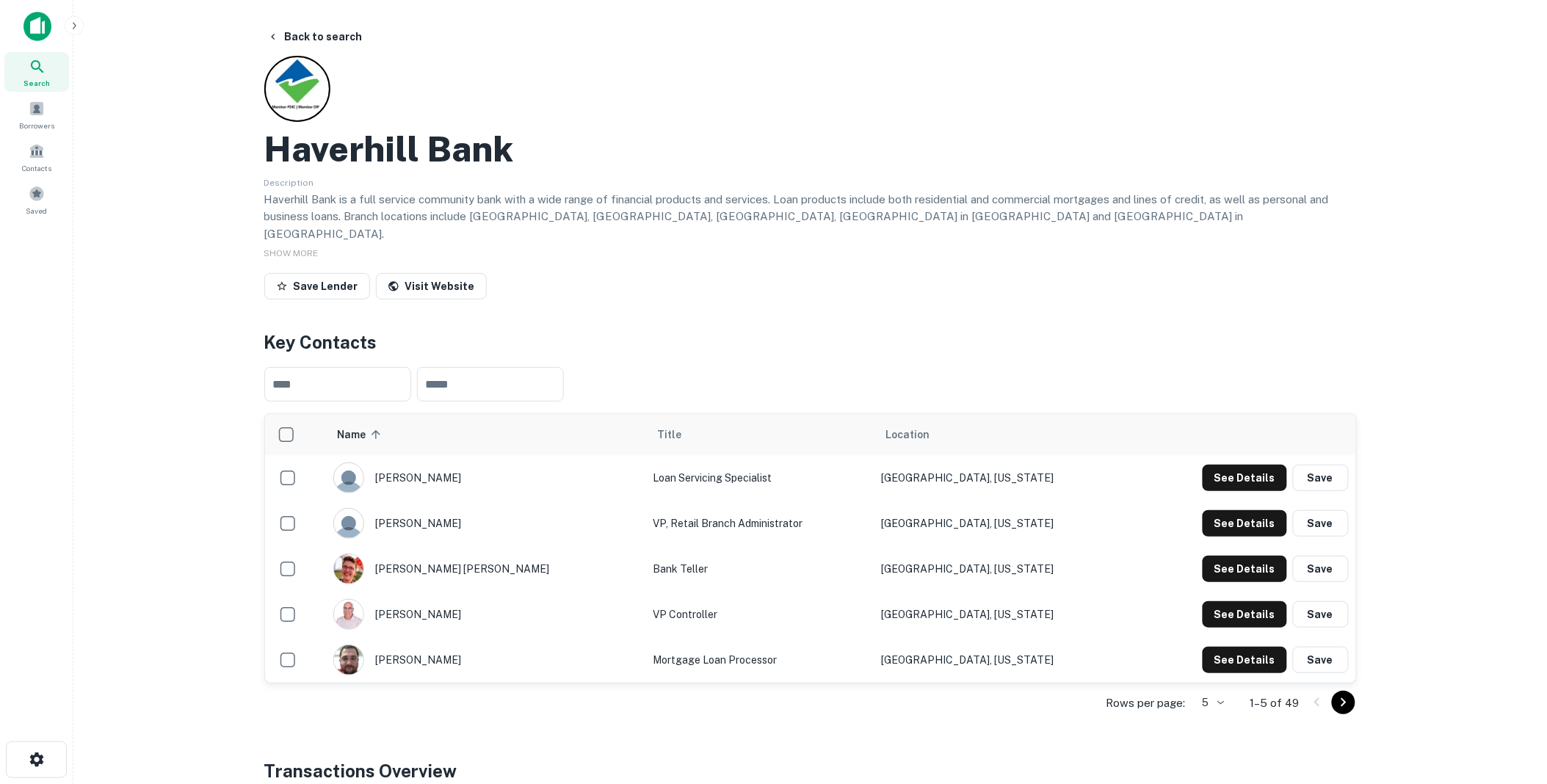
click at [1341, 694] on icon "Go to next page" at bounding box center [1344, 702] width 17 height 17
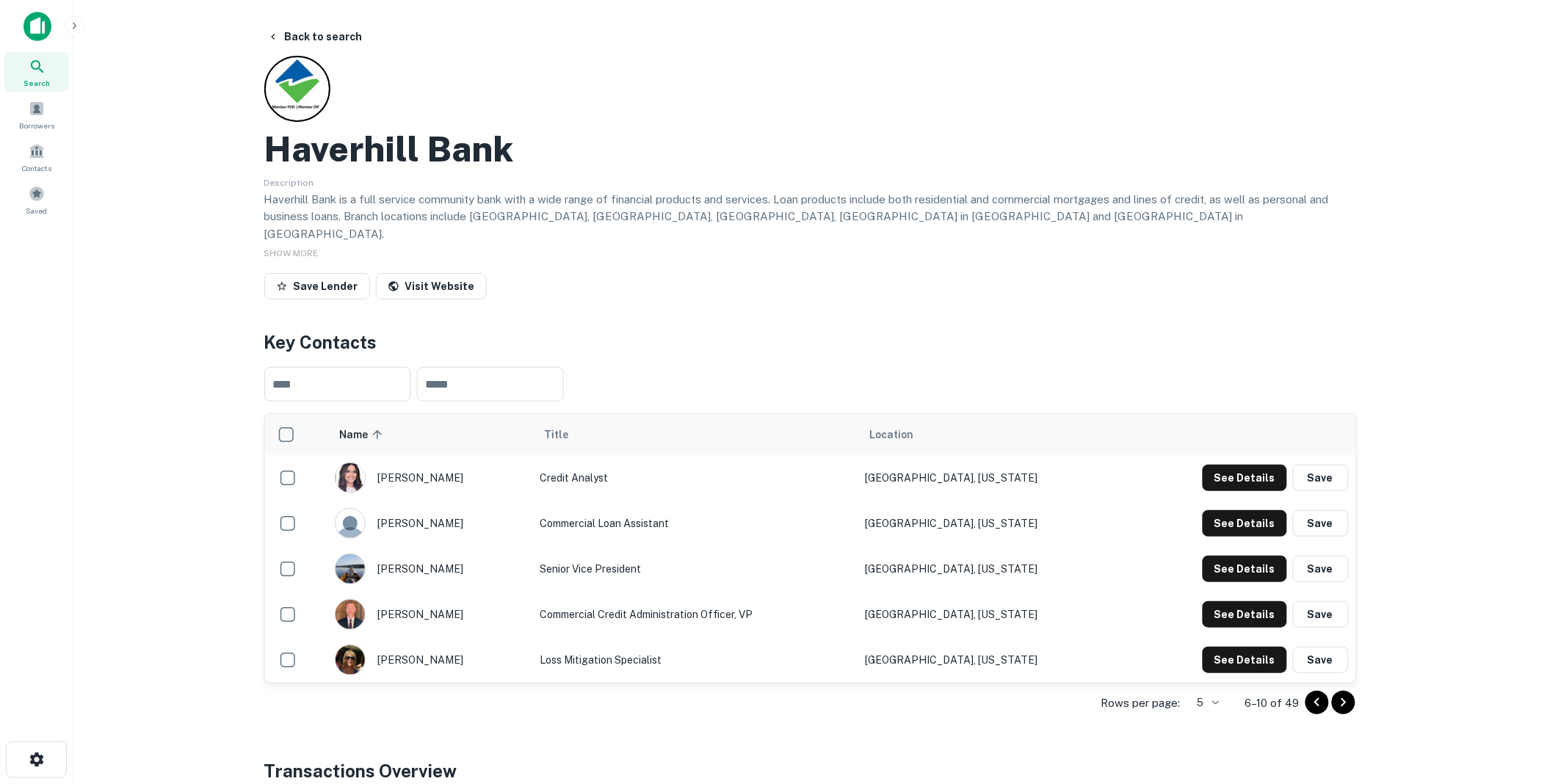
click at [1341, 694] on icon "Go to next page" at bounding box center [1344, 702] width 17 height 17
click at [1243, 602] on button "See Details" at bounding box center [1245, 615] width 84 height 26
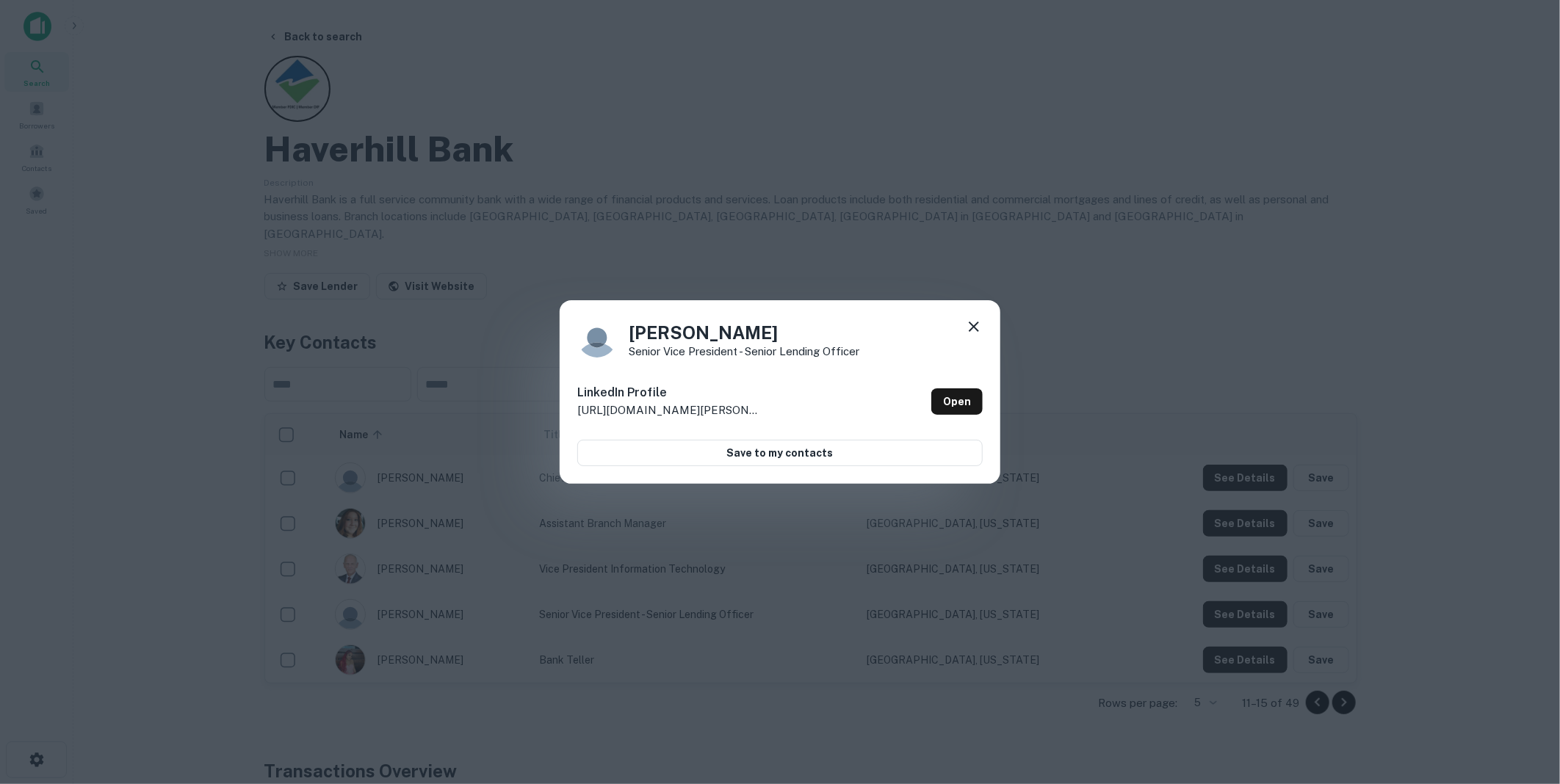
click at [977, 325] on icon at bounding box center [974, 327] width 11 height 11
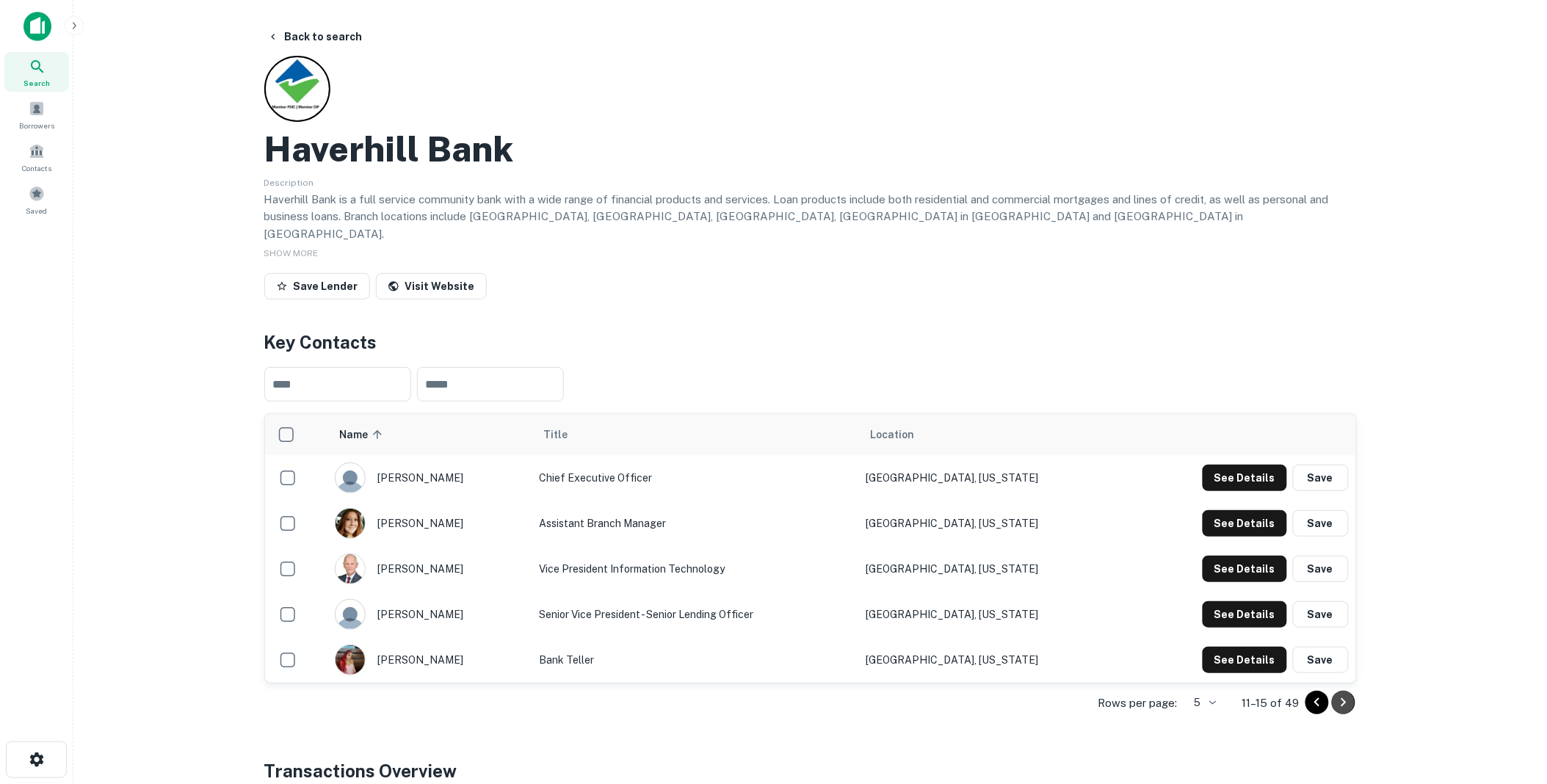
click at [1342, 694] on icon "Go to next page" at bounding box center [1344, 702] width 17 height 17
click at [1344, 694] on icon "Go to next page" at bounding box center [1344, 702] width 17 height 17
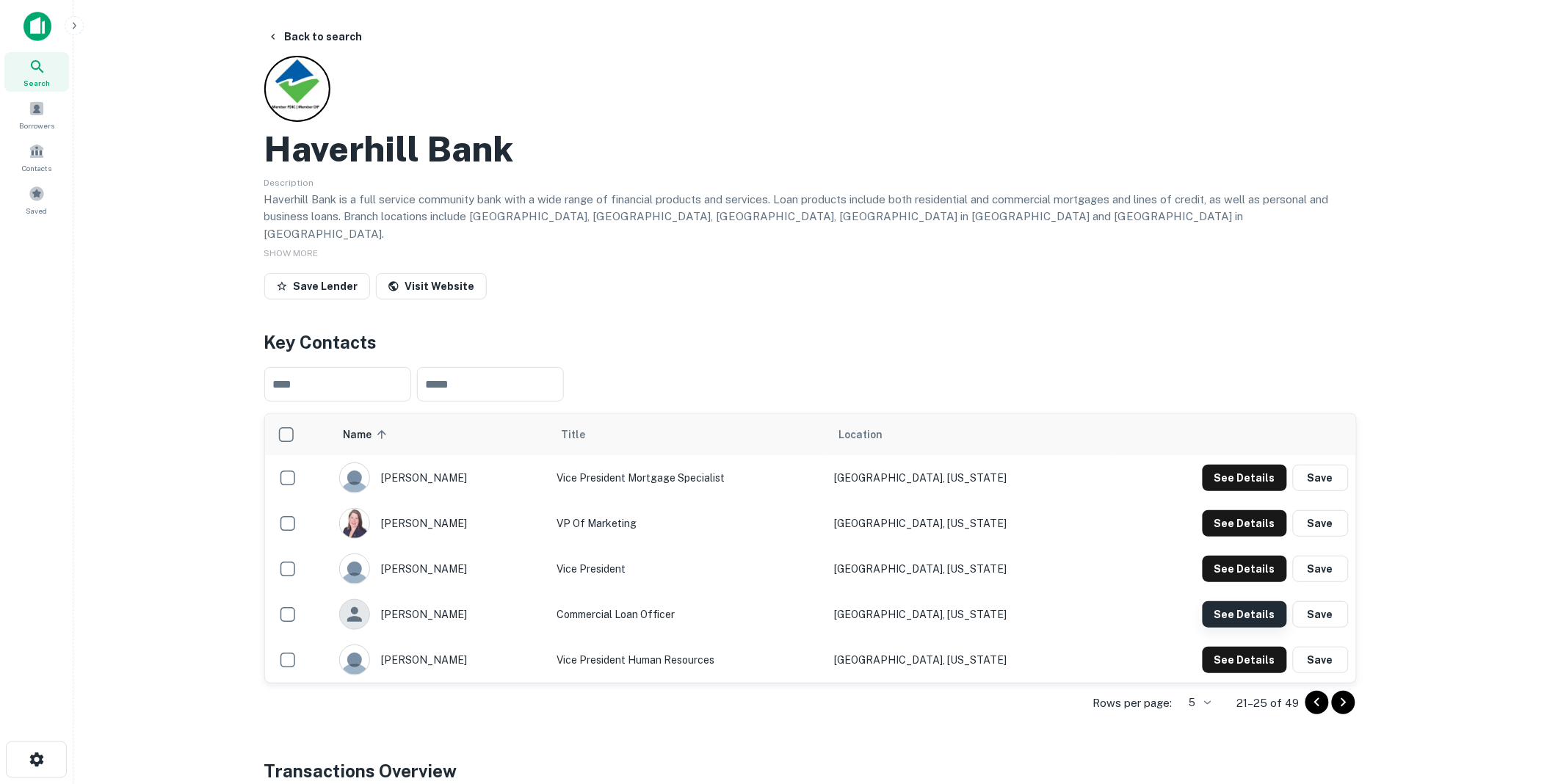
click at [1250, 602] on button "See Details" at bounding box center [1245, 615] width 84 height 26
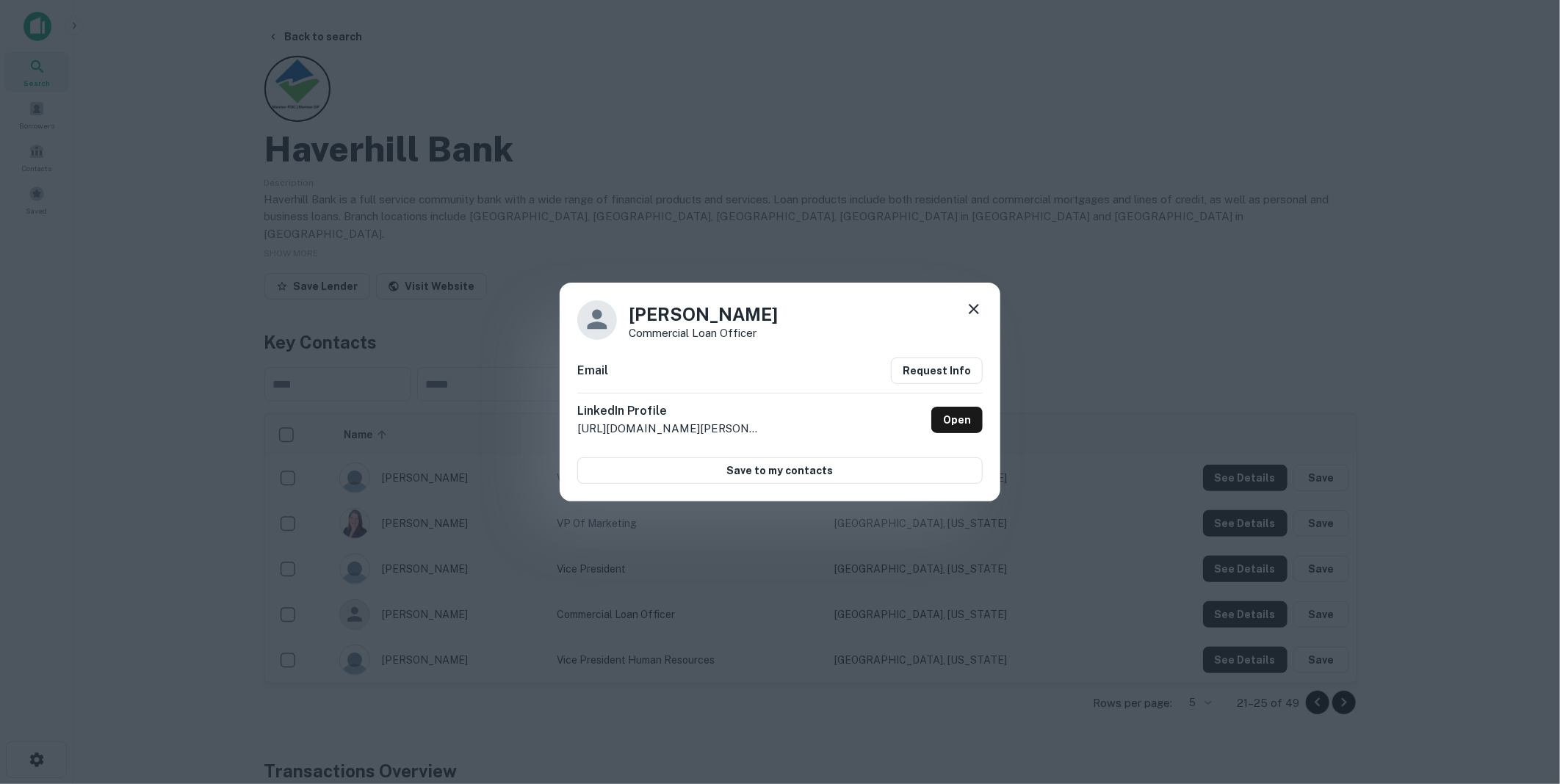
click at [975, 305] on icon at bounding box center [973, 309] width 17 height 17
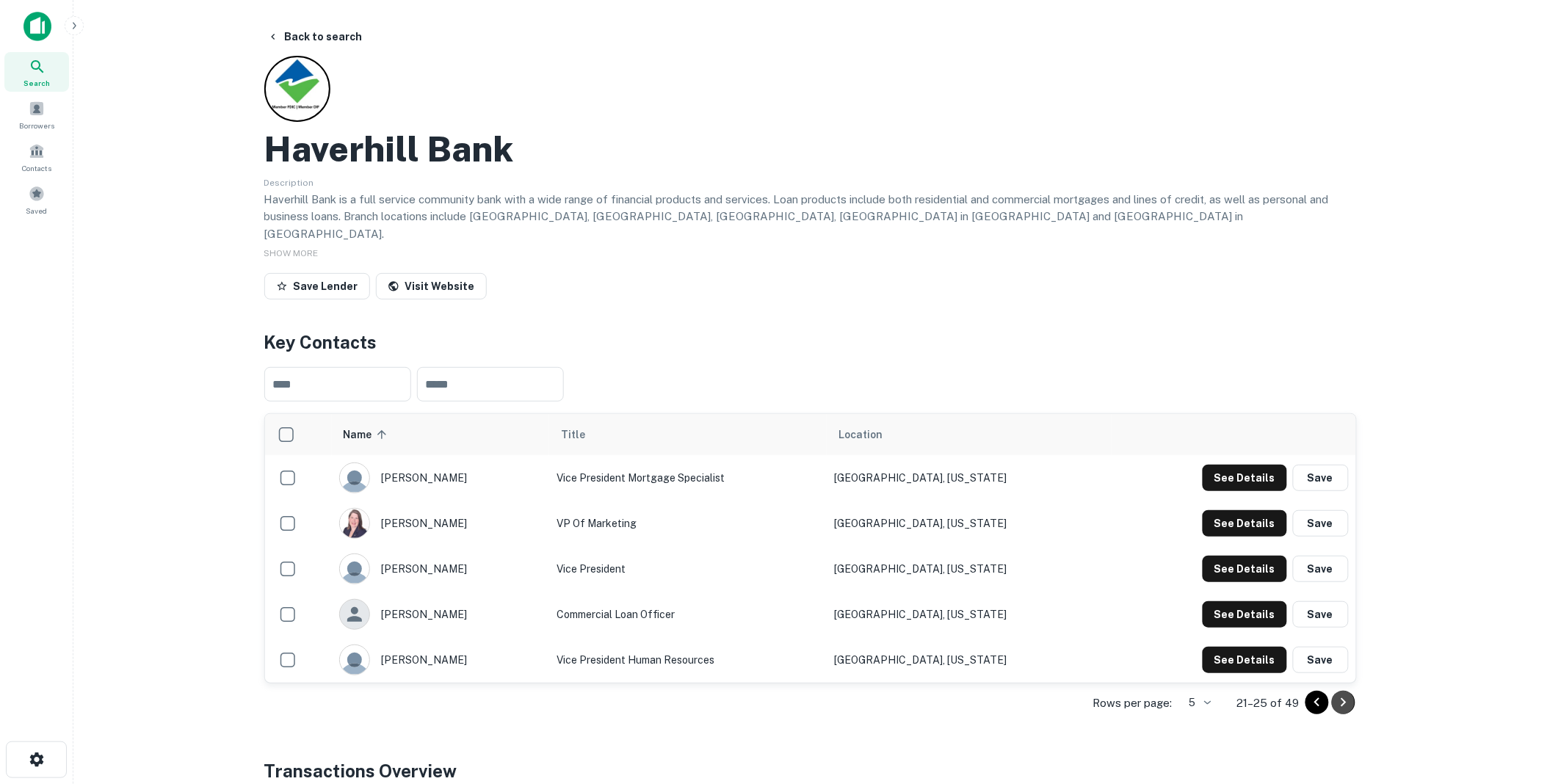
click at [1342, 694] on icon "Go to next page" at bounding box center [1344, 702] width 17 height 17
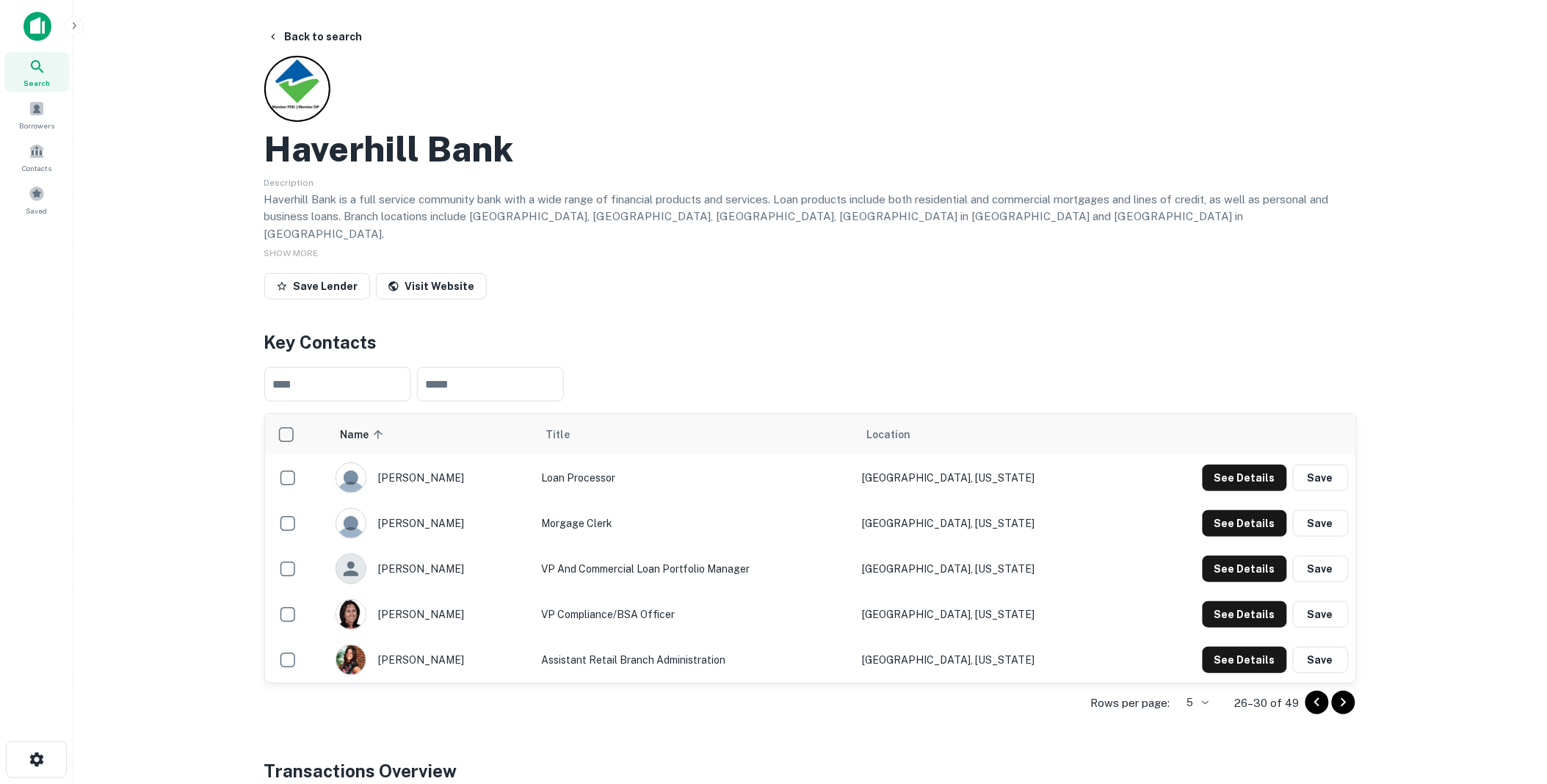
click at [1341, 694] on icon "Go to next page" at bounding box center [1344, 702] width 17 height 17
click at [1345, 694] on icon "Go to next page" at bounding box center [1344, 702] width 17 height 17
click at [1344, 698] on icon "Go to next page" at bounding box center [1343, 703] width 5 height 9
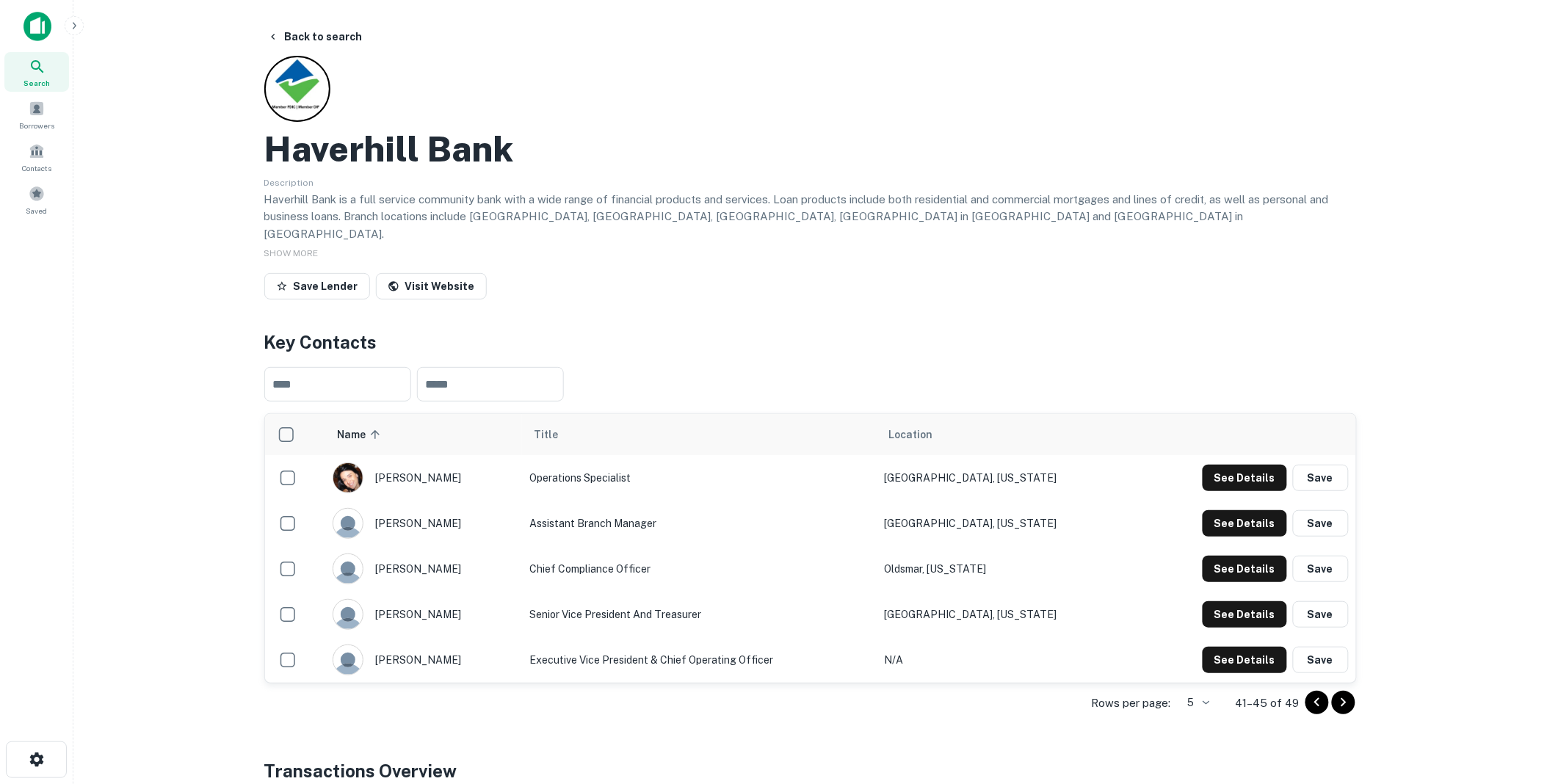
click at [1342, 698] on icon "Go to next page" at bounding box center [1343, 703] width 5 height 9
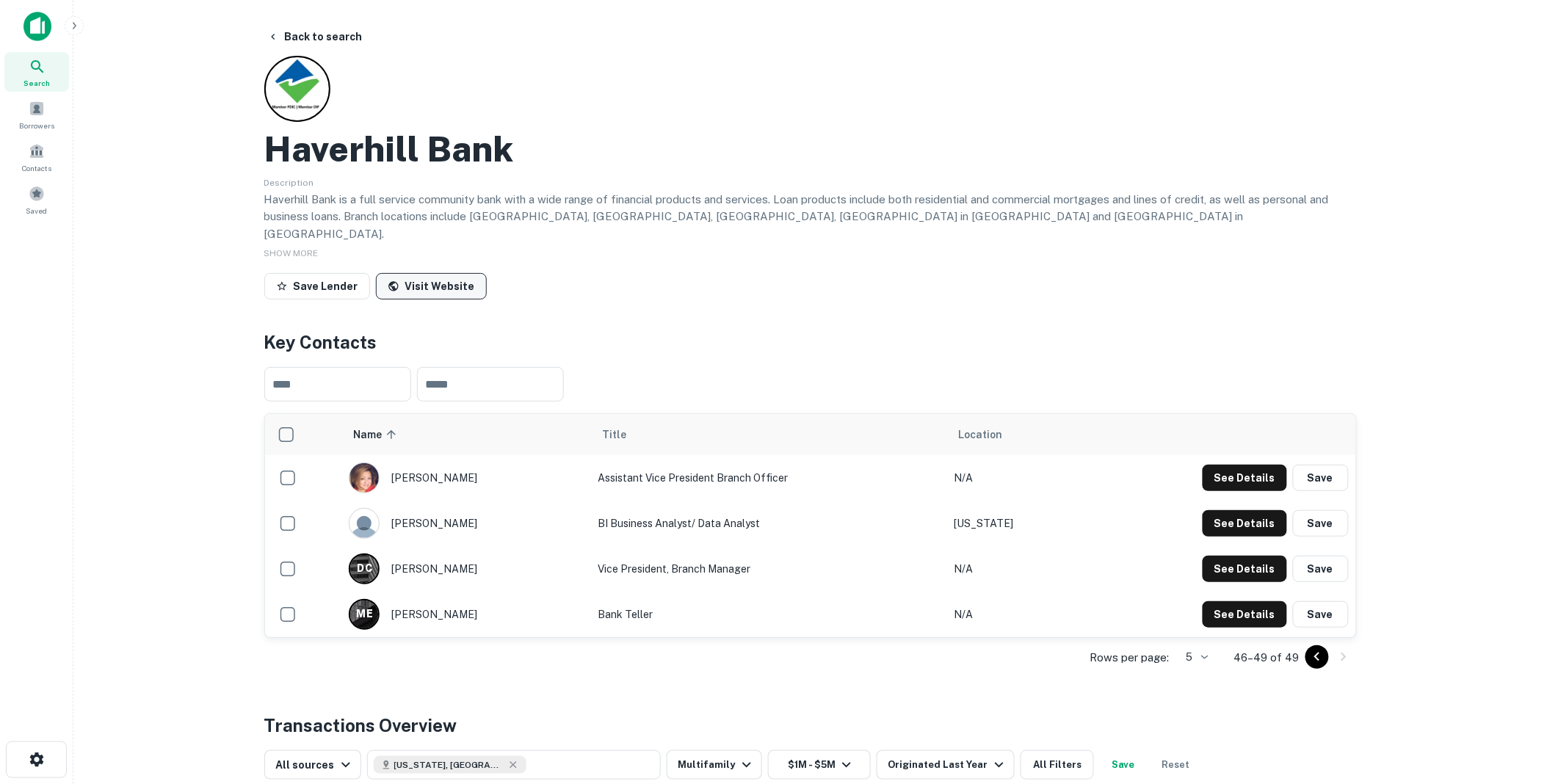
click at [430, 273] on link "Visit Website" at bounding box center [431, 286] width 111 height 26
click at [320, 34] on button "Back to search" at bounding box center [315, 36] width 107 height 26
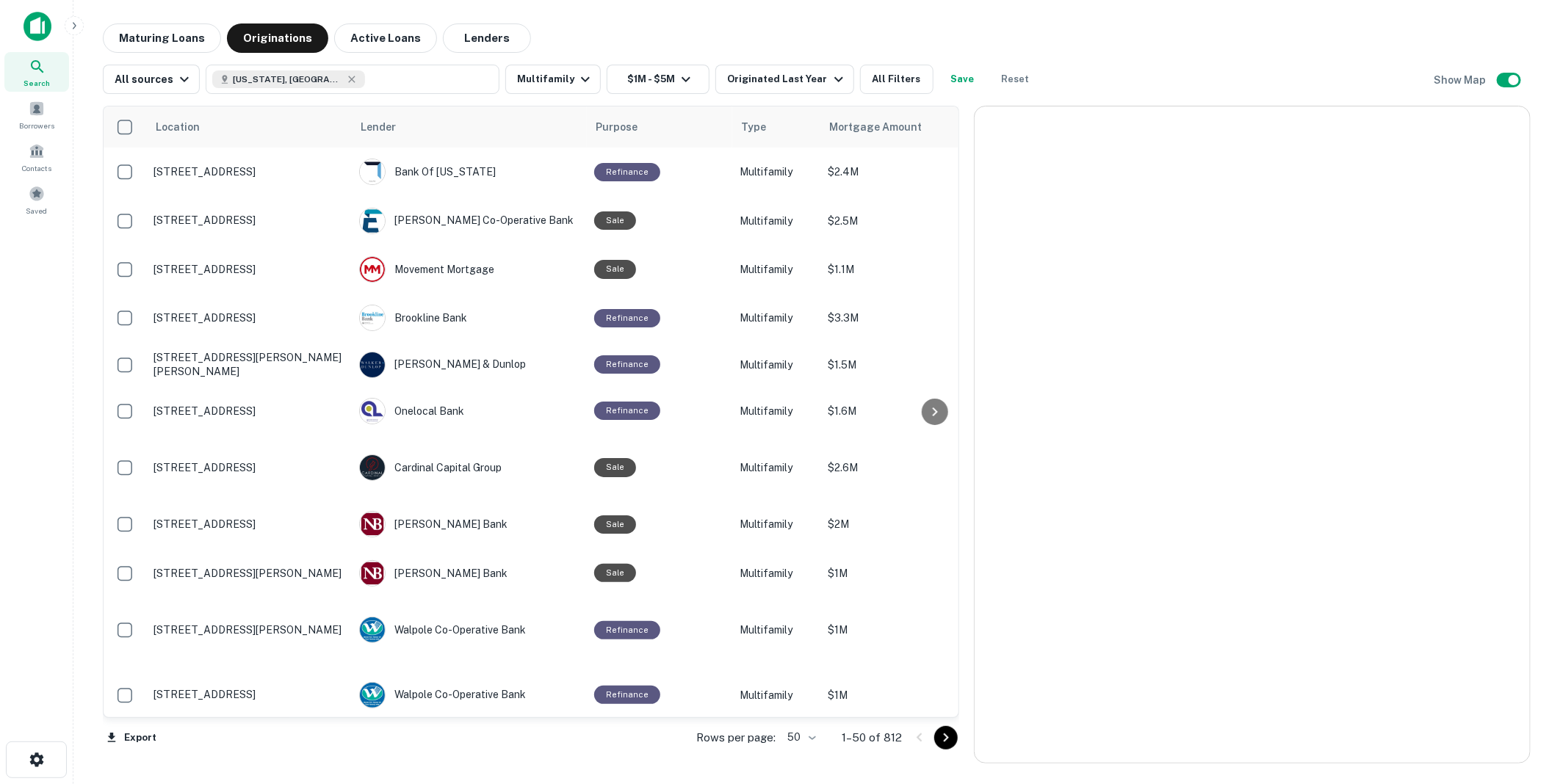
scroll to position [239, 0]
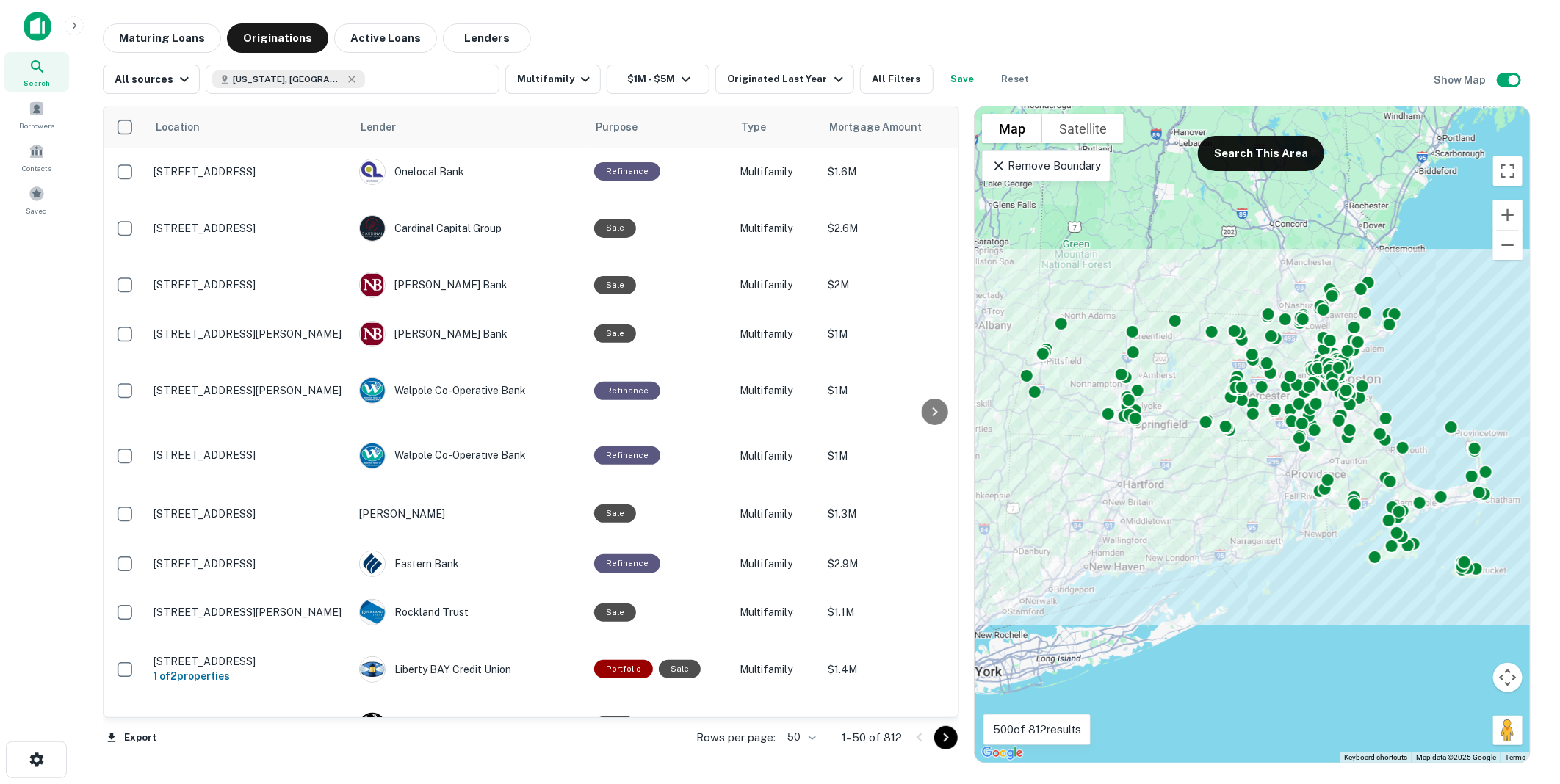
click at [945, 737] on icon "Go to next page" at bounding box center [945, 737] width 17 height 17
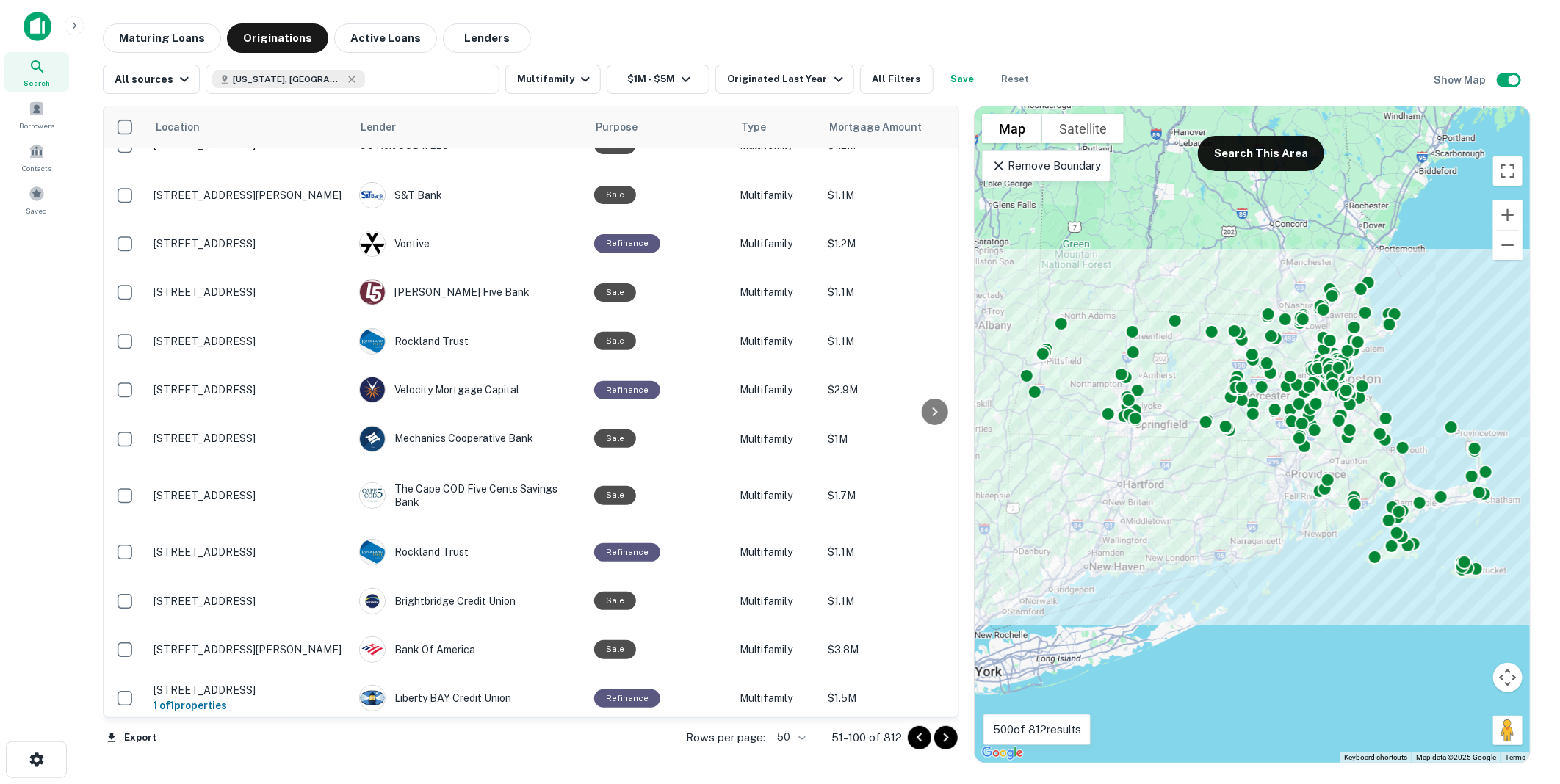
click at [805, 740] on body "Search Borrowers Contacts Saved Maturing Loans Originations Active Loans Lender…" at bounding box center [780, 392] width 1560 height 784
click at [790, 752] on li "100" at bounding box center [792, 753] width 43 height 26
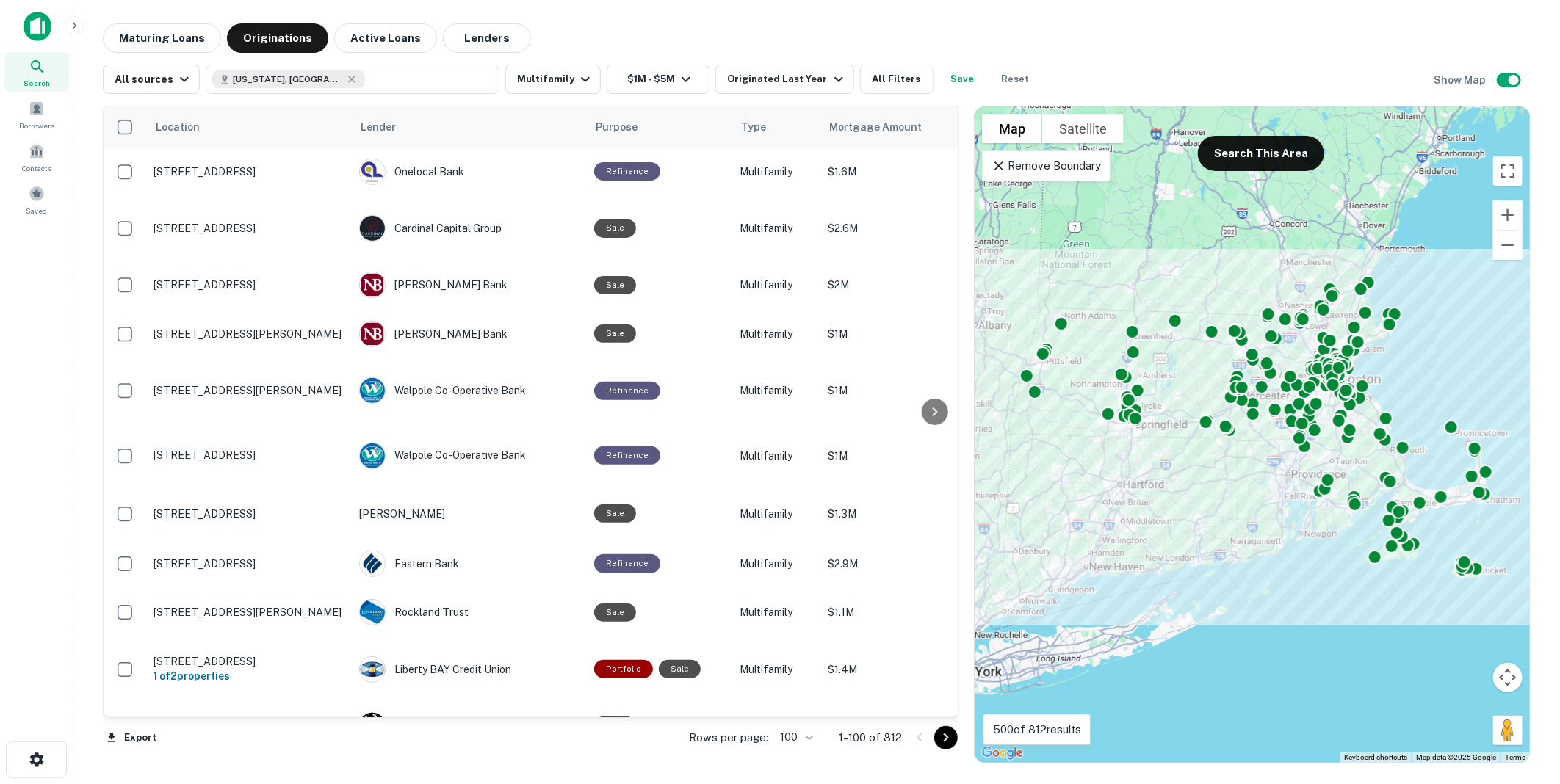
click at [948, 736] on icon "Go to next page" at bounding box center [945, 737] width 17 height 17
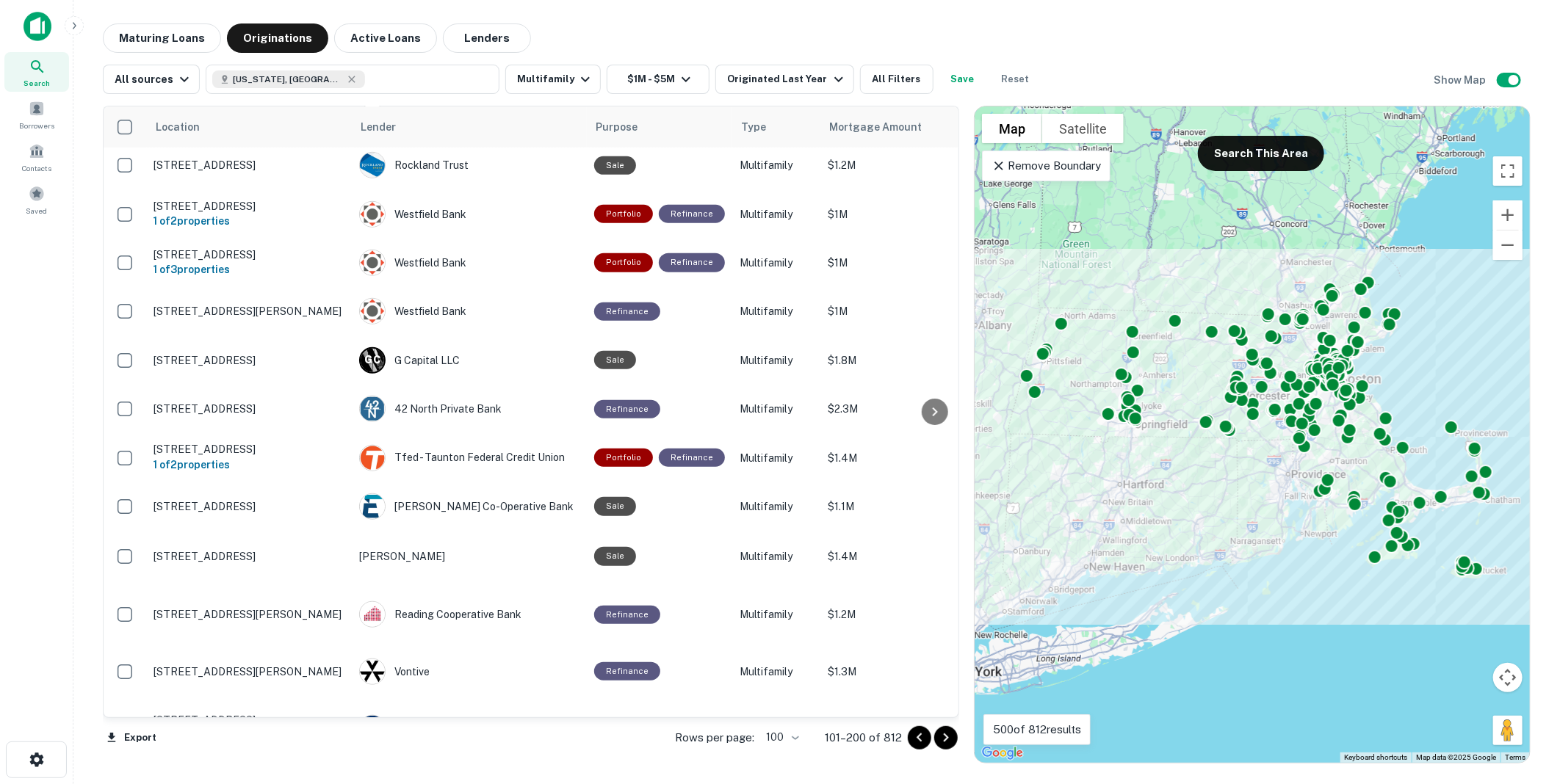
scroll to position [4336, 0]
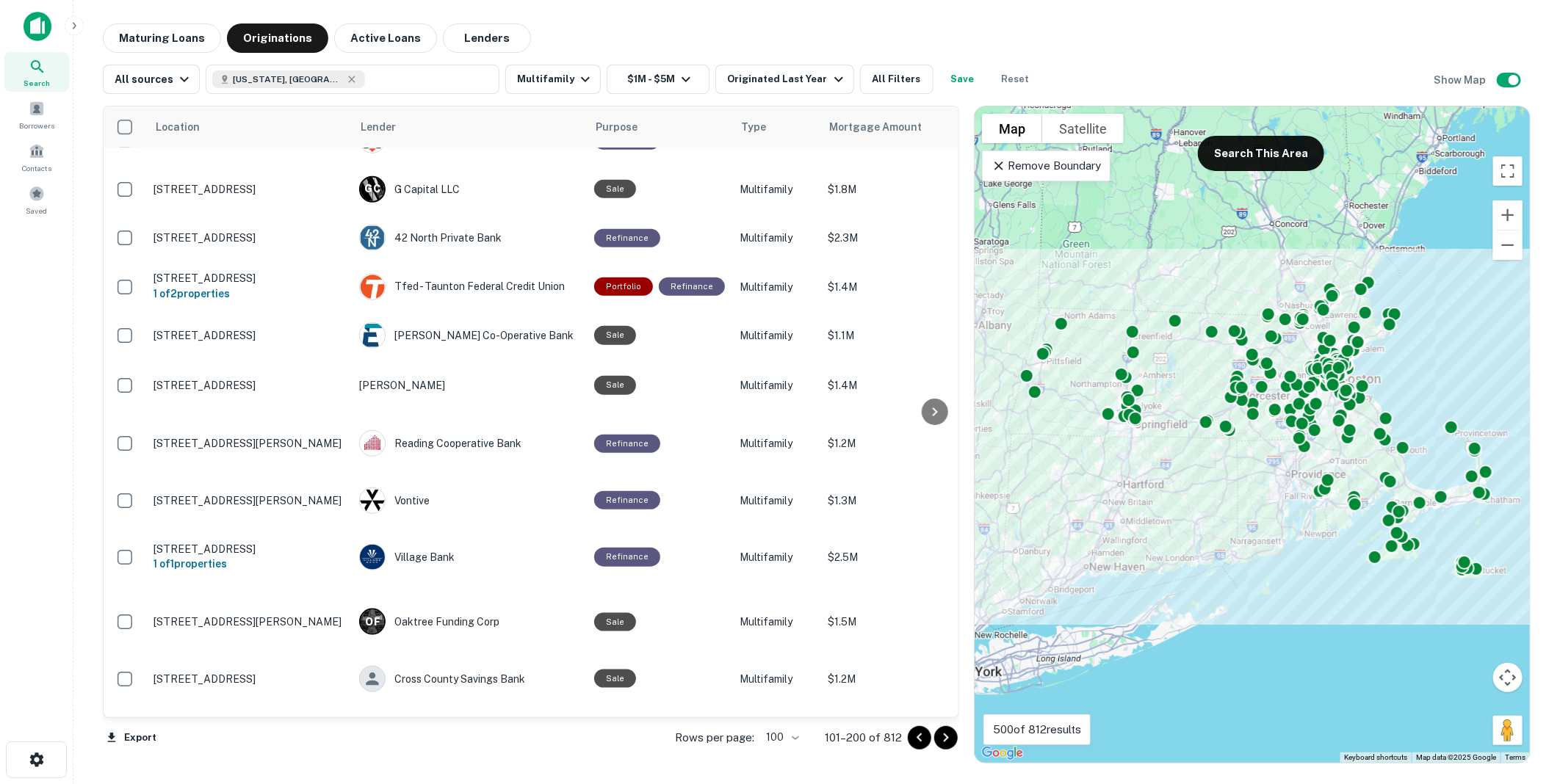
click at [945, 737] on icon "Go to next page" at bounding box center [945, 737] width 17 height 17
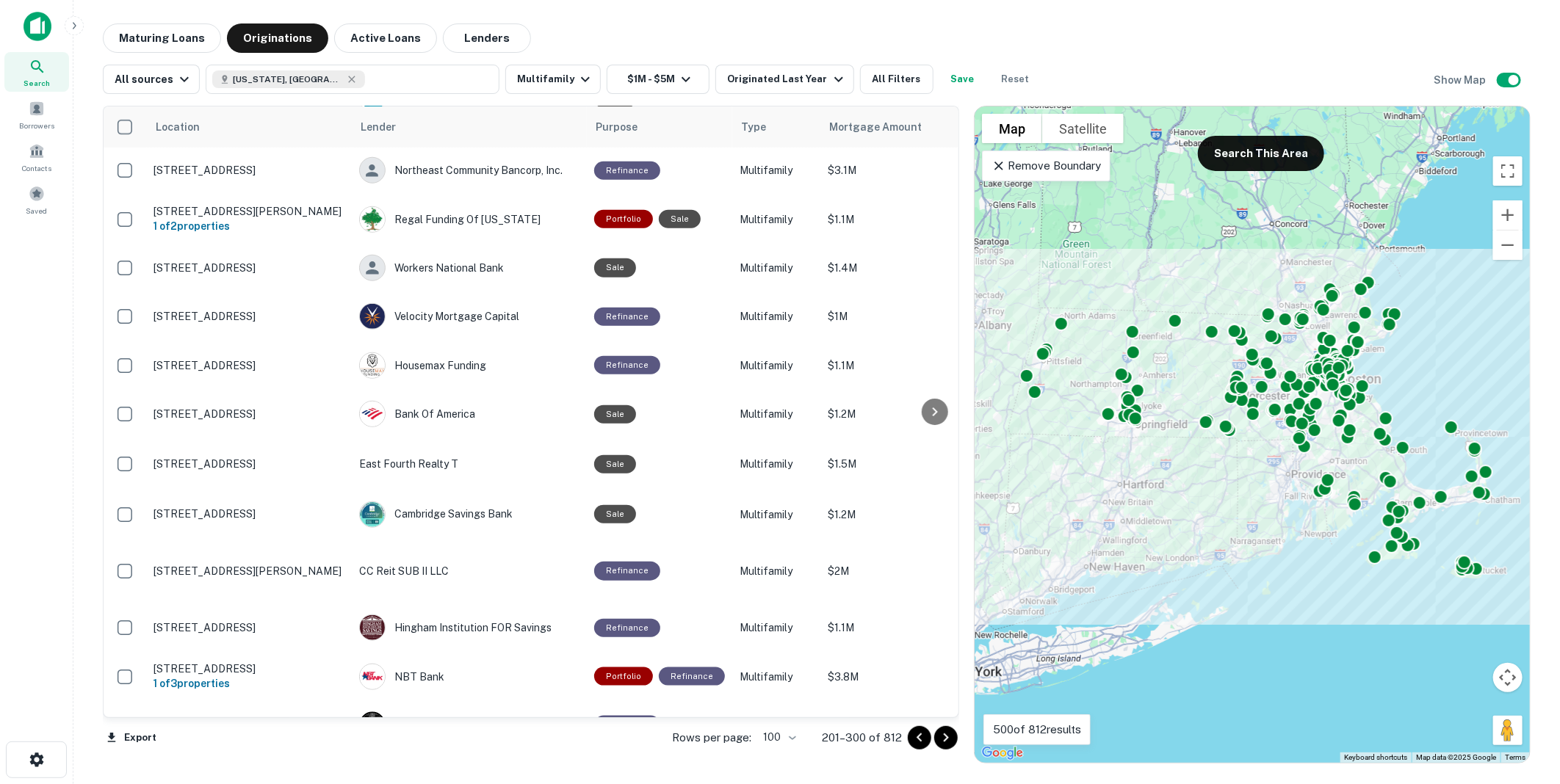
scroll to position [4344, 0]
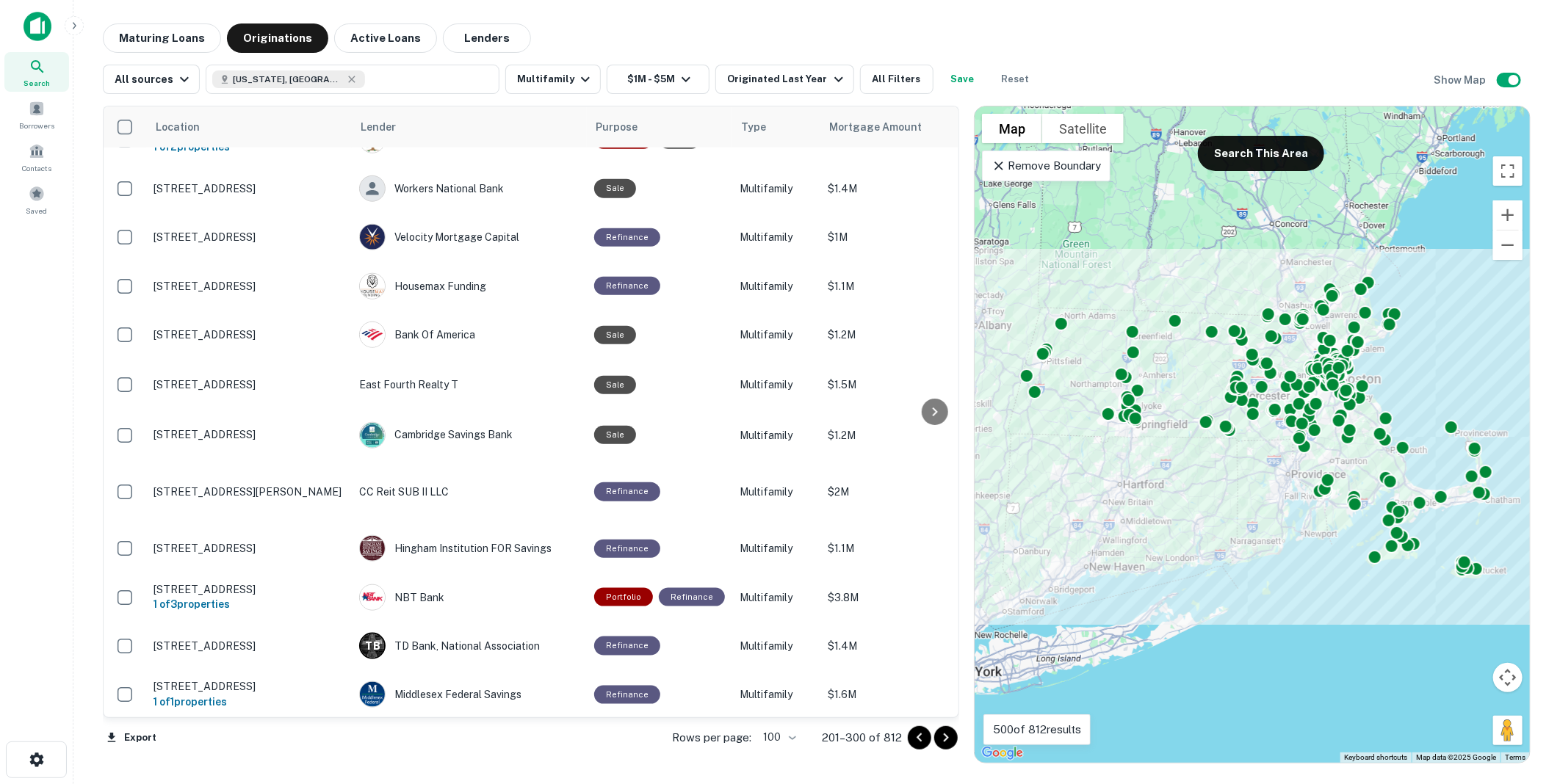
click at [948, 738] on icon "Go to next page" at bounding box center [946, 738] width 5 height 9
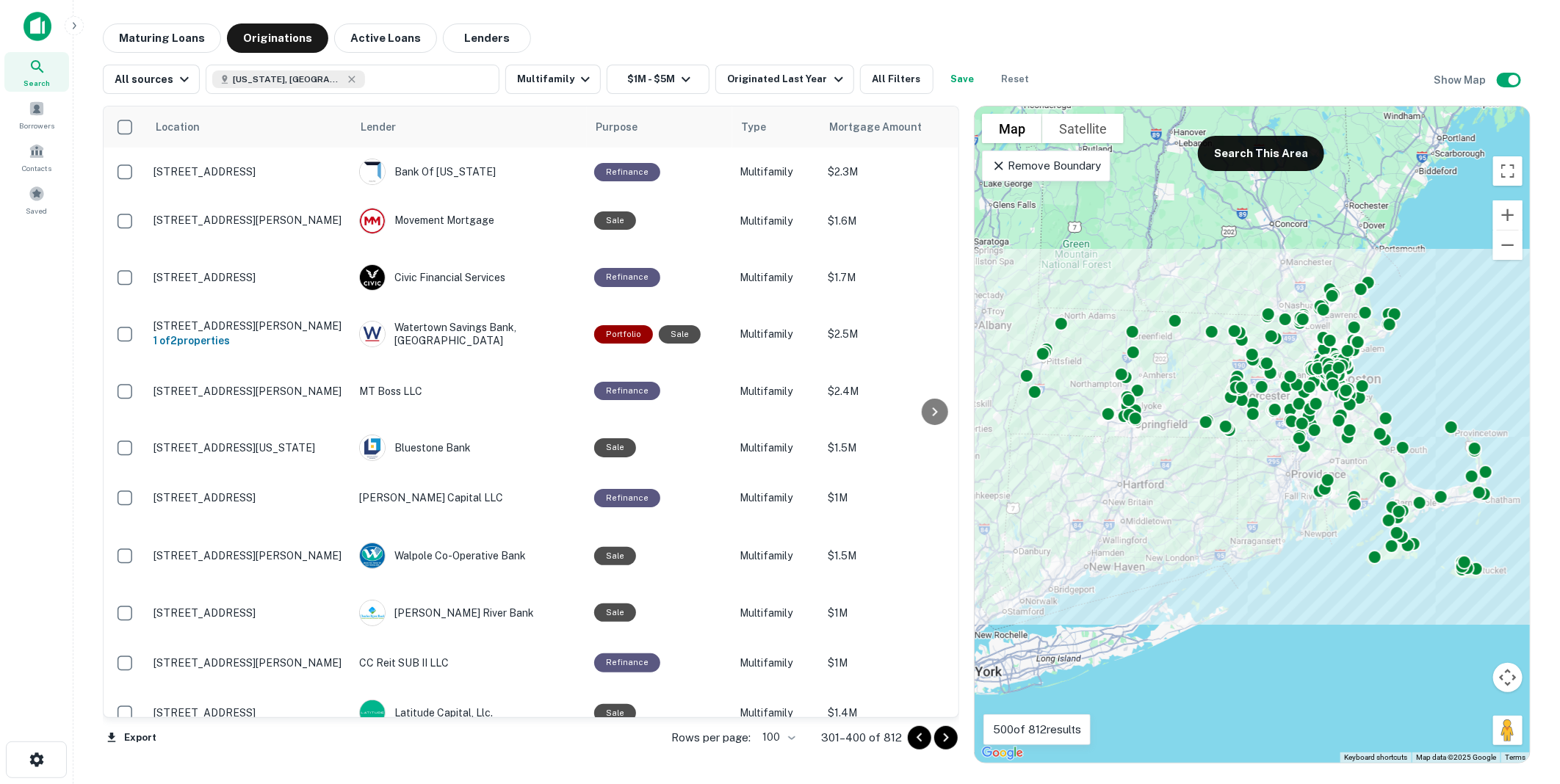
click at [943, 736] on icon "Go to next page" at bounding box center [945, 737] width 17 height 17
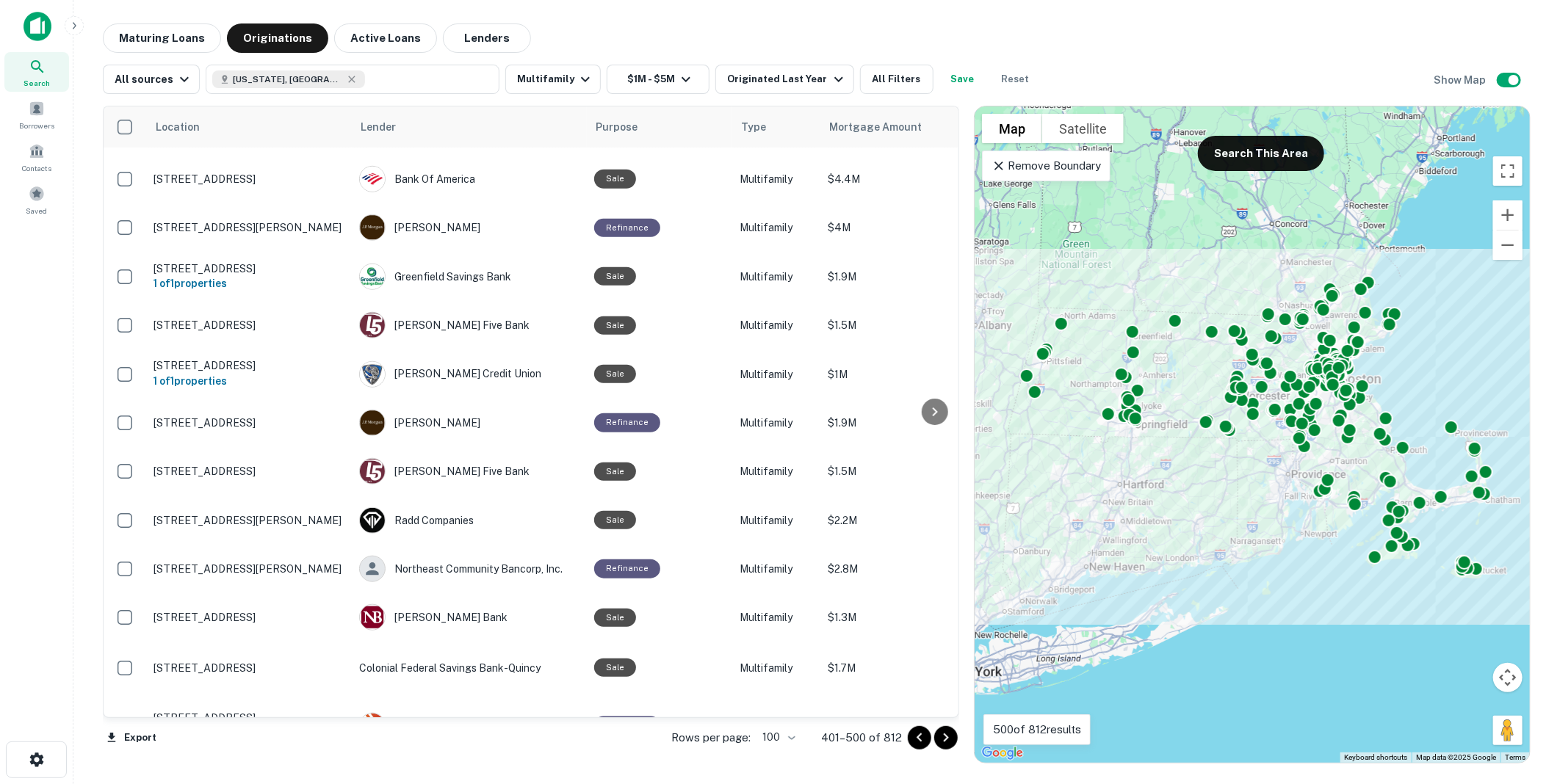
scroll to position [4308, 0]
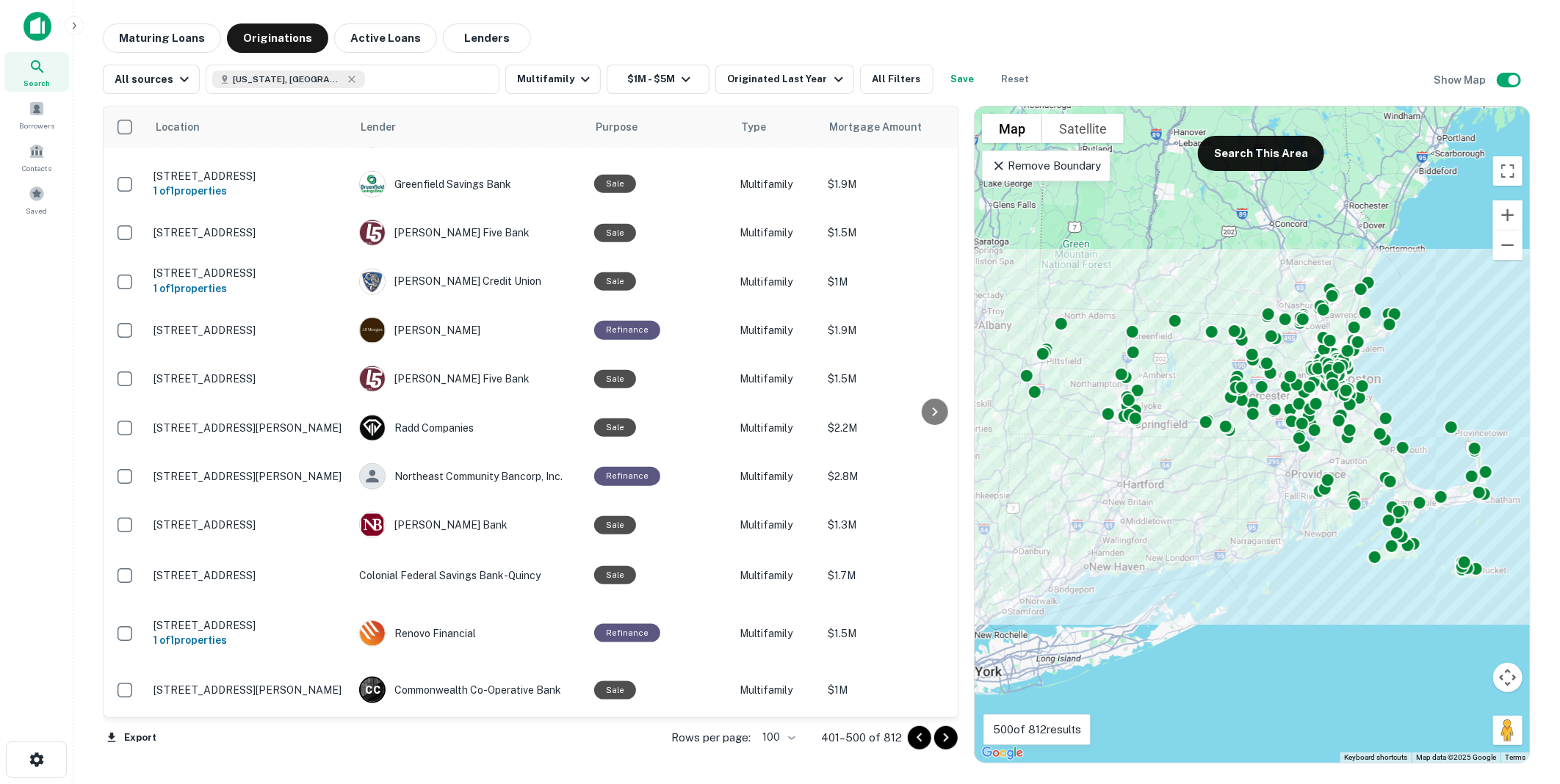
click at [951, 737] on icon "Go to next page" at bounding box center [945, 737] width 17 height 17
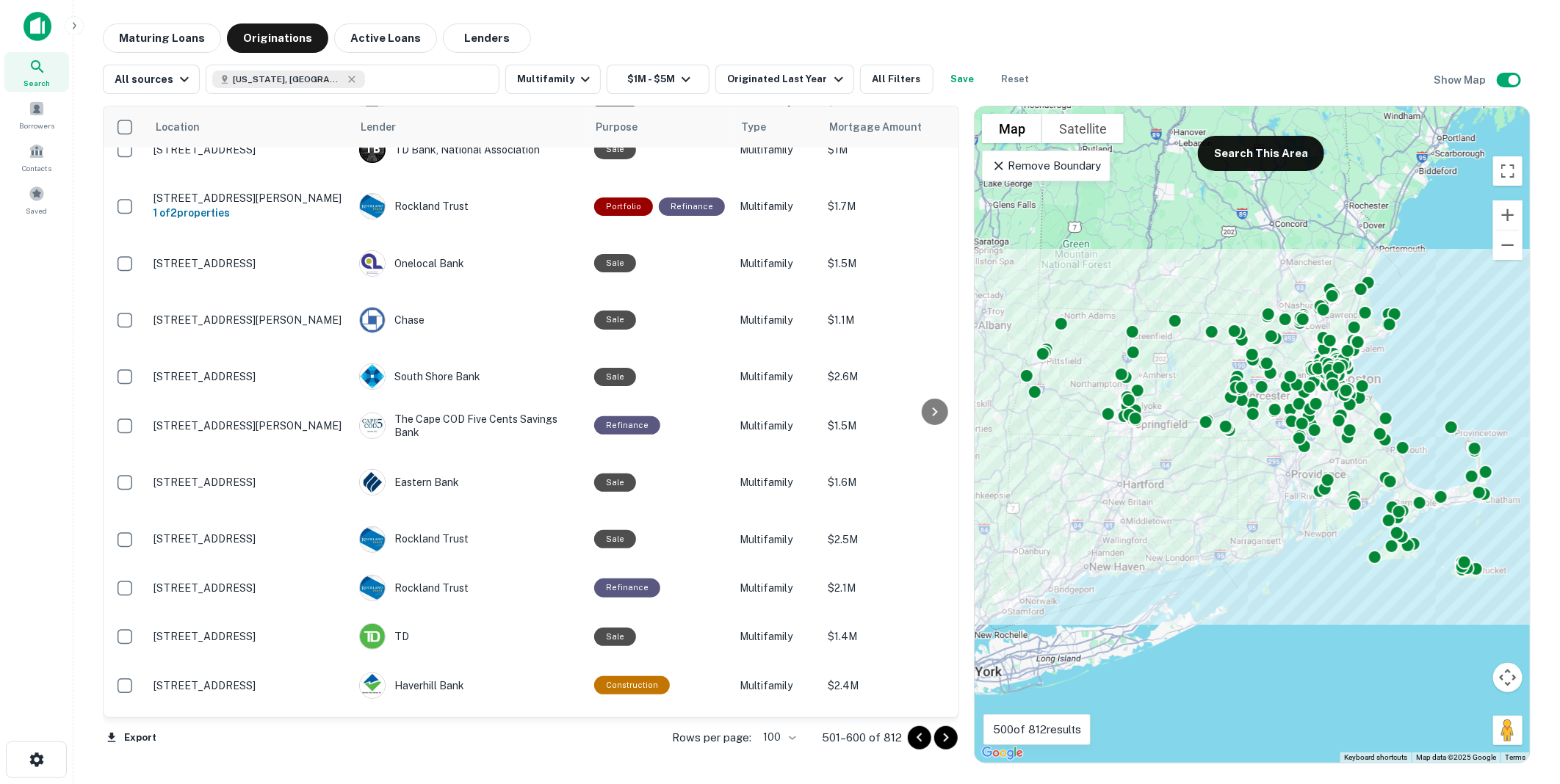
scroll to position [43, 0]
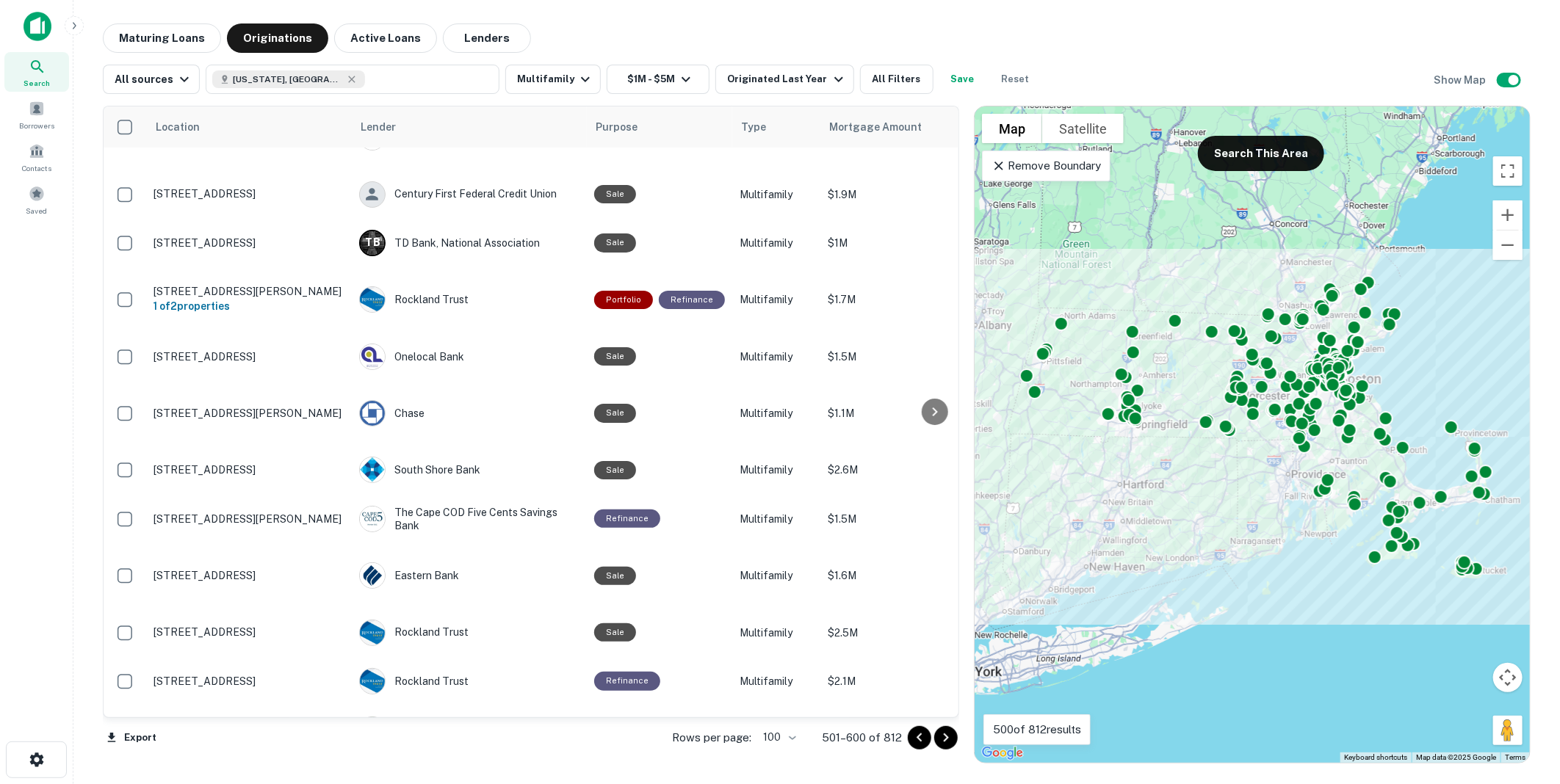
click at [948, 740] on icon "Go to next page" at bounding box center [945, 737] width 17 height 17
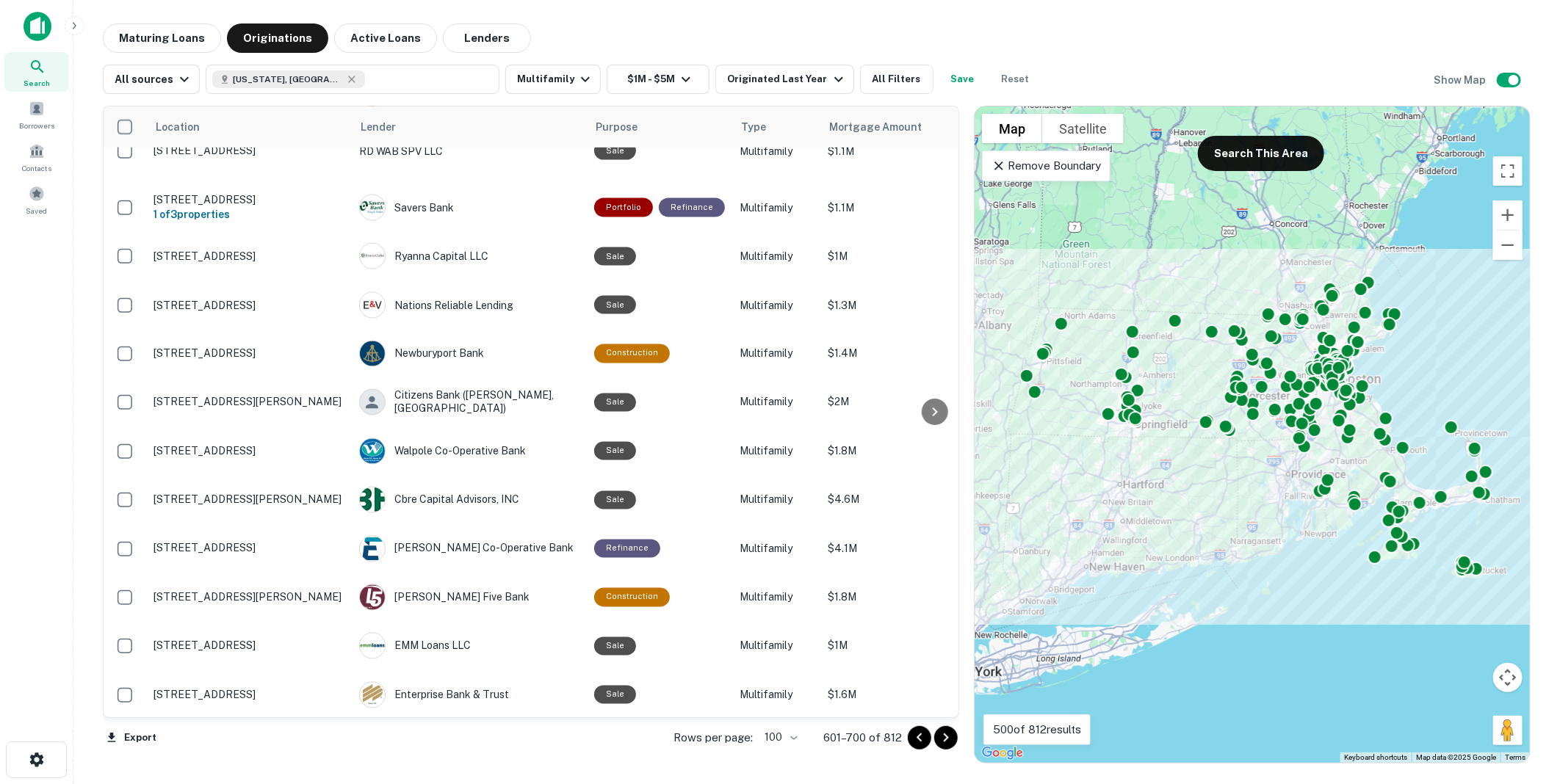
scroll to position [1530, 0]
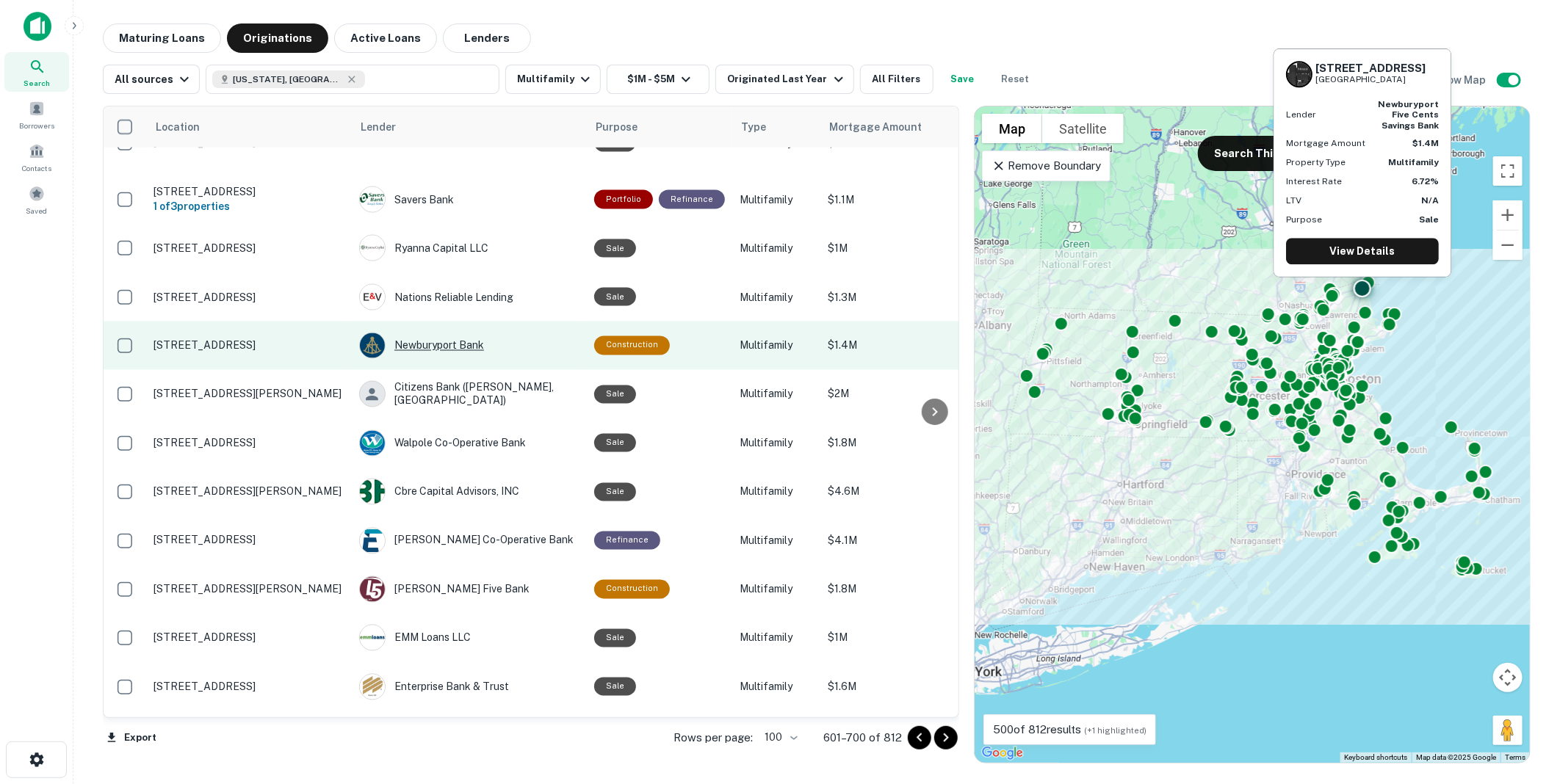
click at [426, 333] on div "Newburyport Bank" at bounding box center [469, 346] width 221 height 26
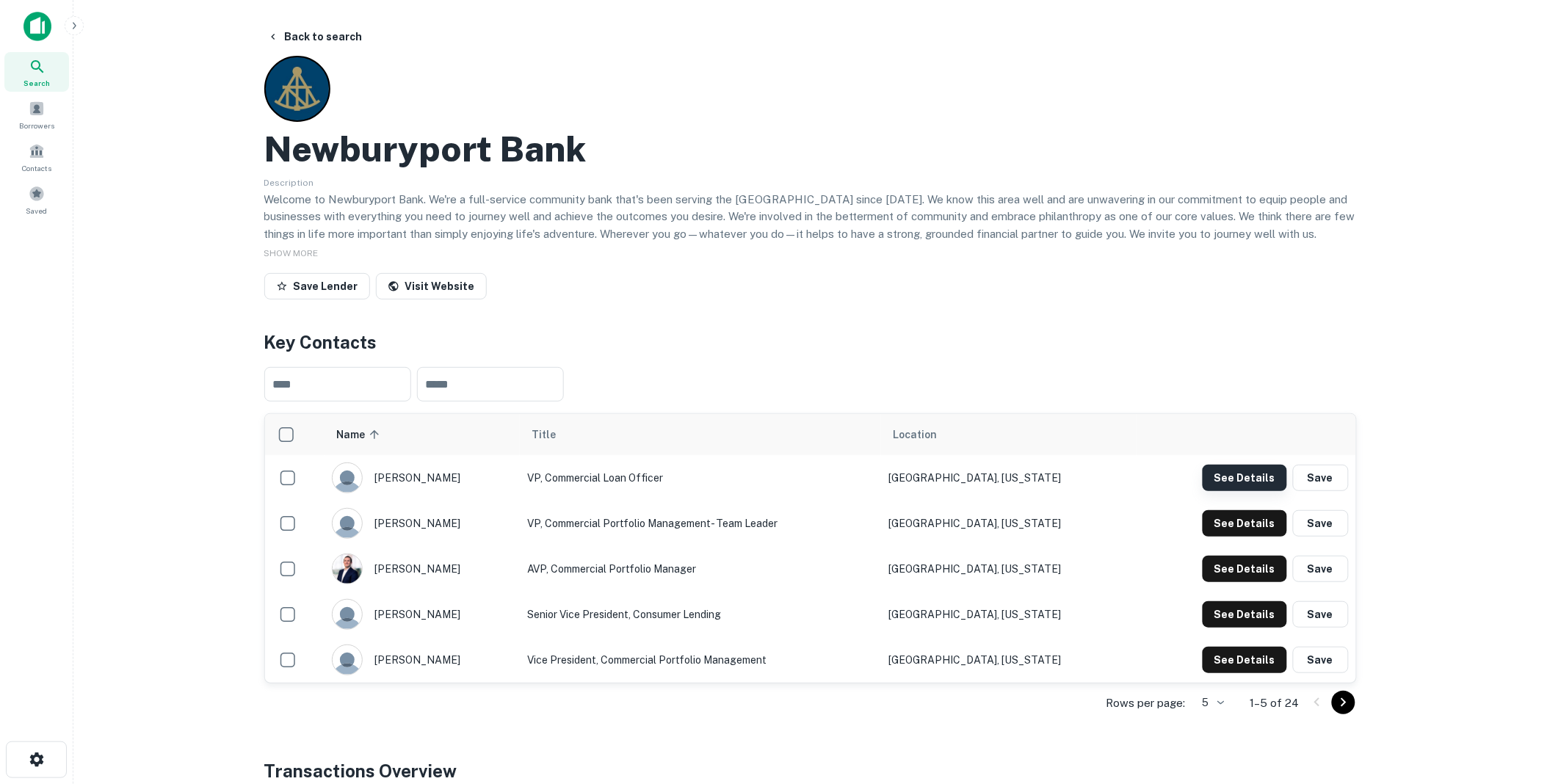
click at [1246, 477] on button "See Details" at bounding box center [1245, 477] width 84 height 26
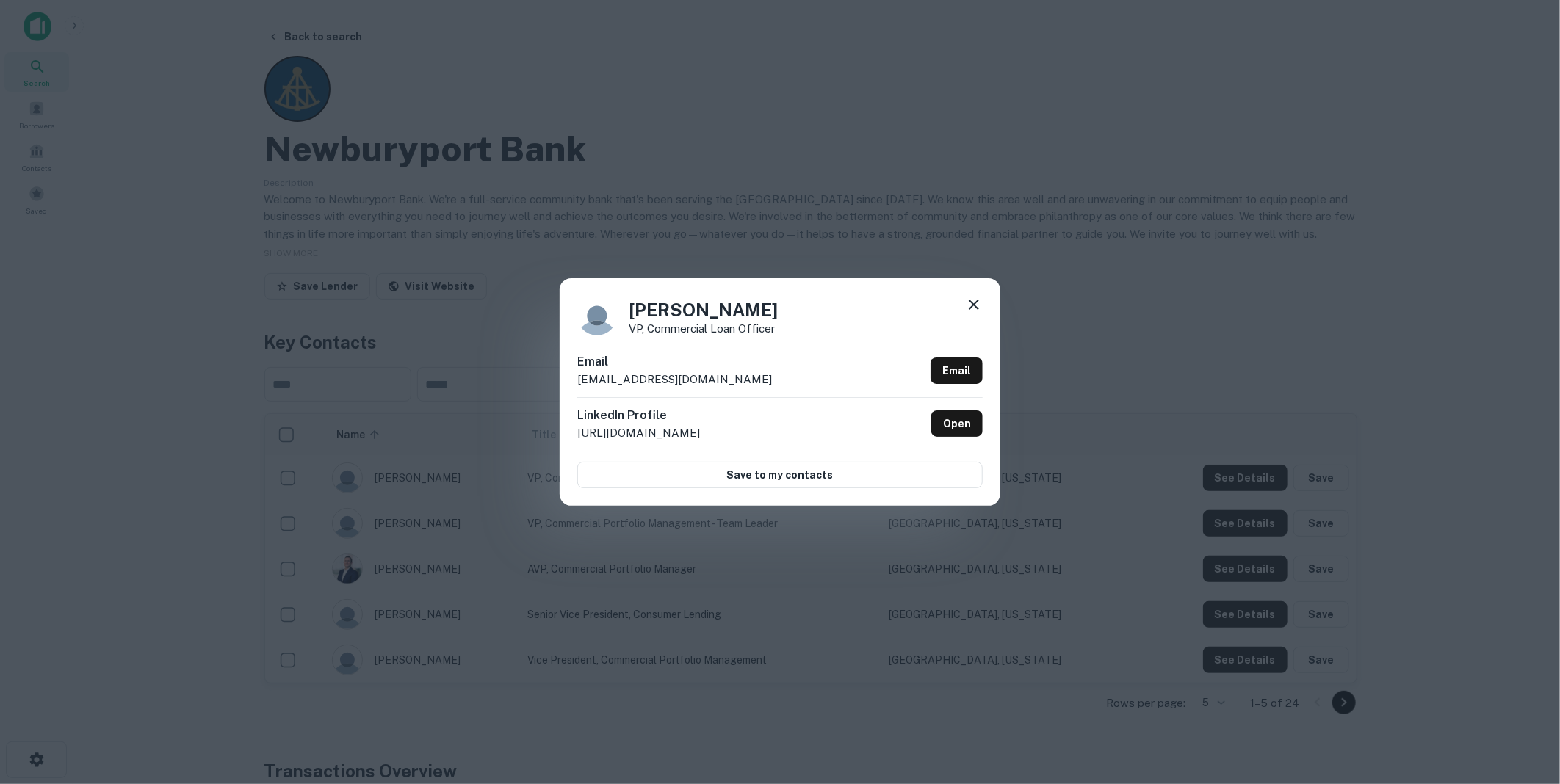
click at [979, 303] on icon at bounding box center [973, 304] width 17 height 17
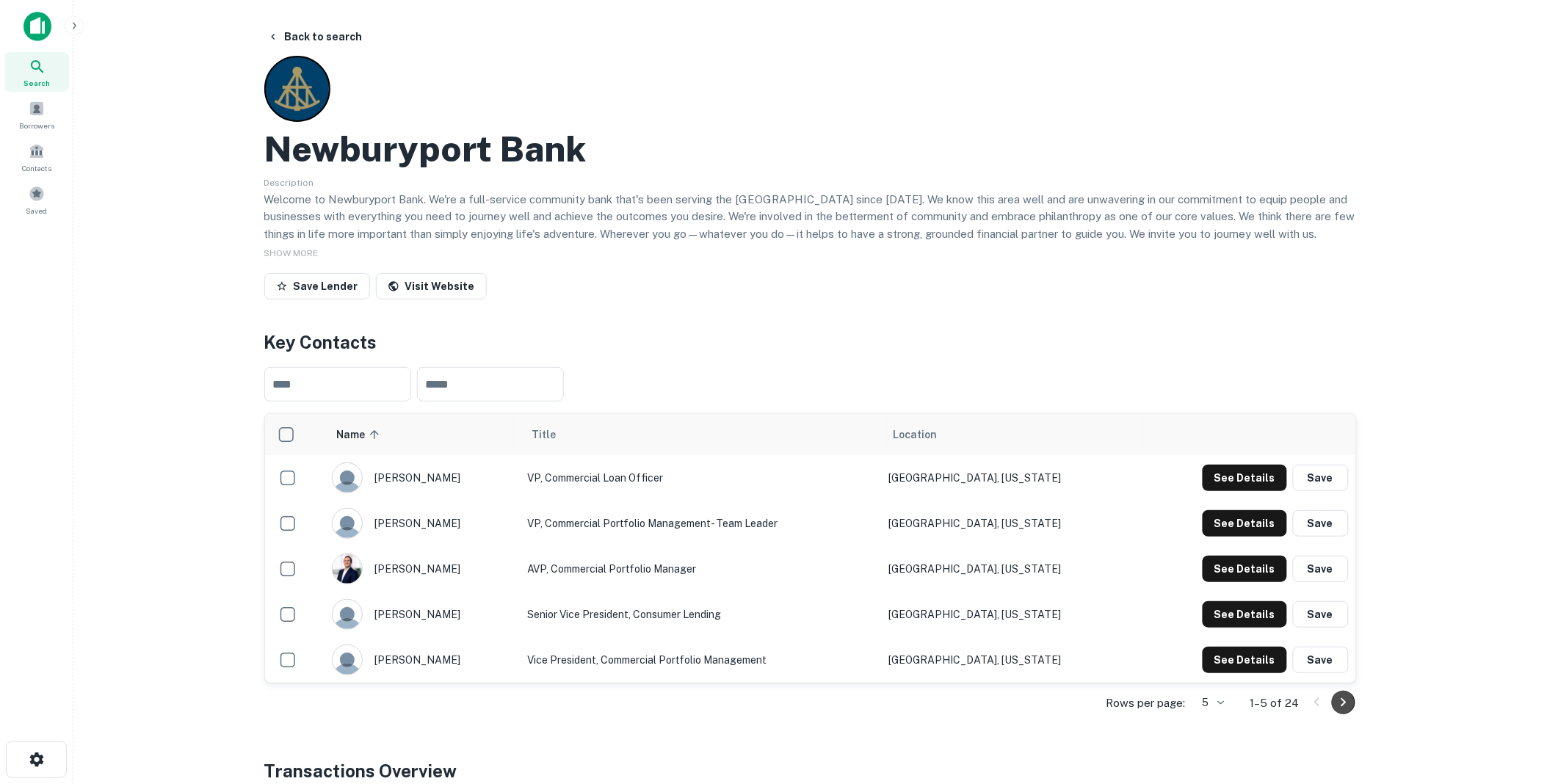
click at [1341, 700] on icon "Go to next page" at bounding box center [1344, 702] width 17 height 17
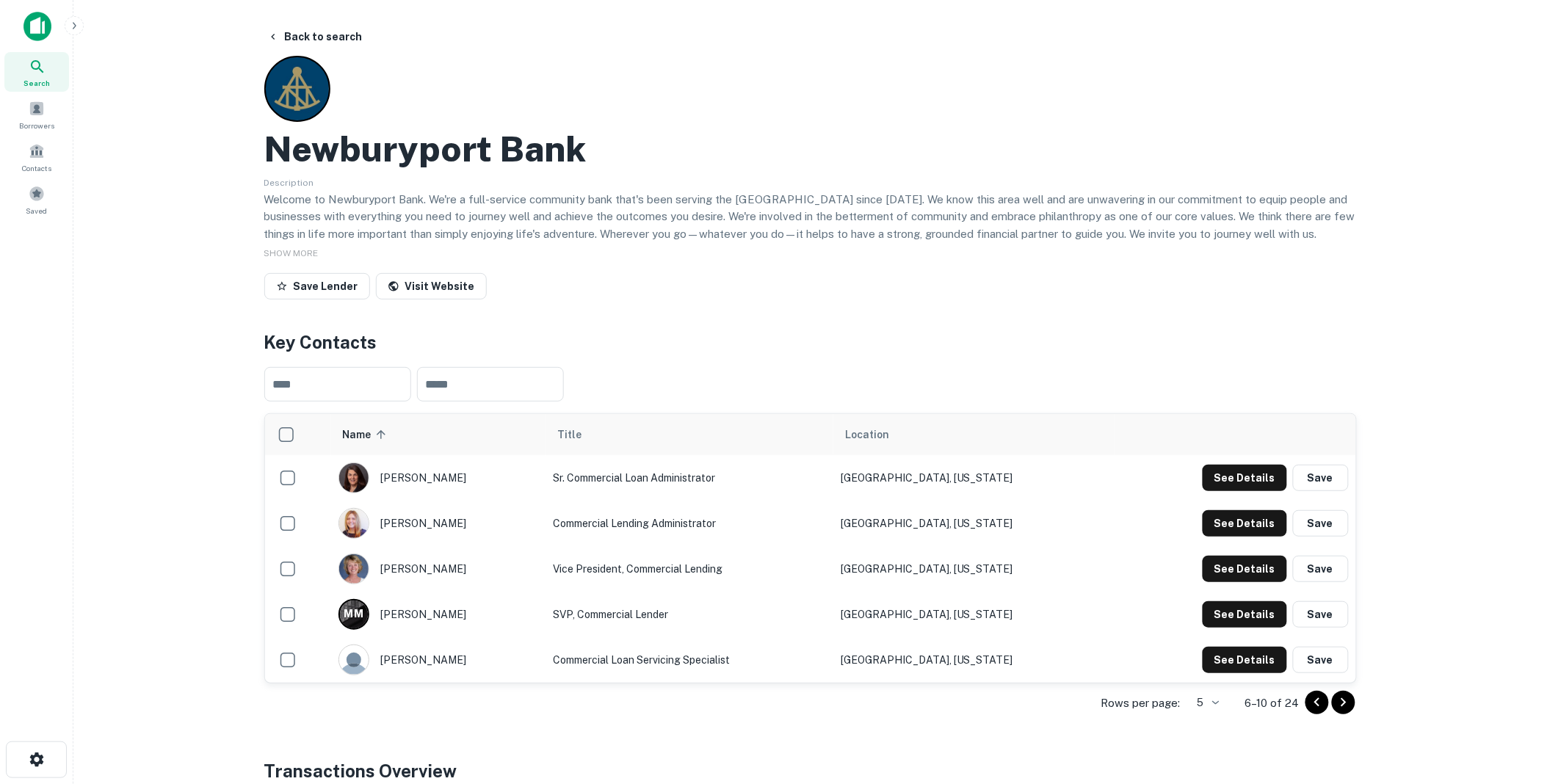
click at [1316, 703] on icon "Go to previous page" at bounding box center [1317, 703] width 5 height 9
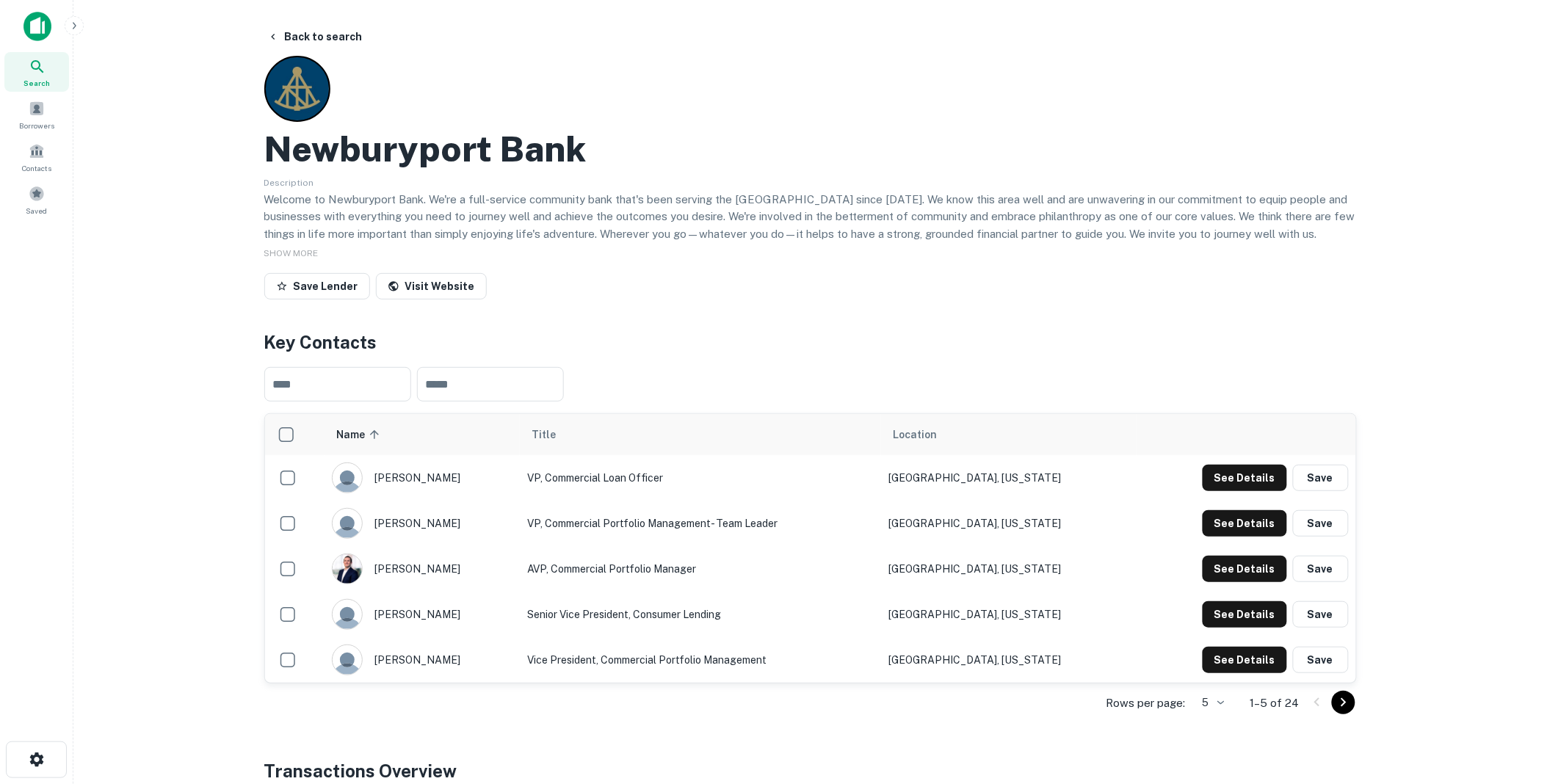
click at [1347, 700] on icon "Go to next page" at bounding box center [1344, 702] width 17 height 17
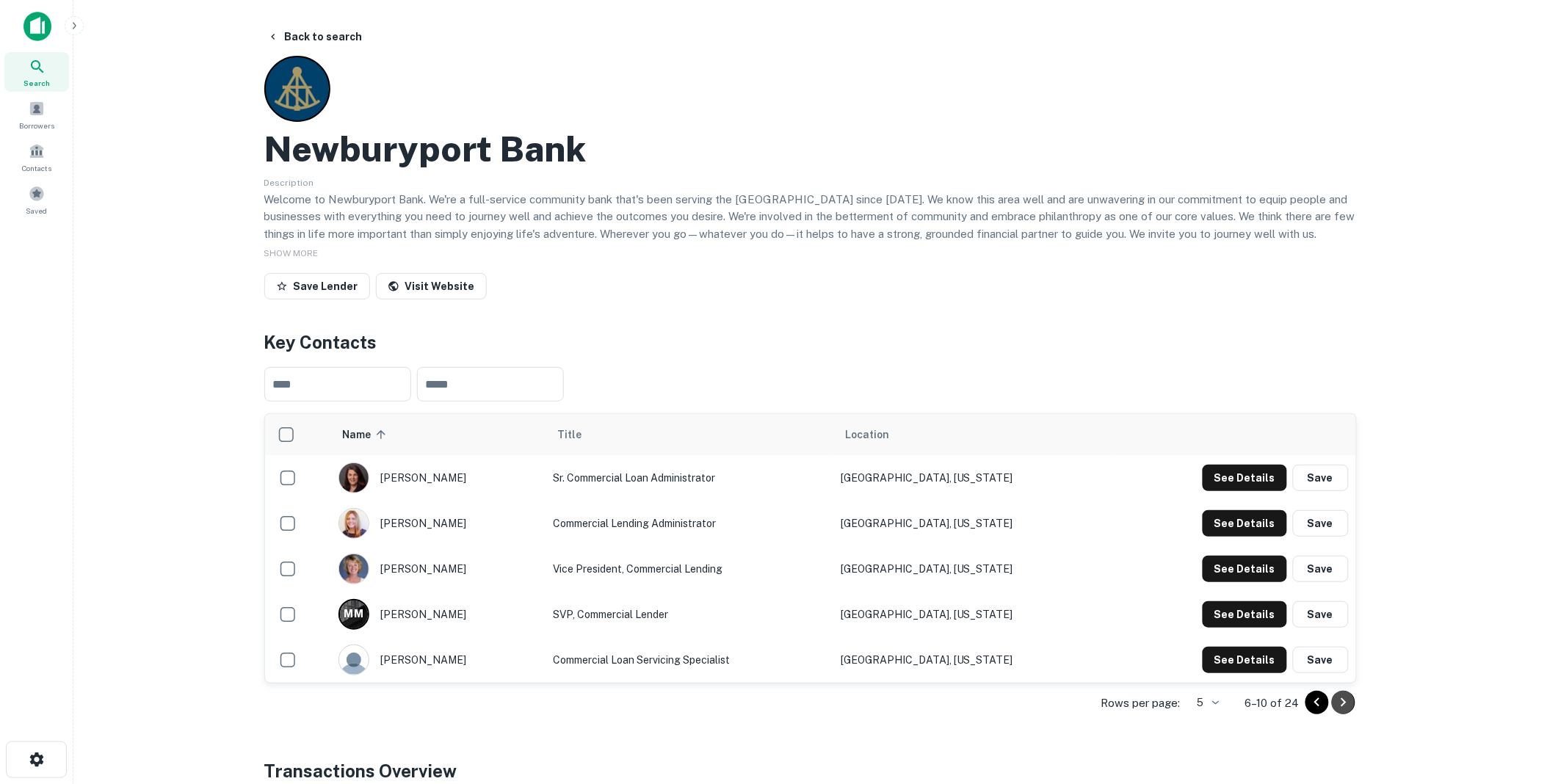
click at [1344, 702] on icon "Go to next page" at bounding box center [1344, 702] width 17 height 17
click at [1345, 702] on icon "Go to next page" at bounding box center [1343, 703] width 5 height 9
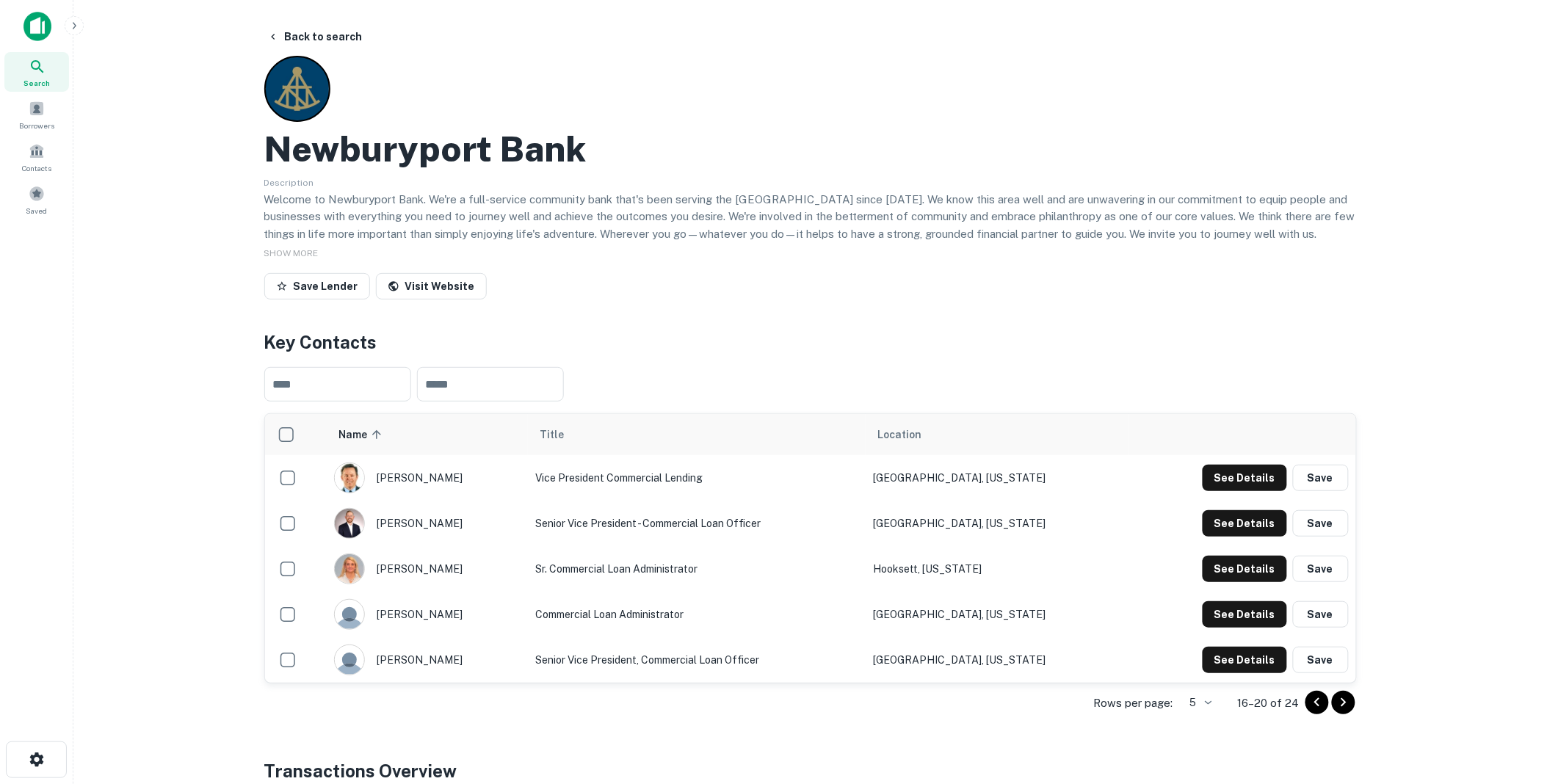
click at [1344, 702] on icon "Go to next page" at bounding box center [1344, 702] width 17 height 17
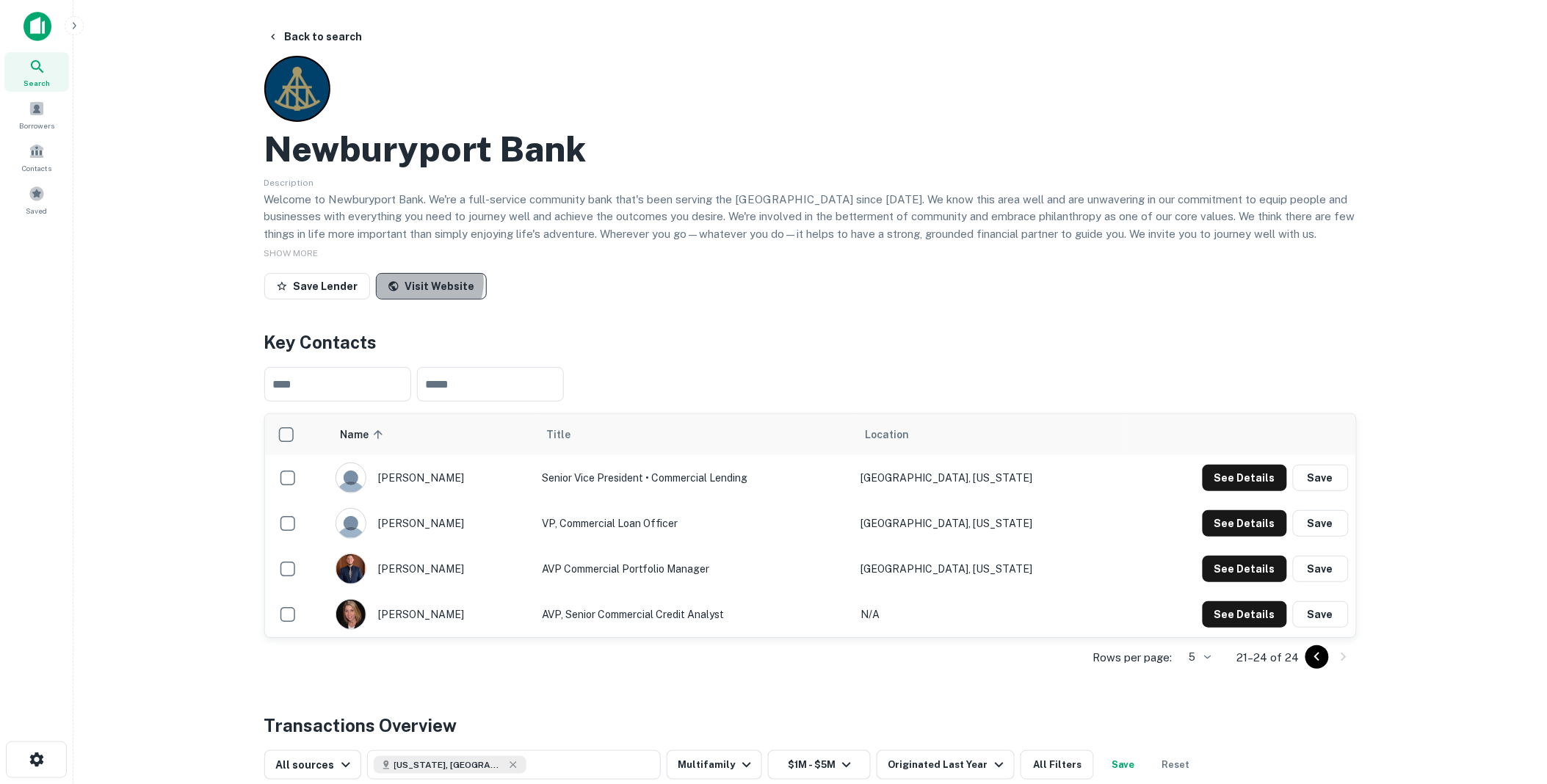
click at [422, 282] on link "Visit Website" at bounding box center [431, 286] width 111 height 26
click at [1317, 657] on icon "Go to previous page" at bounding box center [1317, 657] width 17 height 17
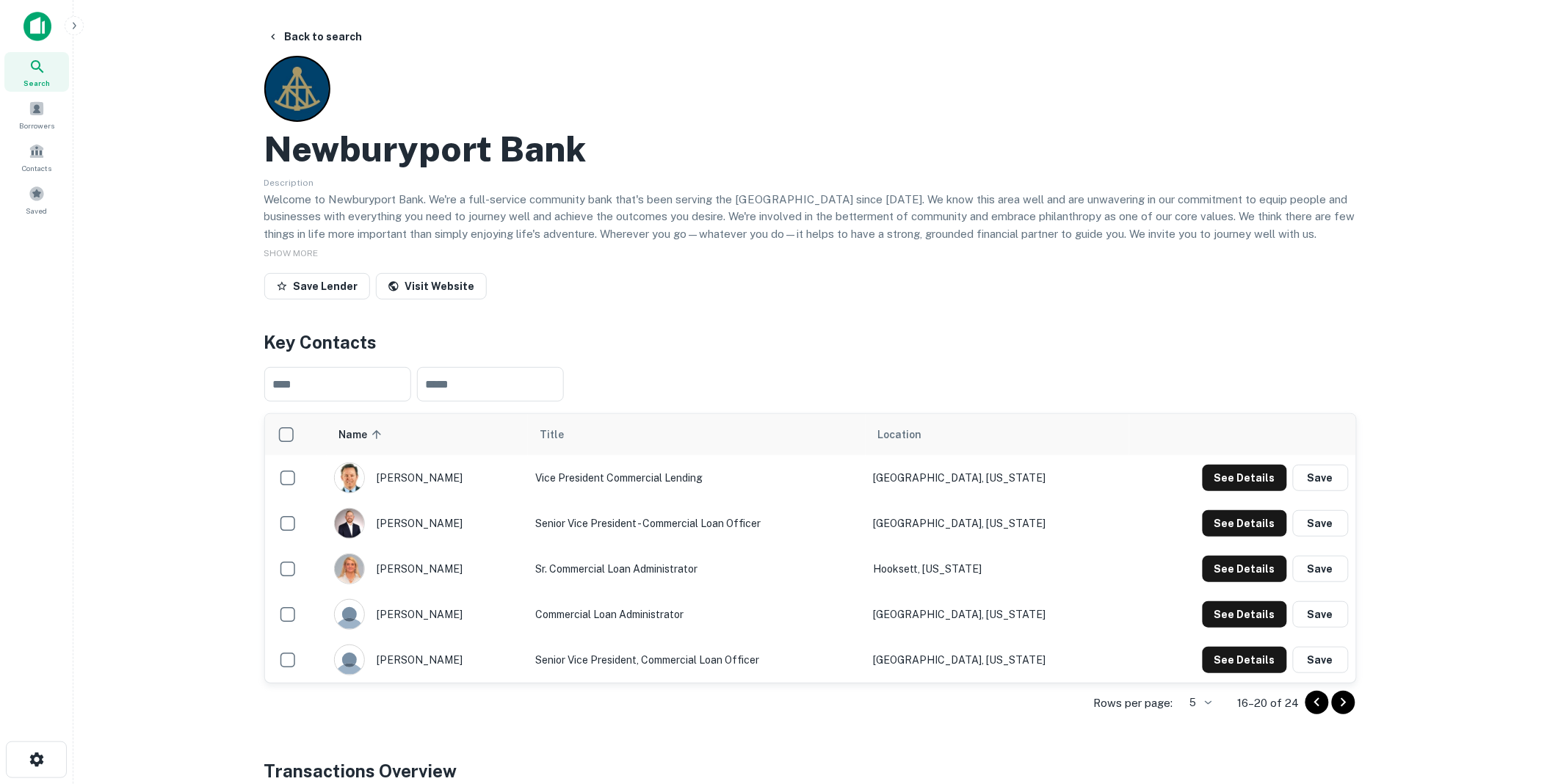
click at [1317, 702] on icon "Go to previous page" at bounding box center [1317, 702] width 17 height 17
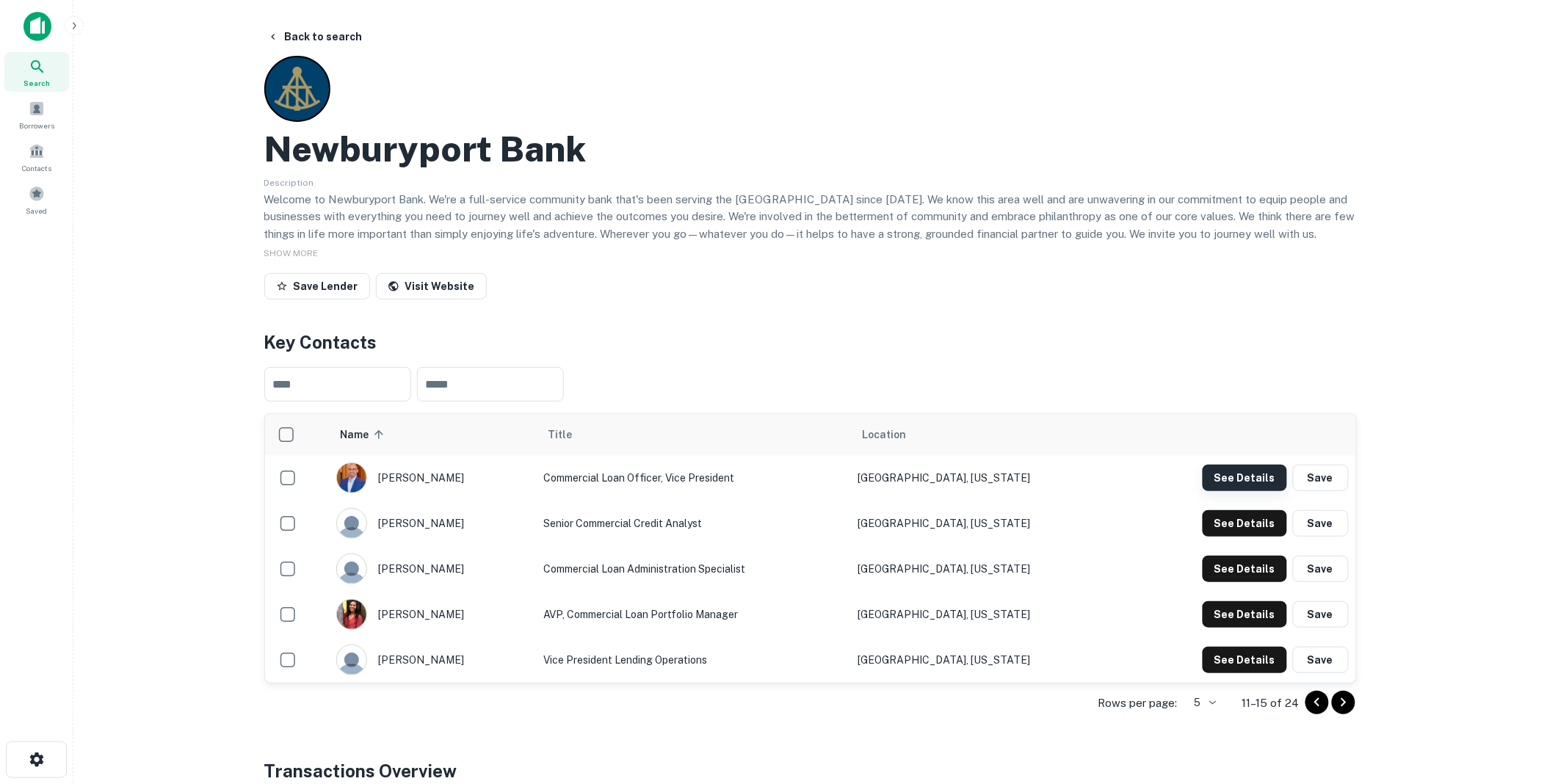
click at [1236, 482] on button "See Details" at bounding box center [1245, 477] width 84 height 26
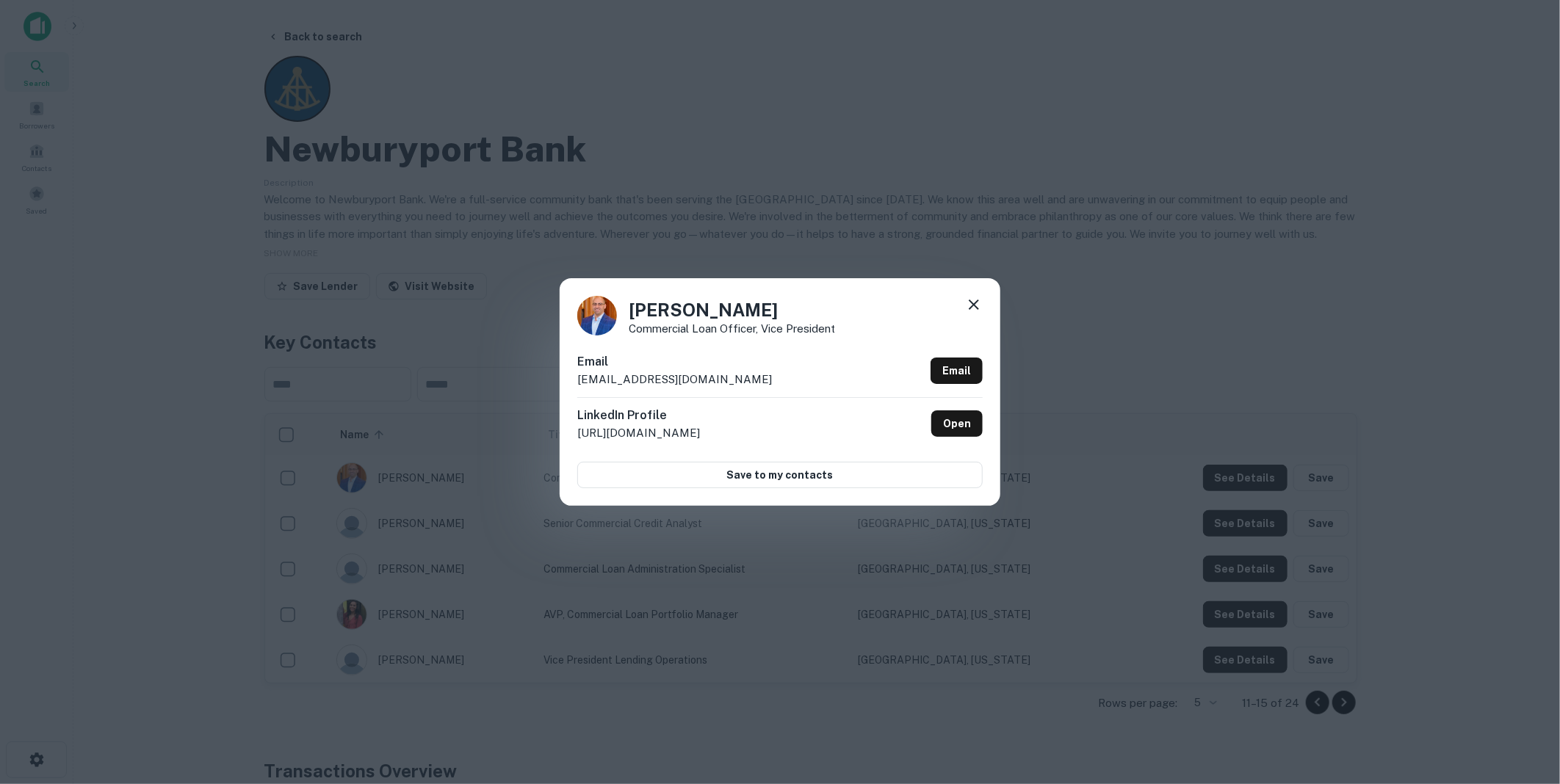
click at [975, 304] on icon at bounding box center [974, 305] width 11 height 11
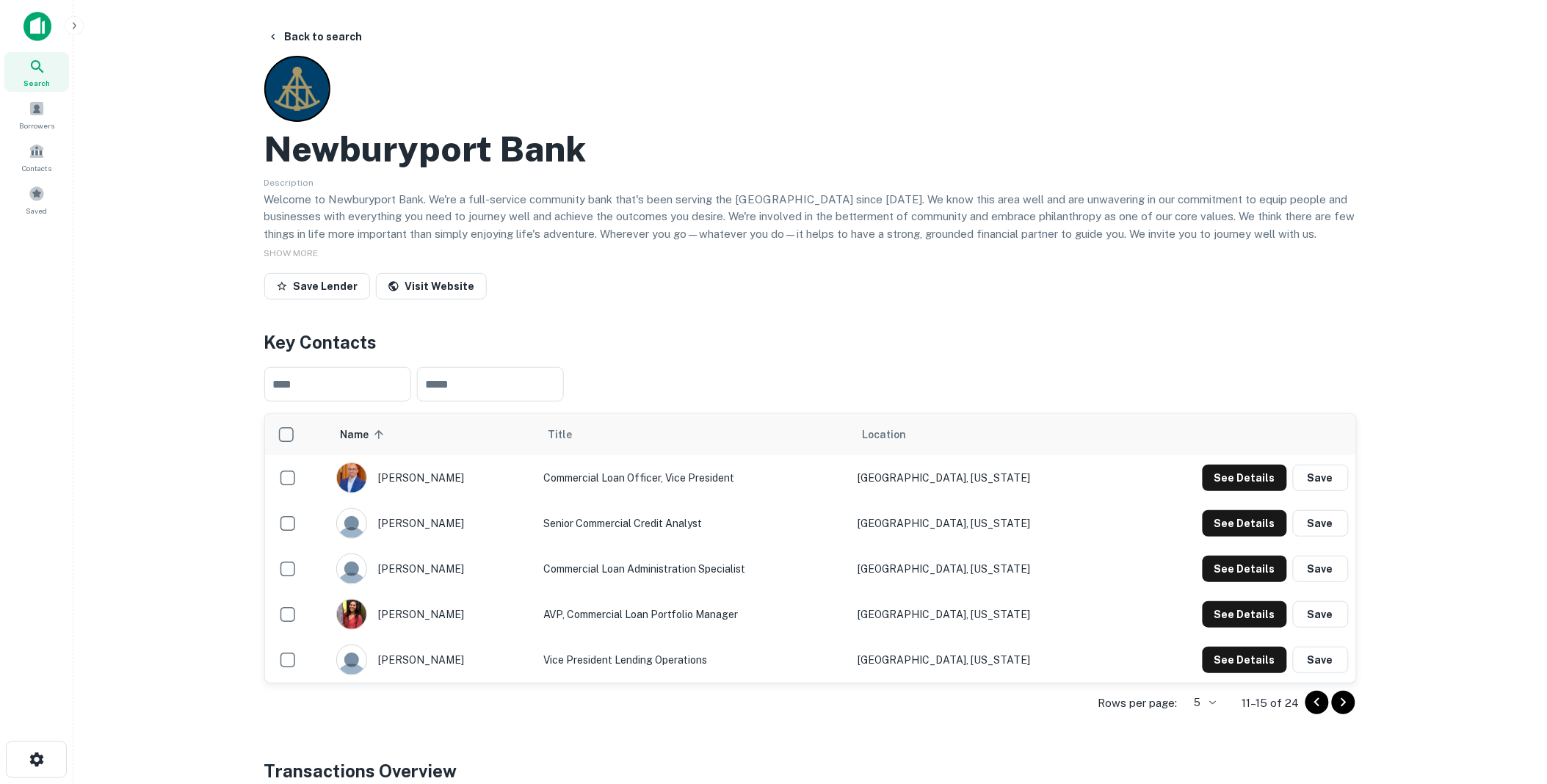
click at [1318, 705] on icon "Go to previous page" at bounding box center [1317, 703] width 5 height 9
click at [1316, 700] on icon "Go to previous page" at bounding box center [1317, 702] width 17 height 17
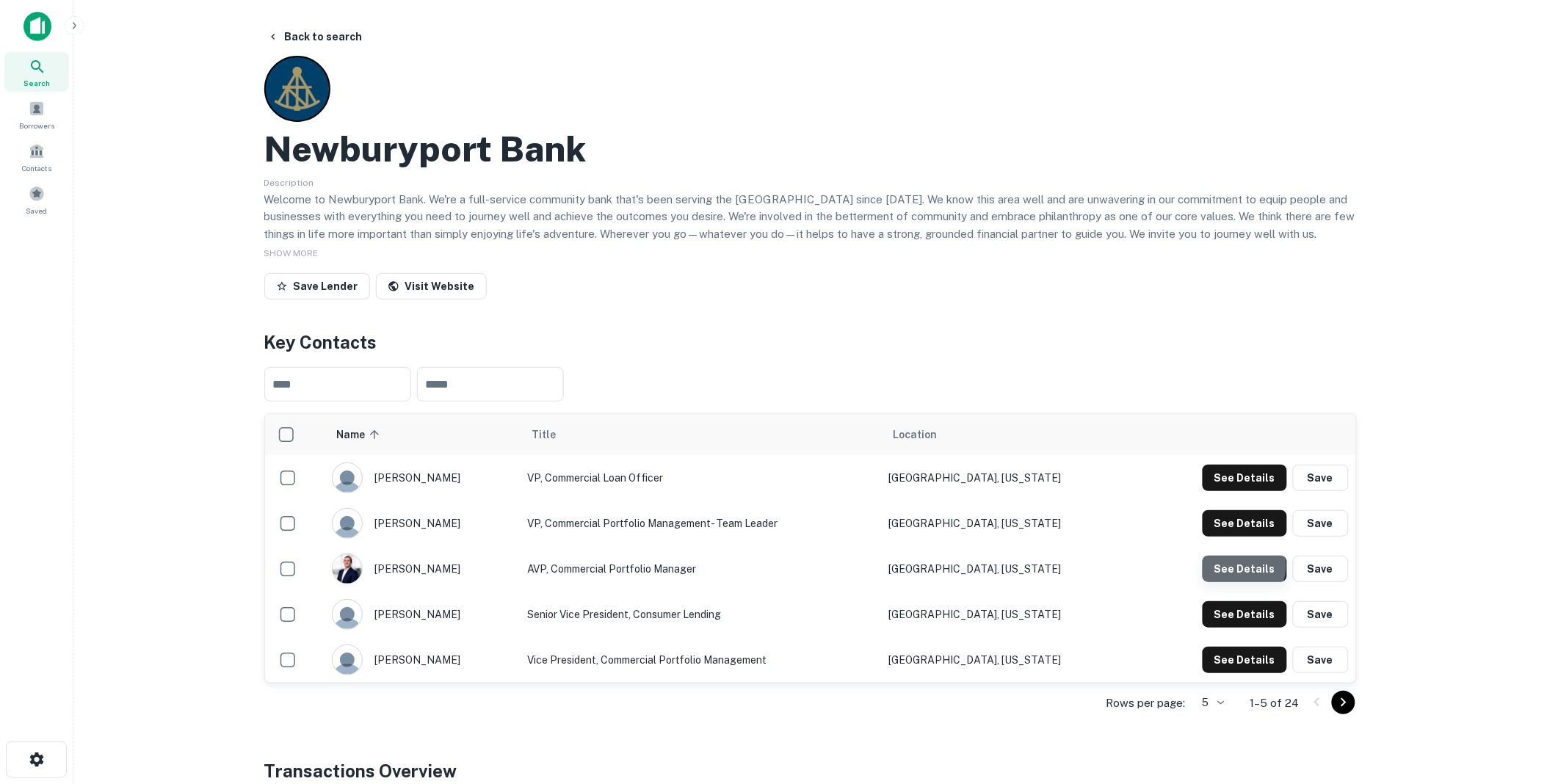
click at [1235, 566] on button "See Details" at bounding box center [1245, 569] width 84 height 26
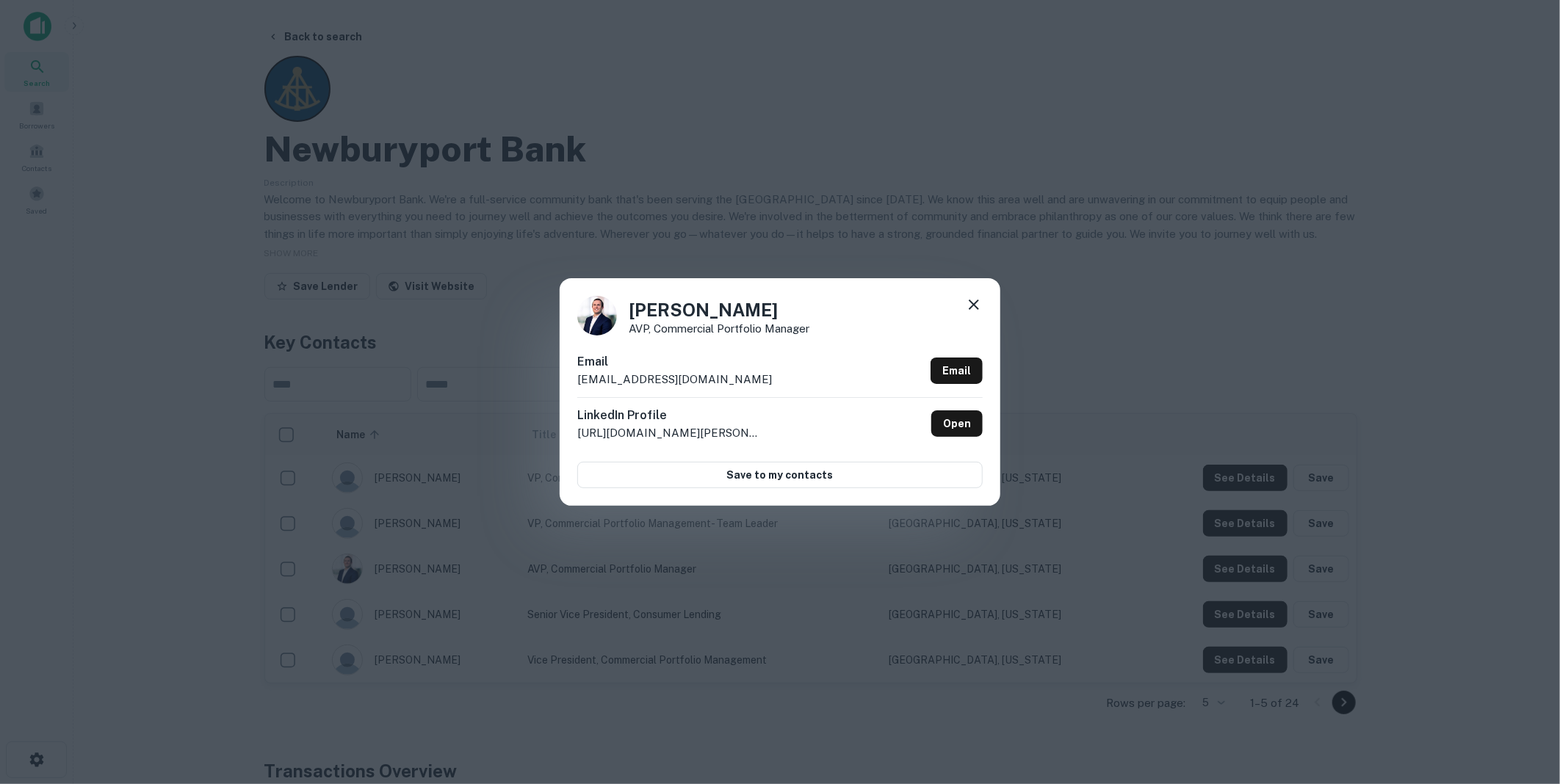
click at [975, 304] on icon at bounding box center [973, 304] width 17 height 17
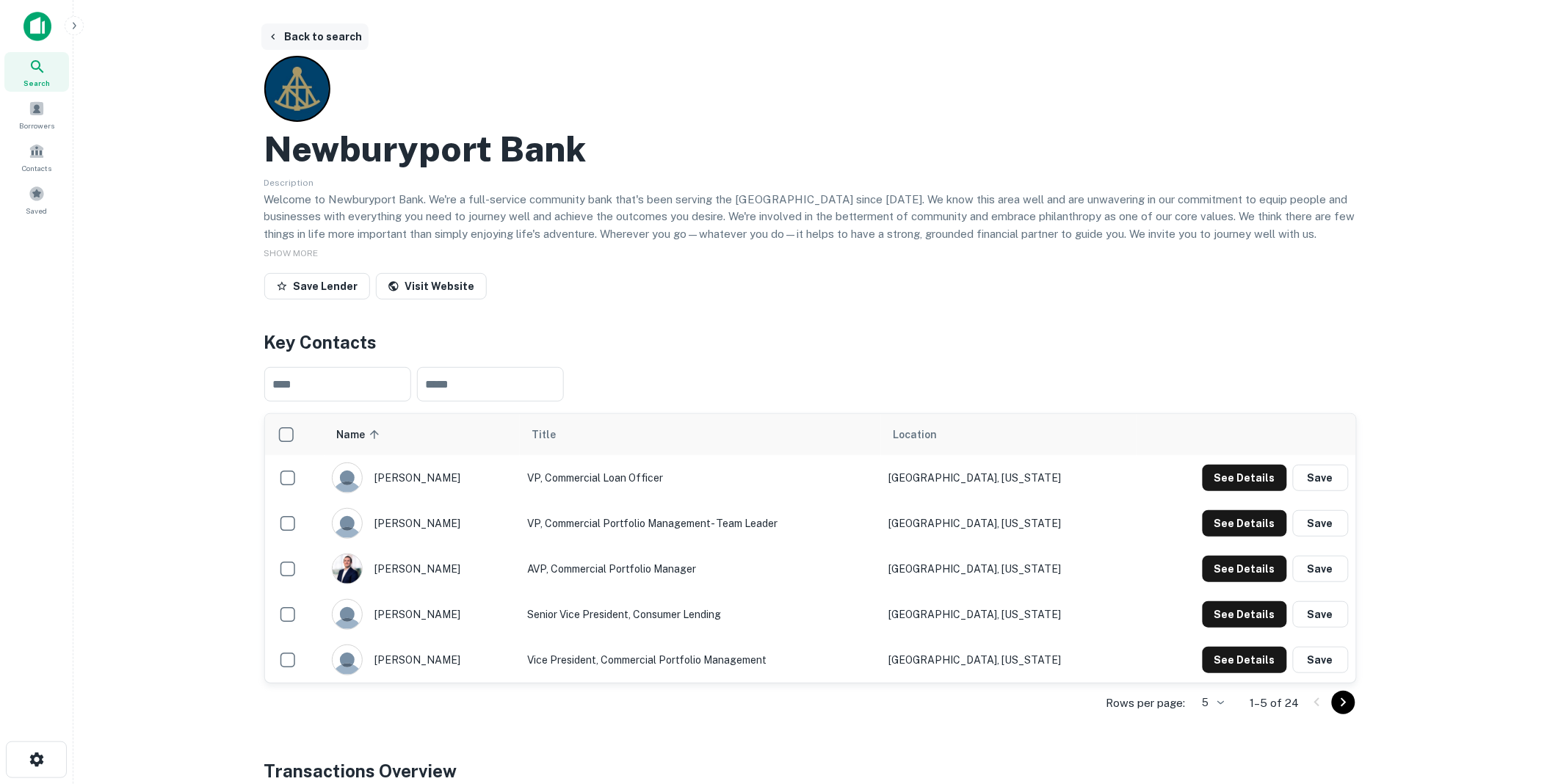
click at [320, 32] on button "Back to search" at bounding box center [315, 36] width 107 height 26
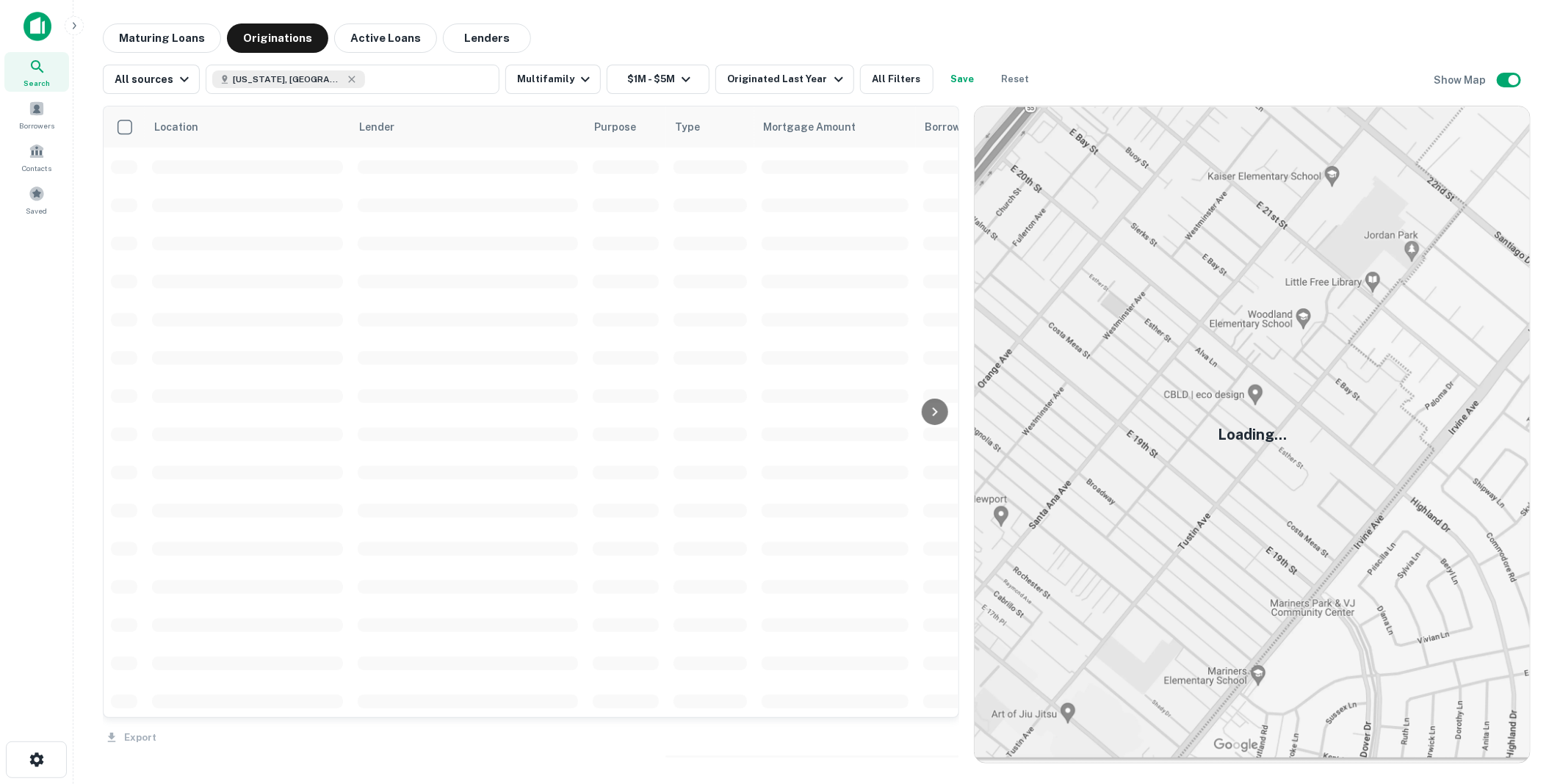
scroll to position [1530, 0]
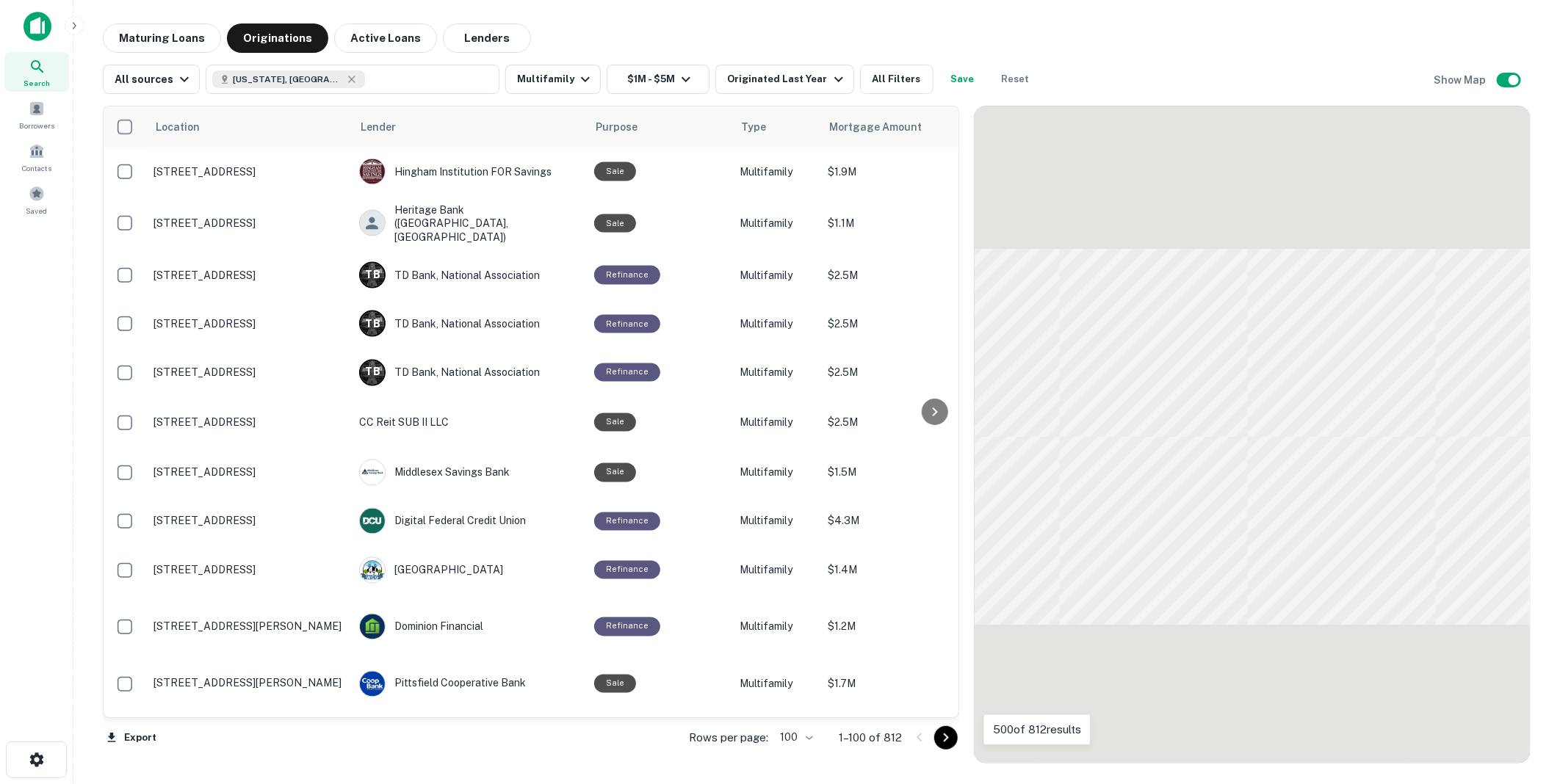
click at [944, 738] on icon "Go to next page" at bounding box center [945, 737] width 17 height 17
click at [944, 738] on div "Export Rows per page: 100 *** 1–100 of 812" at bounding box center [531, 738] width 856 height 40
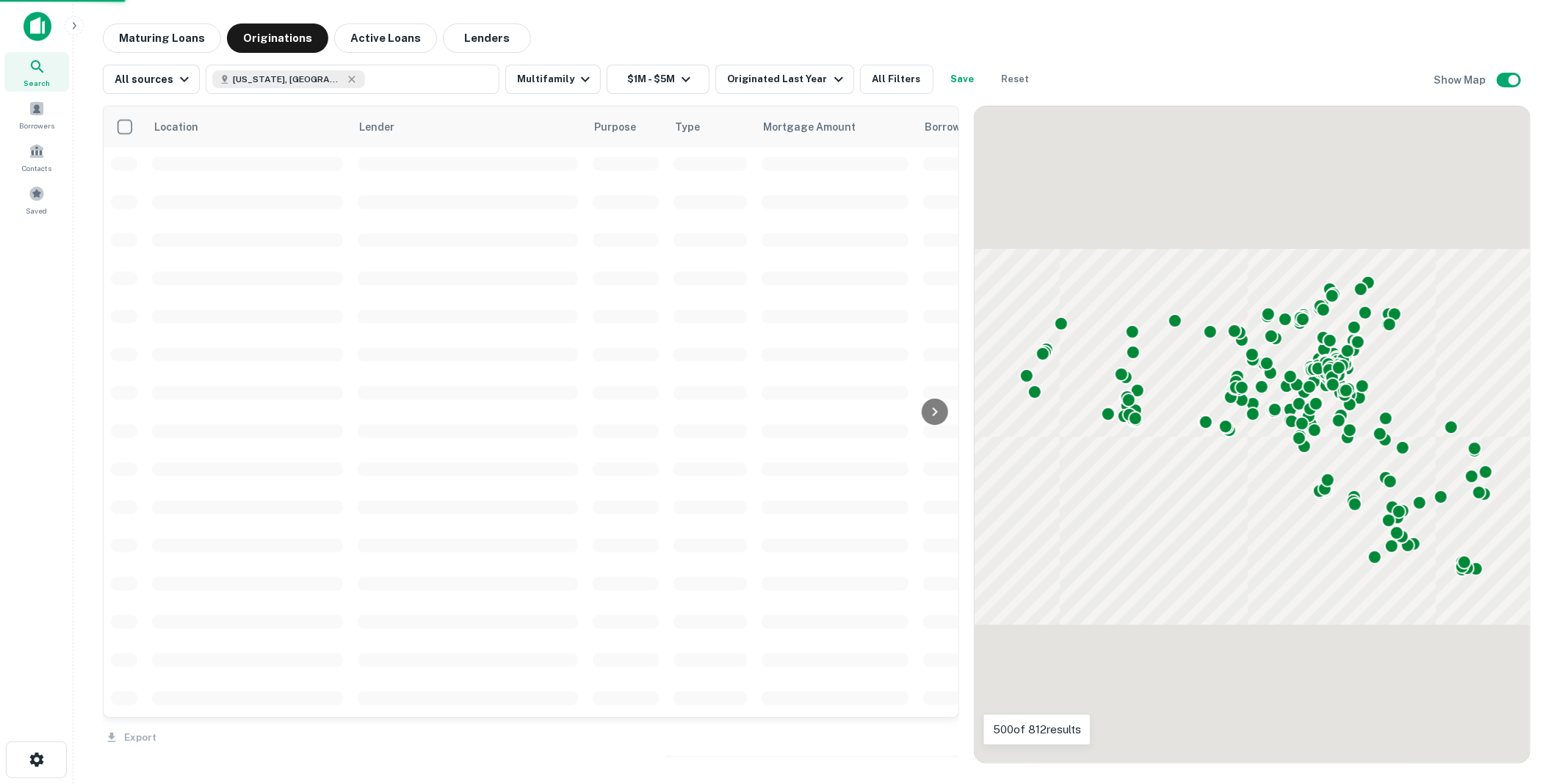
scroll to position [1693, 0]
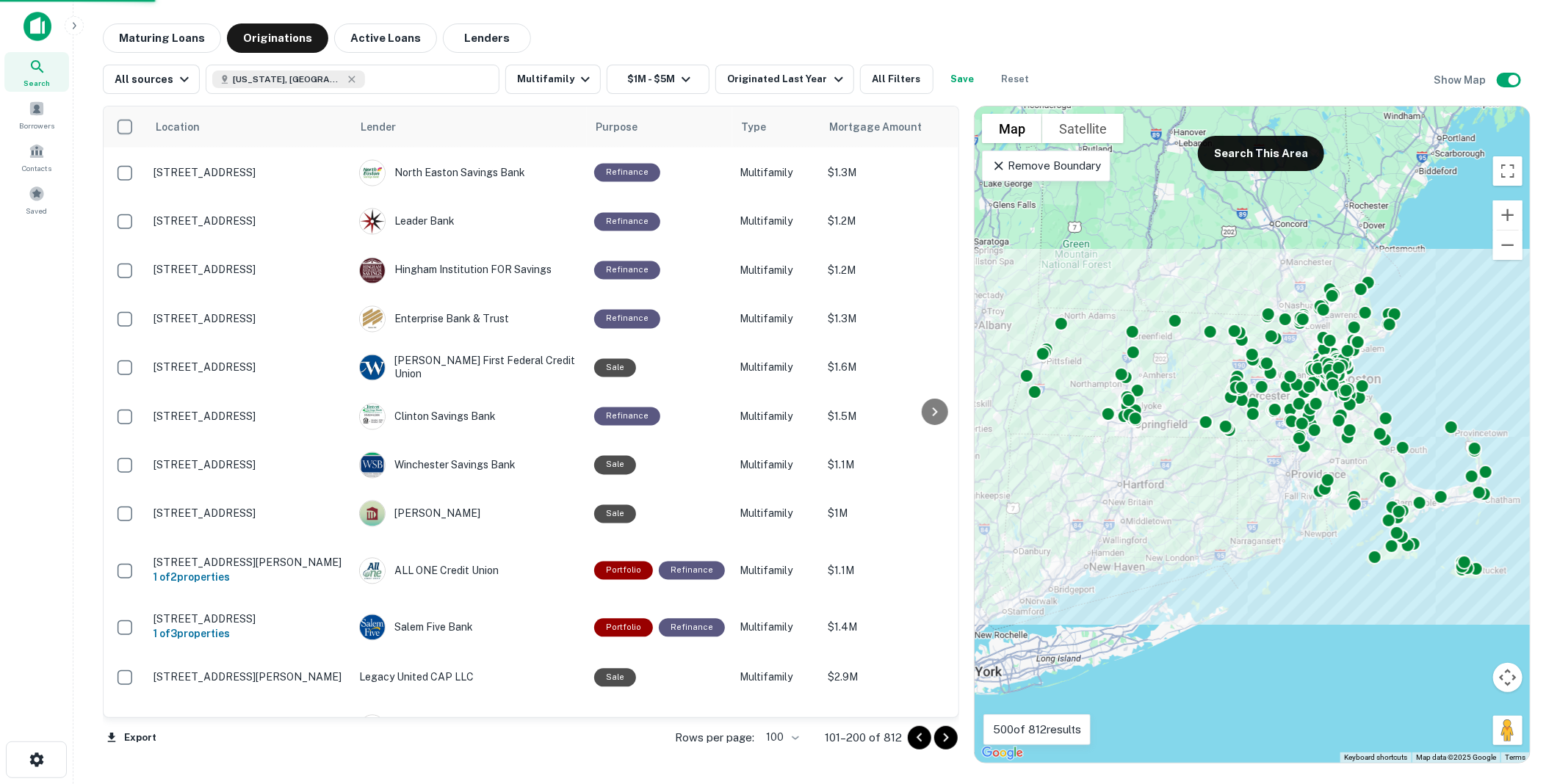
click at [944, 738] on icon "Go to next page" at bounding box center [945, 737] width 17 height 17
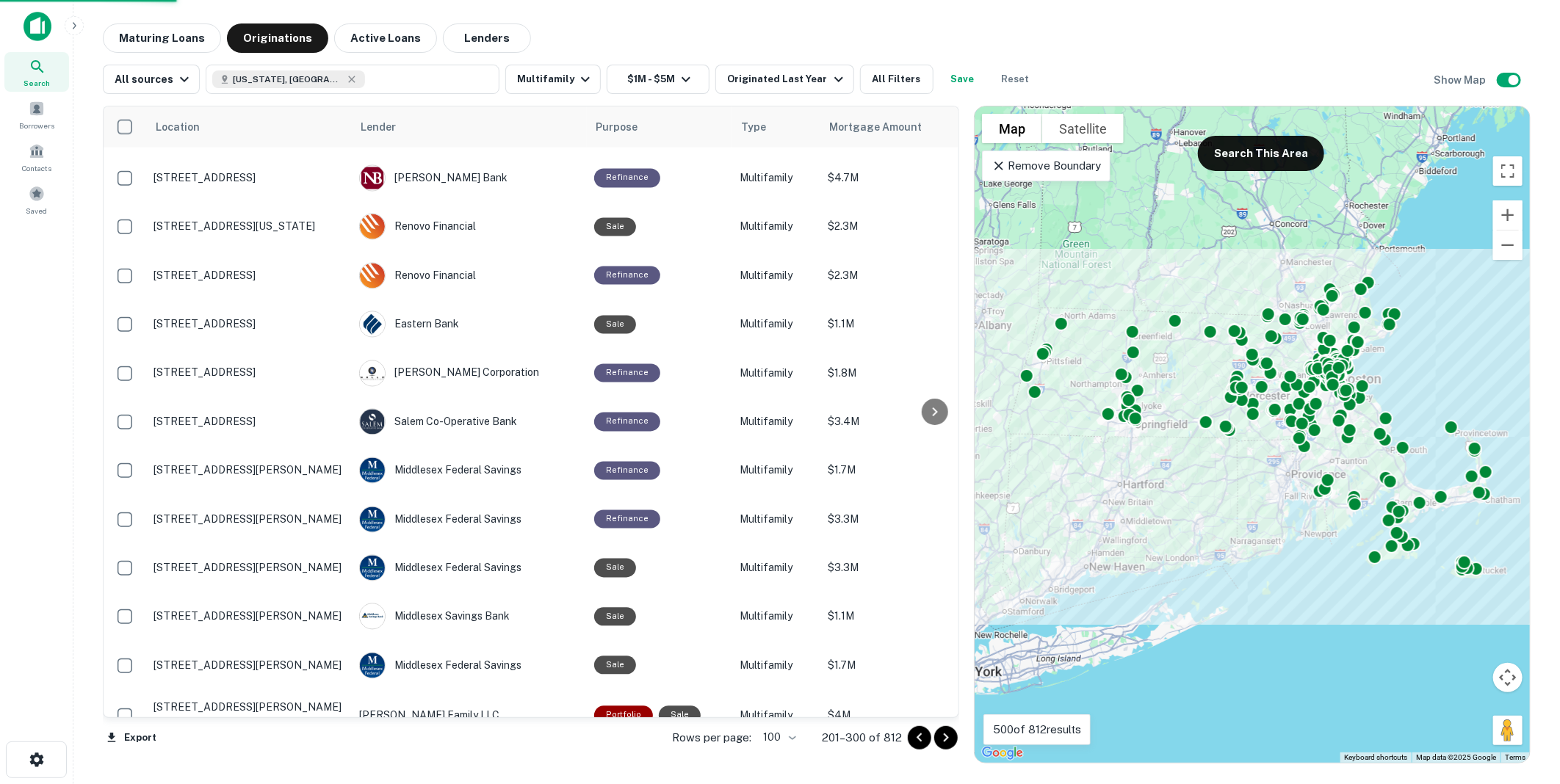
click at [944, 738] on icon "Go to next page" at bounding box center [945, 737] width 17 height 17
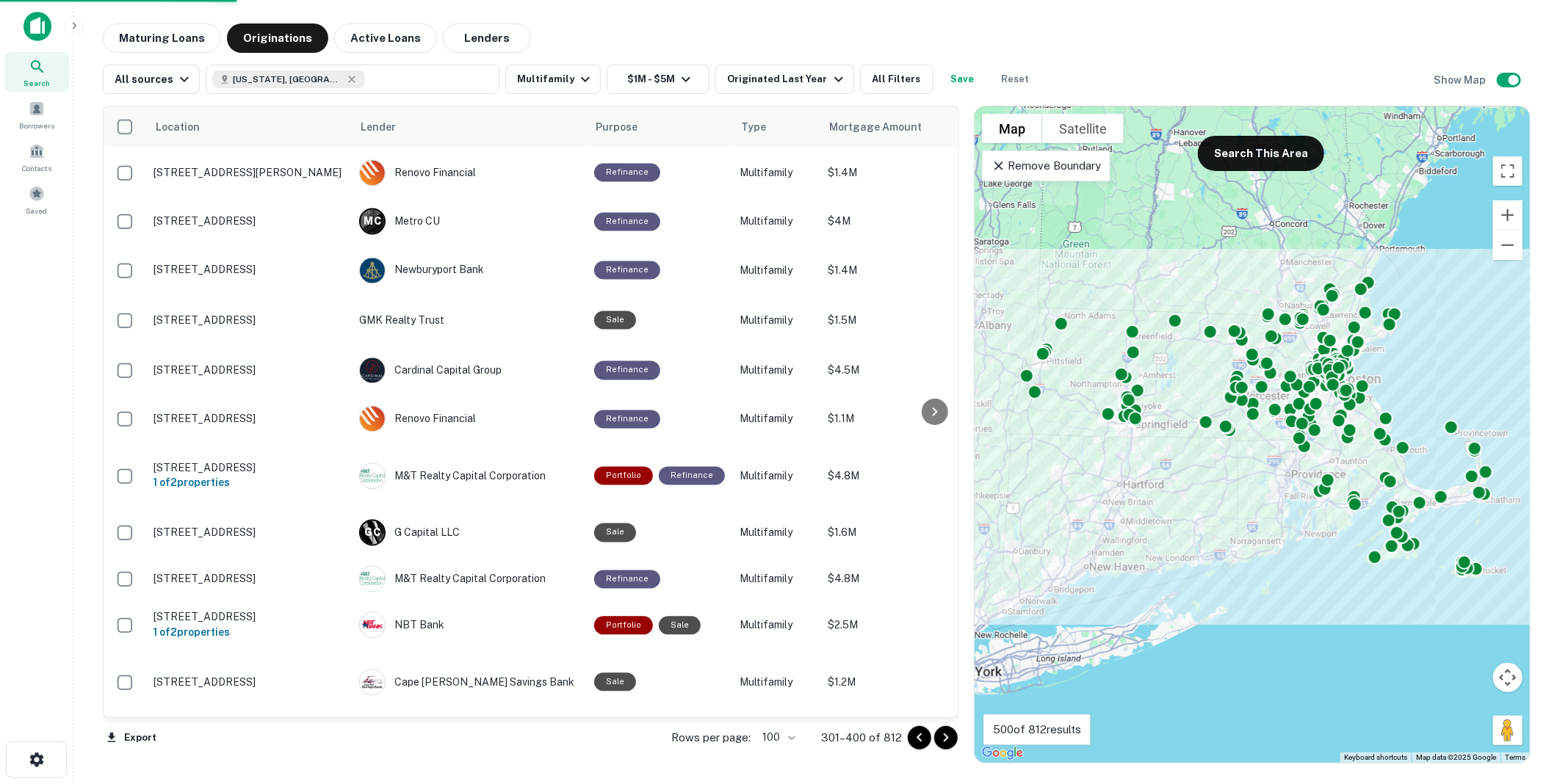
click at [944, 738] on icon "Go to next page" at bounding box center [945, 737] width 17 height 17
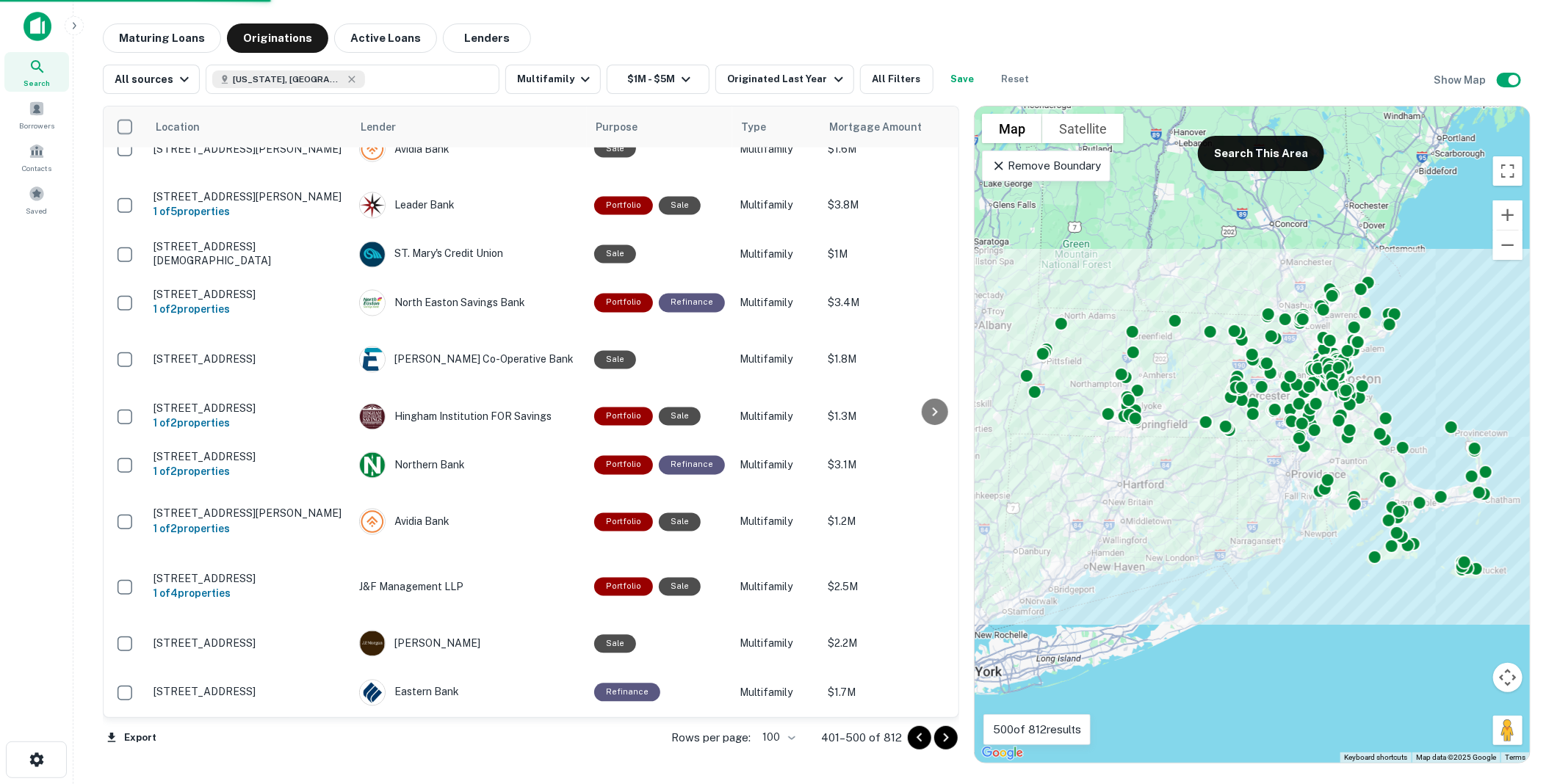
click at [944, 738] on icon "Go to next page" at bounding box center [945, 737] width 17 height 17
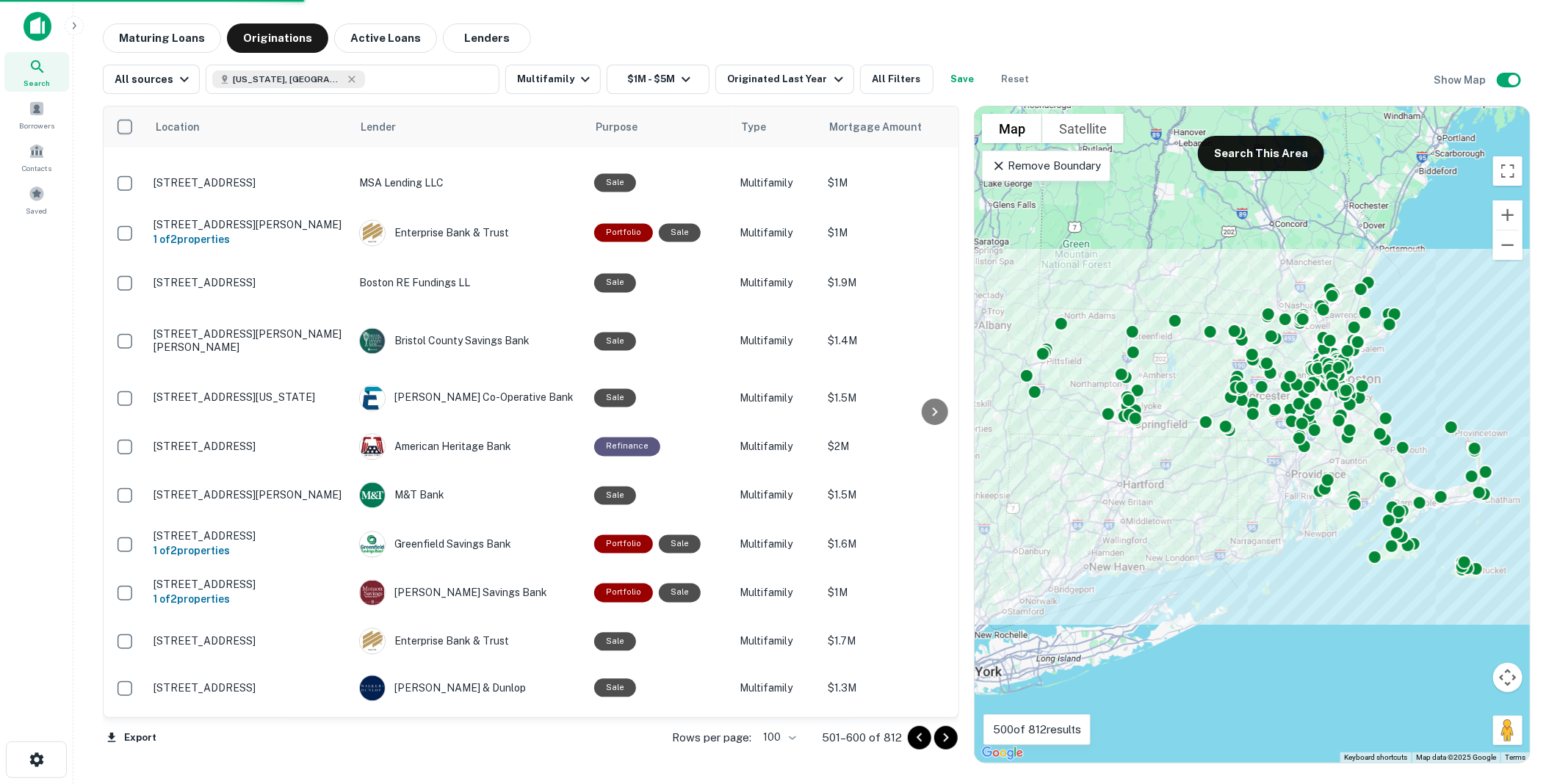
click at [944, 738] on icon "Go to next page" at bounding box center [945, 737] width 17 height 17
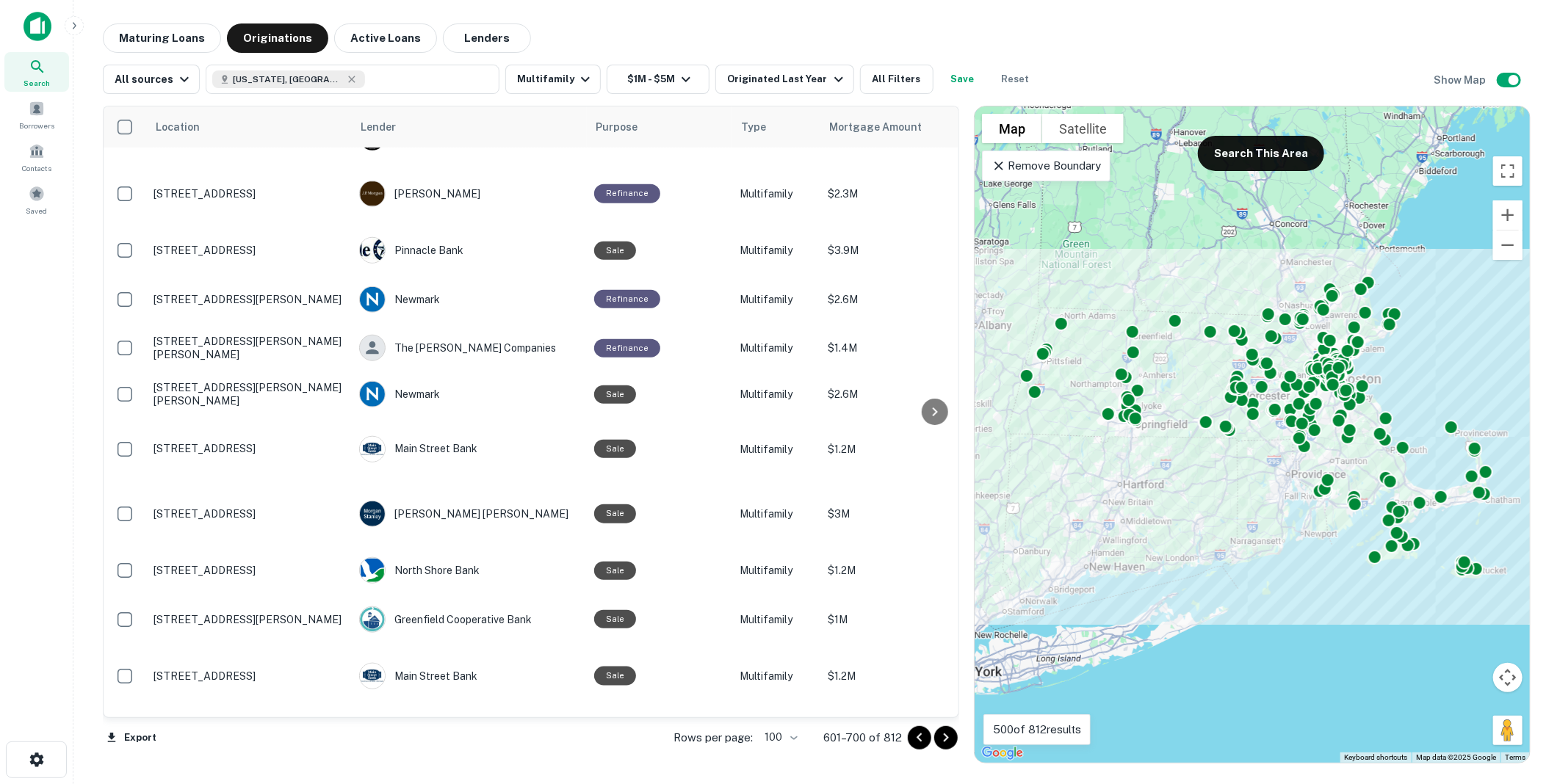
scroll to position [4298, 0]
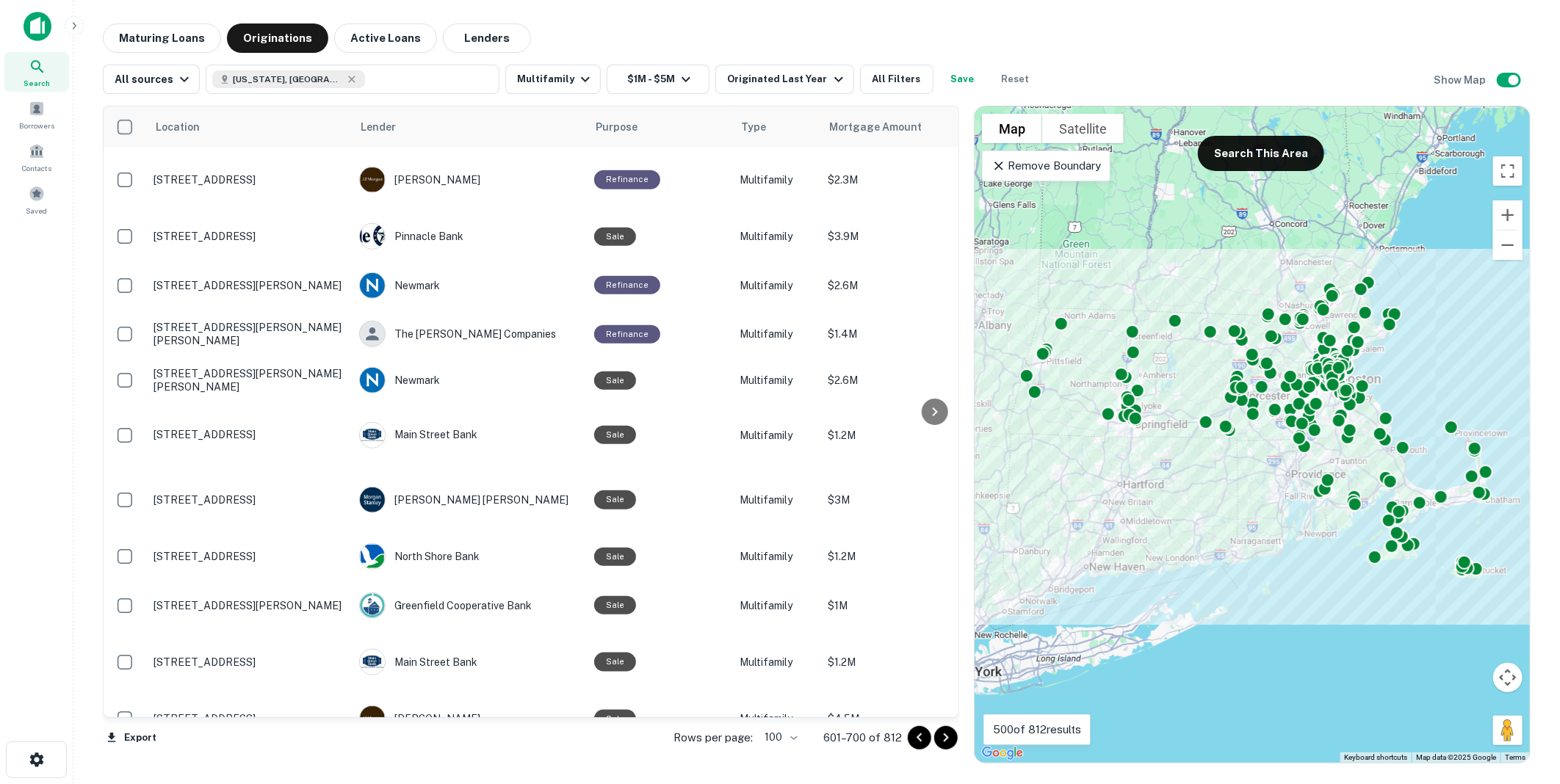
click at [945, 738] on icon "Go to next page" at bounding box center [945, 737] width 17 height 17
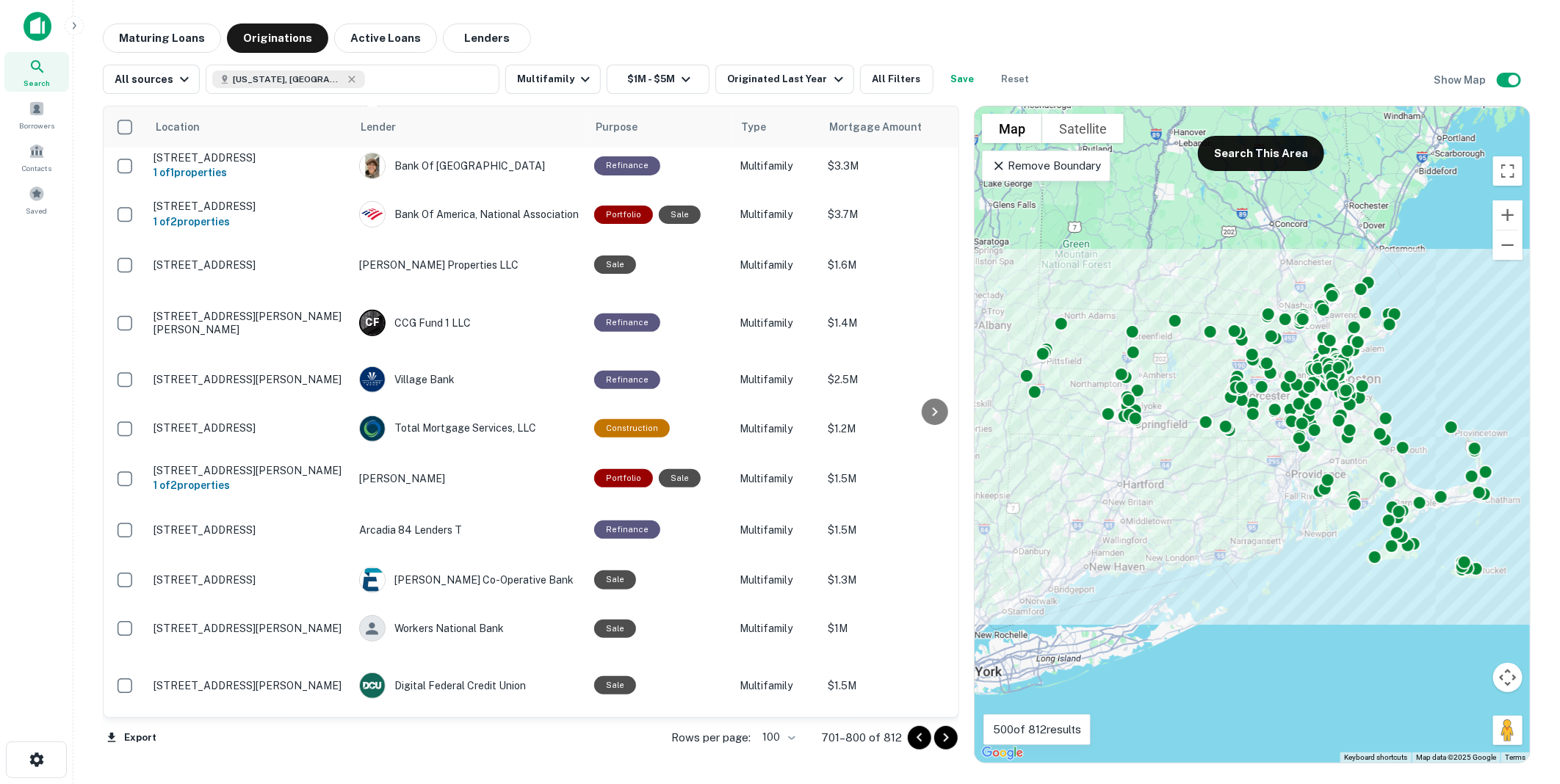
scroll to position [255, 0]
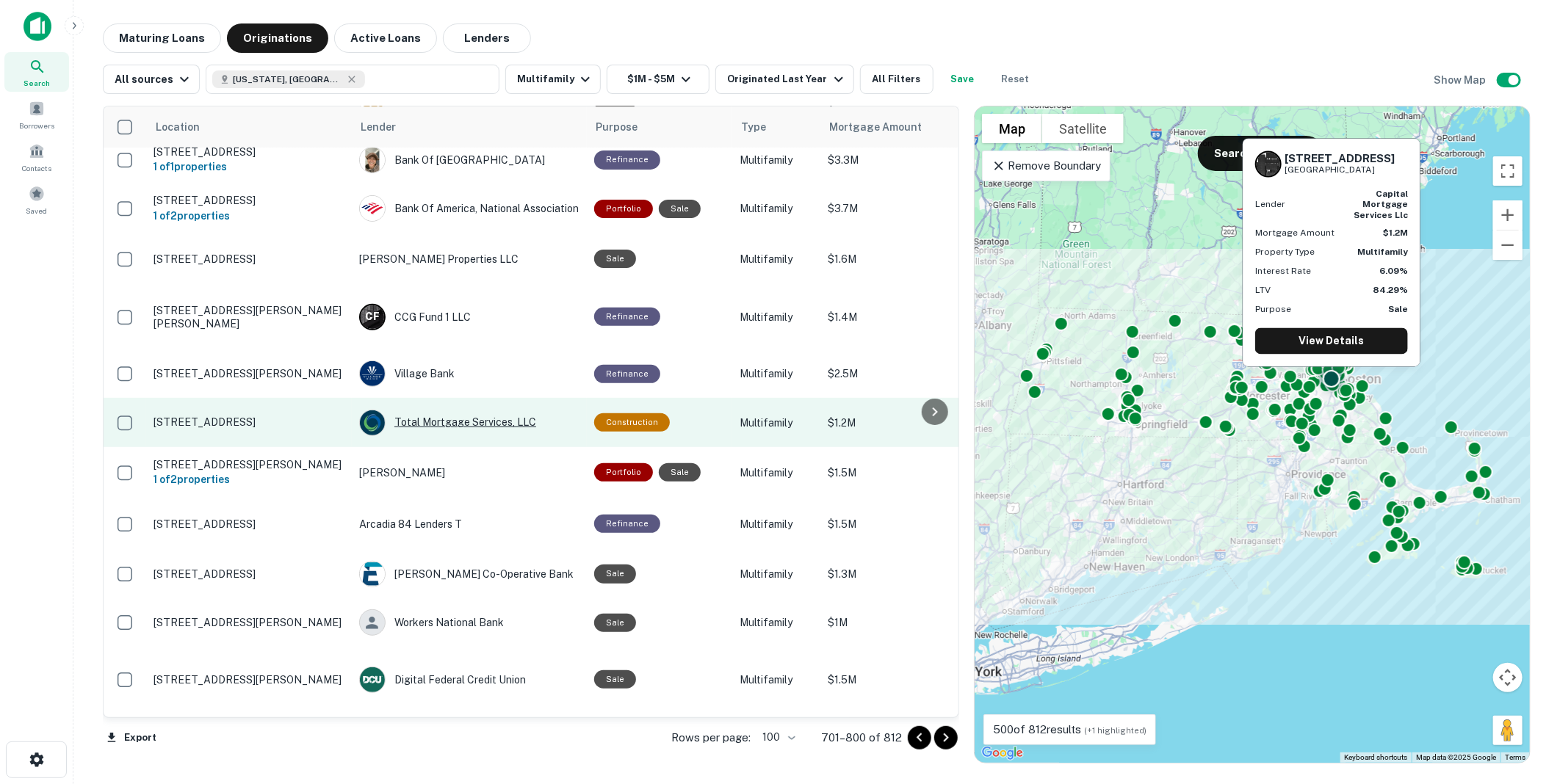
click at [433, 410] on div "Total Mortgage Services, LLC" at bounding box center [469, 423] width 221 height 26
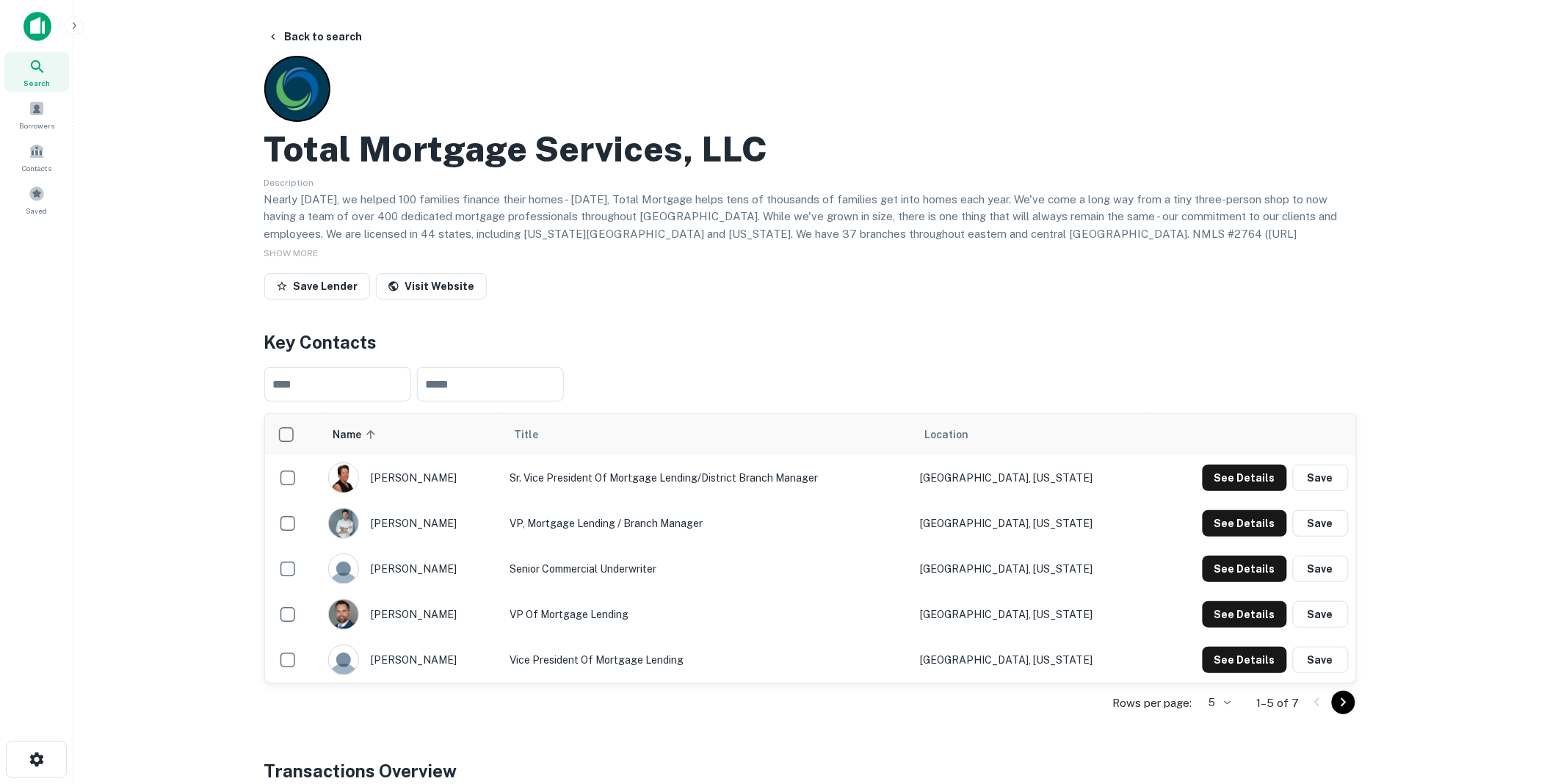
click at [1344, 700] on icon "Go to next page" at bounding box center [1344, 702] width 17 height 17
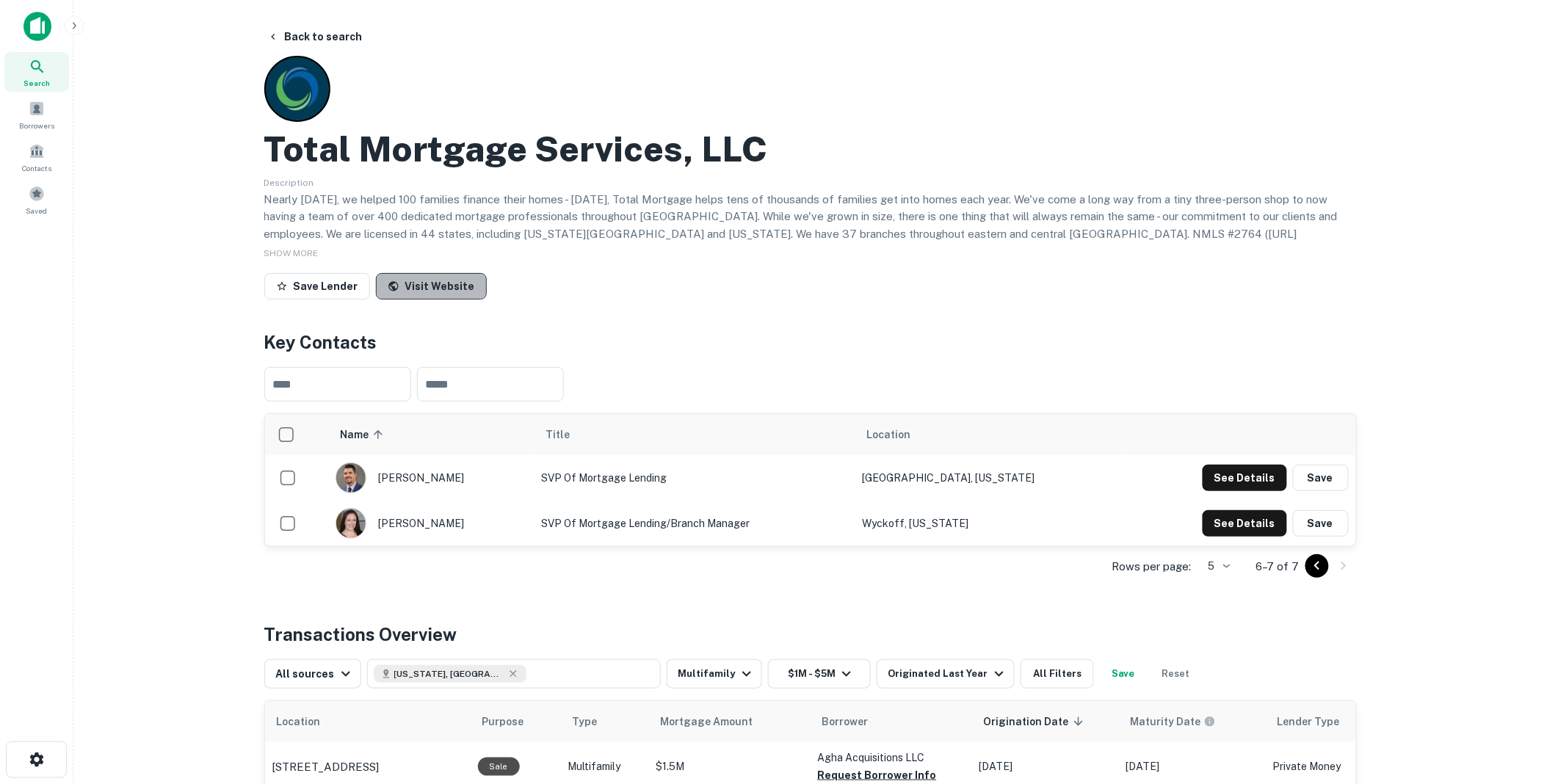
click at [434, 282] on link "Visit Website" at bounding box center [431, 286] width 111 height 26
click at [1249, 474] on button "See Details" at bounding box center [1245, 477] width 84 height 26
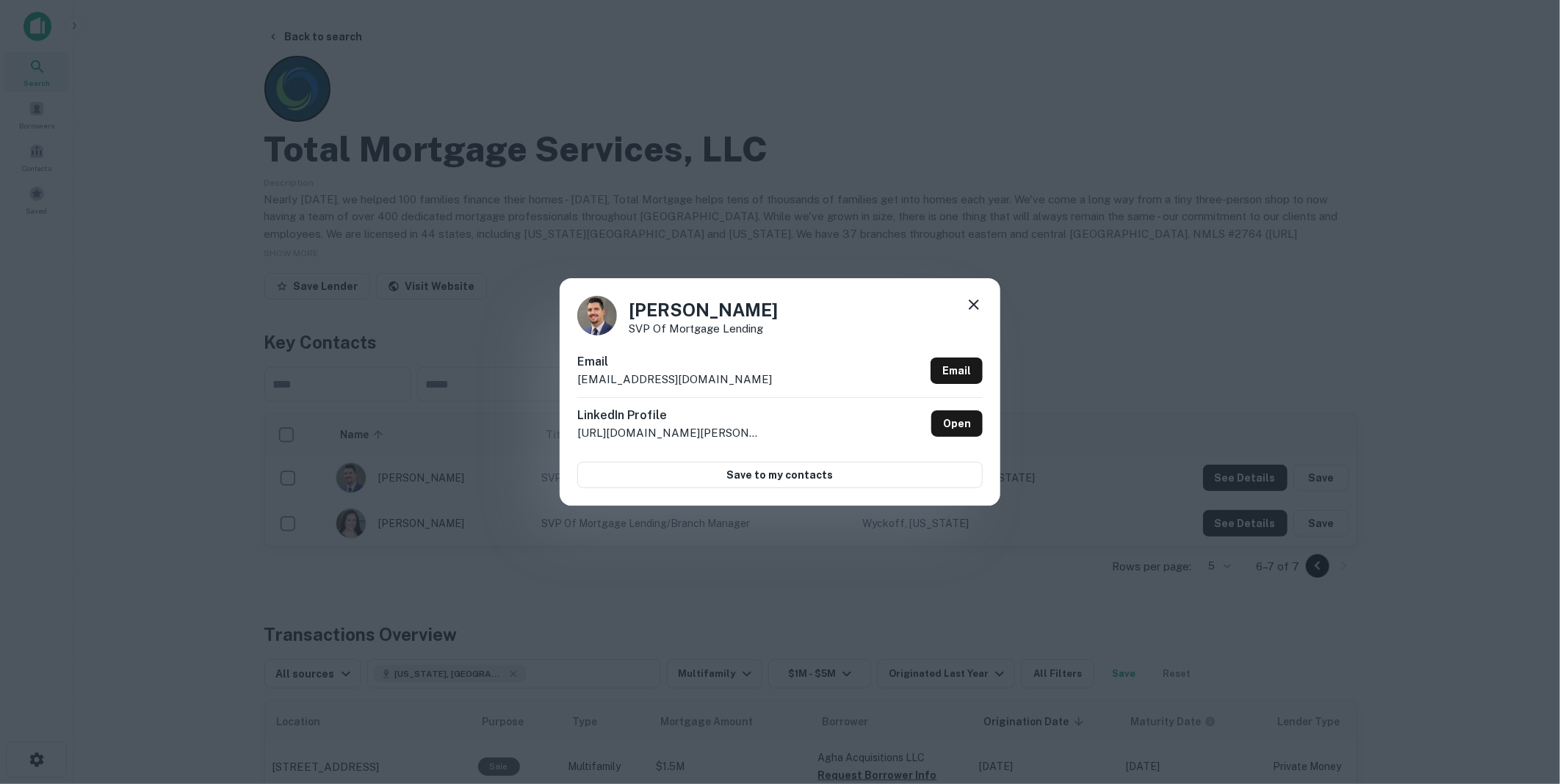
click at [978, 304] on icon at bounding box center [973, 304] width 17 height 17
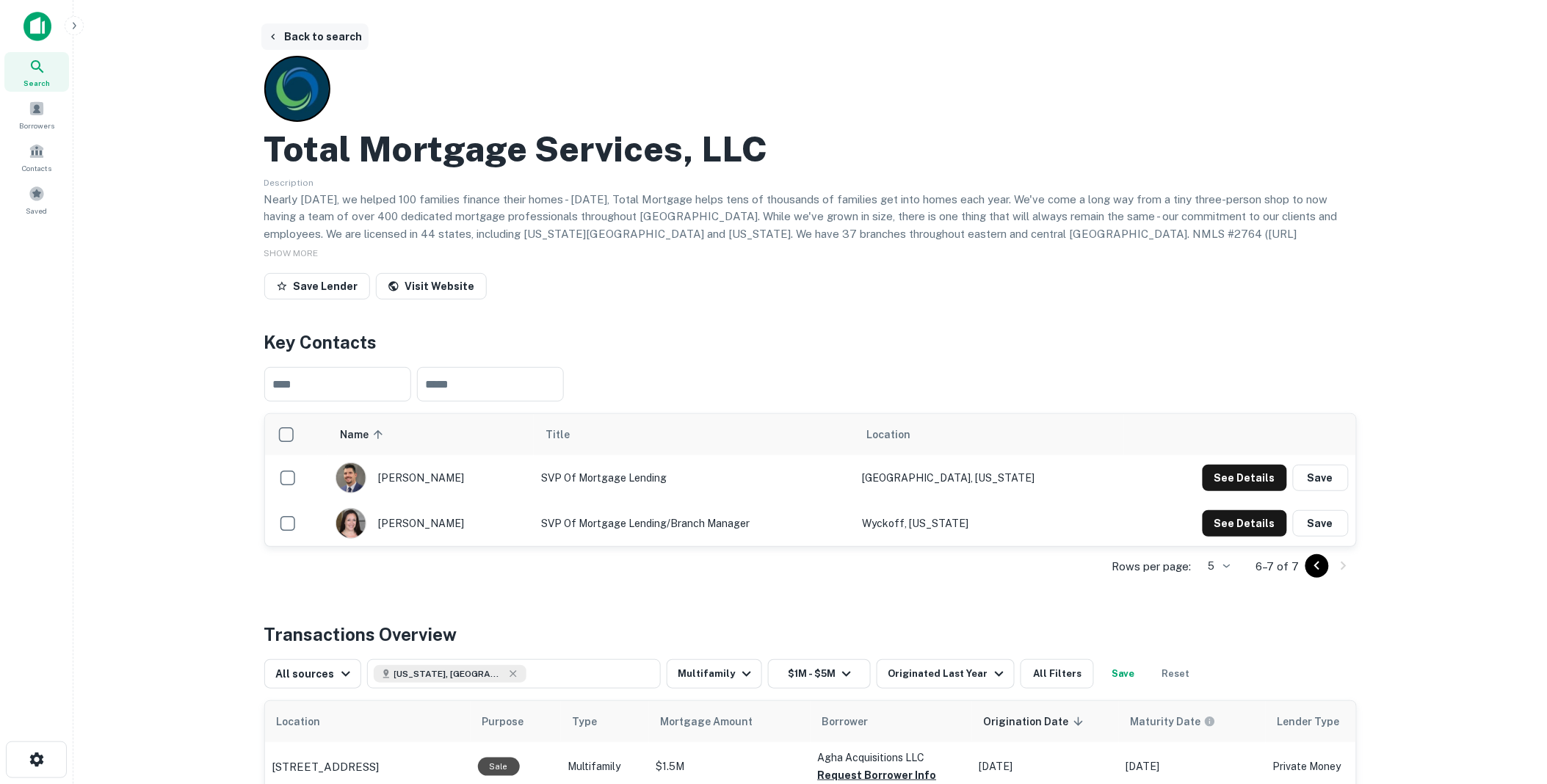
click at [307, 34] on button "Back to search" at bounding box center [315, 36] width 107 height 26
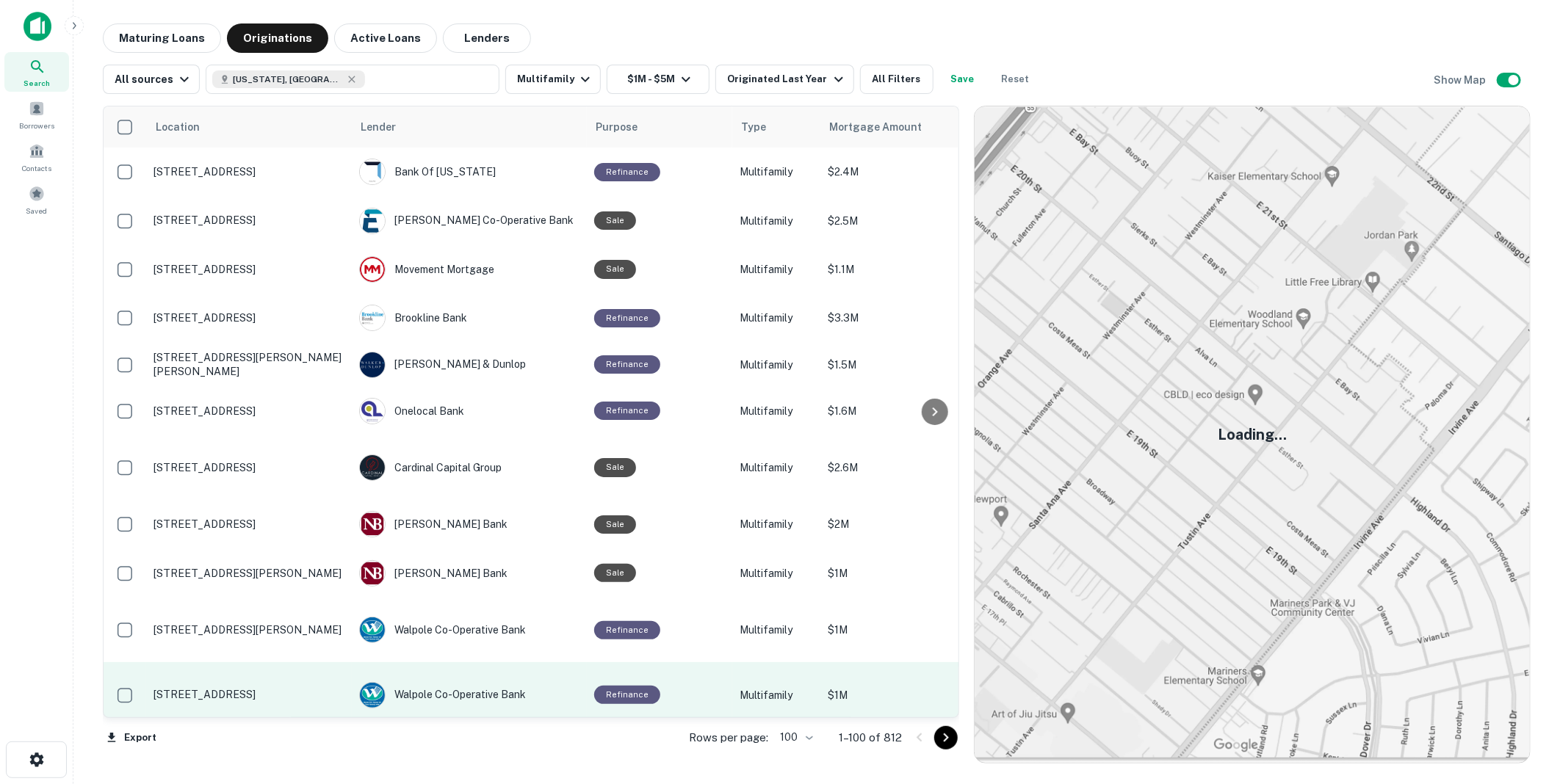
scroll to position [255, 0]
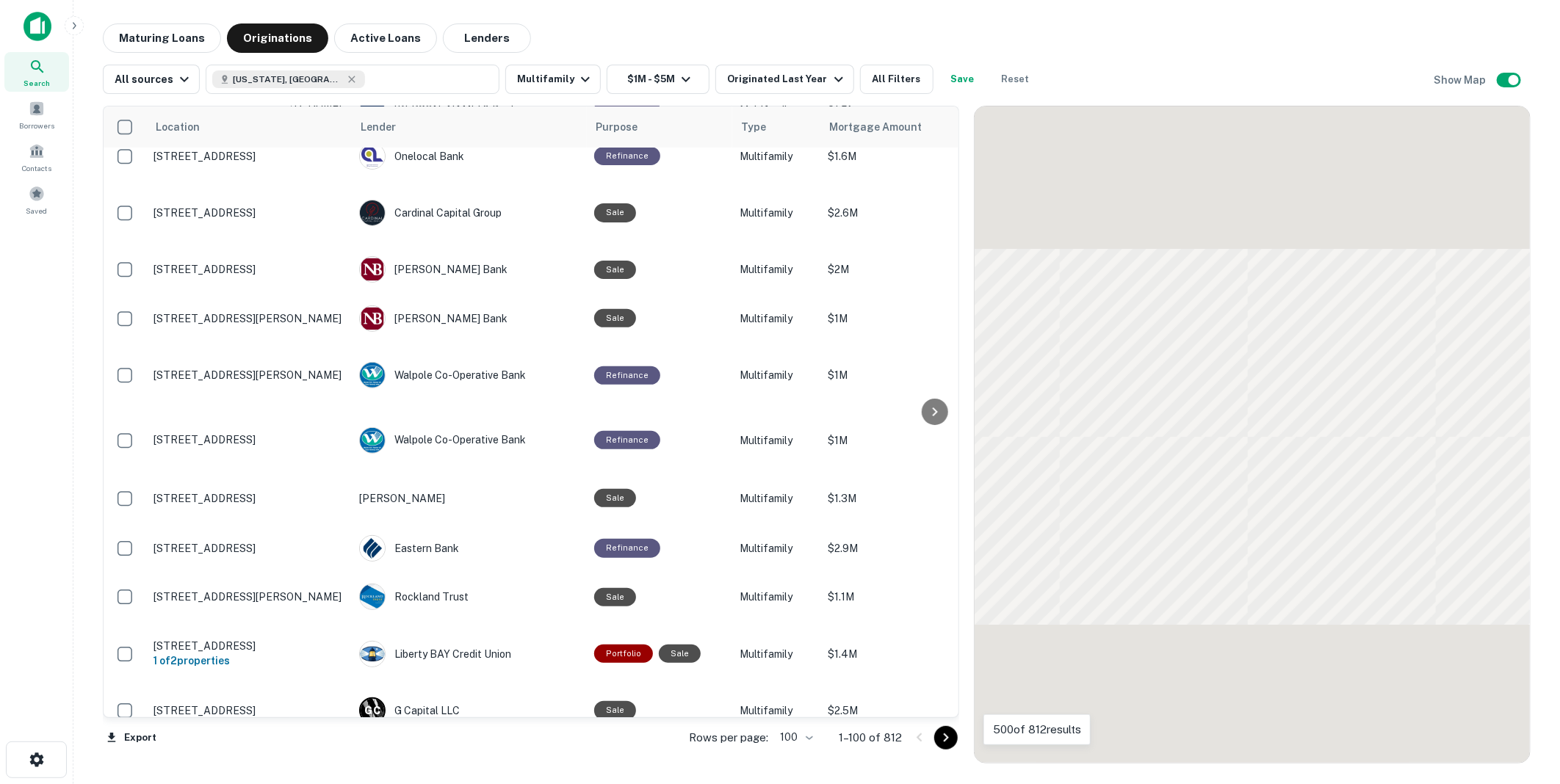
click at [948, 735] on icon "Go to next page" at bounding box center [945, 737] width 17 height 17
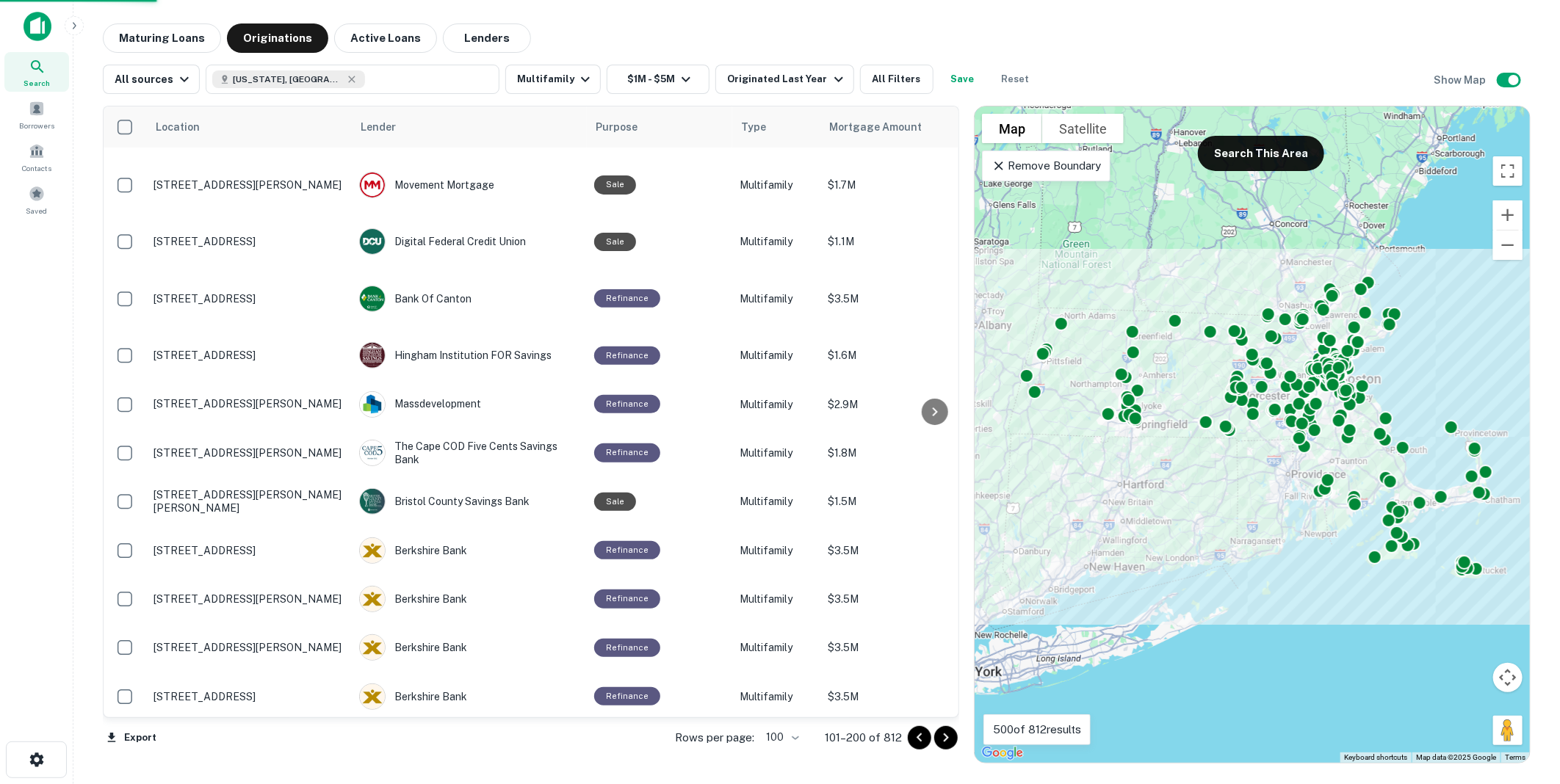
click at [945, 735] on icon "Go to next page" at bounding box center [946, 738] width 5 height 9
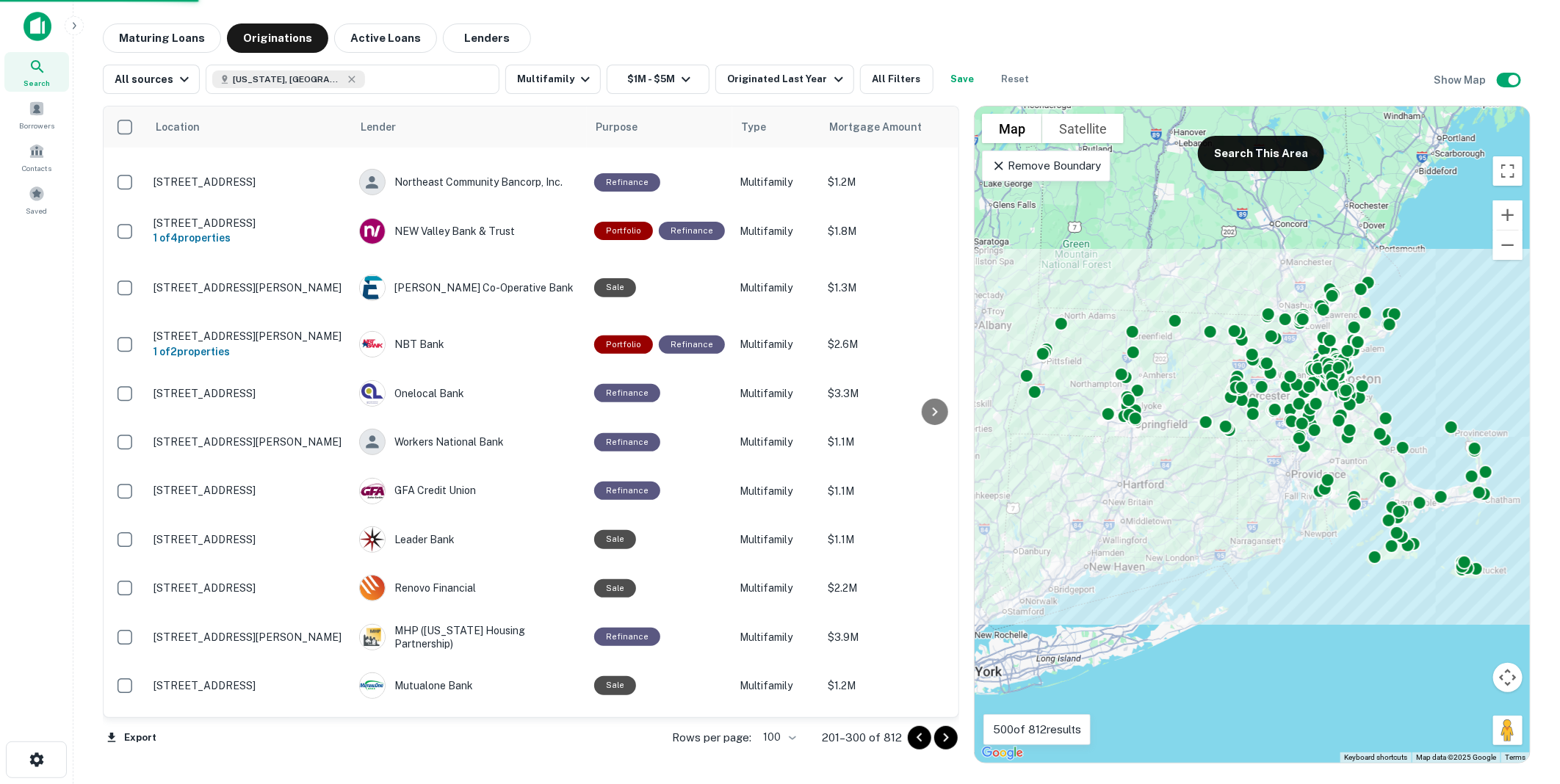
click at [945, 735] on icon "Go to next page" at bounding box center [946, 738] width 5 height 9
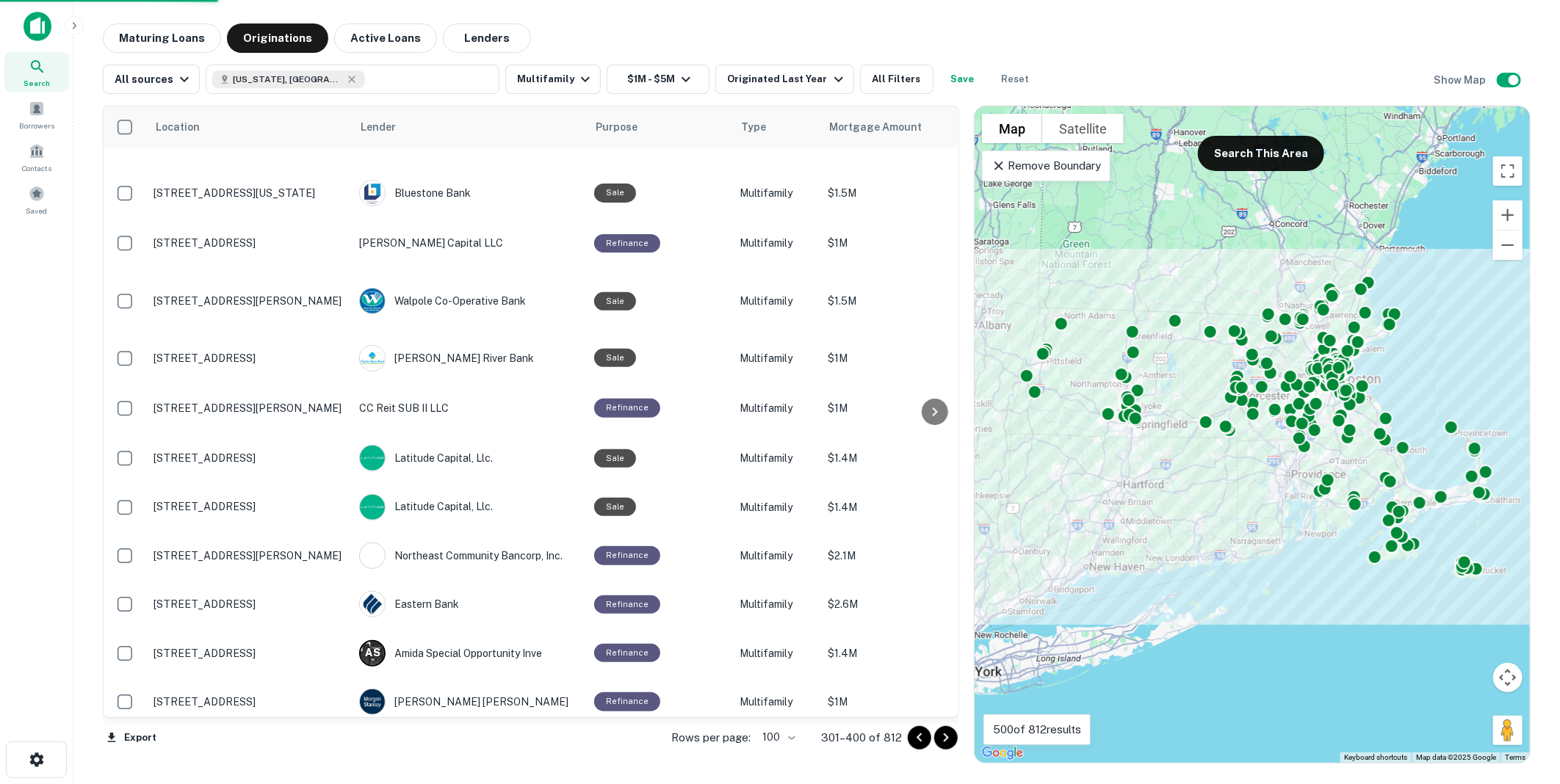
click at [945, 735] on icon "Go to next page" at bounding box center [946, 738] width 5 height 9
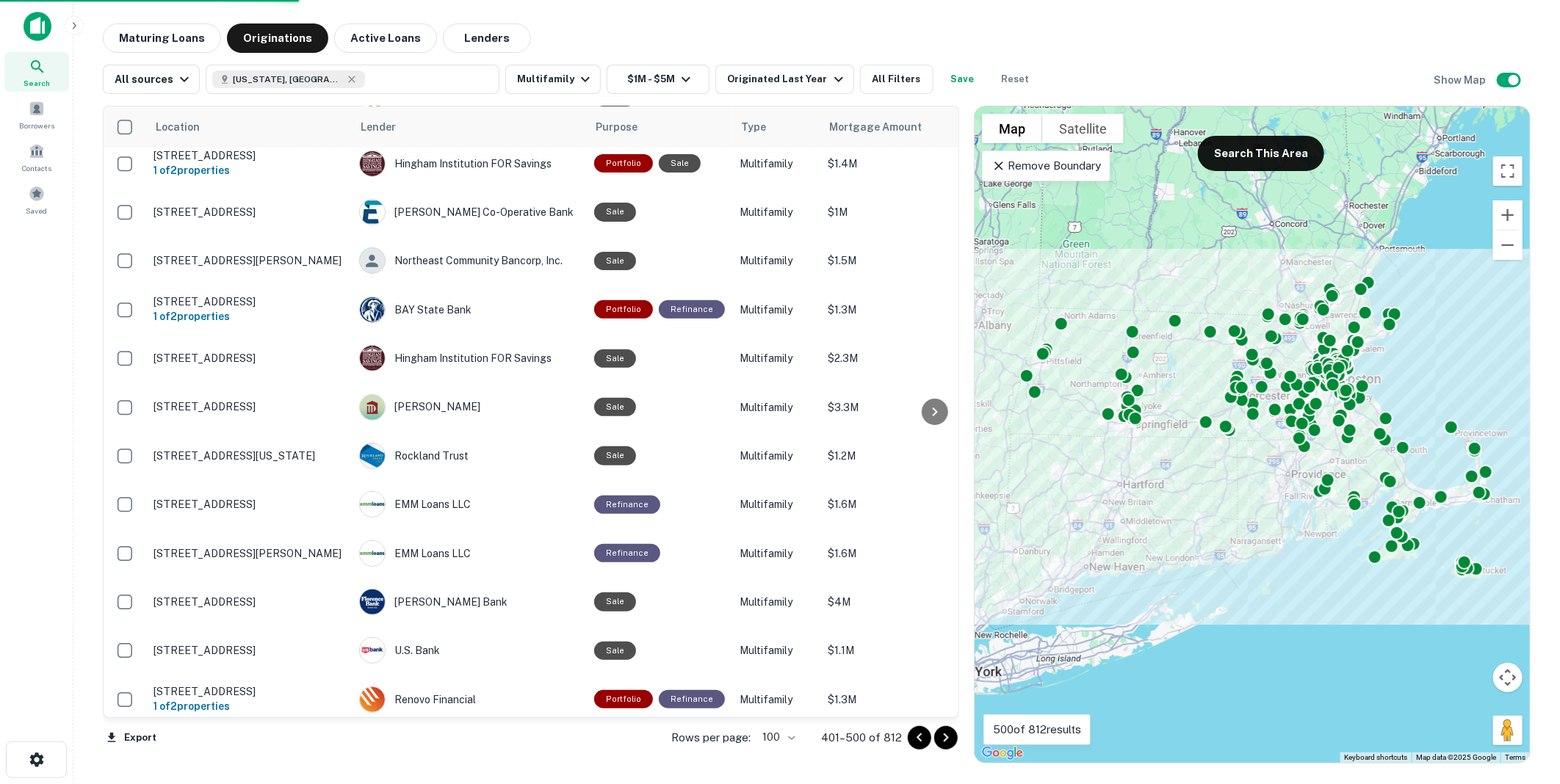
click at [945, 735] on icon "Go to next page" at bounding box center [946, 738] width 5 height 9
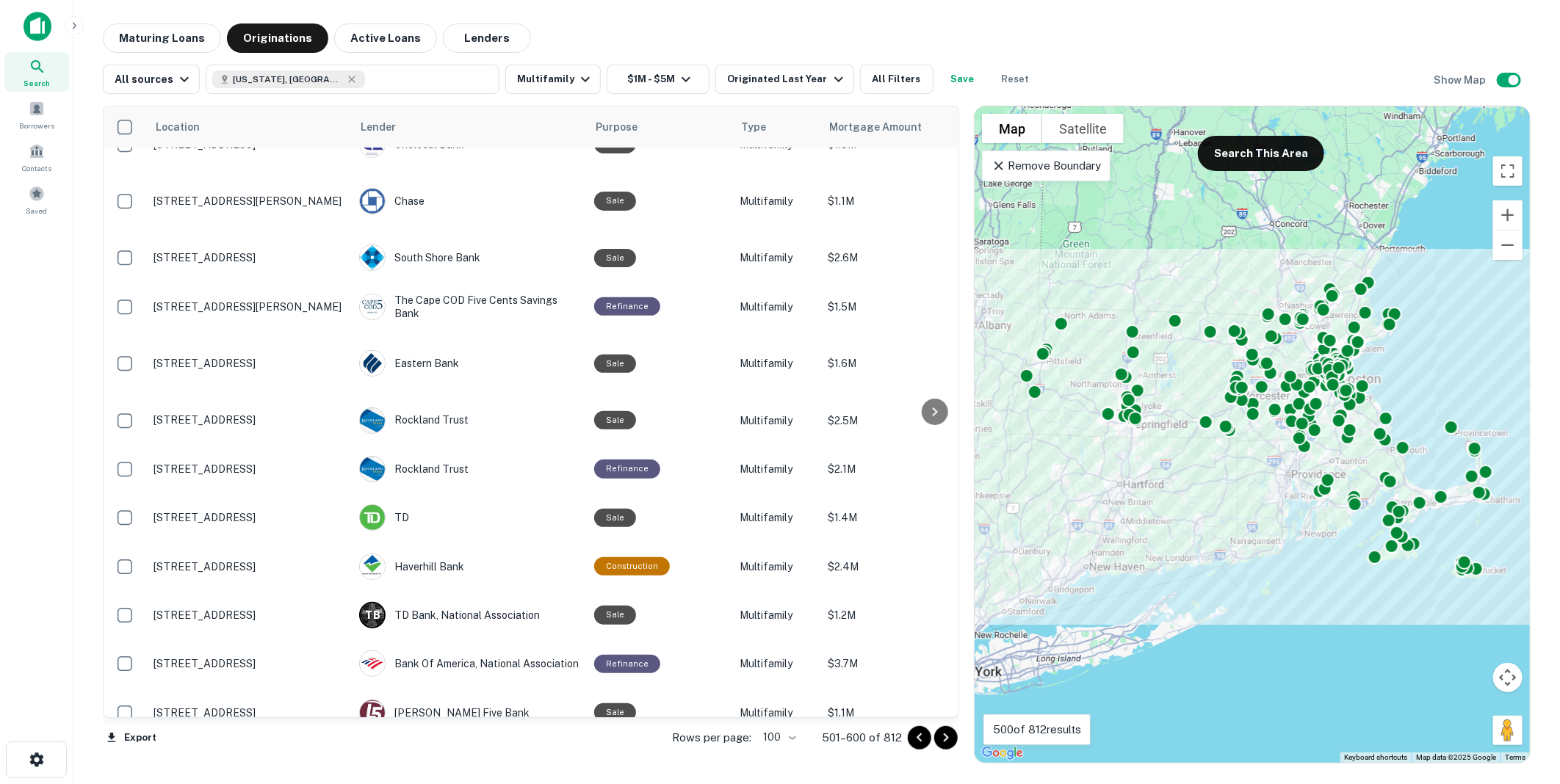
click at [945, 735] on icon "Go to next page" at bounding box center [946, 738] width 5 height 9
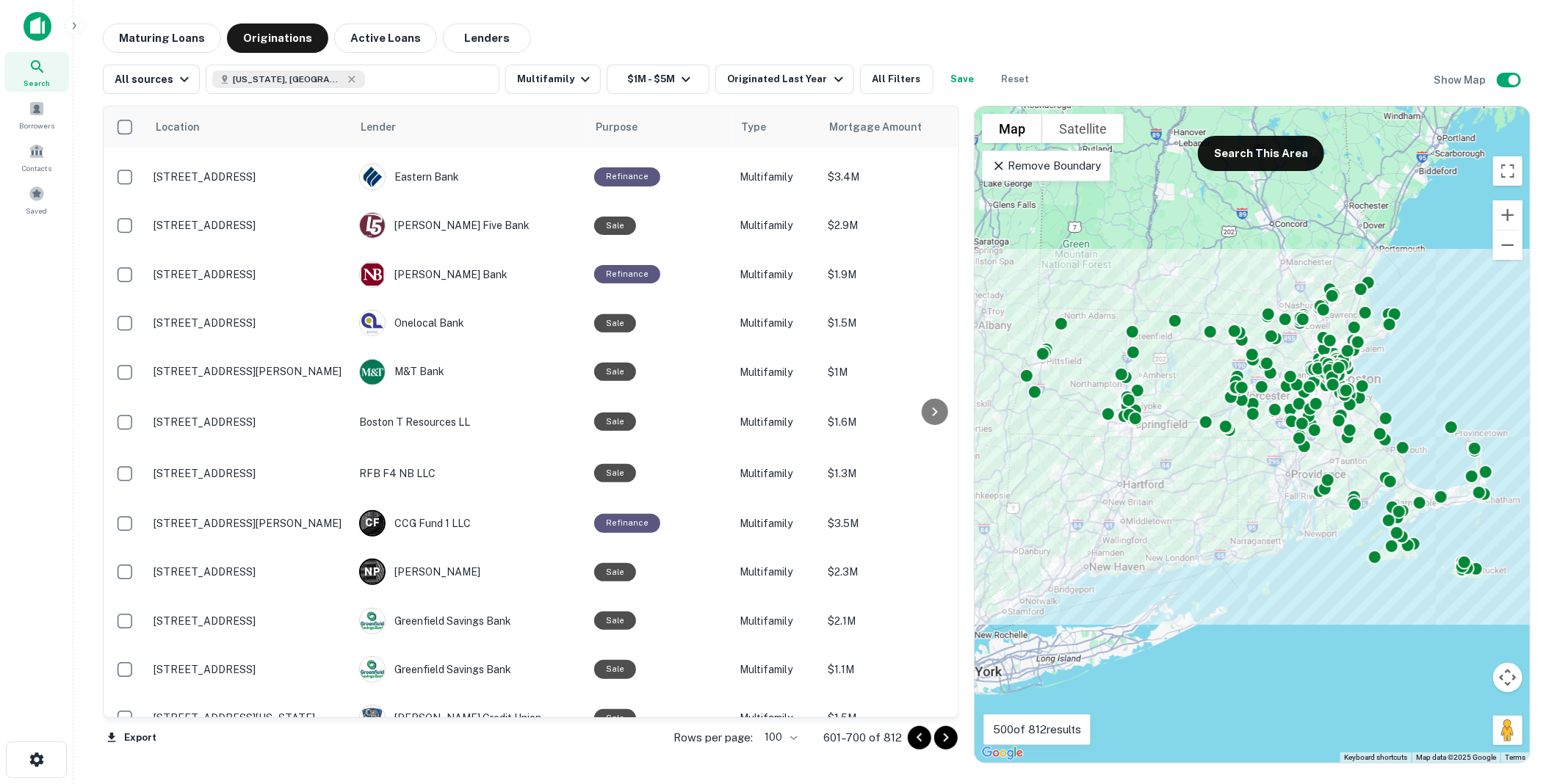
click at [945, 735] on icon "Go to next page" at bounding box center [946, 738] width 5 height 9
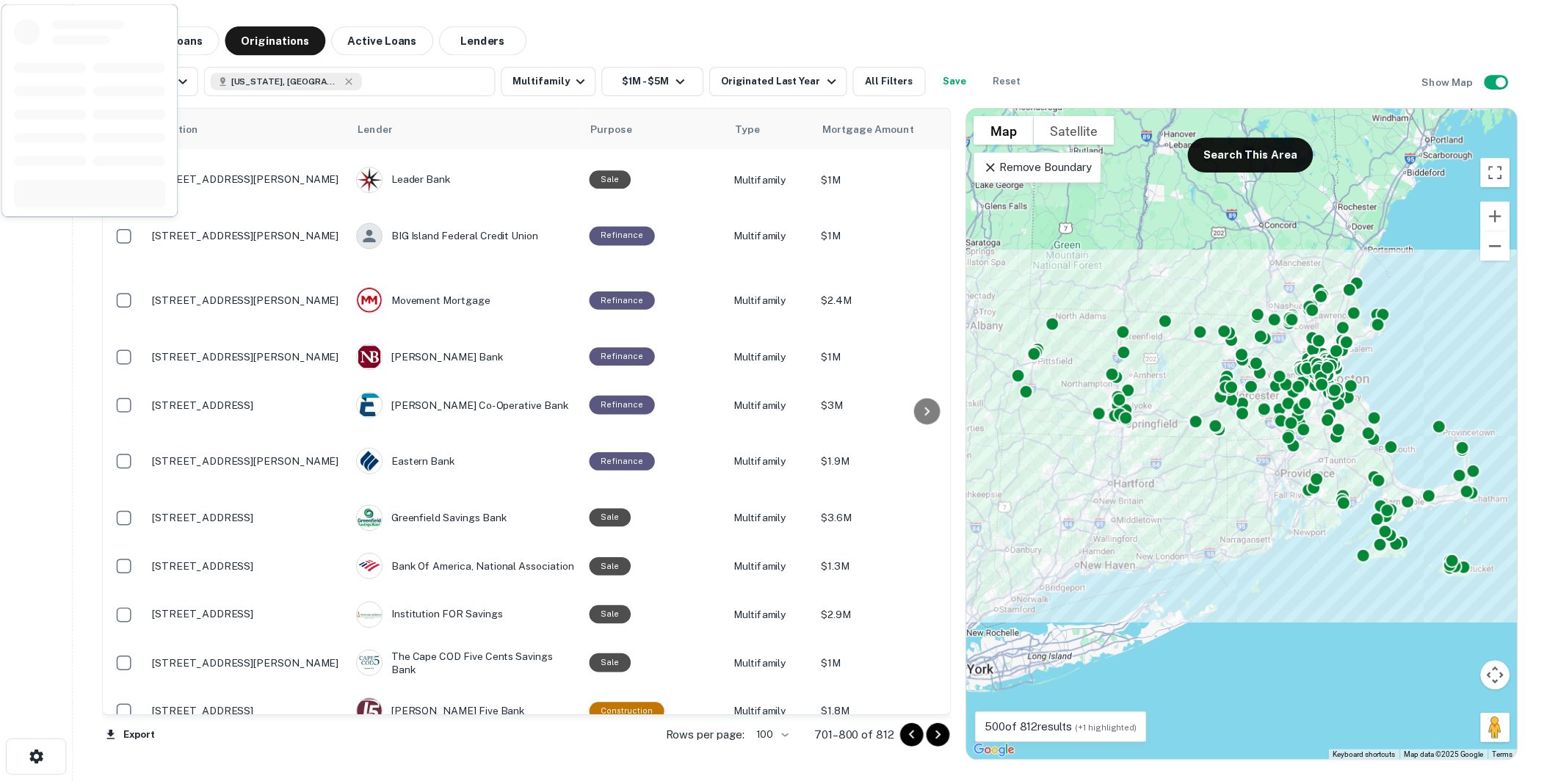
scroll to position [4306, 0]
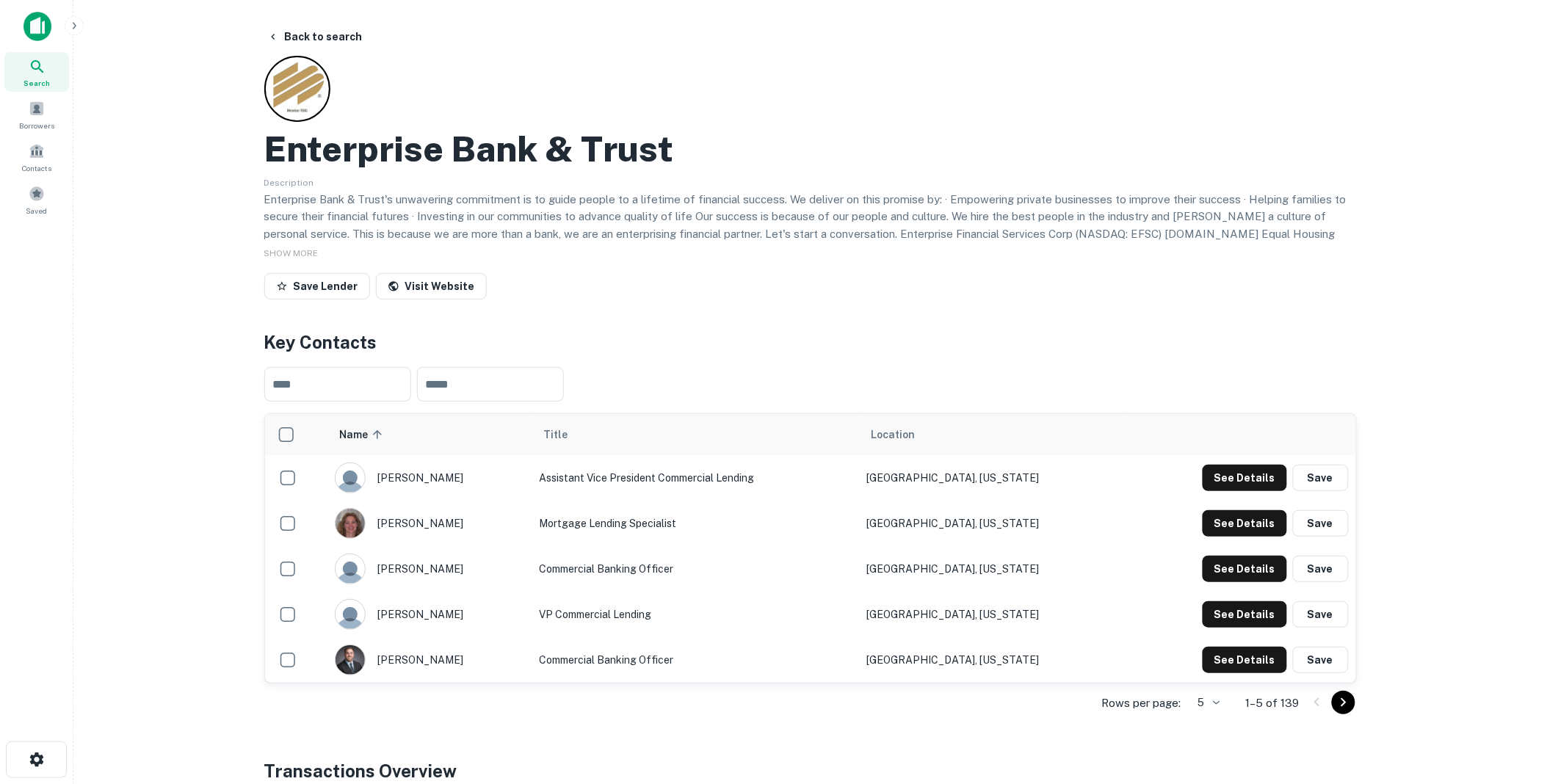
click at [916, 434] on span "Location" at bounding box center [893, 435] width 44 height 17
click at [1246, 473] on button "See Details" at bounding box center [1245, 477] width 84 height 26
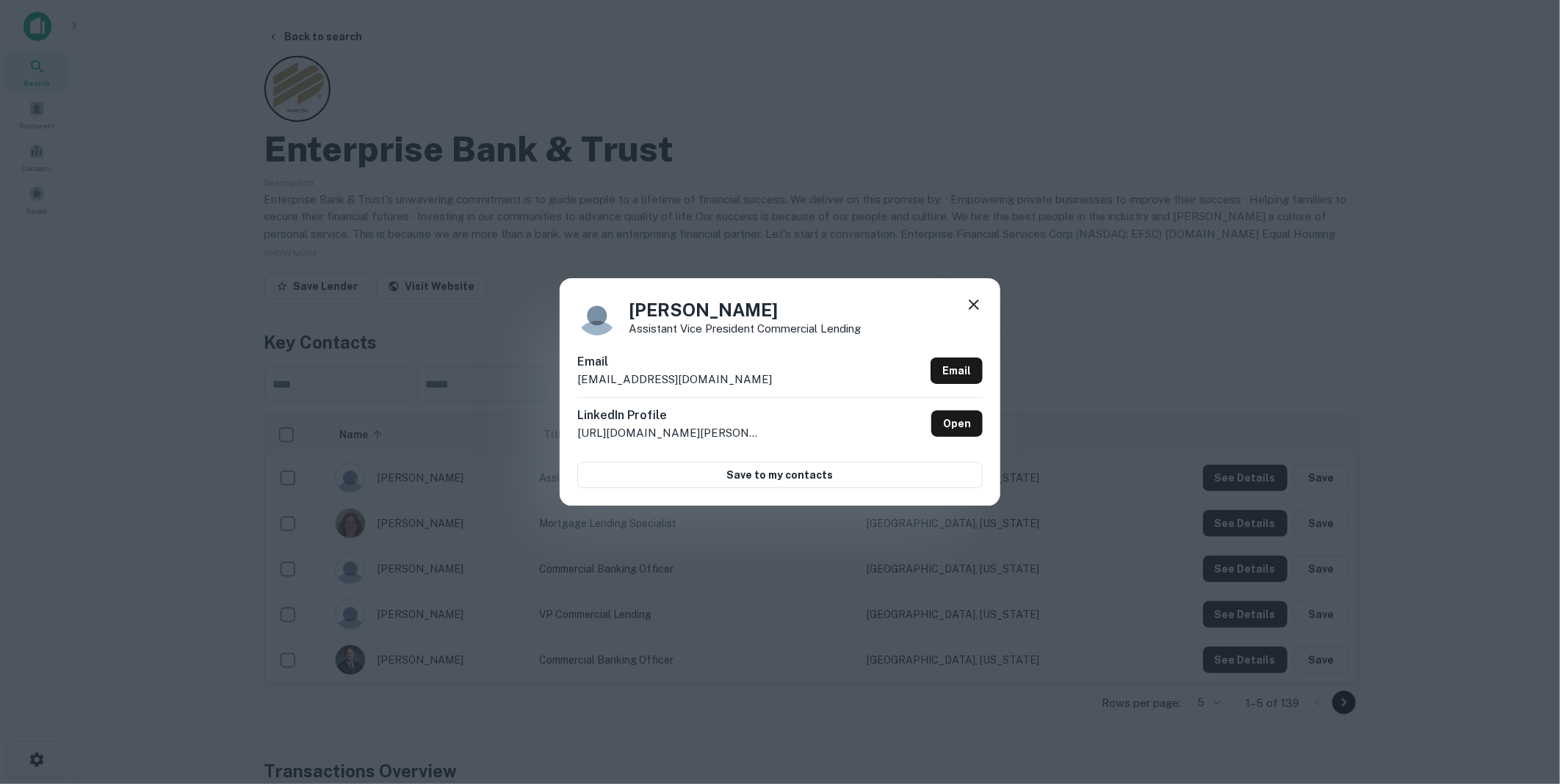
click at [975, 300] on icon at bounding box center [973, 304] width 17 height 17
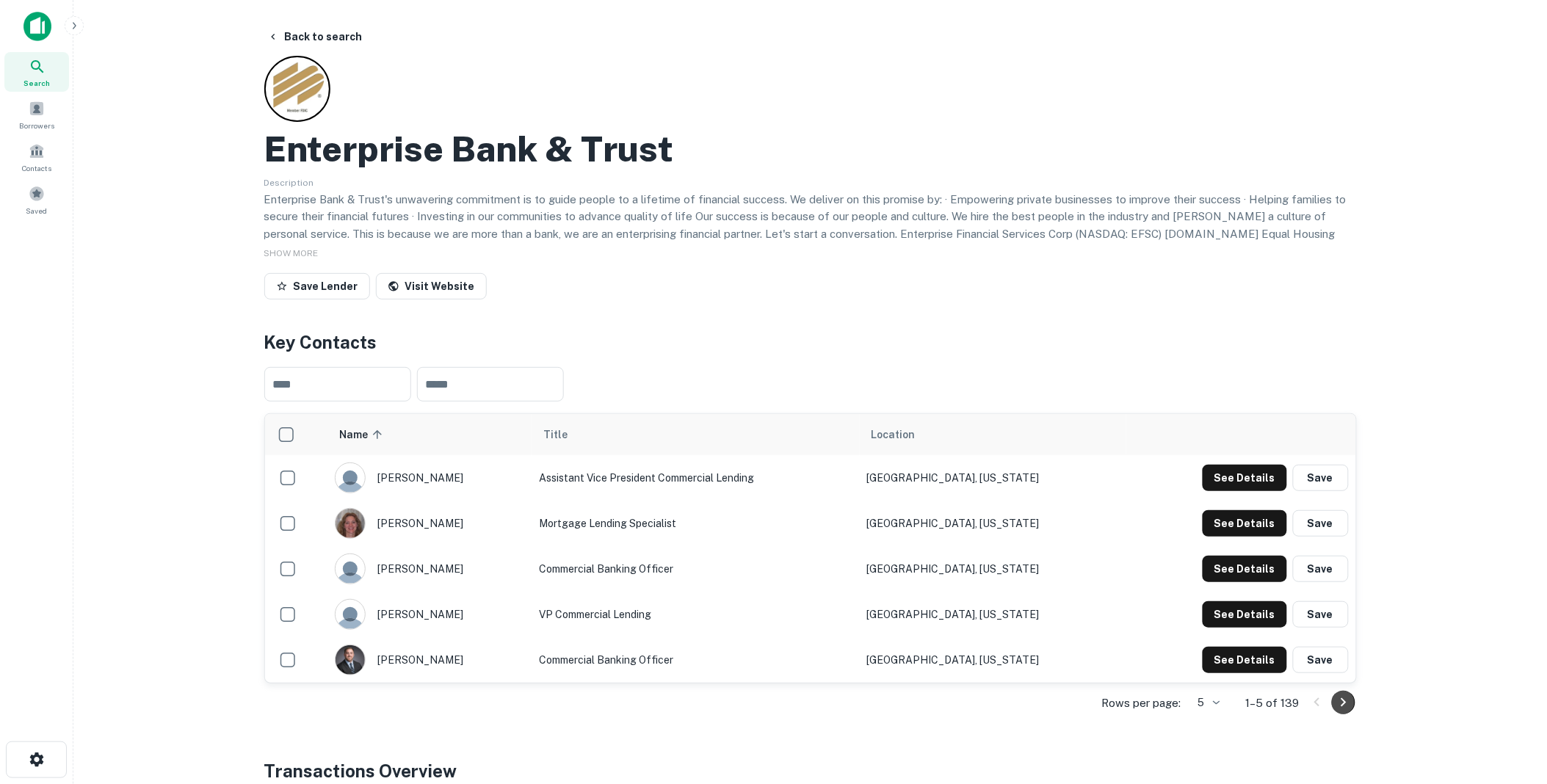
click at [1341, 699] on icon "Go to next page" at bounding box center [1344, 702] width 17 height 17
click at [1342, 699] on icon "Go to next page" at bounding box center [1344, 702] width 17 height 17
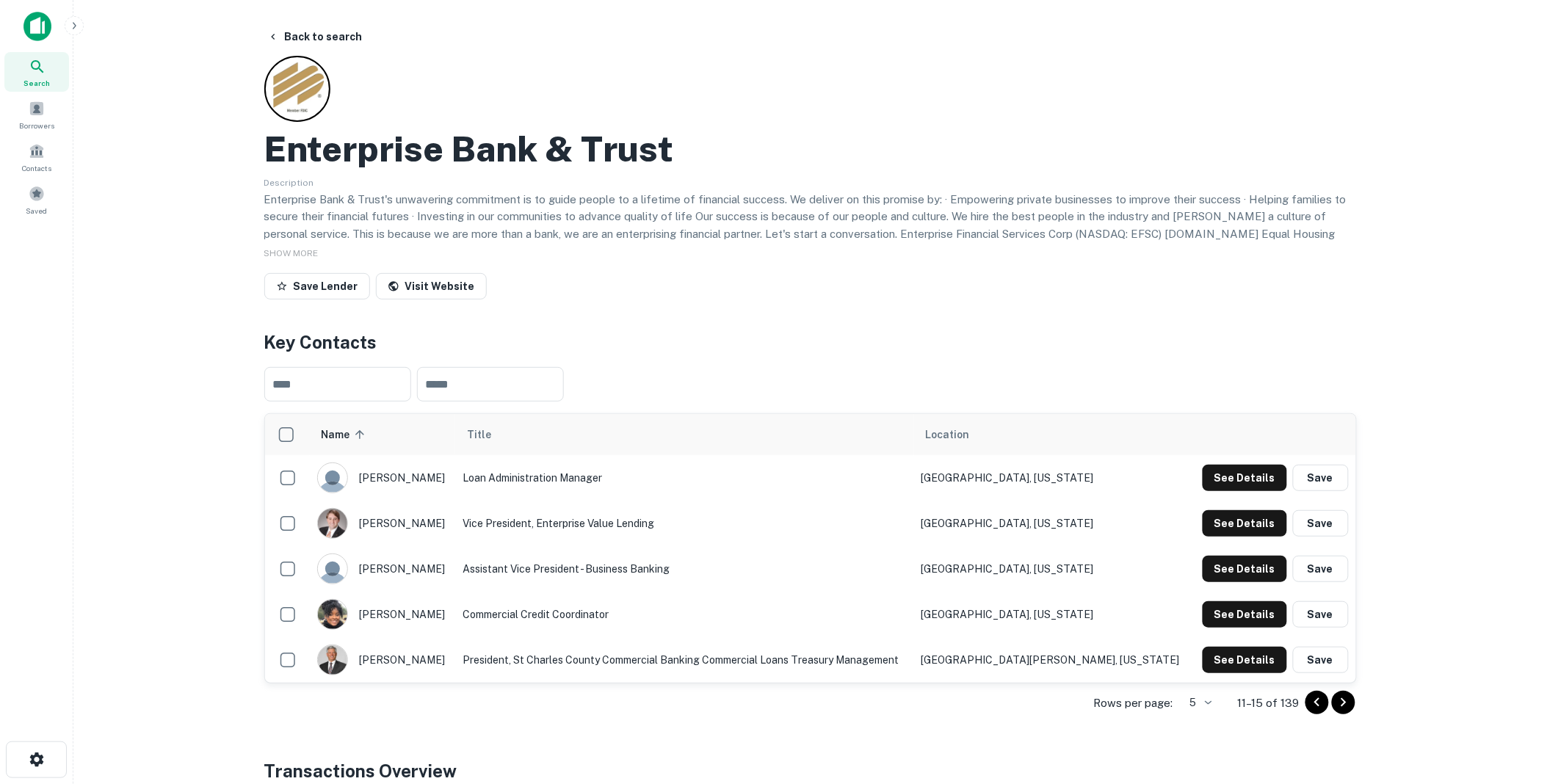
click at [1344, 699] on icon "Go to next page" at bounding box center [1344, 702] width 17 height 17
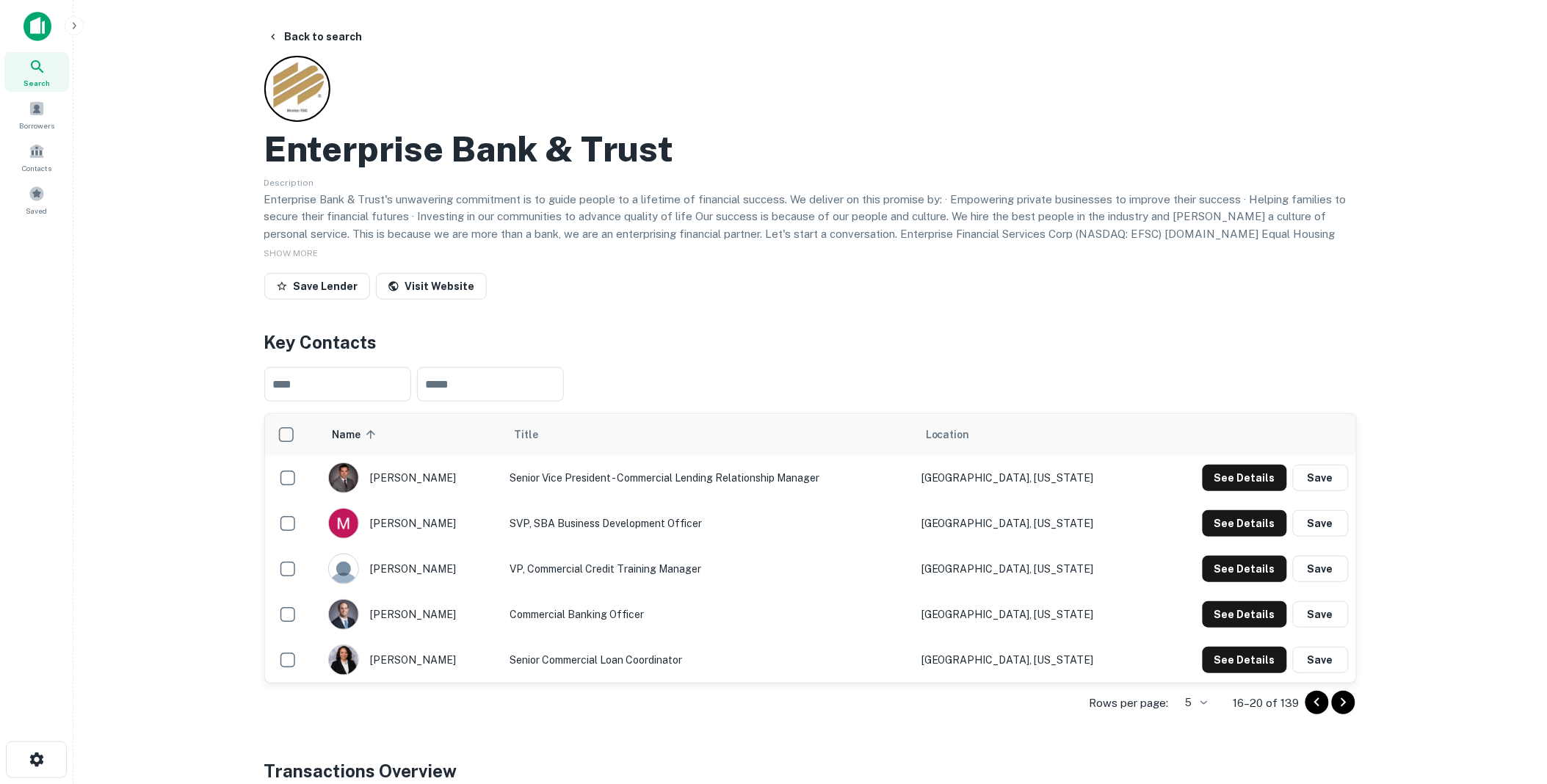
click at [1344, 699] on icon "Go to next page" at bounding box center [1344, 702] width 17 height 17
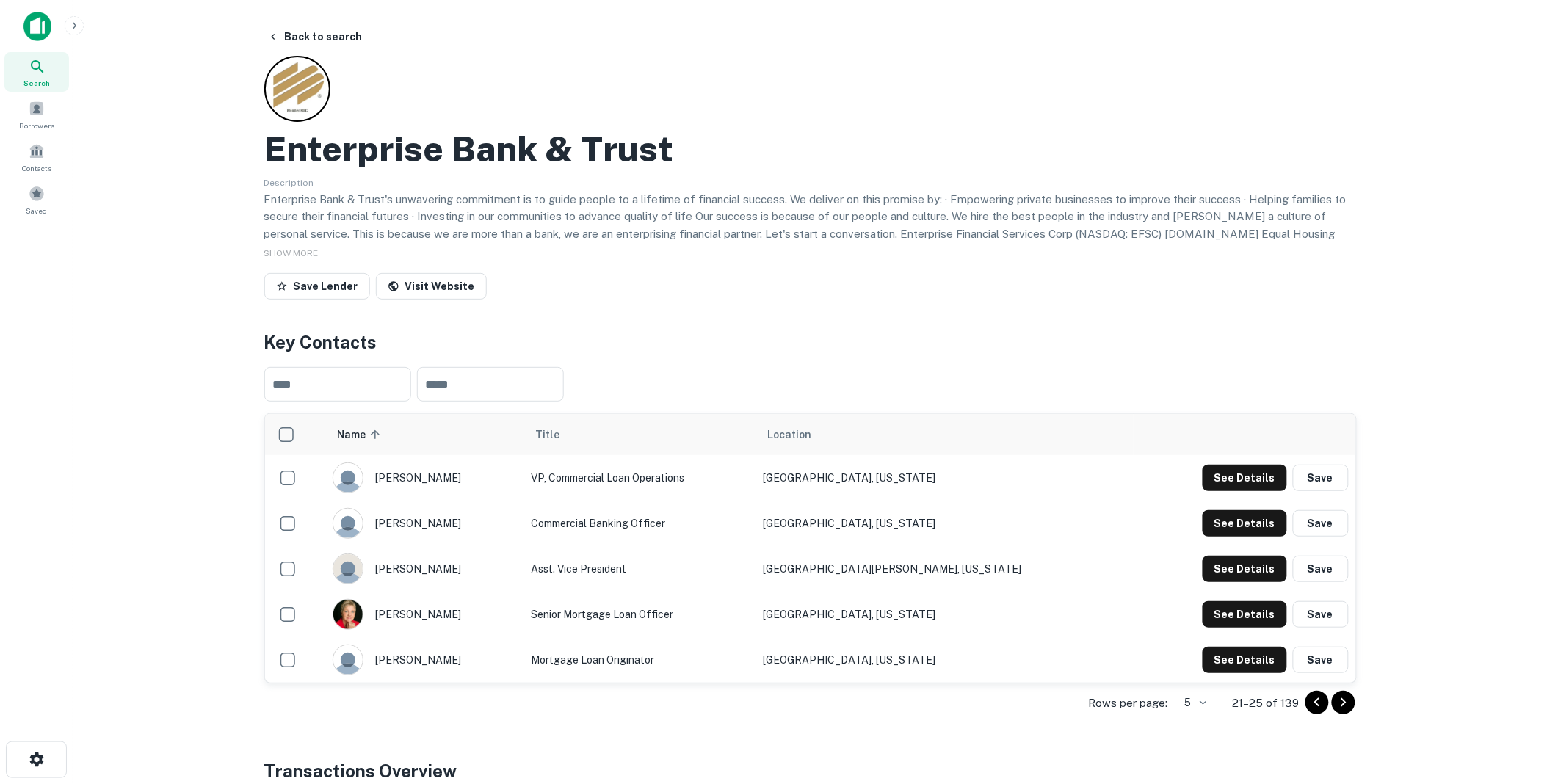
click at [1344, 699] on icon "Go to next page" at bounding box center [1344, 702] width 17 height 17
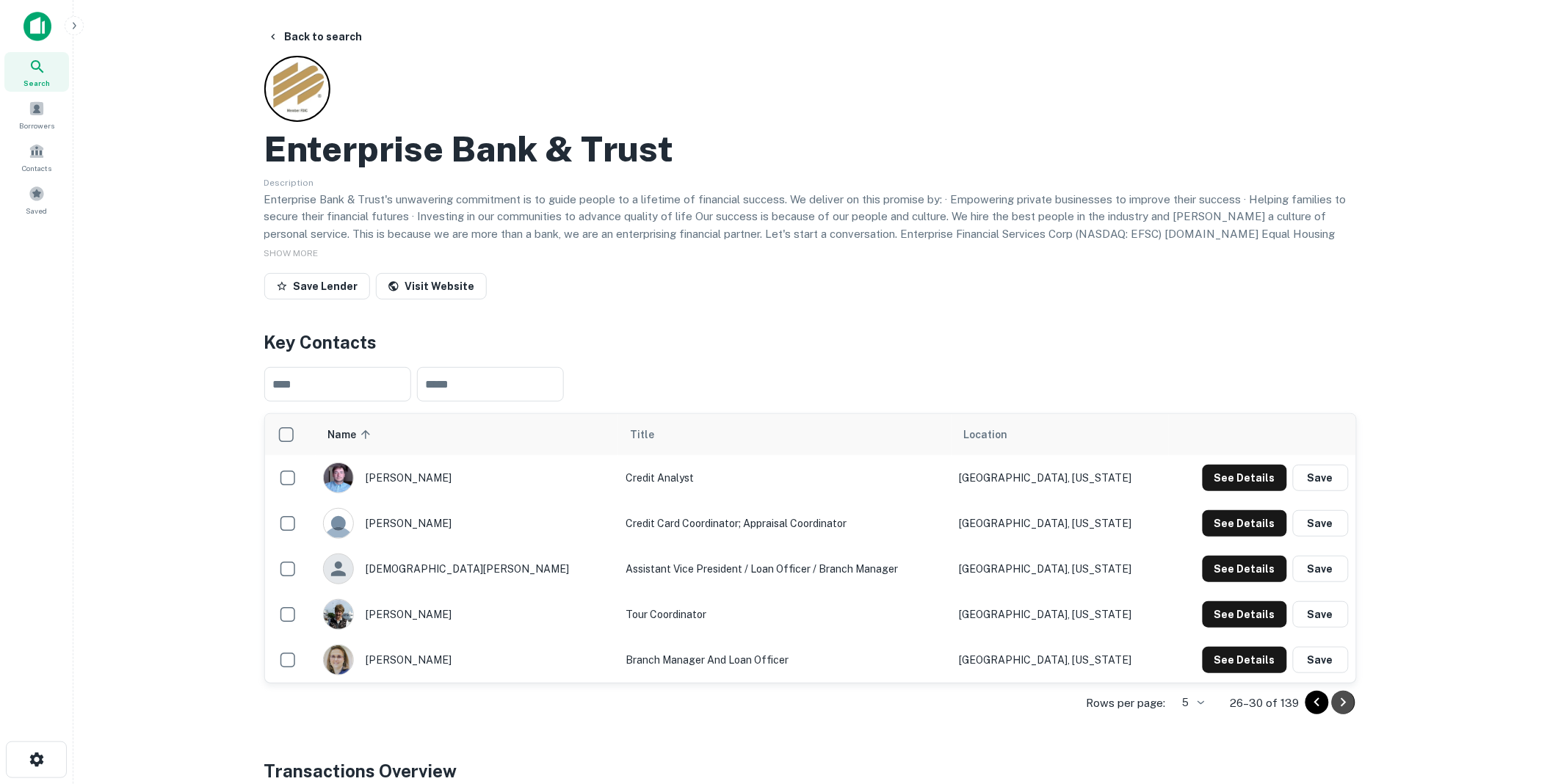
click at [1344, 699] on icon "Go to next page" at bounding box center [1344, 702] width 17 height 17
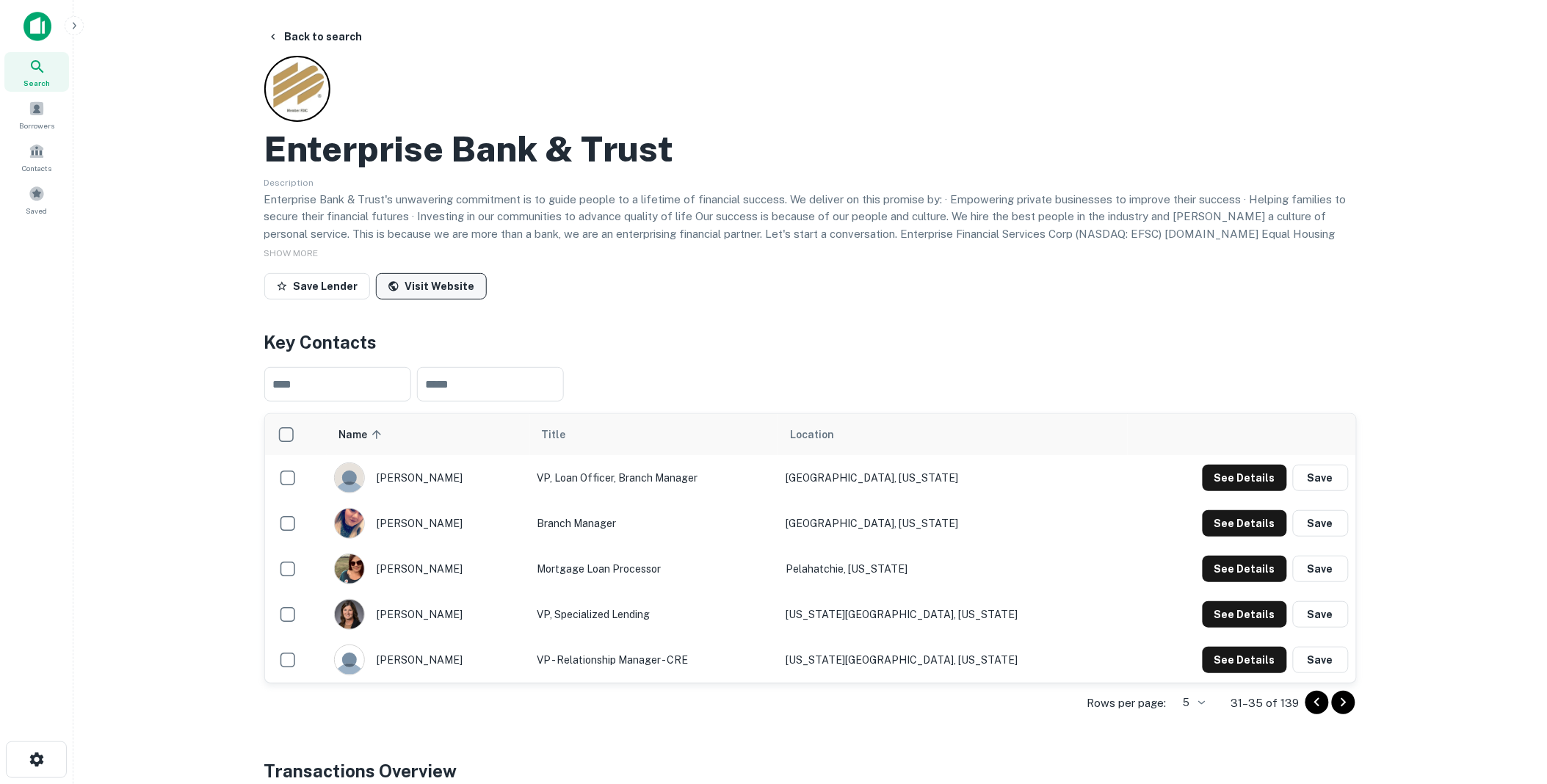
click at [424, 280] on link "Visit Website" at bounding box center [431, 286] width 111 height 26
